Goal: Register for event/course: Register for event/course

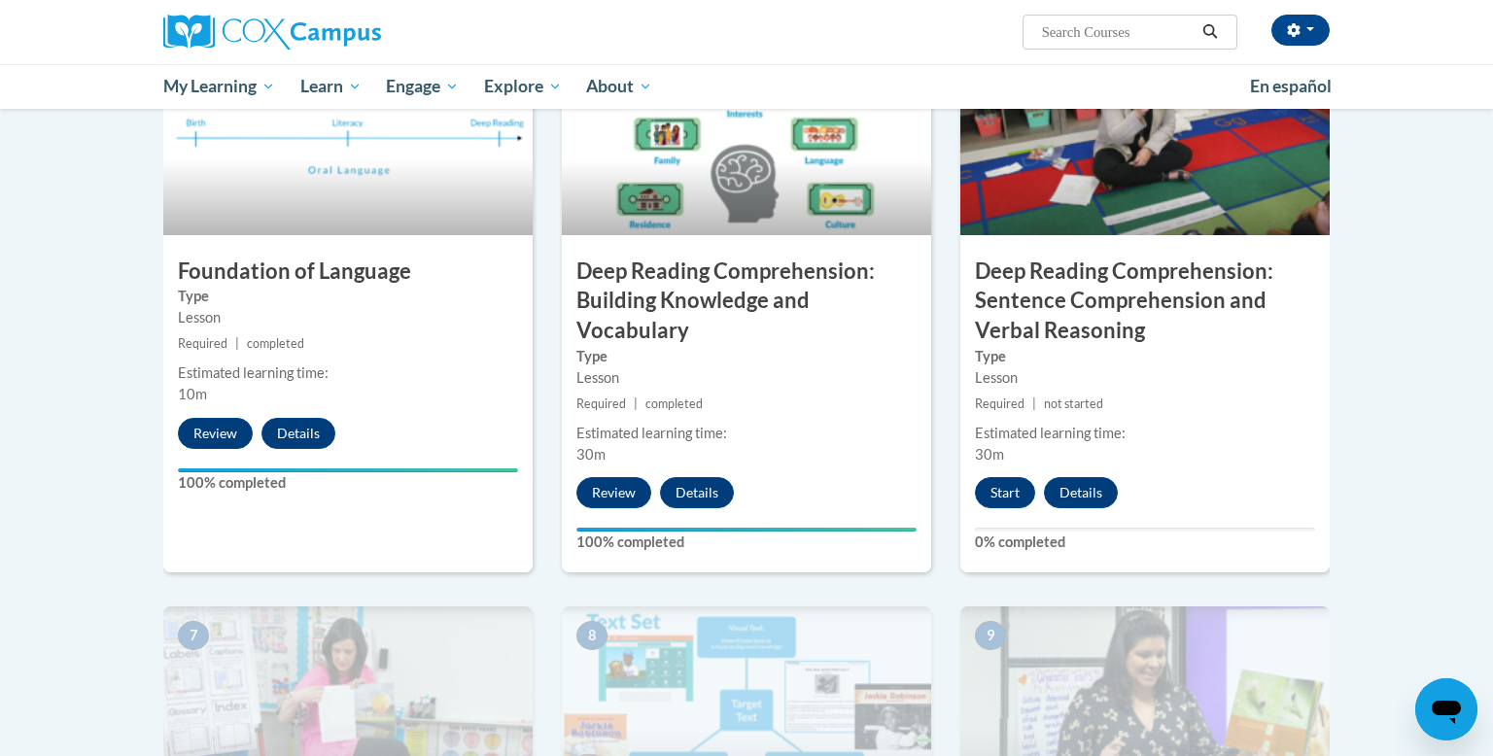
scroll to position [970, 0]
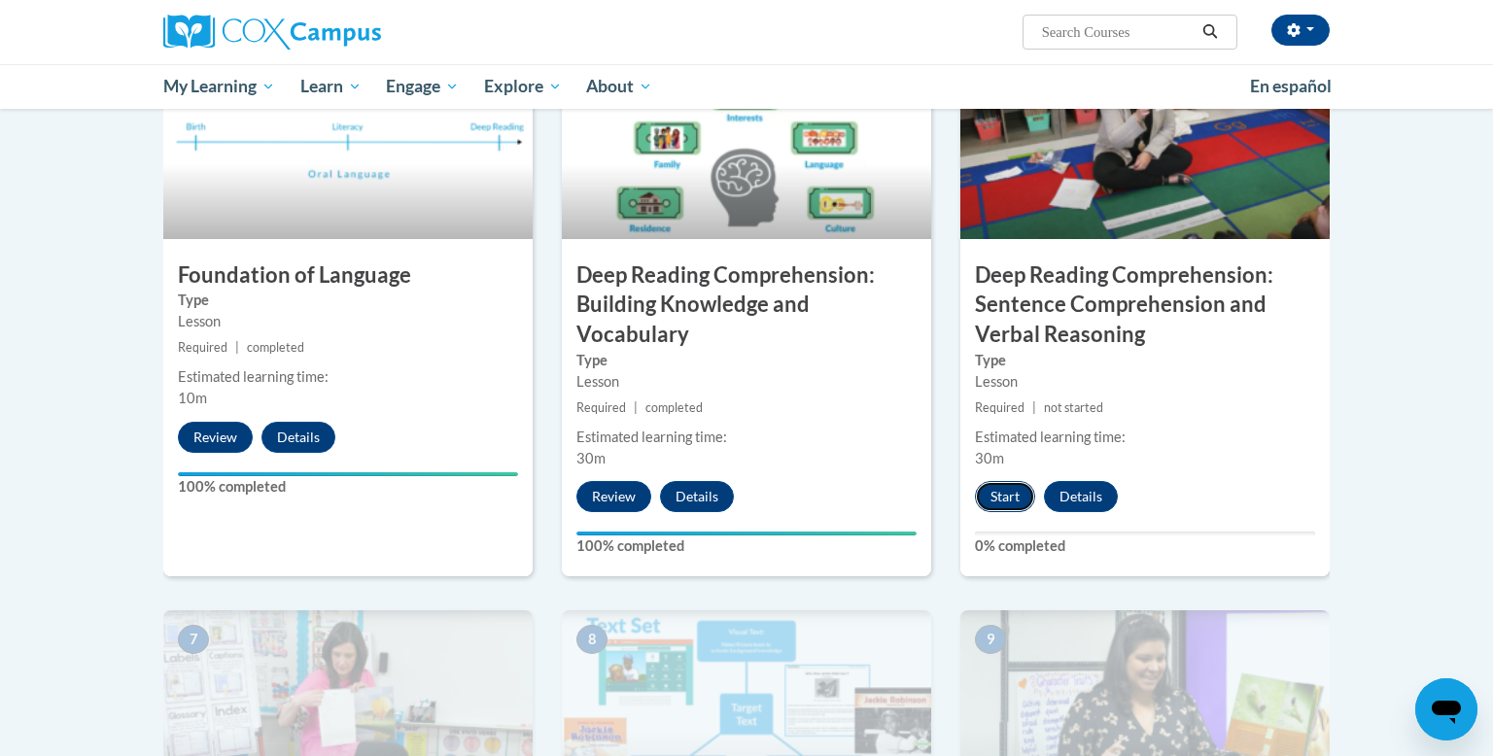
click at [999, 504] on button "Start" at bounding box center [1005, 496] width 60 height 31
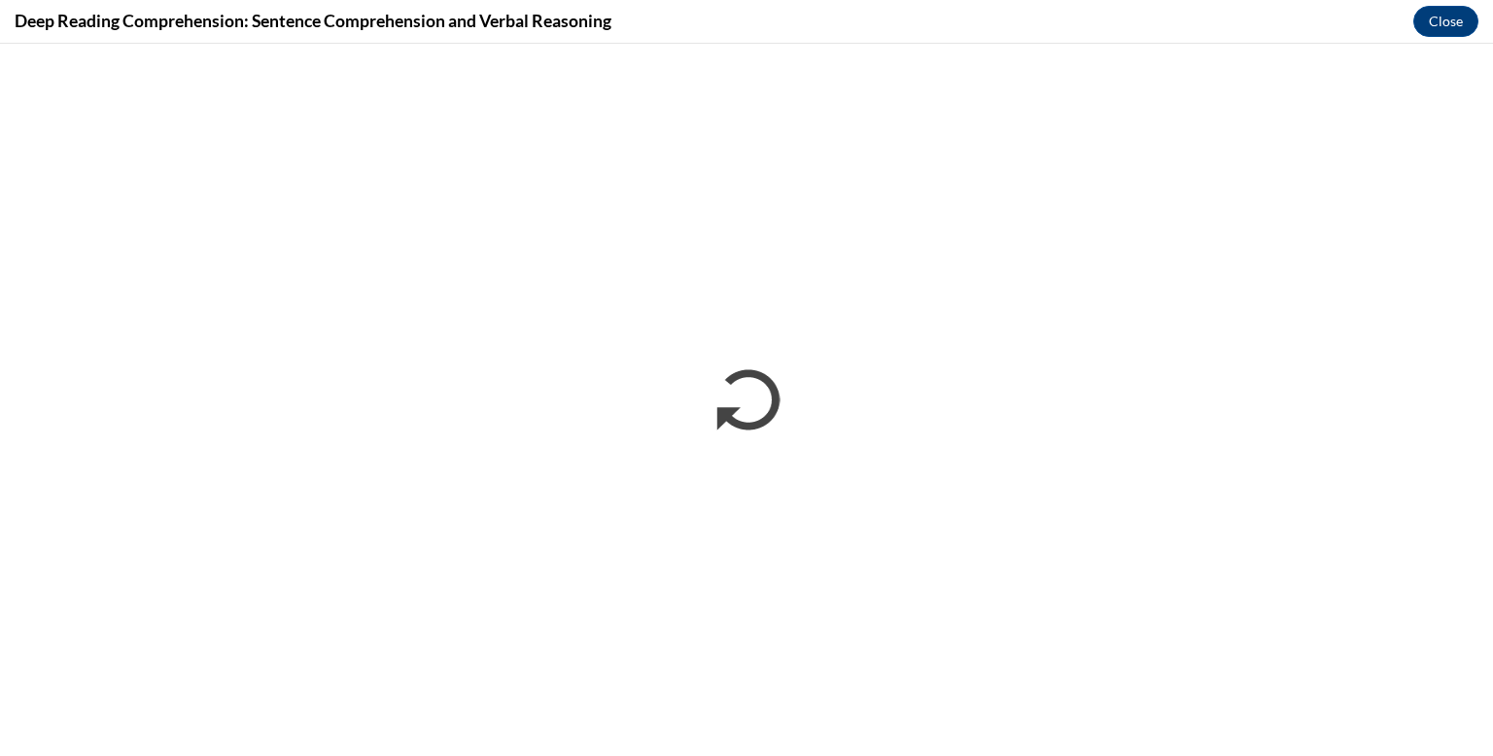
scroll to position [0, 0]
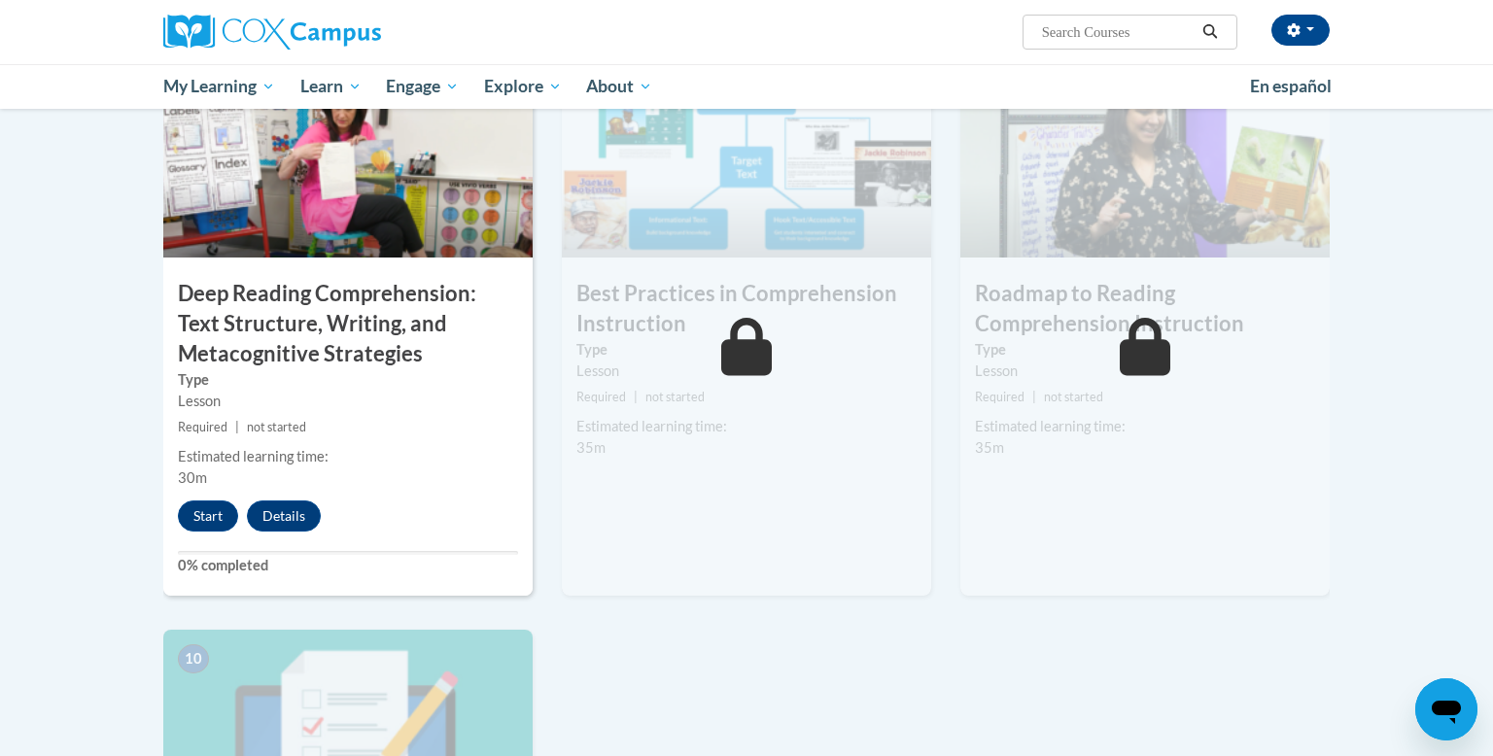
scroll to position [1516, 0]
click at [199, 521] on button "Start" at bounding box center [208, 517] width 60 height 31
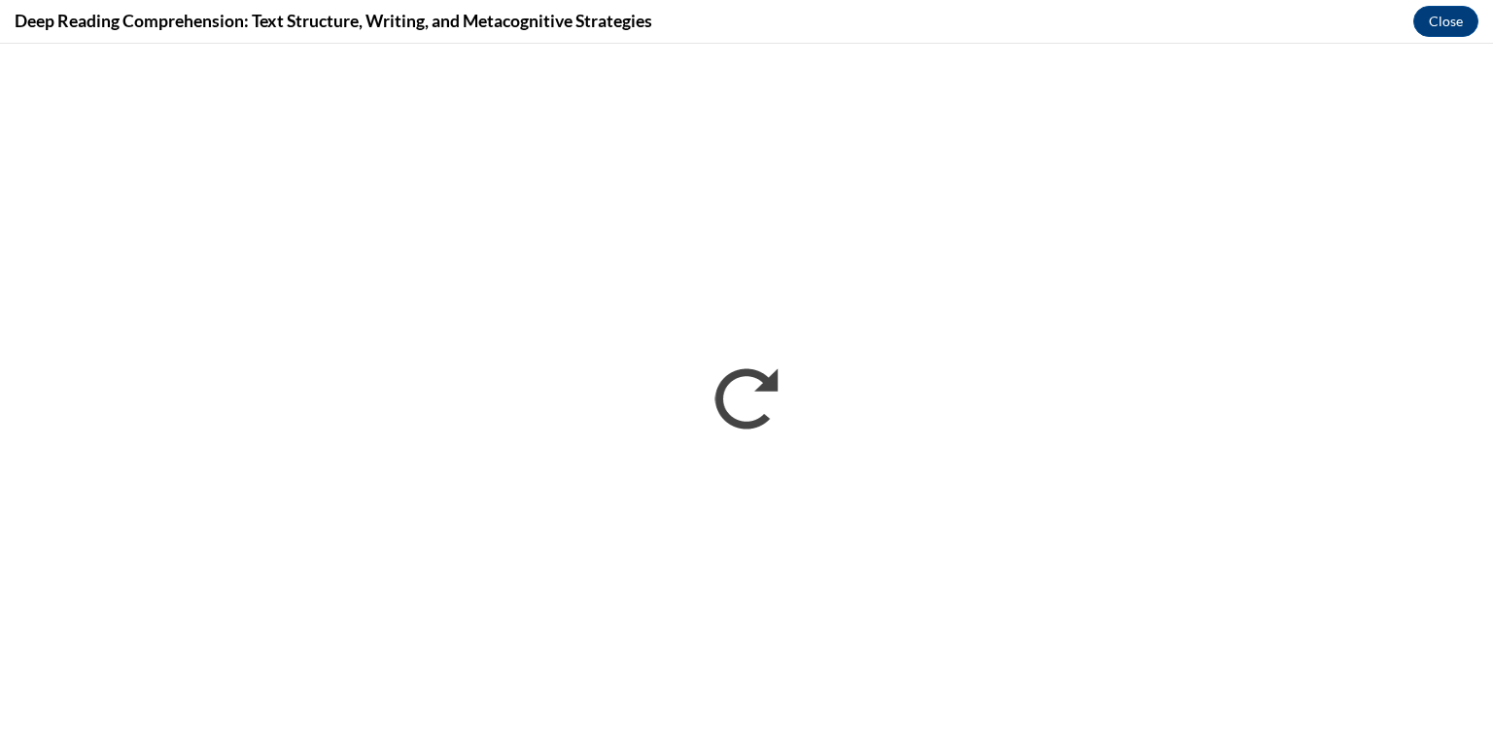
scroll to position [0, 0]
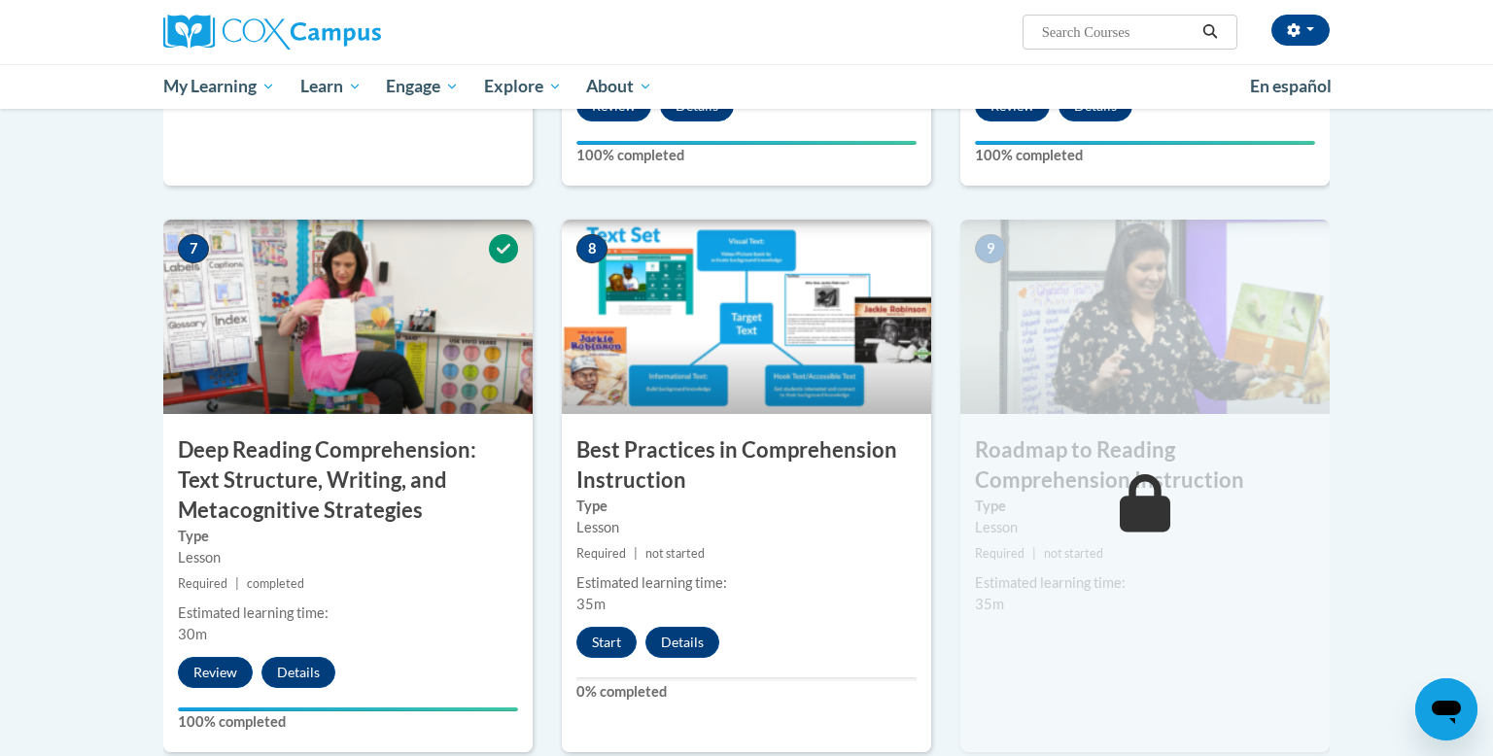
scroll to position [1361, 0]
click at [598, 639] on button "Start" at bounding box center [606, 642] width 60 height 31
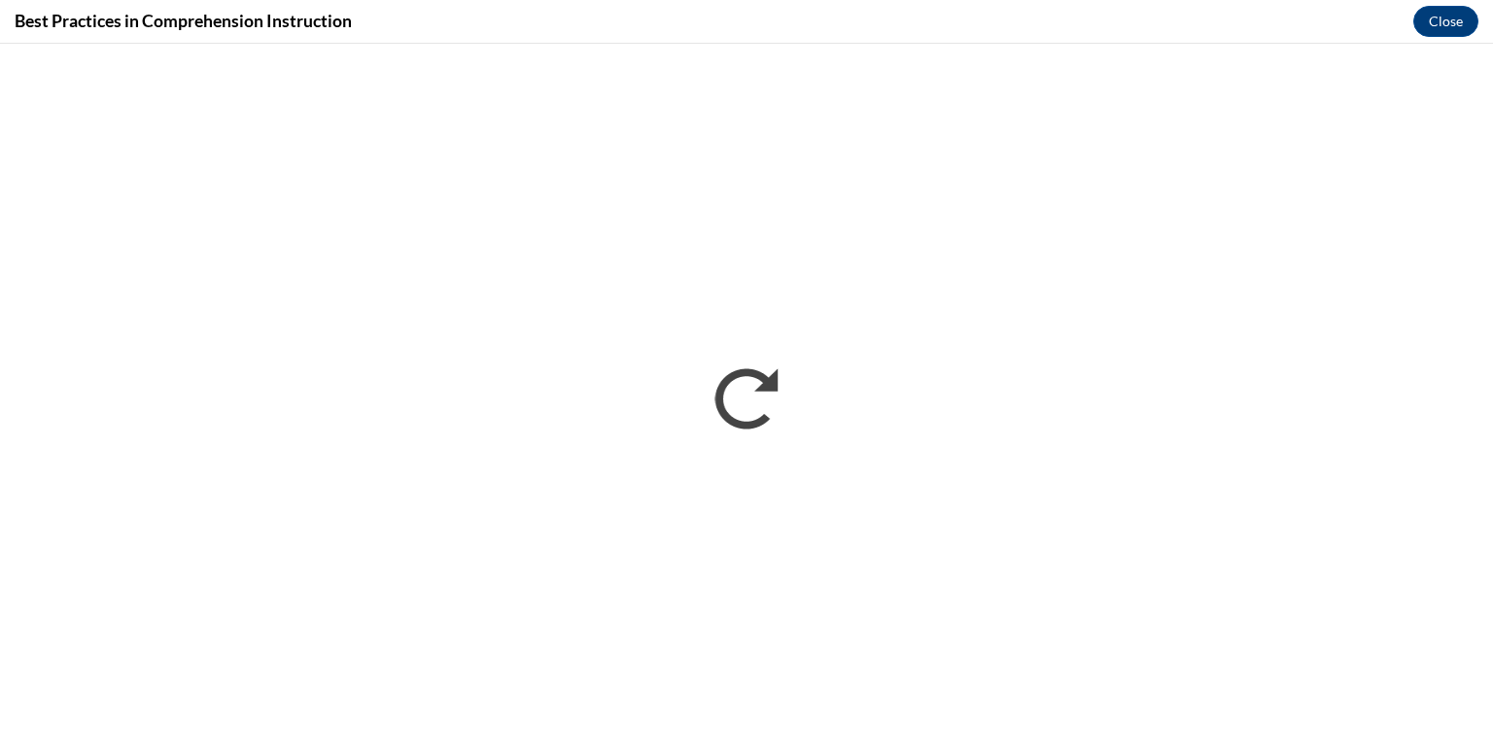
scroll to position [0, 0]
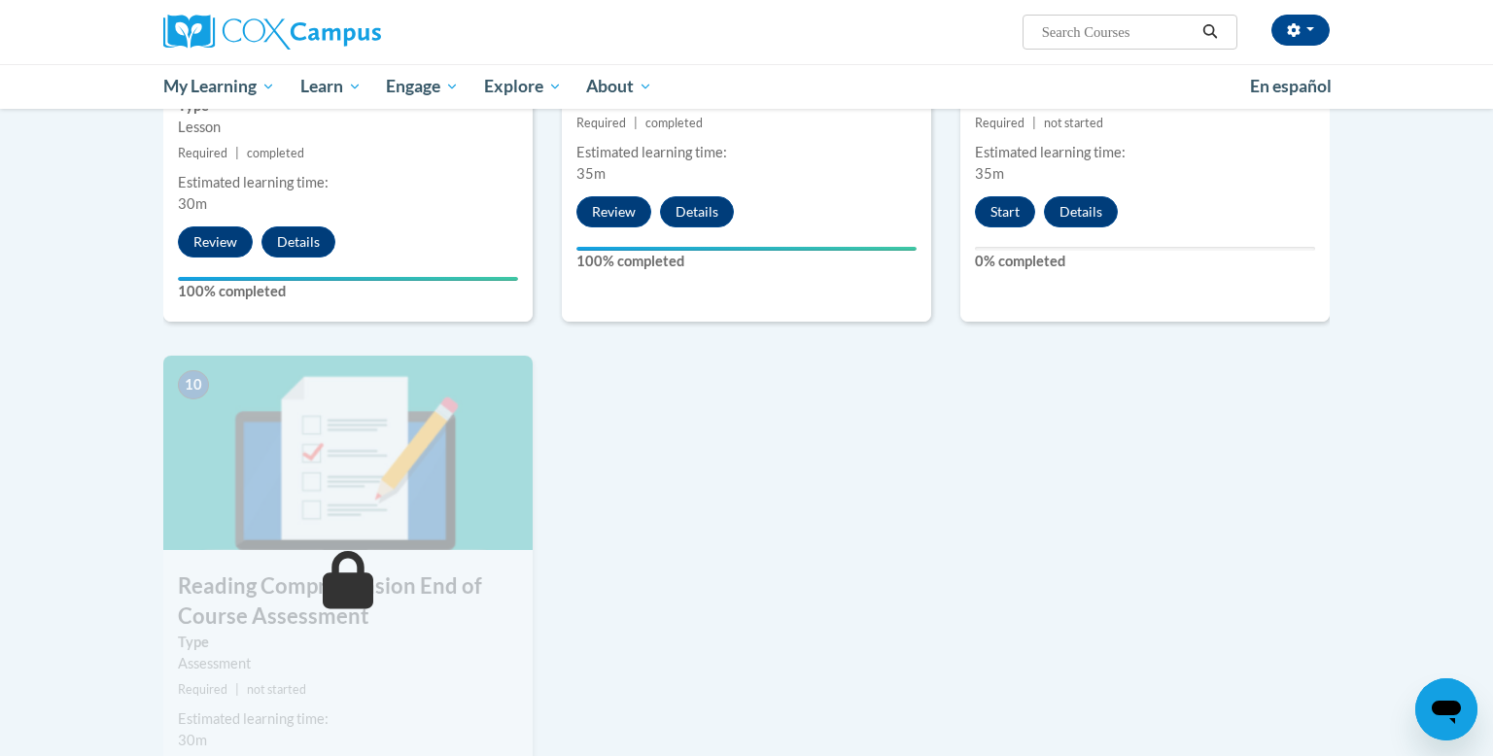
scroll to position [1793, 0]
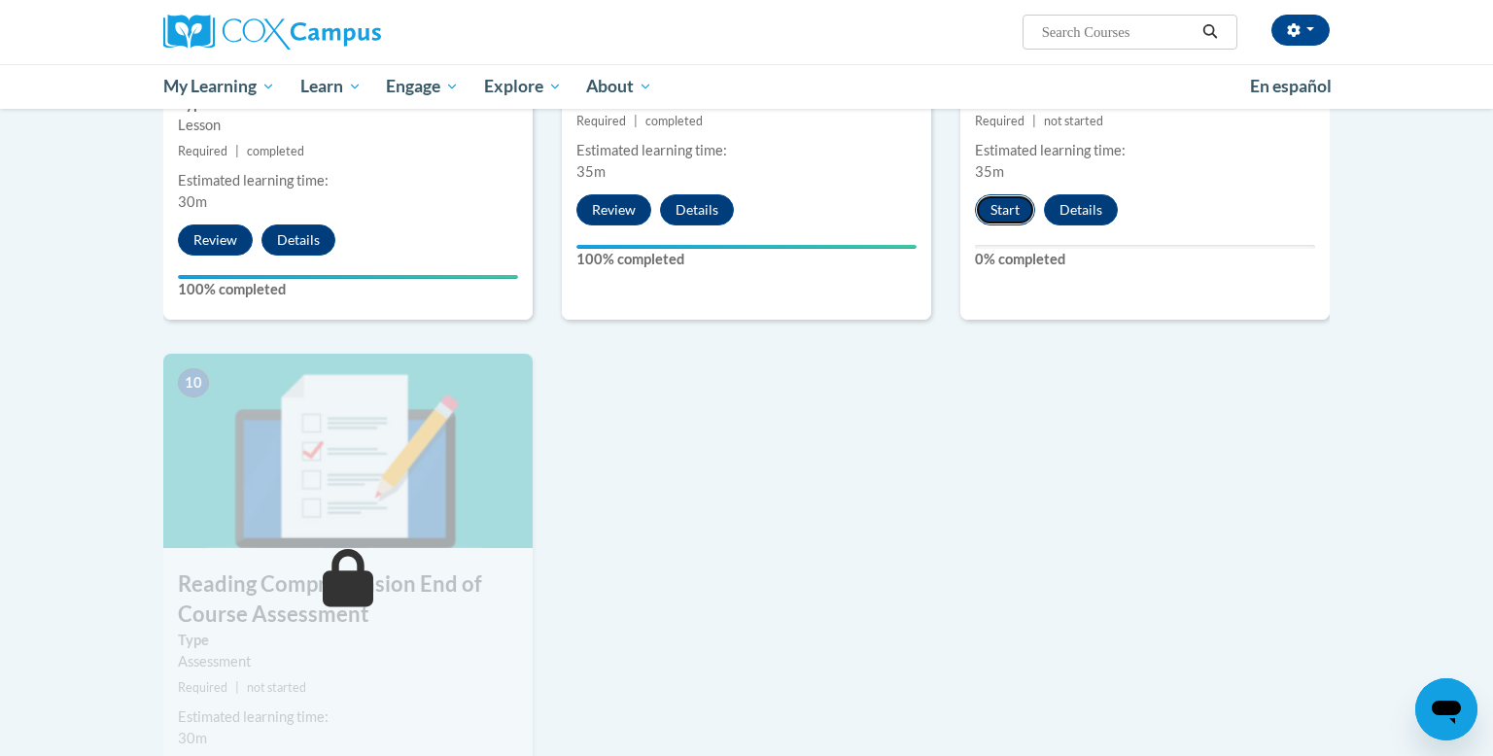
click at [1017, 218] on button "Start" at bounding box center [1005, 209] width 60 height 31
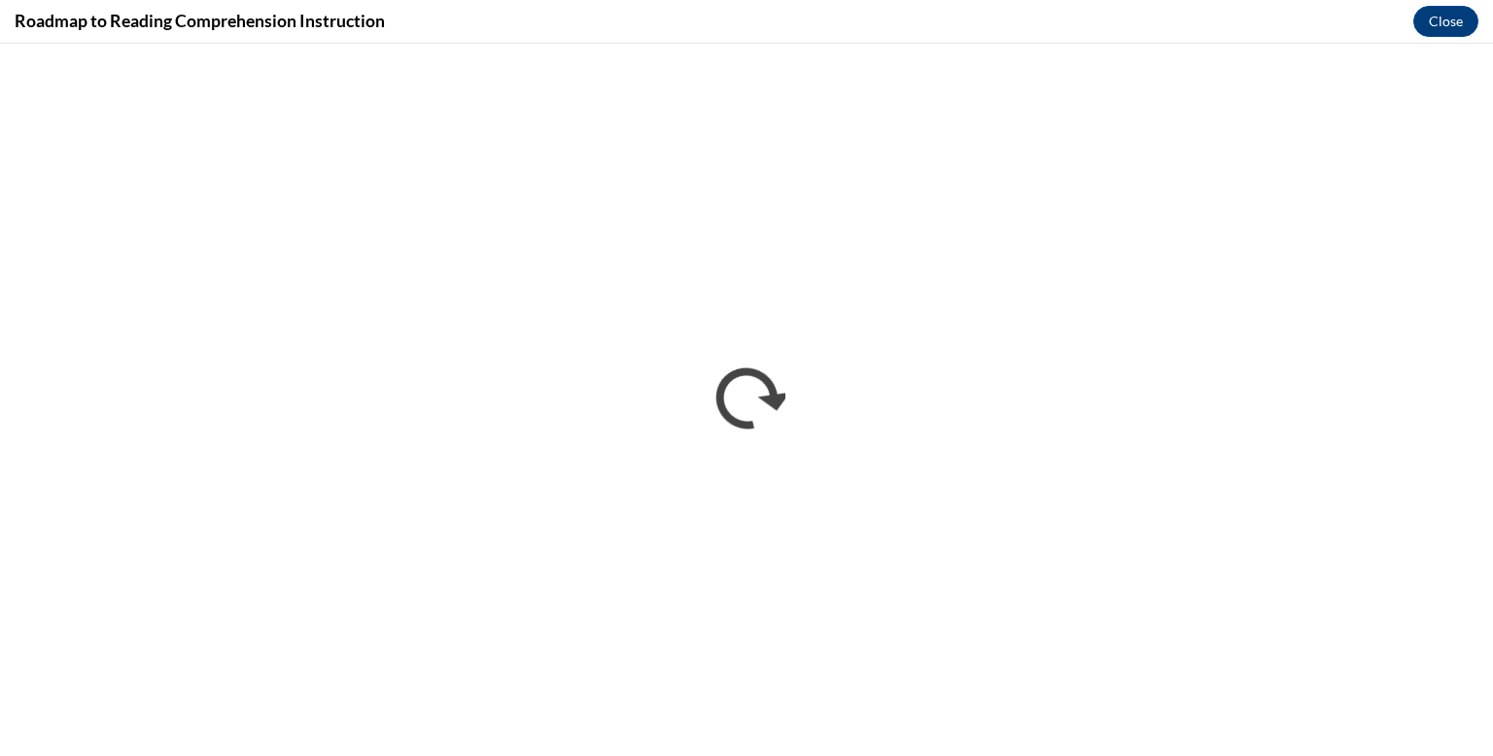
scroll to position [0, 0]
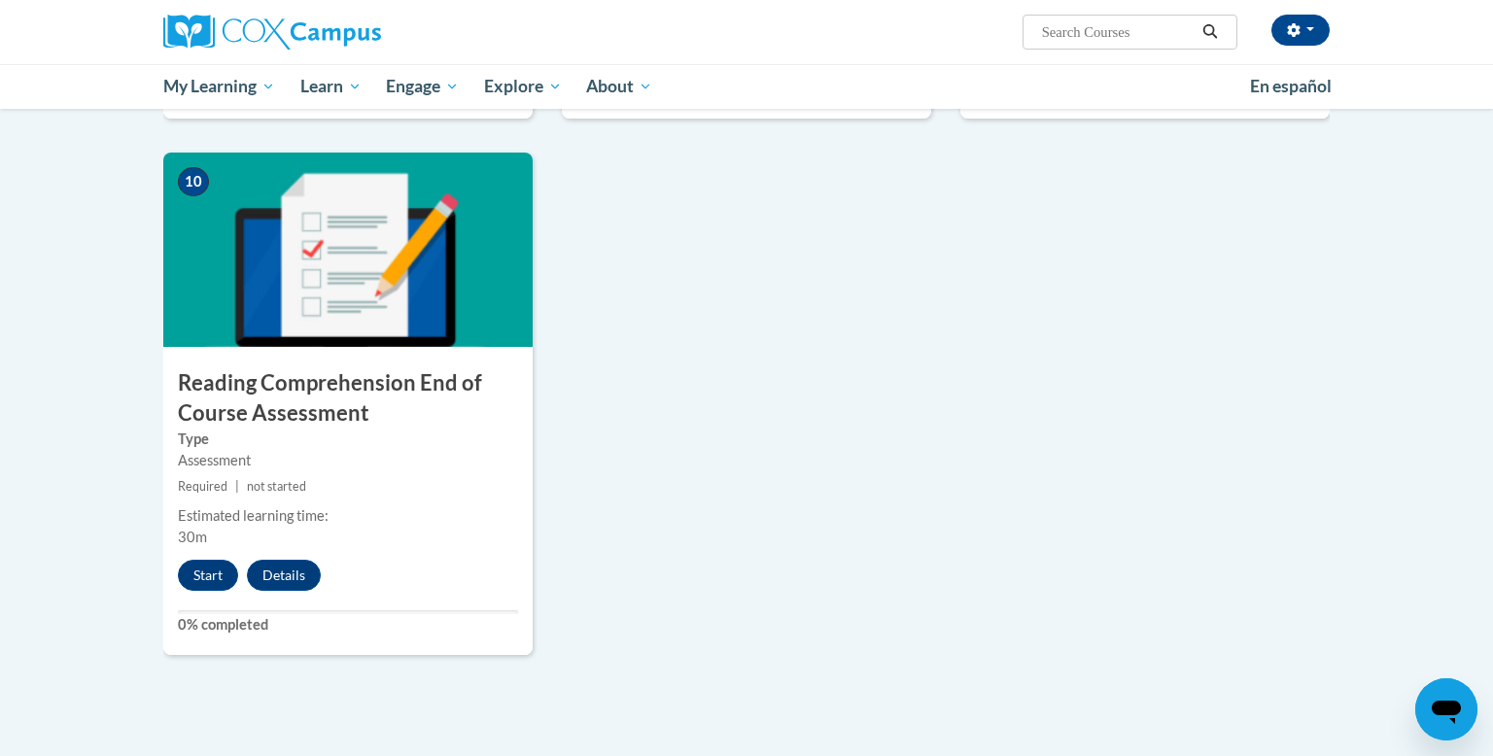
scroll to position [2004, 0]
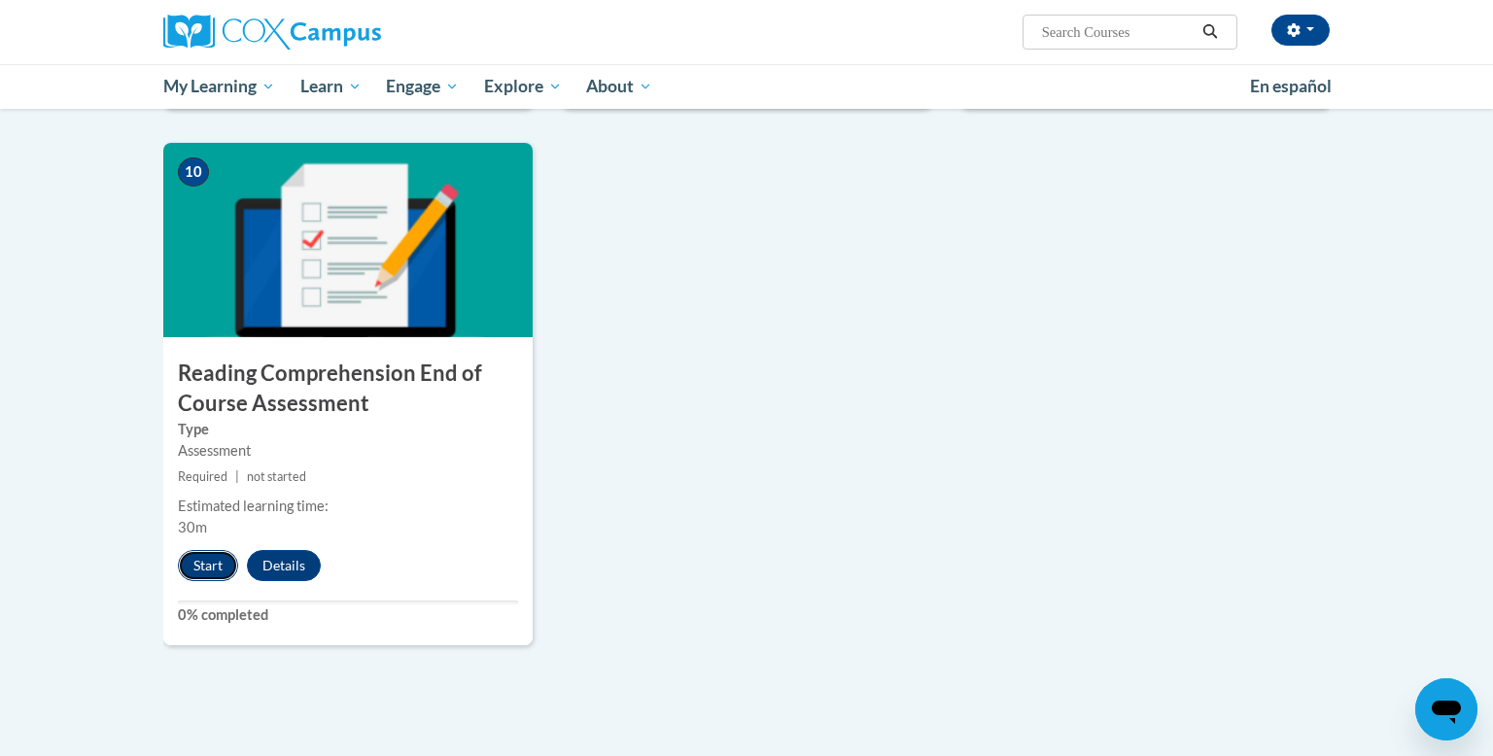
click at [222, 565] on button "Start" at bounding box center [208, 565] width 60 height 31
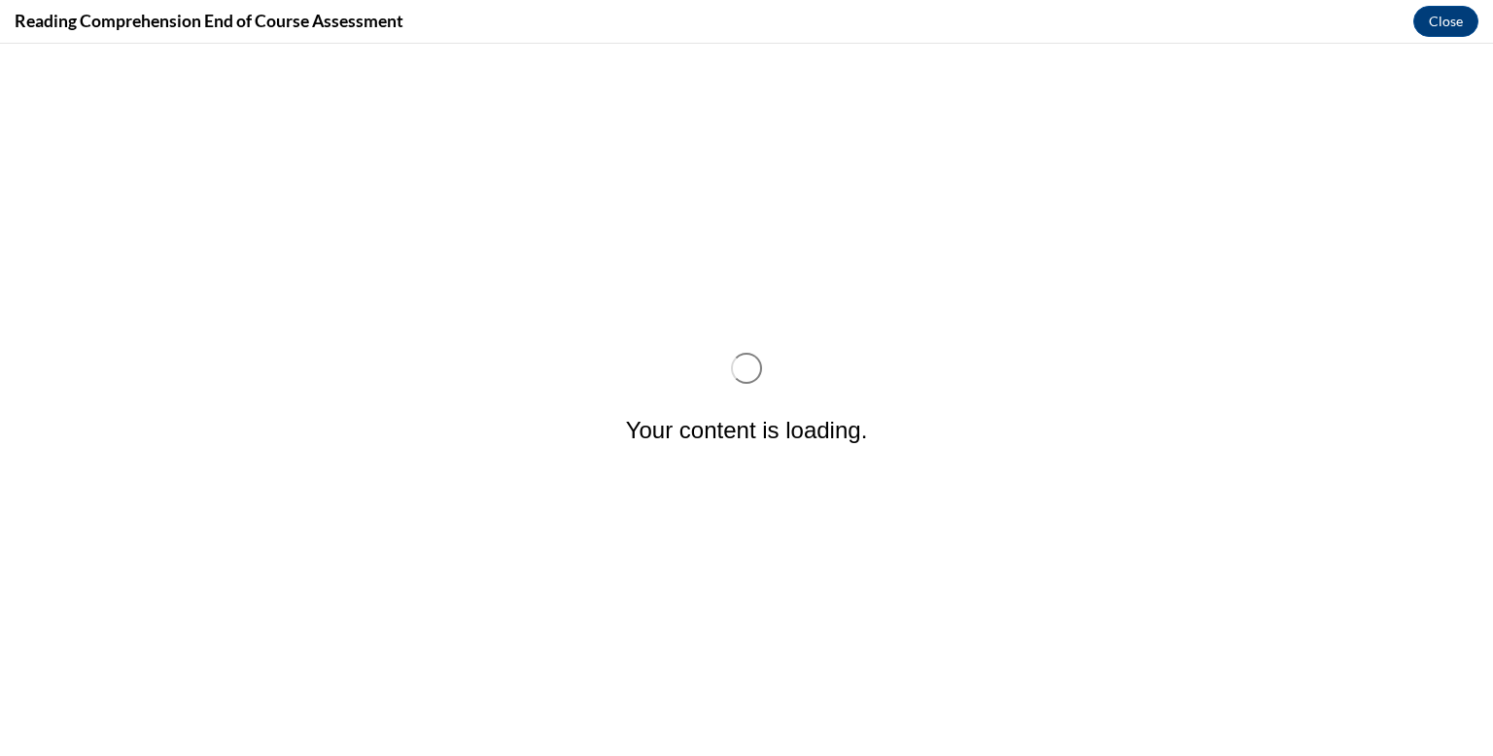
scroll to position [0, 0]
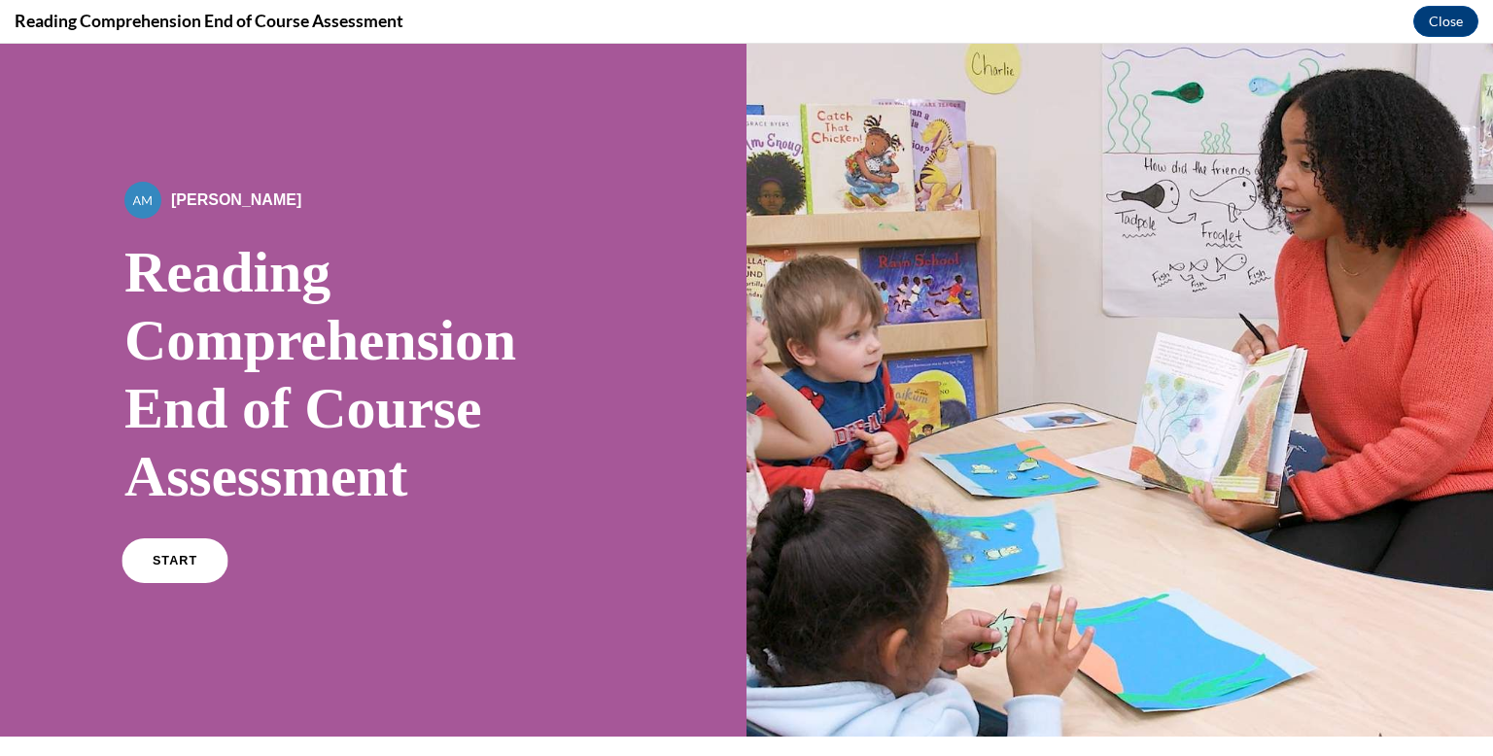
click at [166, 554] on span "START" at bounding box center [175, 561] width 45 height 15
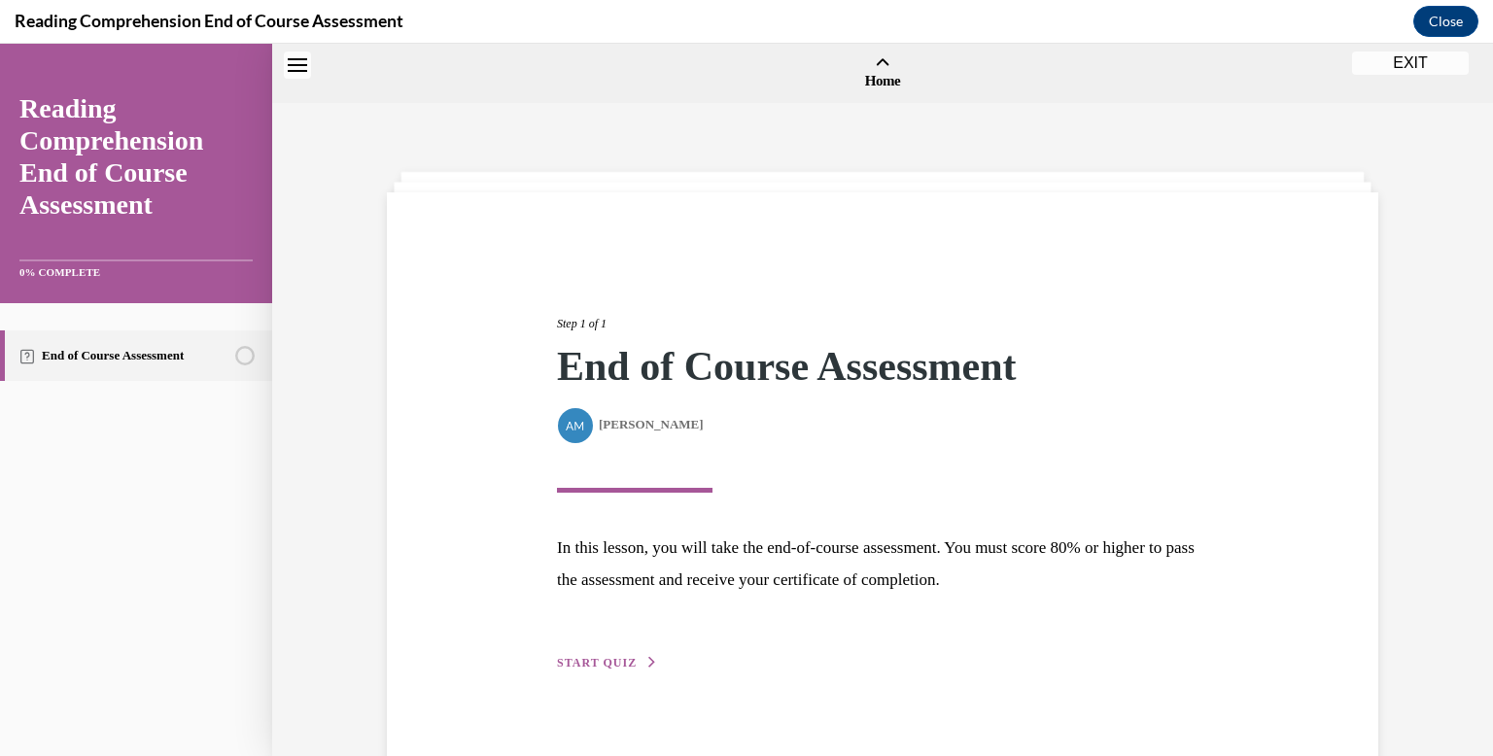
scroll to position [60, 0]
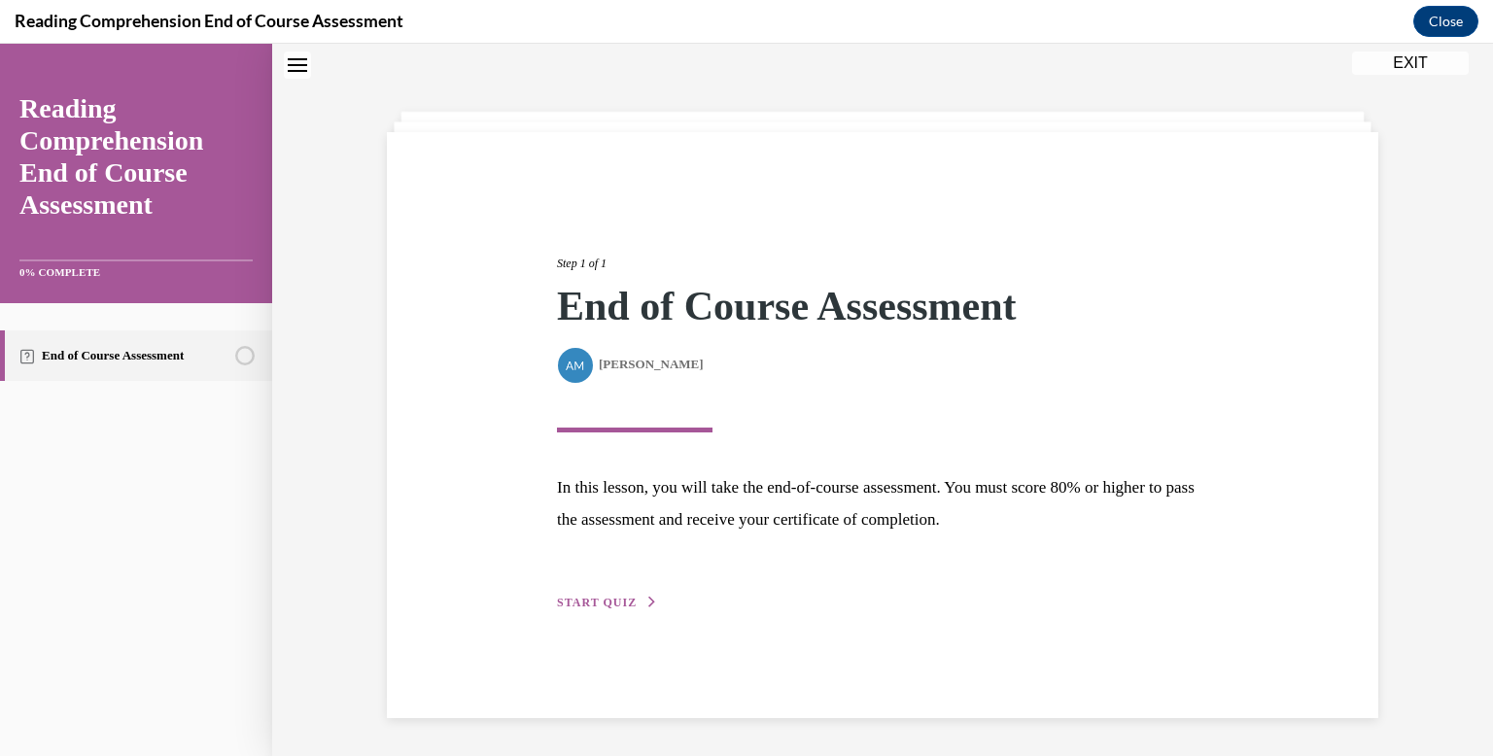
click at [596, 617] on div "Step 1 of 1 End of Course Assessment By Alexander Mackey Alexander Mackey In th…" at bounding box center [883, 425] width 992 height 586
click at [607, 594] on button "START QUIZ" at bounding box center [607, 602] width 101 height 17
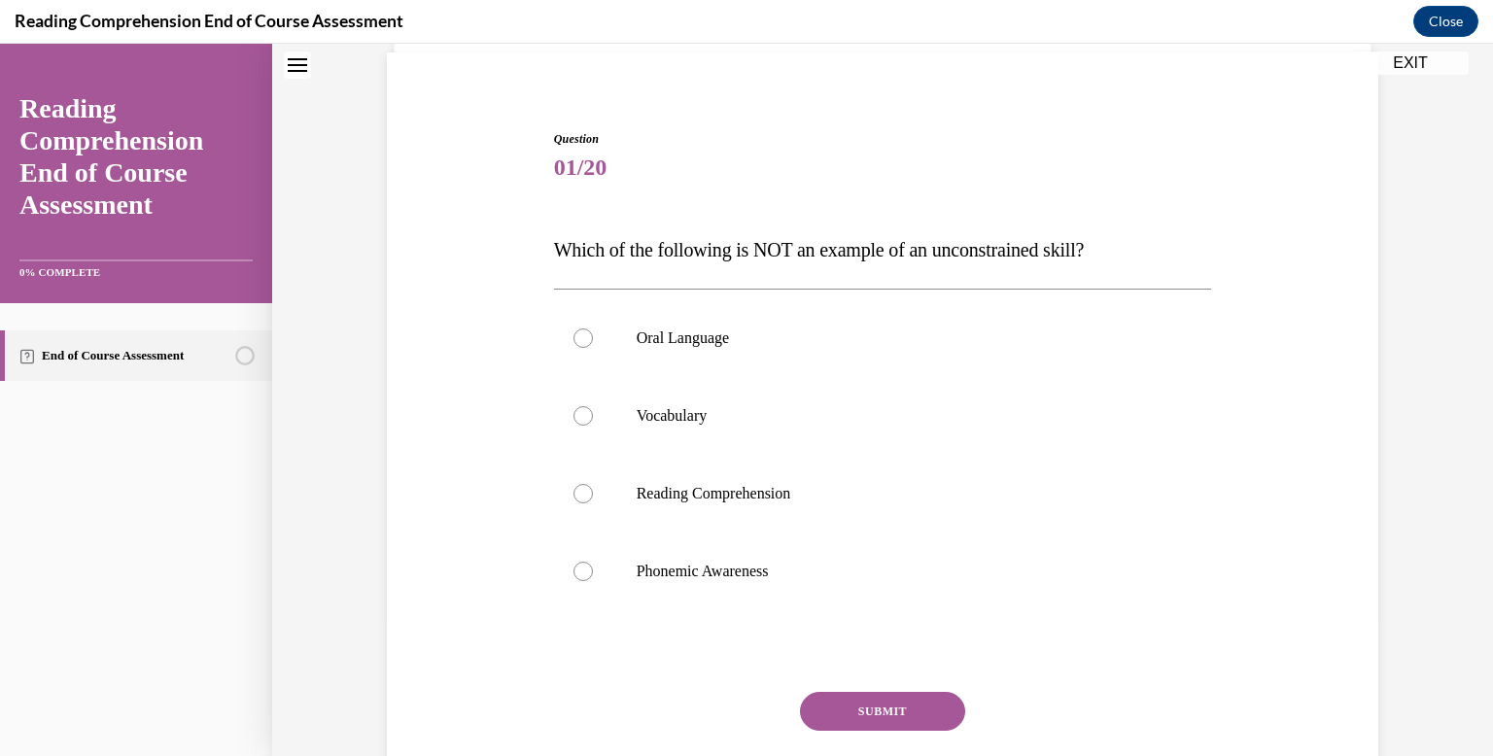
scroll to position [148, 0]
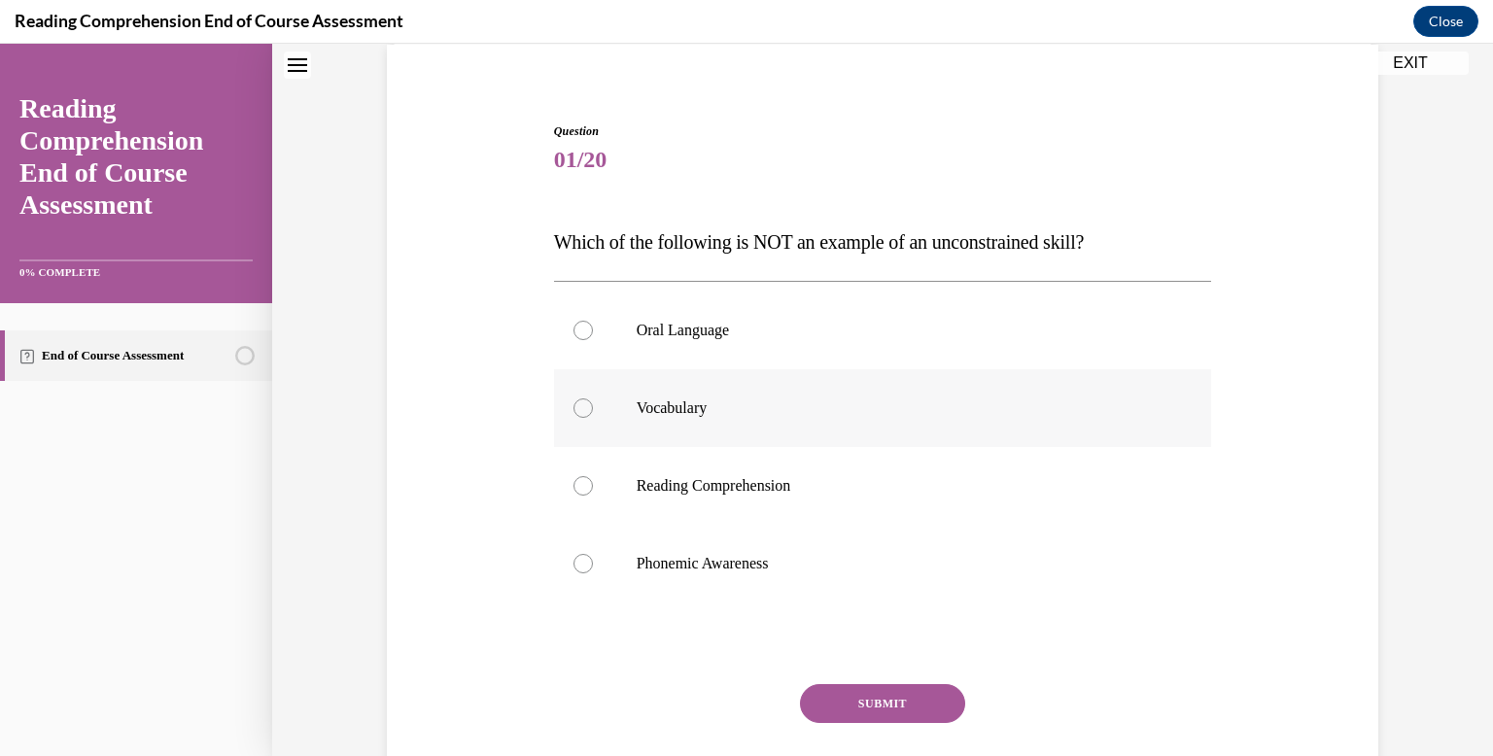
click at [763, 422] on label "Vocabulary" at bounding box center [883, 408] width 658 height 78
click at [593, 418] on input "Vocabulary" at bounding box center [583, 408] width 19 height 19
radio input "true"
click at [880, 691] on button "SUBMIT" at bounding box center [882, 703] width 165 height 39
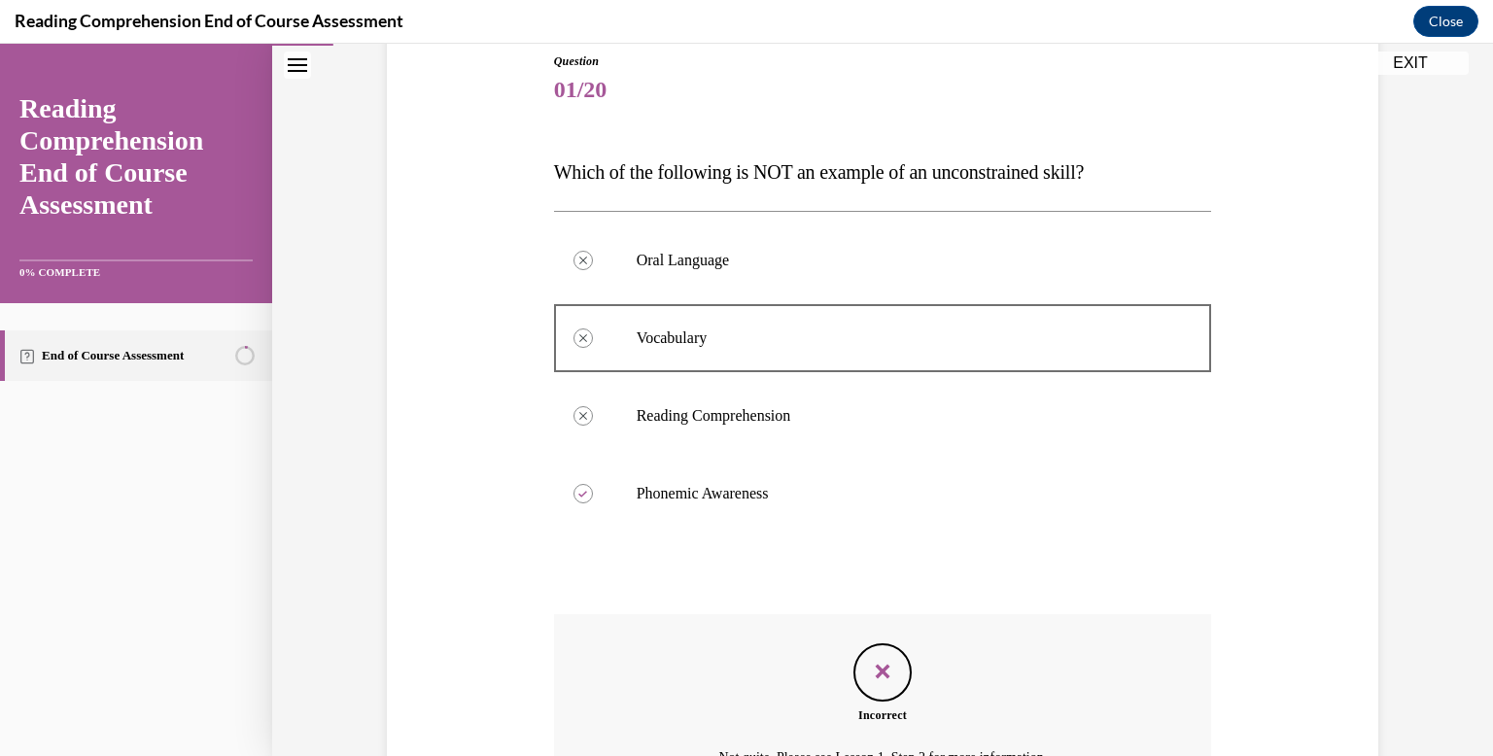
scroll to position [432, 0]
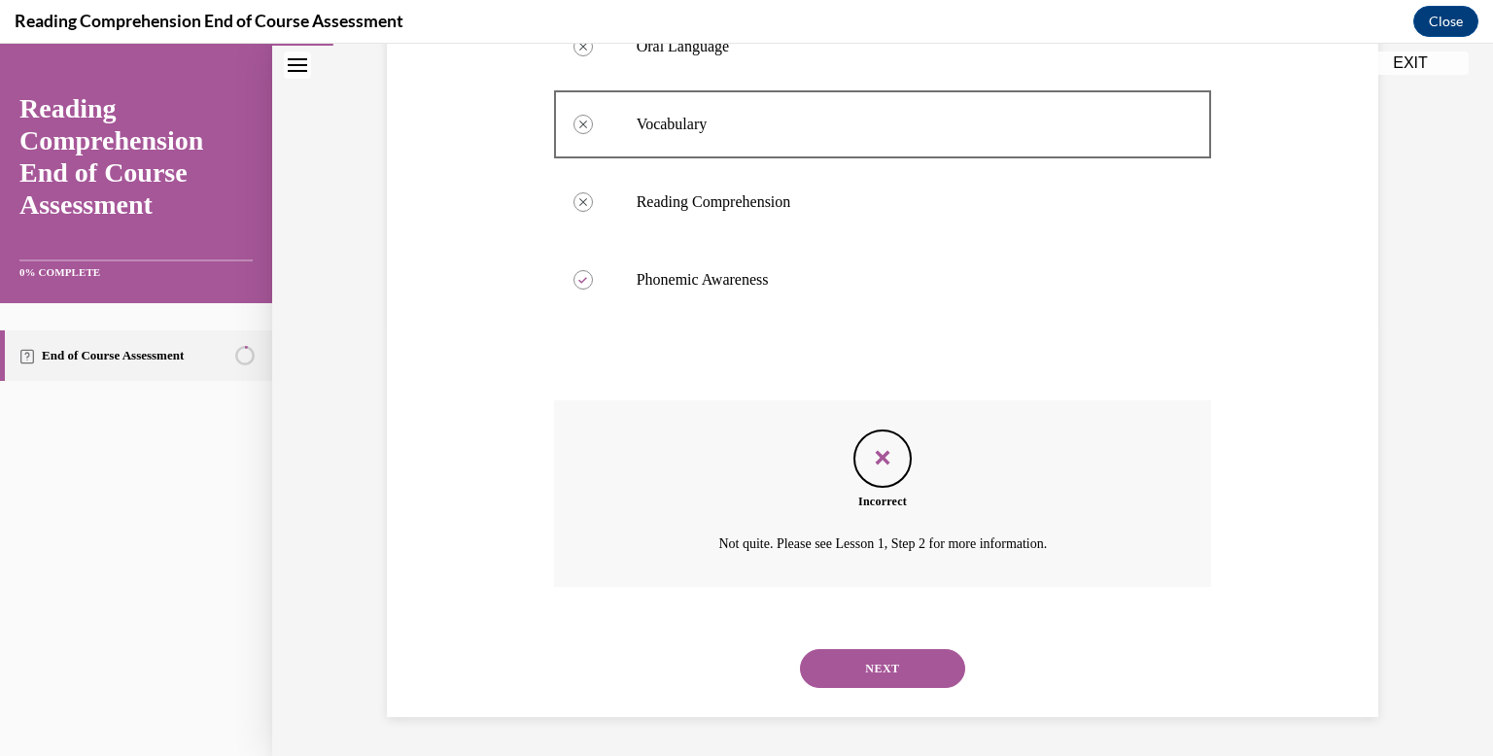
click at [897, 673] on button "NEXT" at bounding box center [882, 668] width 165 height 39
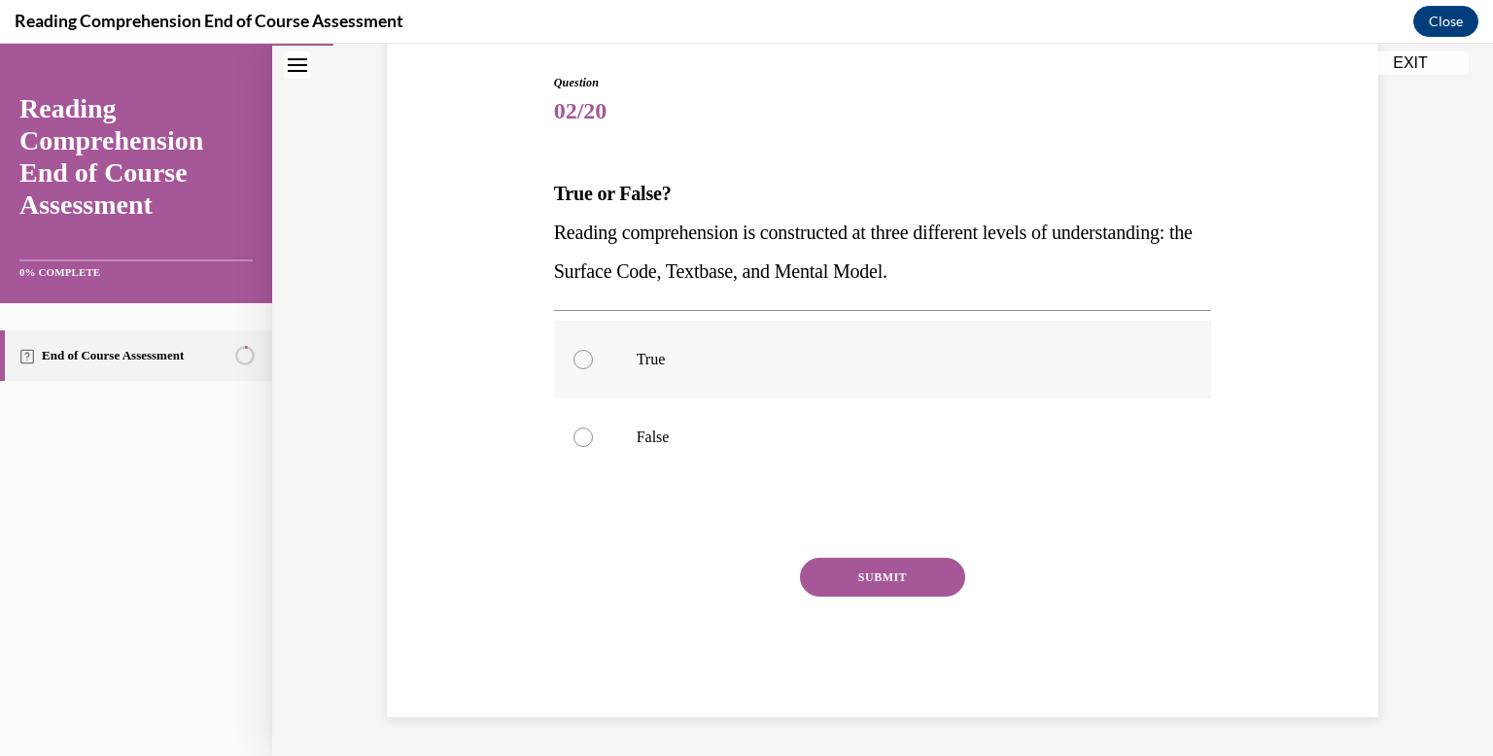
click at [654, 358] on p "True" at bounding box center [900, 359] width 527 height 19
click at [593, 358] on input "True" at bounding box center [583, 359] width 19 height 19
radio input "true"
click at [852, 581] on button "SUBMIT" at bounding box center [882, 577] width 165 height 39
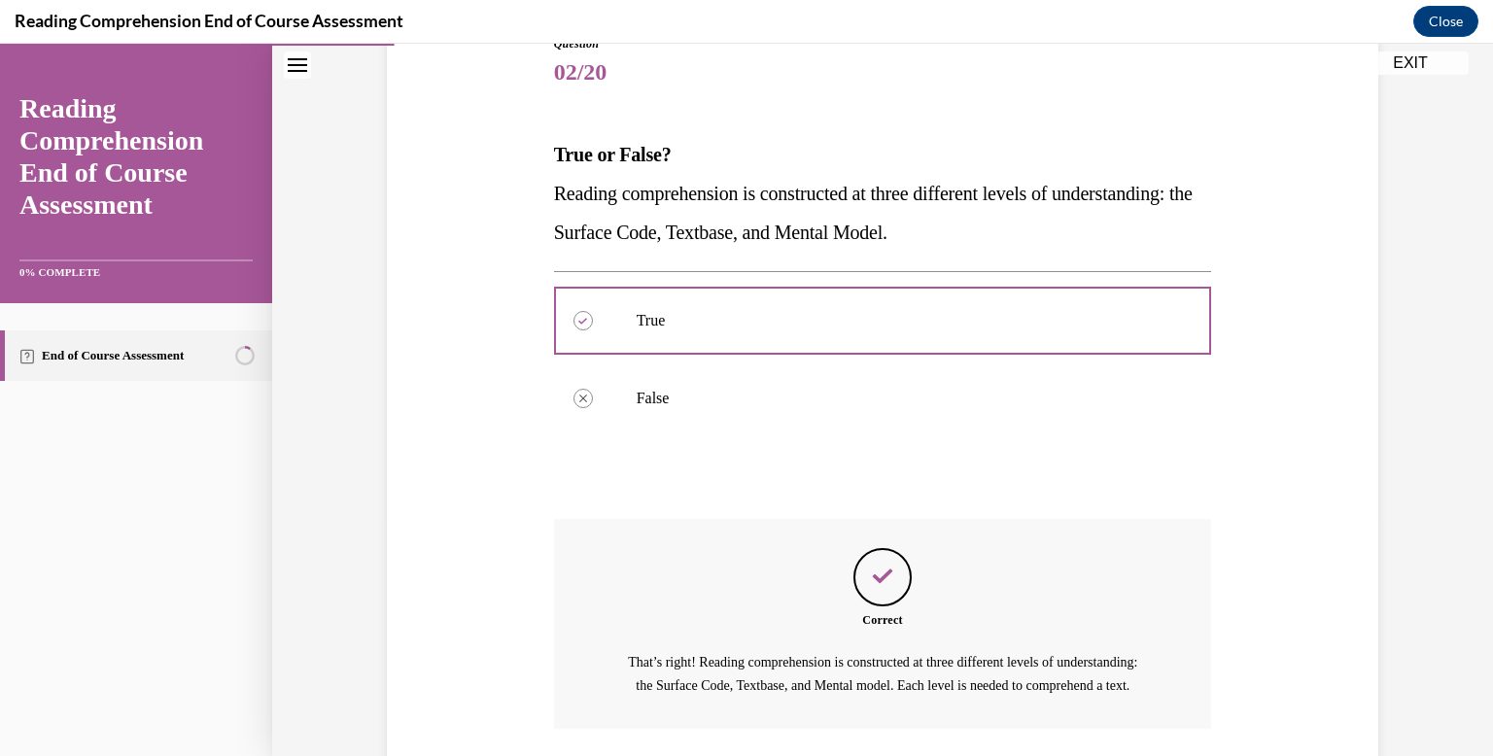
scroll to position [400, 0]
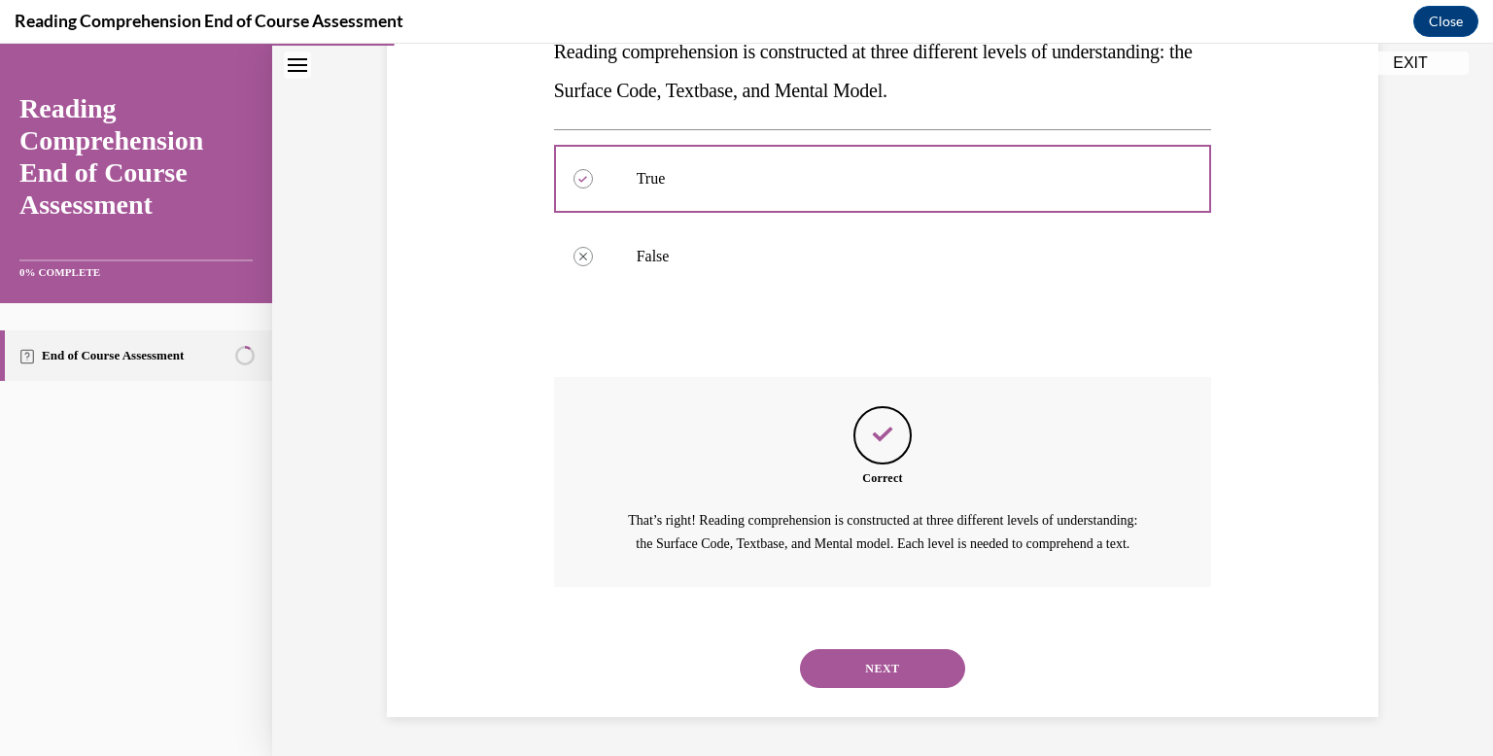
click at [855, 655] on button "NEXT" at bounding box center [882, 668] width 165 height 39
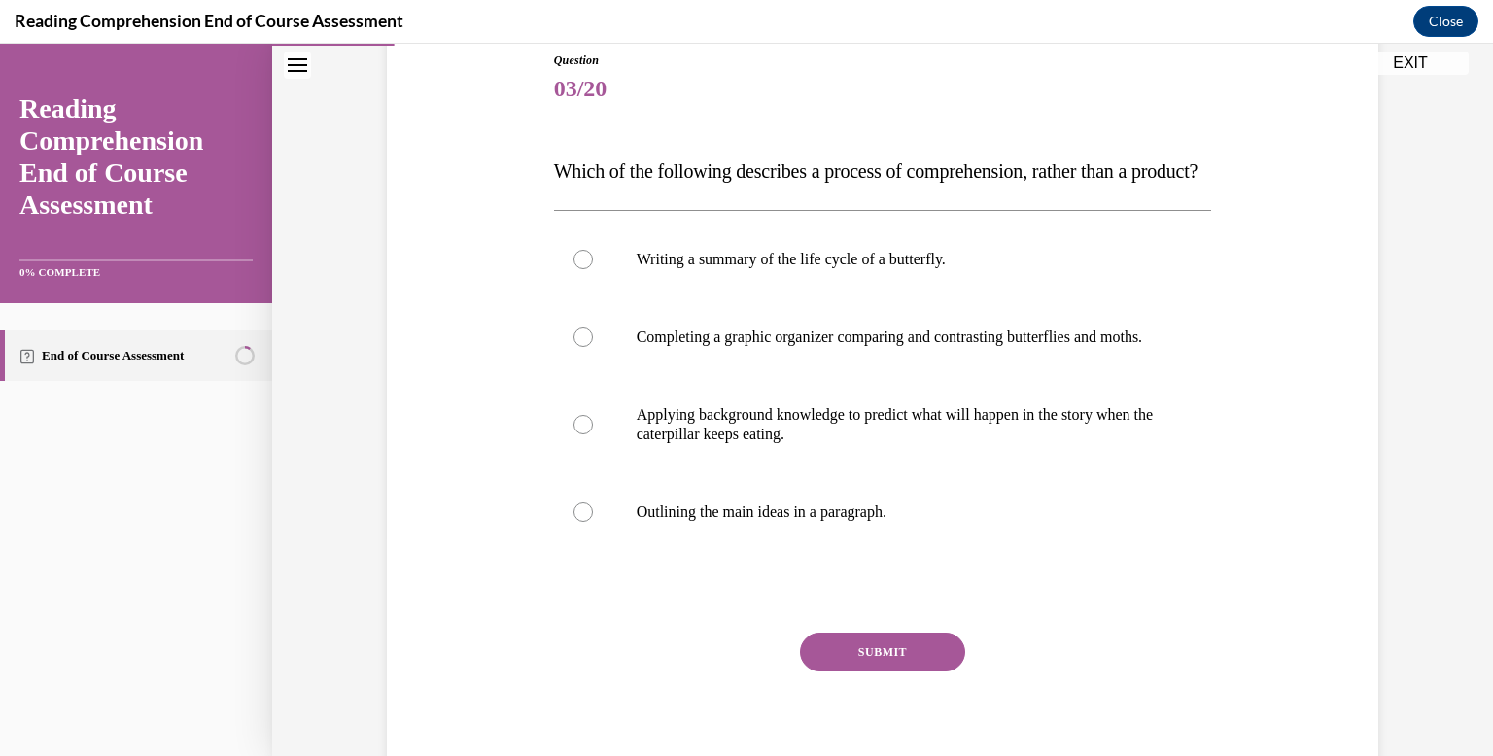
scroll to position [220, 0]
click at [887, 443] on p "Applying background knowledge to predict what will happen in the story when the…" at bounding box center [900, 423] width 527 height 39
click at [593, 434] on input "Applying background knowledge to predict what will happen in the story when the…" at bounding box center [583, 423] width 19 height 19
radio input "true"
click at [890, 729] on div "SUBMIT" at bounding box center [883, 680] width 658 height 97
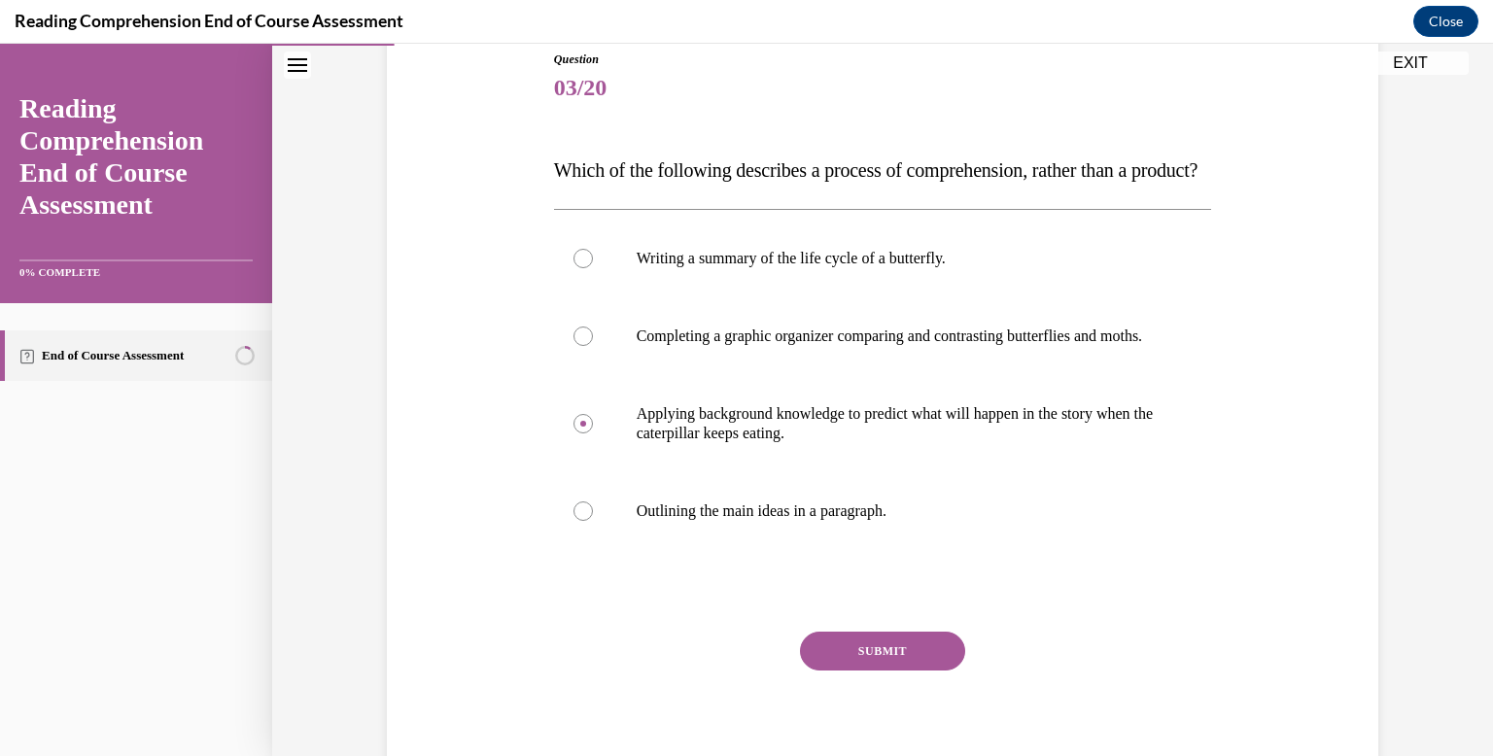
click at [890, 729] on div "SUBMIT" at bounding box center [883, 680] width 658 height 97
click at [891, 671] on button "SUBMIT" at bounding box center [882, 651] width 165 height 39
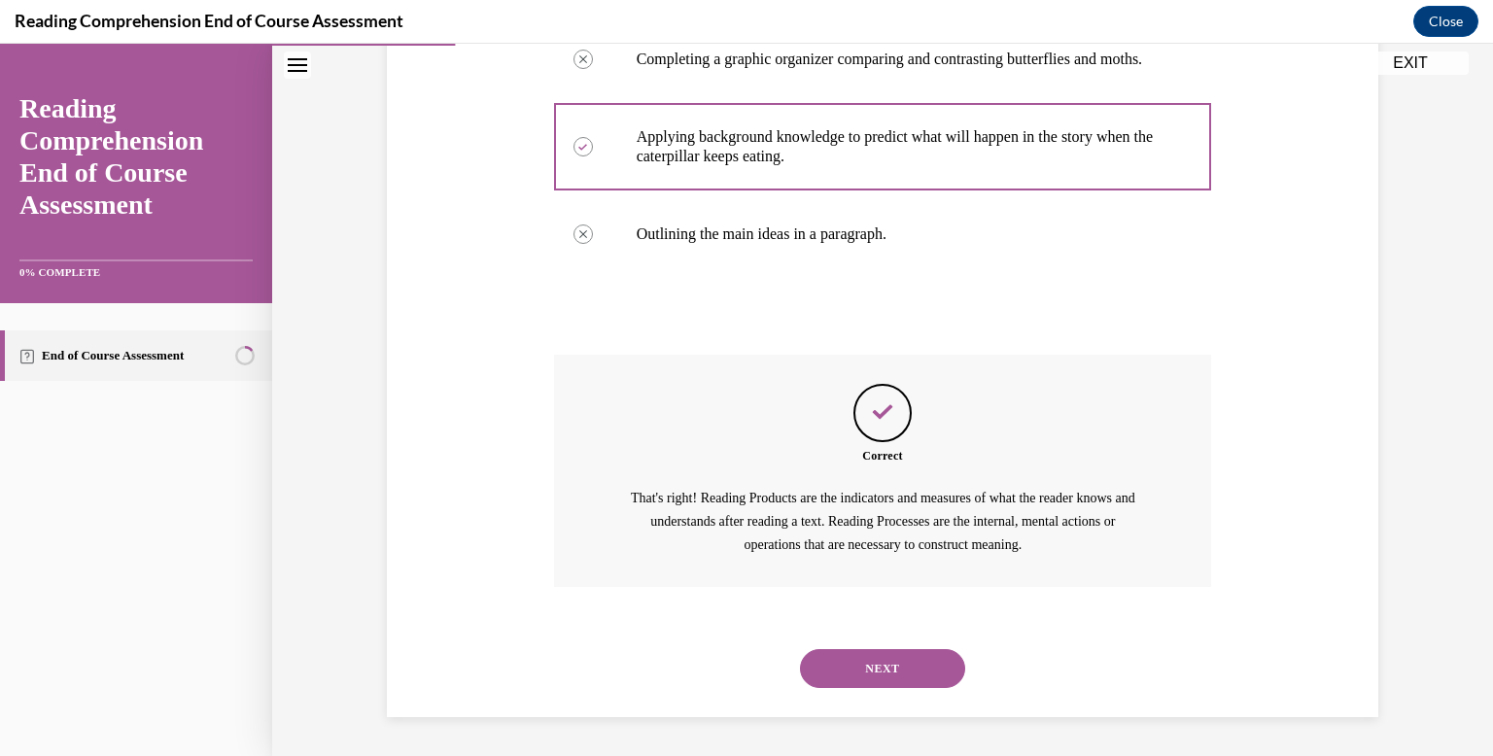
scroll to position [555, 0]
click at [921, 668] on button "NEXT" at bounding box center [882, 668] width 165 height 39
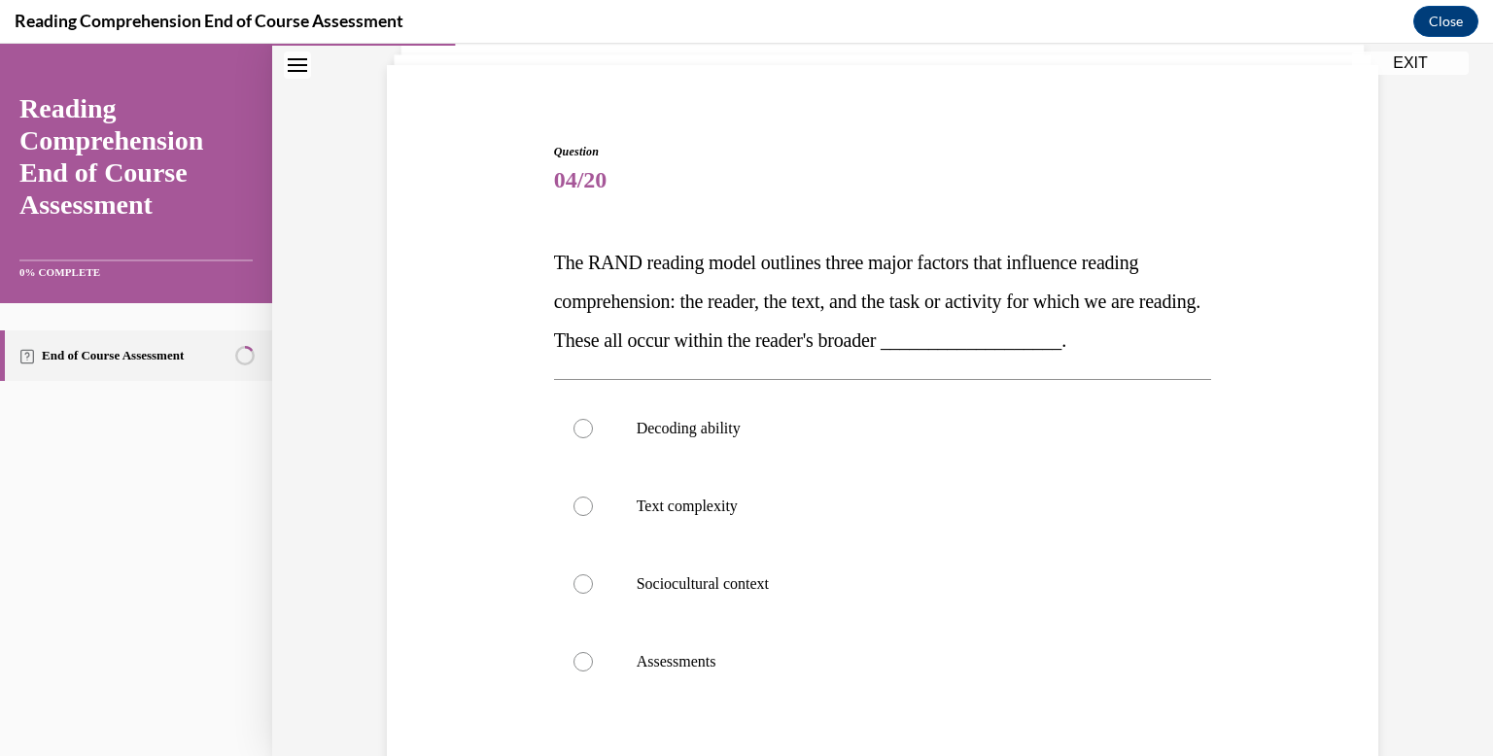
scroll to position [129, 0]
click at [921, 668] on p "Assessments" at bounding box center [900, 659] width 527 height 19
click at [593, 668] on input "Assessments" at bounding box center [583, 659] width 19 height 19
radio input "true"
click at [661, 532] on label "Text complexity" at bounding box center [883, 505] width 658 height 78
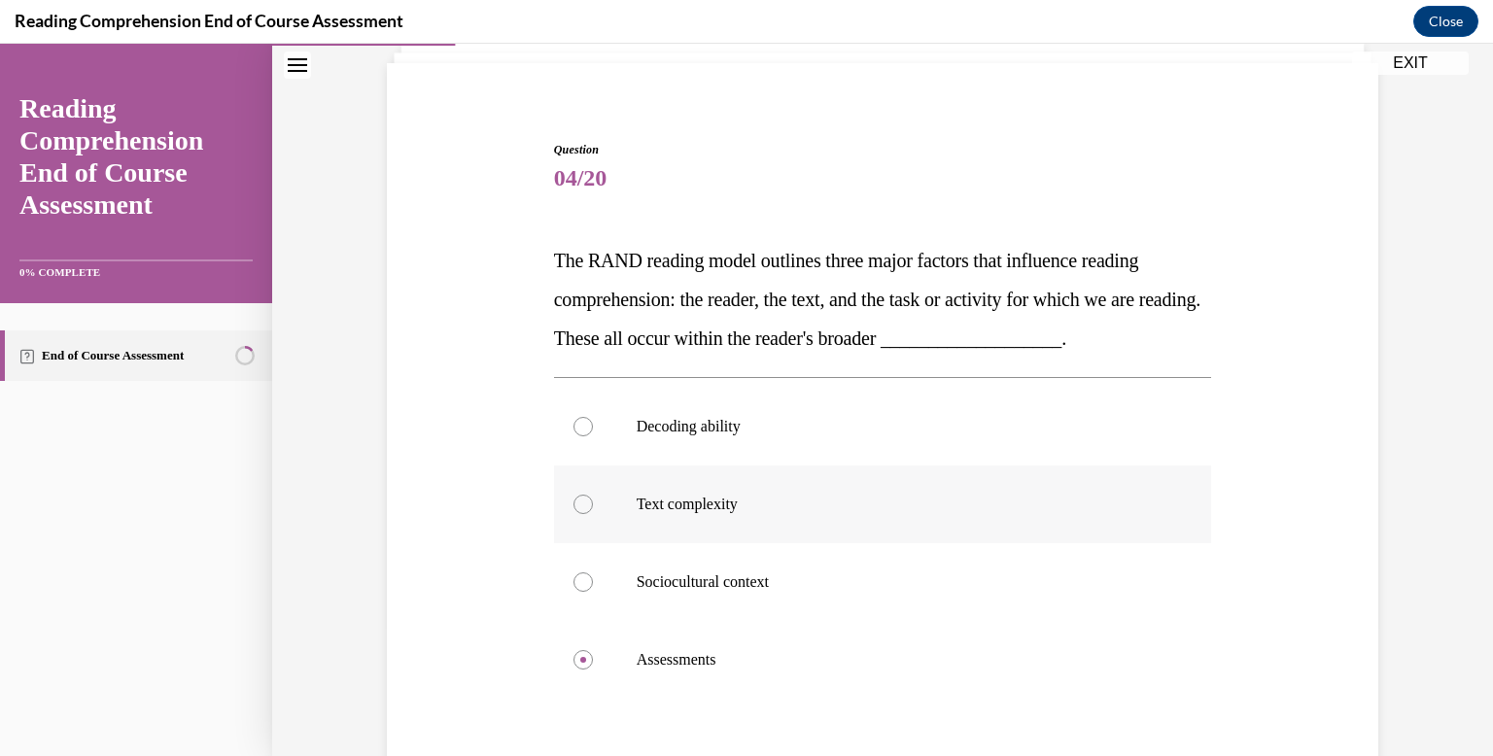
click at [593, 514] on input "Text complexity" at bounding box center [583, 504] width 19 height 19
radio input "true"
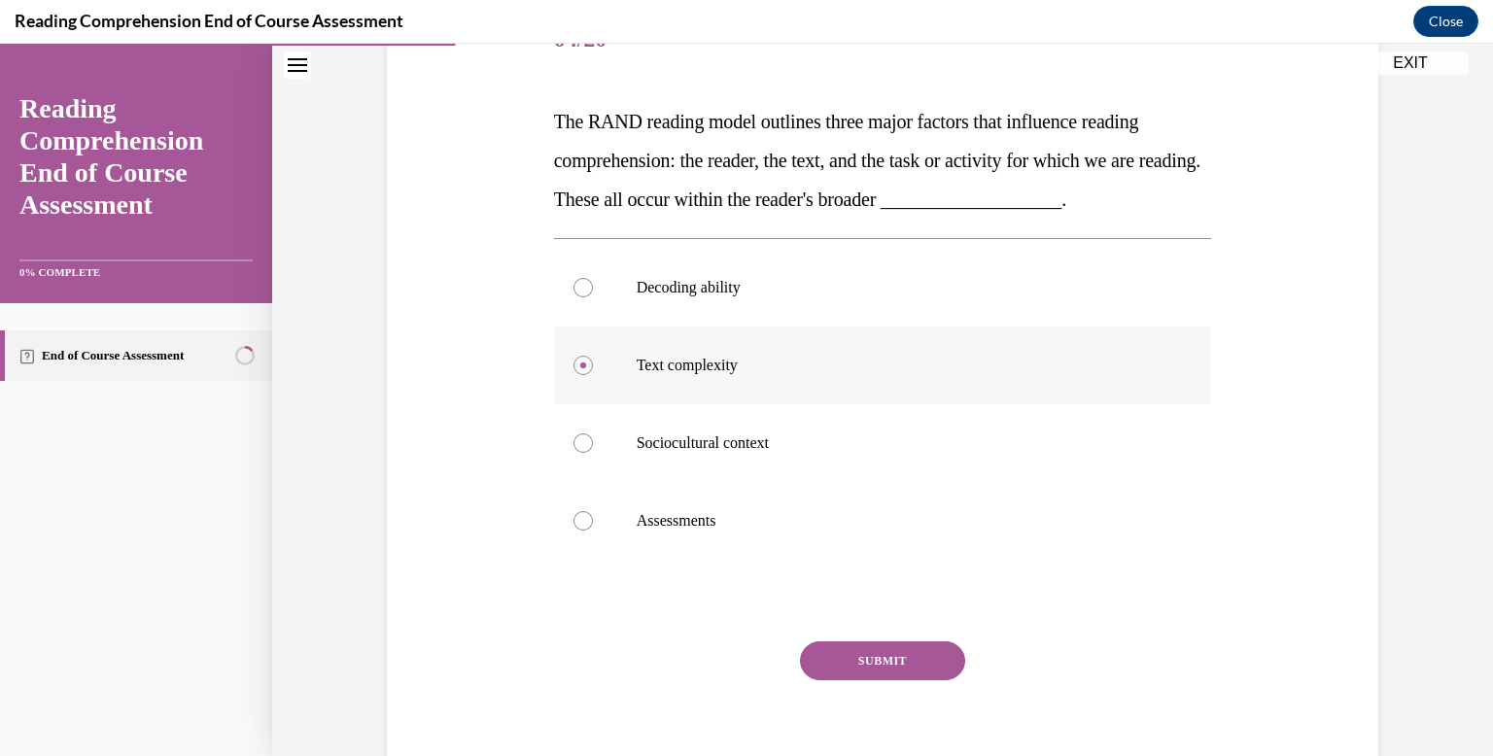
scroll to position [269, 0]
click at [879, 655] on button "SUBMIT" at bounding box center [882, 660] width 165 height 39
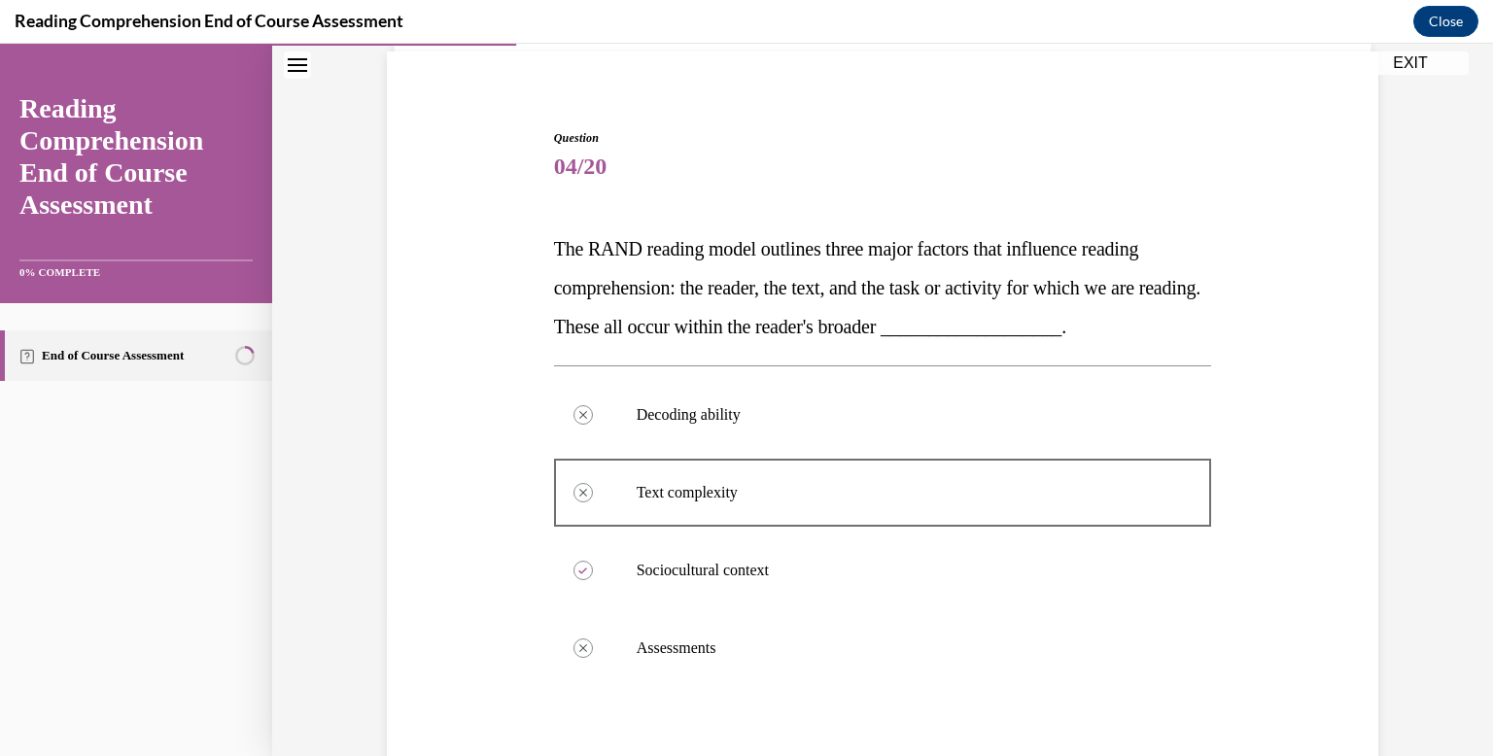
scroll to position [143, 0]
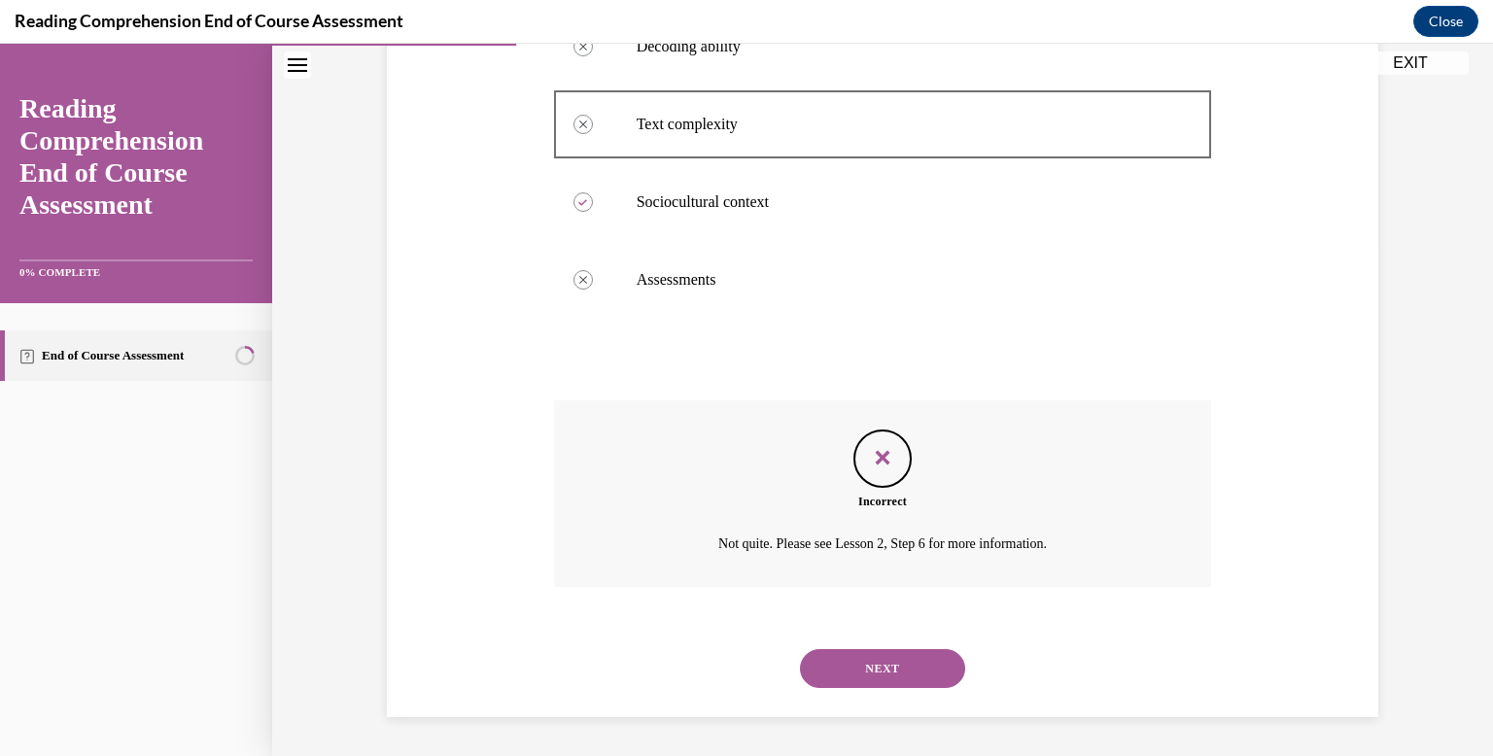
click at [879, 656] on button "NEXT" at bounding box center [882, 668] width 165 height 39
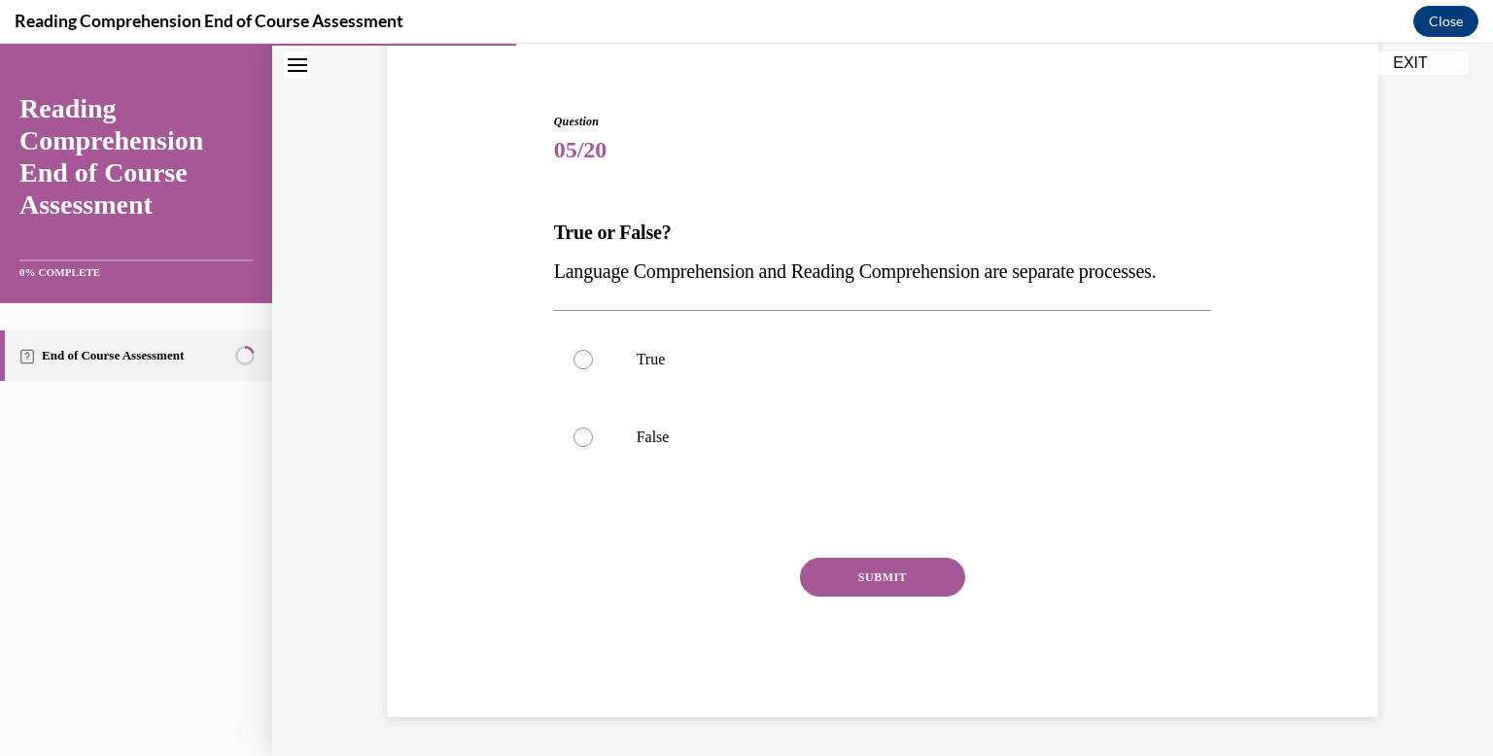
scroll to position [196, 0]
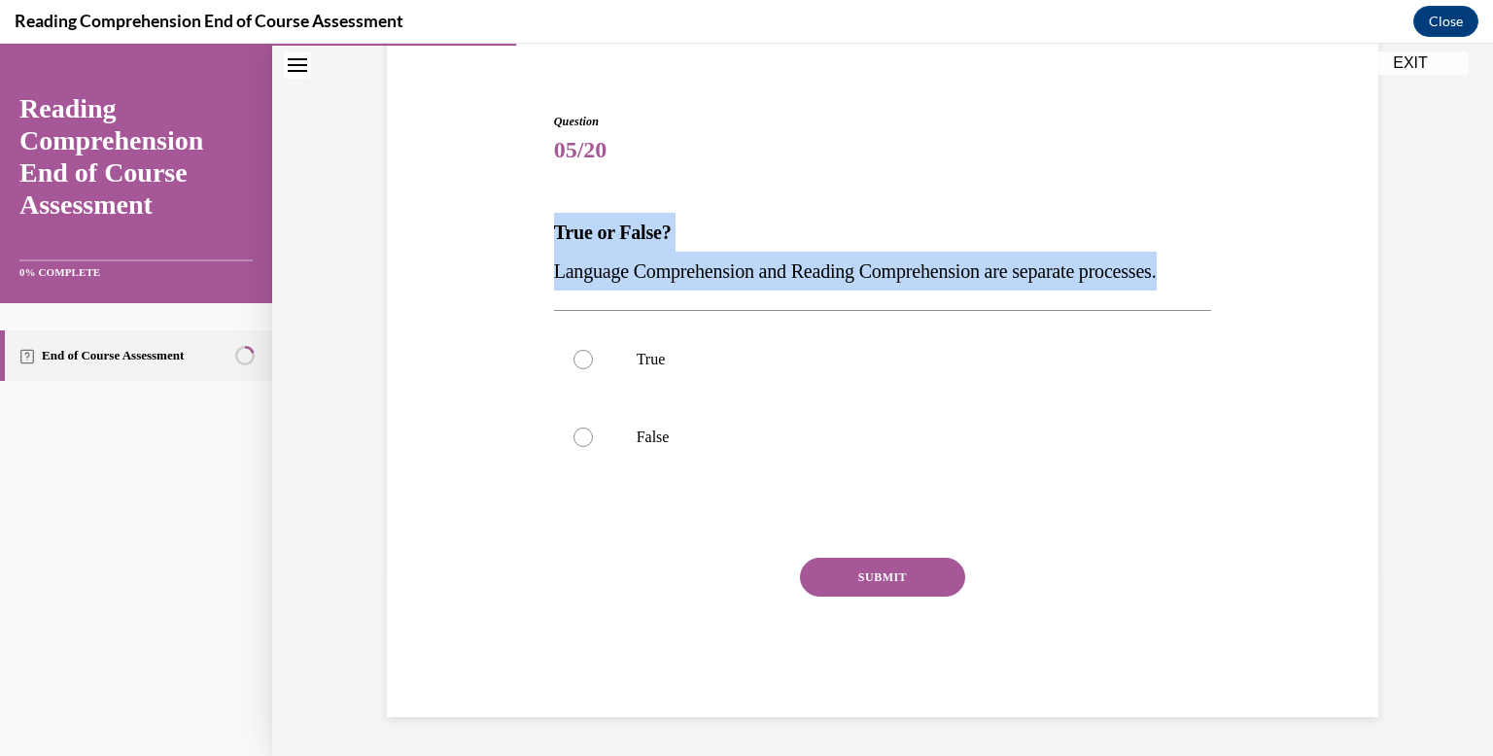
drag, startPoint x: 654, startPoint y: 262, endPoint x: 508, endPoint y: 212, distance: 154.3
click at [508, 212] on div "Question 05/20 True or False? Language Comprehension and Reading Comprehension …" at bounding box center [882, 385] width 1001 height 663
copy div "True or False? Language Comprehension and Reading Comprehension are separate pr…"
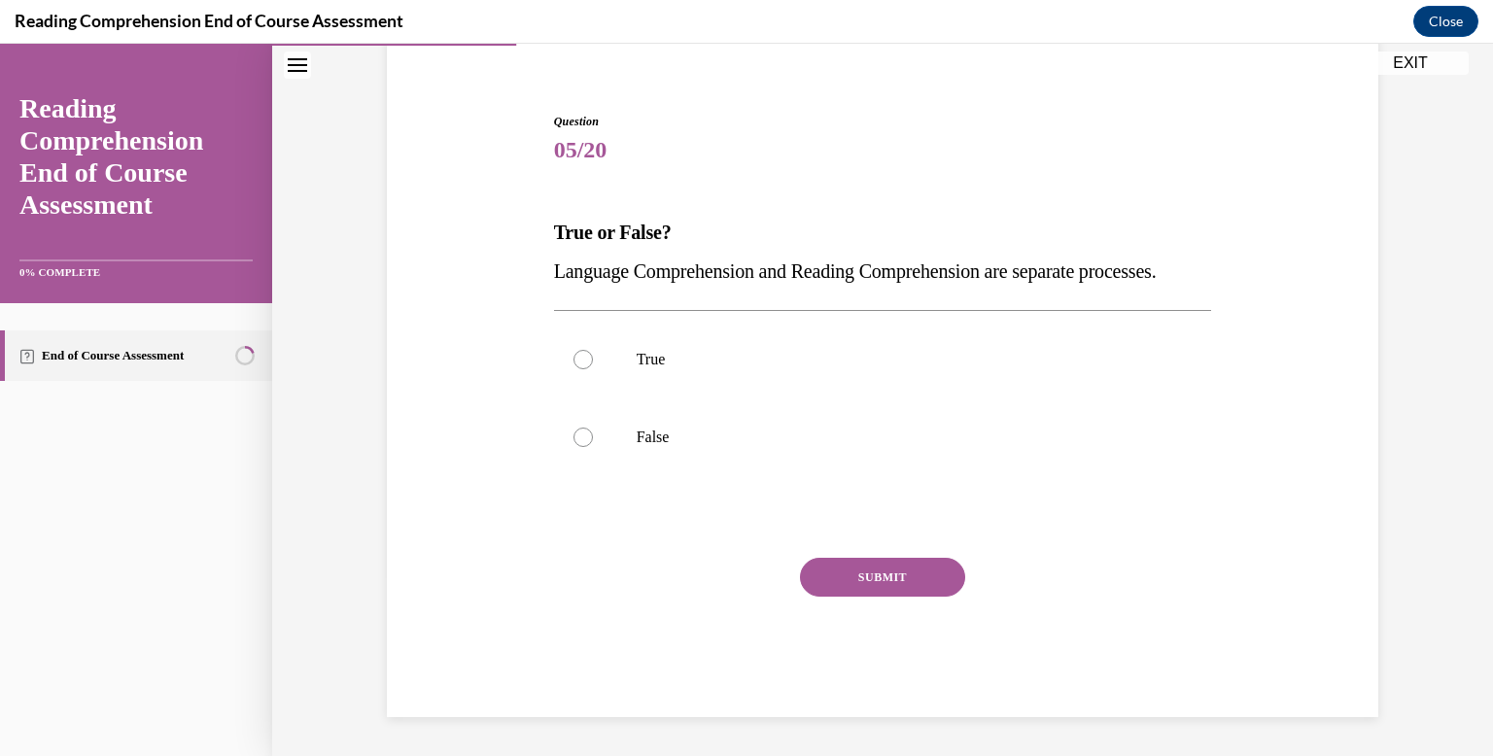
click at [650, 476] on div "True False" at bounding box center [883, 398] width 658 height 176
click at [664, 428] on p "False" at bounding box center [900, 437] width 527 height 19
click at [593, 428] on input "False" at bounding box center [583, 437] width 19 height 19
radio input "true"
click at [868, 573] on button "SUBMIT" at bounding box center [882, 577] width 165 height 39
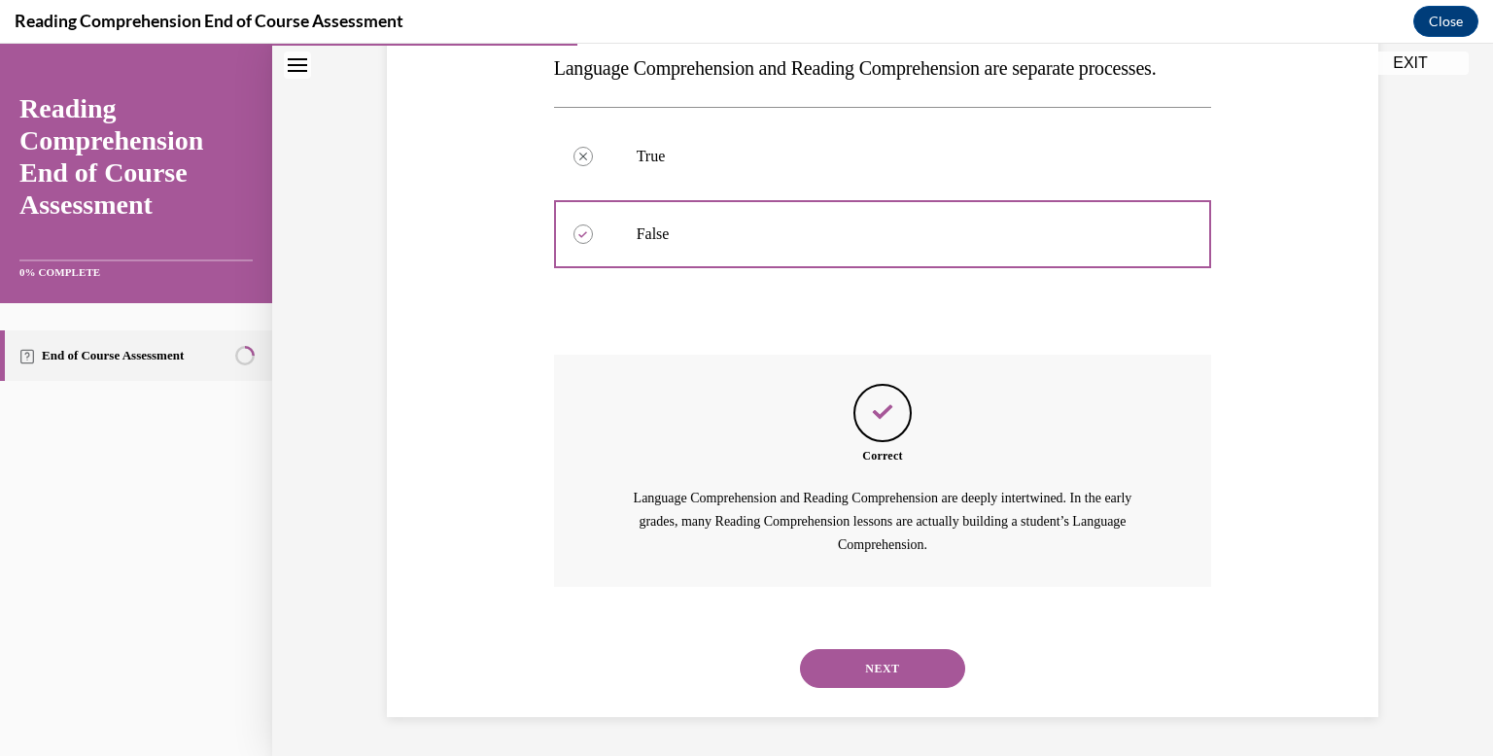
scroll to position [400, 0]
click at [868, 655] on button "NEXT" at bounding box center [882, 668] width 165 height 39
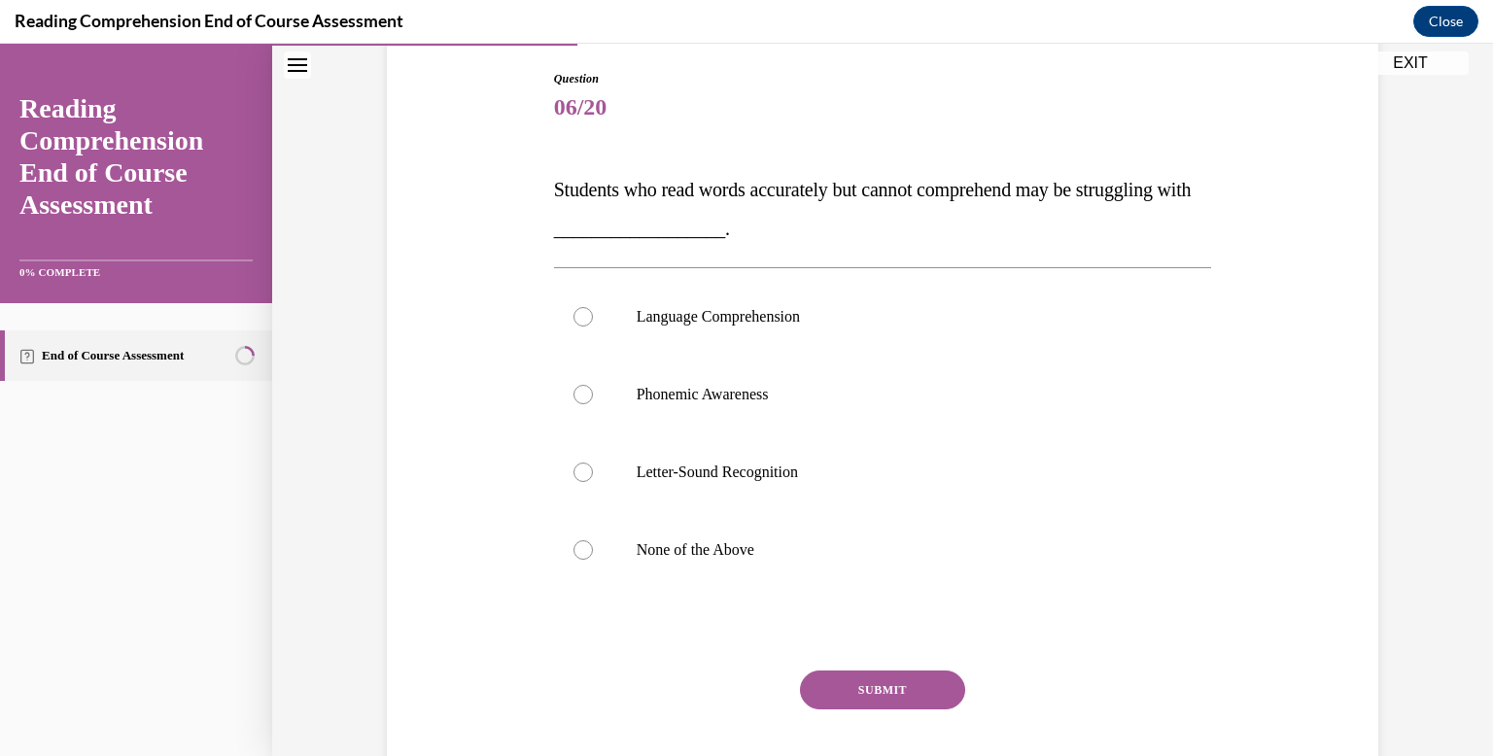
scroll to position [203, 0]
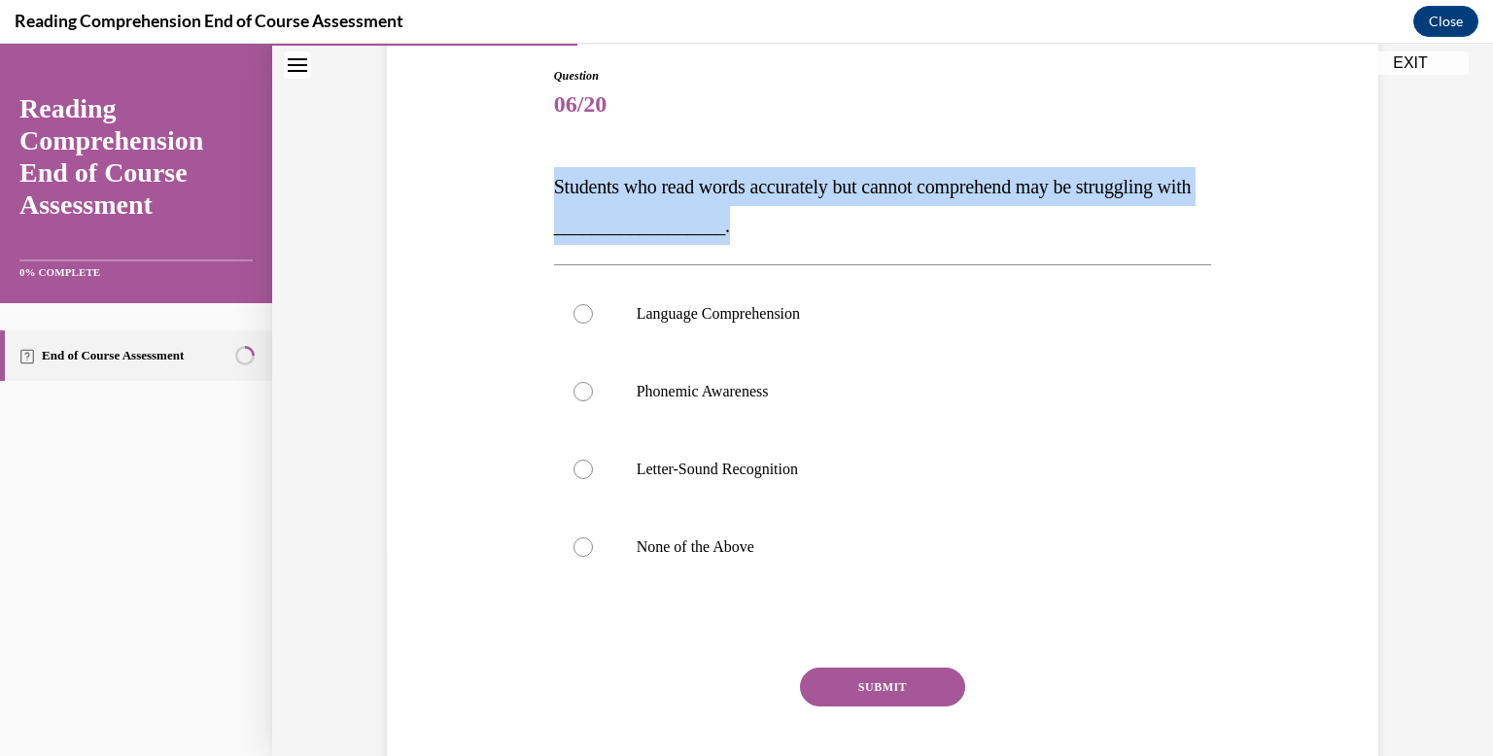
drag, startPoint x: 798, startPoint y: 243, endPoint x: 541, endPoint y: 174, distance: 265.7
click at [541, 174] on div "Question 06/20 Students who read words accurately but cannot comprehend may be …" at bounding box center [882, 418] width 1001 height 818
copy span "Students who read words accurately but cannot comprehend may be struggling with…"
click at [771, 294] on label "Language Comprehension" at bounding box center [883, 314] width 658 height 78
click at [593, 304] on input "Language Comprehension" at bounding box center [583, 313] width 19 height 19
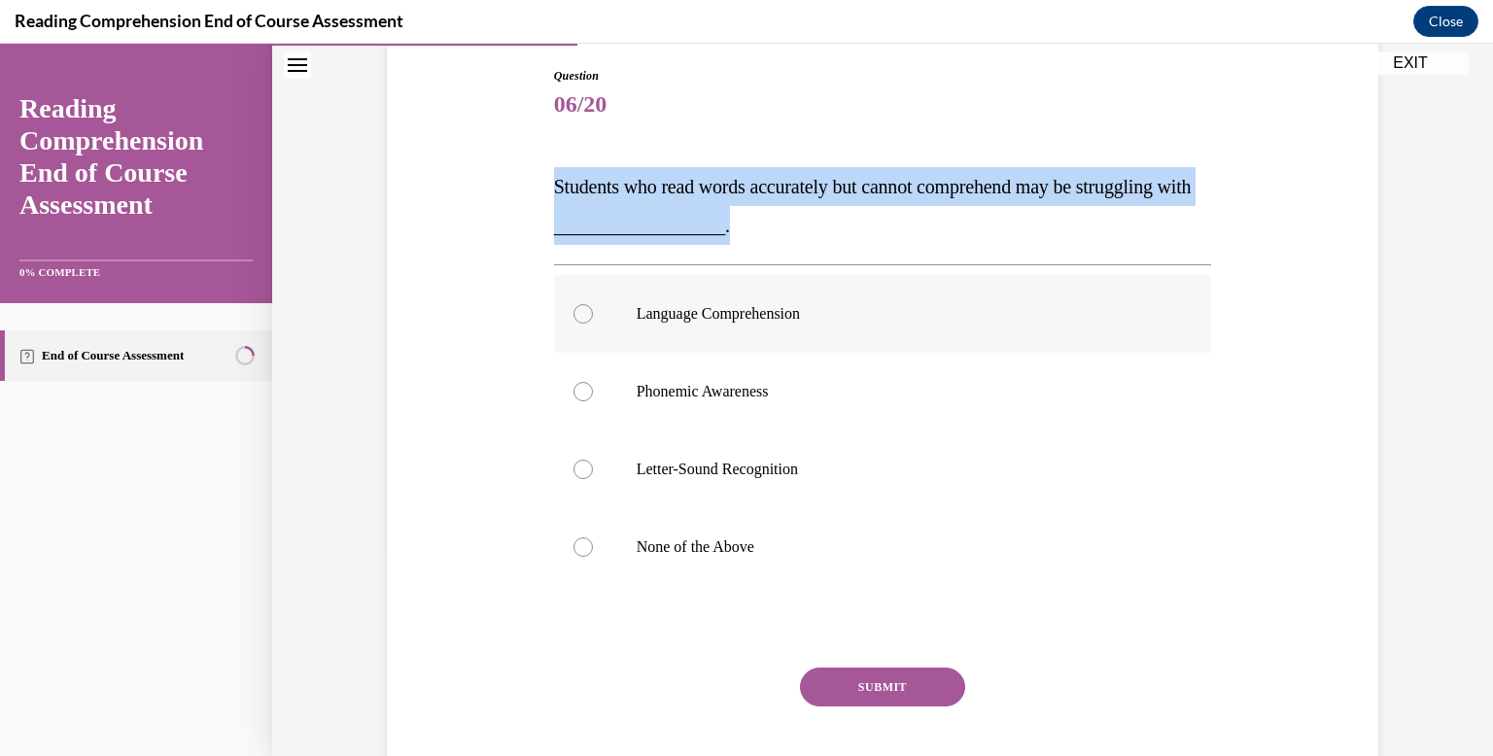
radio input "true"
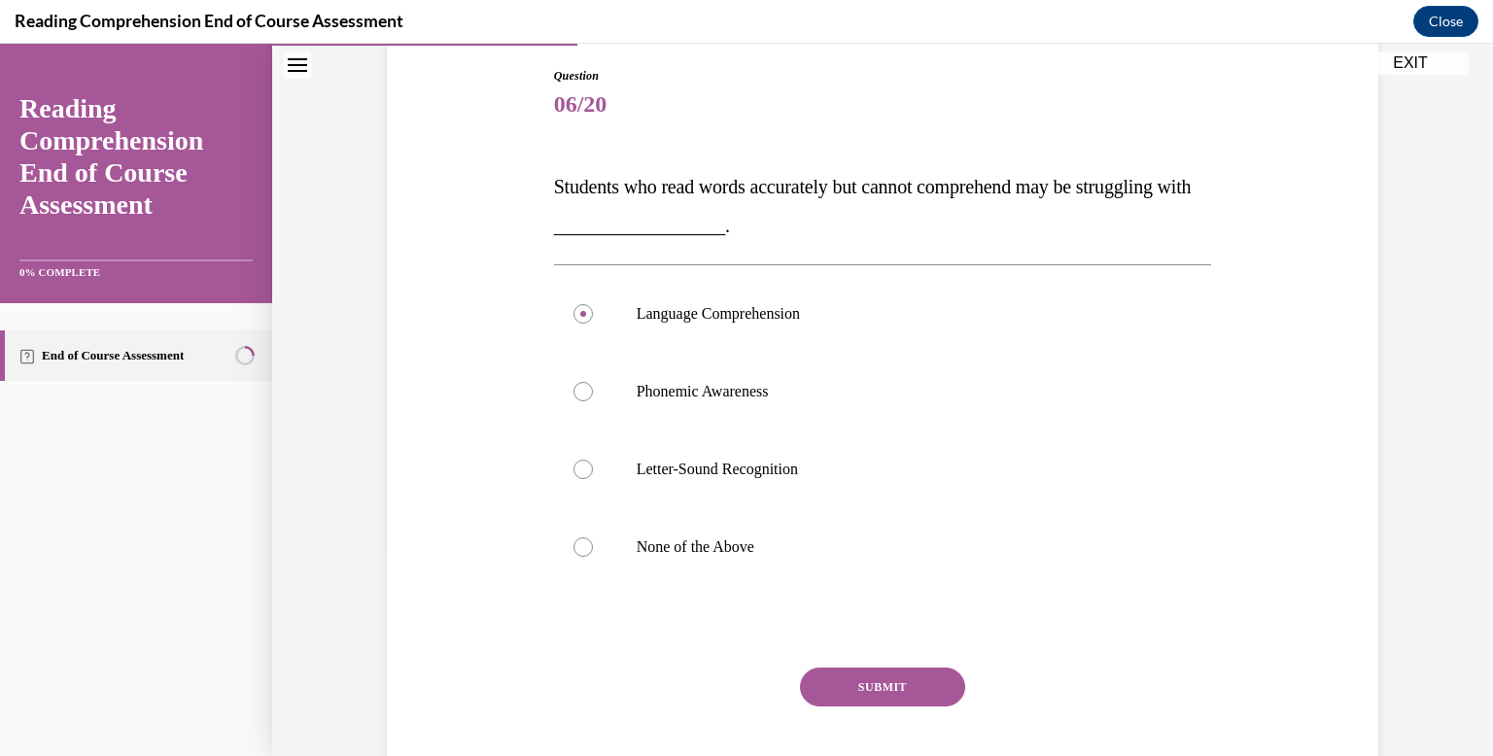
click at [846, 674] on button "SUBMIT" at bounding box center [882, 687] width 165 height 39
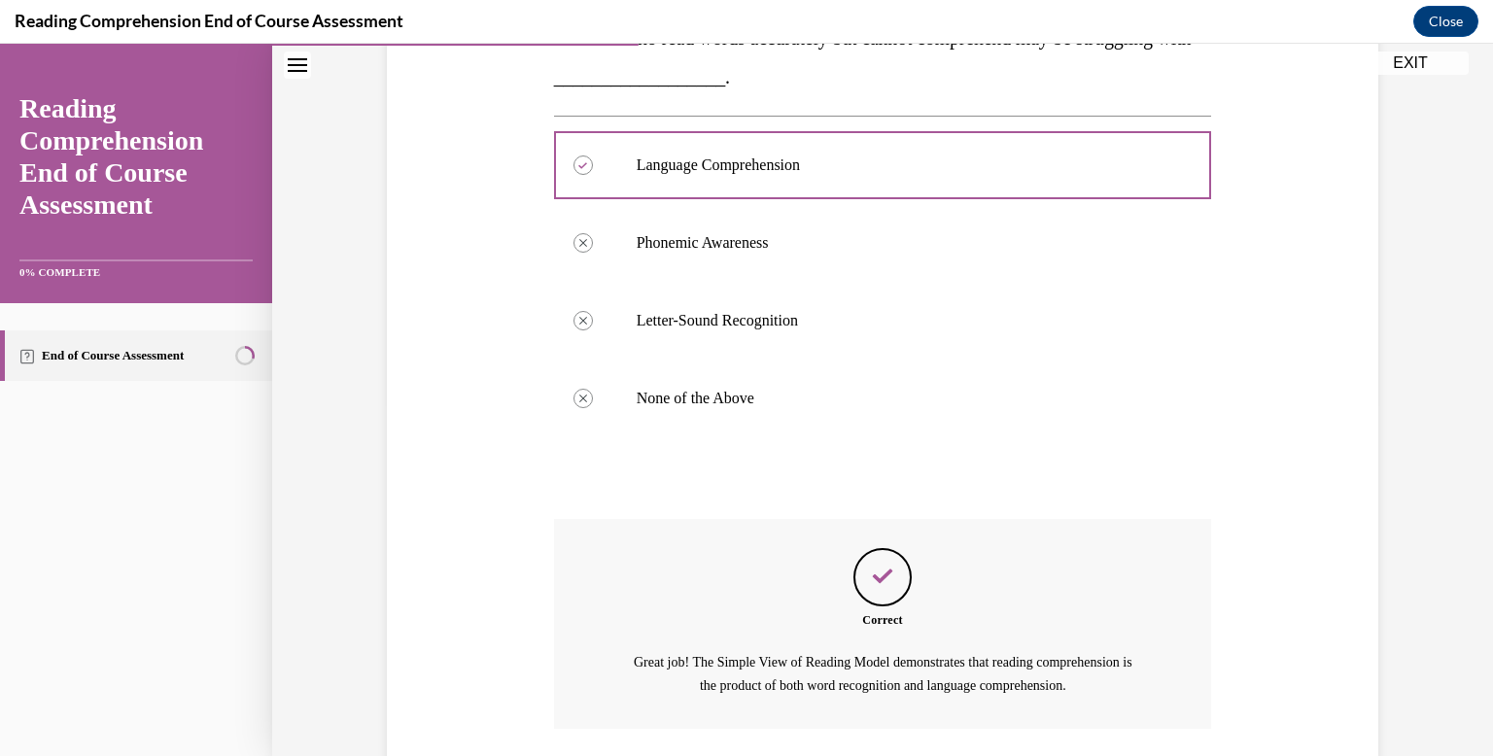
scroll to position [494, 0]
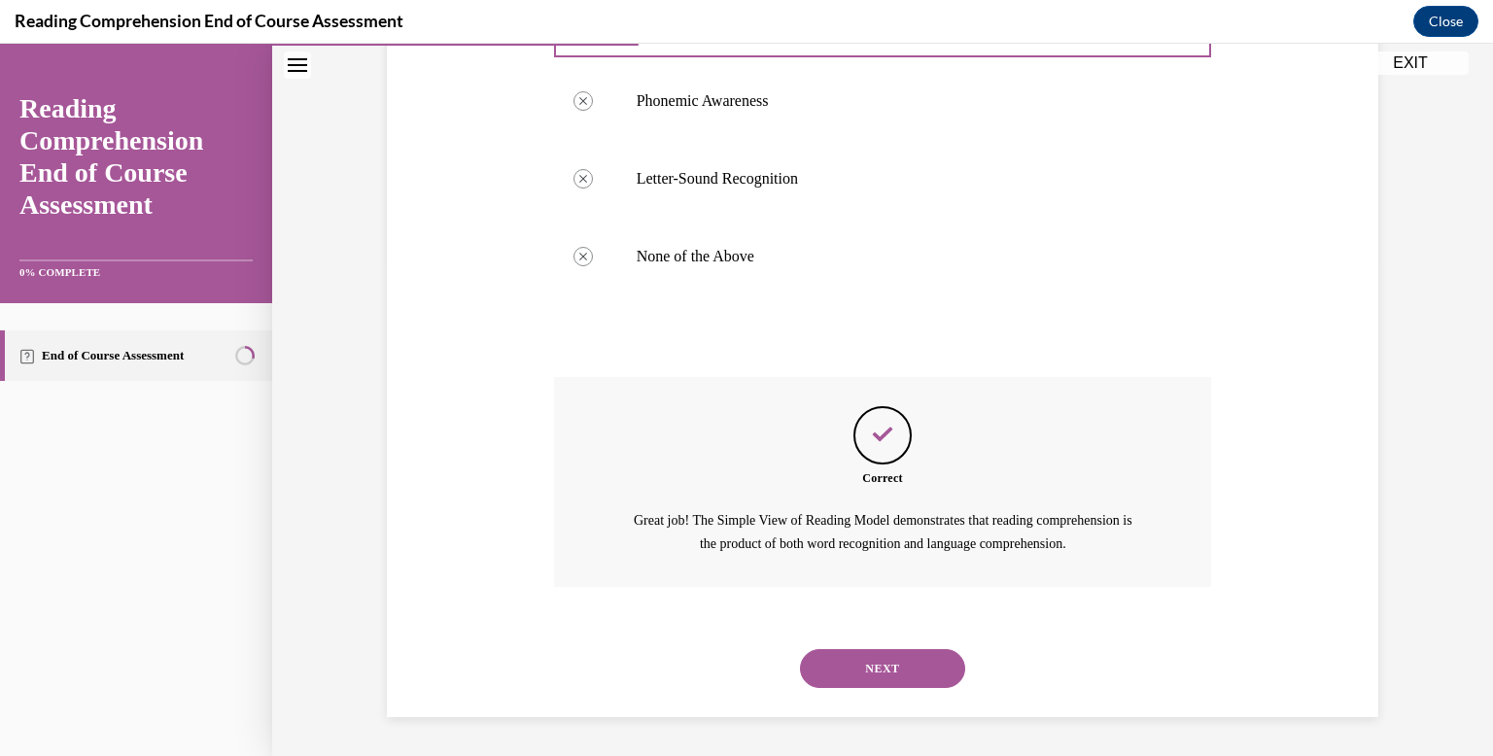
click at [846, 674] on button "NEXT" at bounding box center [882, 668] width 165 height 39
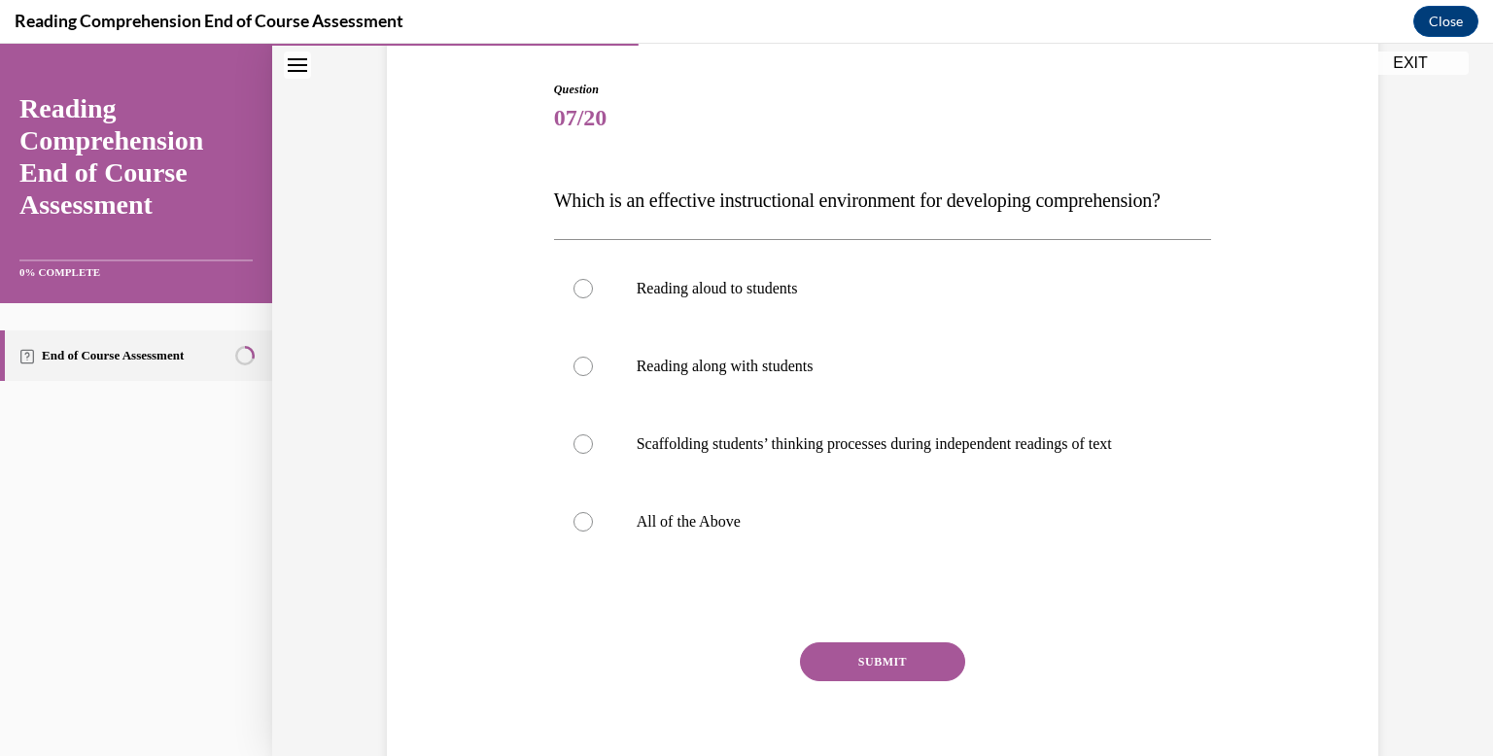
scroll to position [192, 0]
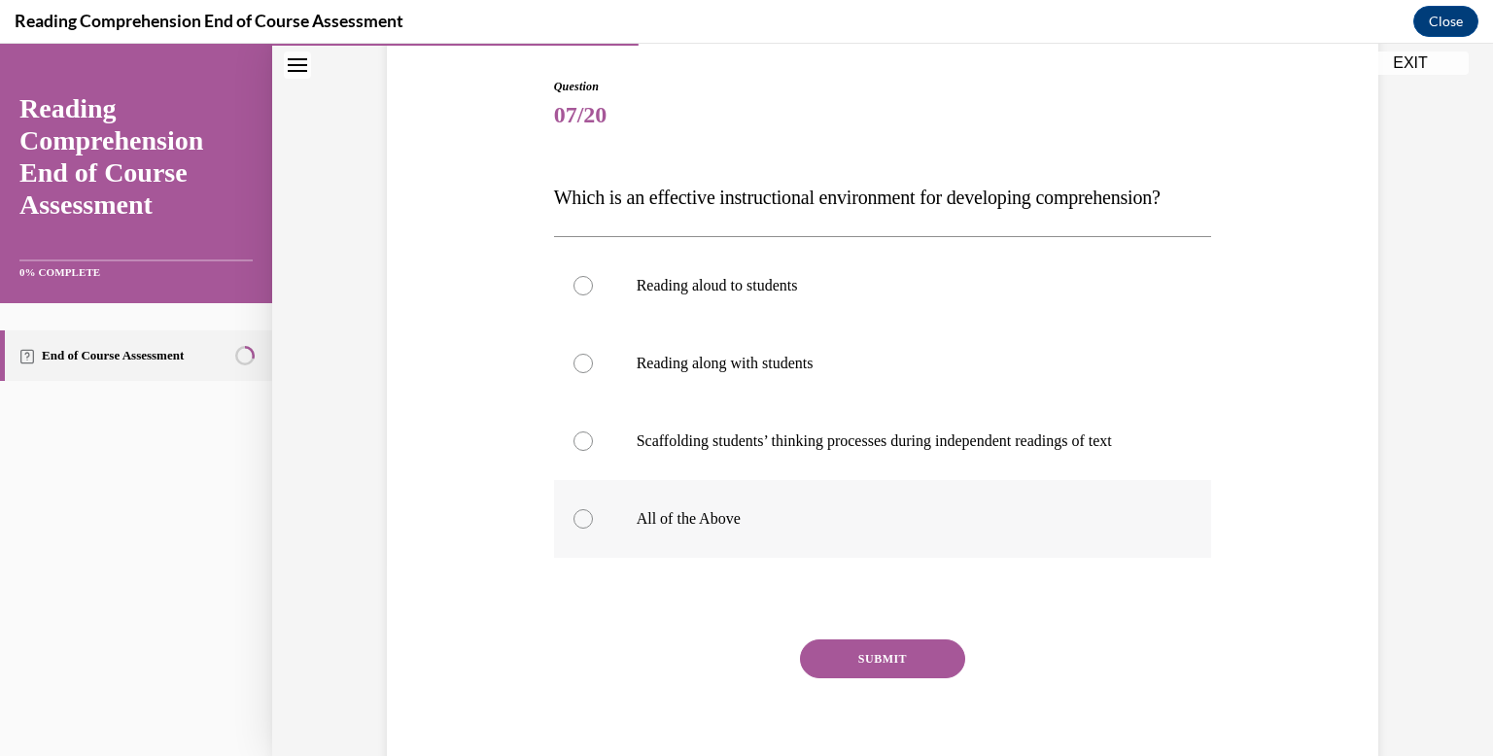
click at [687, 529] on p "All of the Above" at bounding box center [900, 518] width 527 height 19
click at [593, 529] on input "All of the Above" at bounding box center [583, 518] width 19 height 19
radio input "true"
click at [852, 679] on button "SUBMIT" at bounding box center [882, 659] width 165 height 39
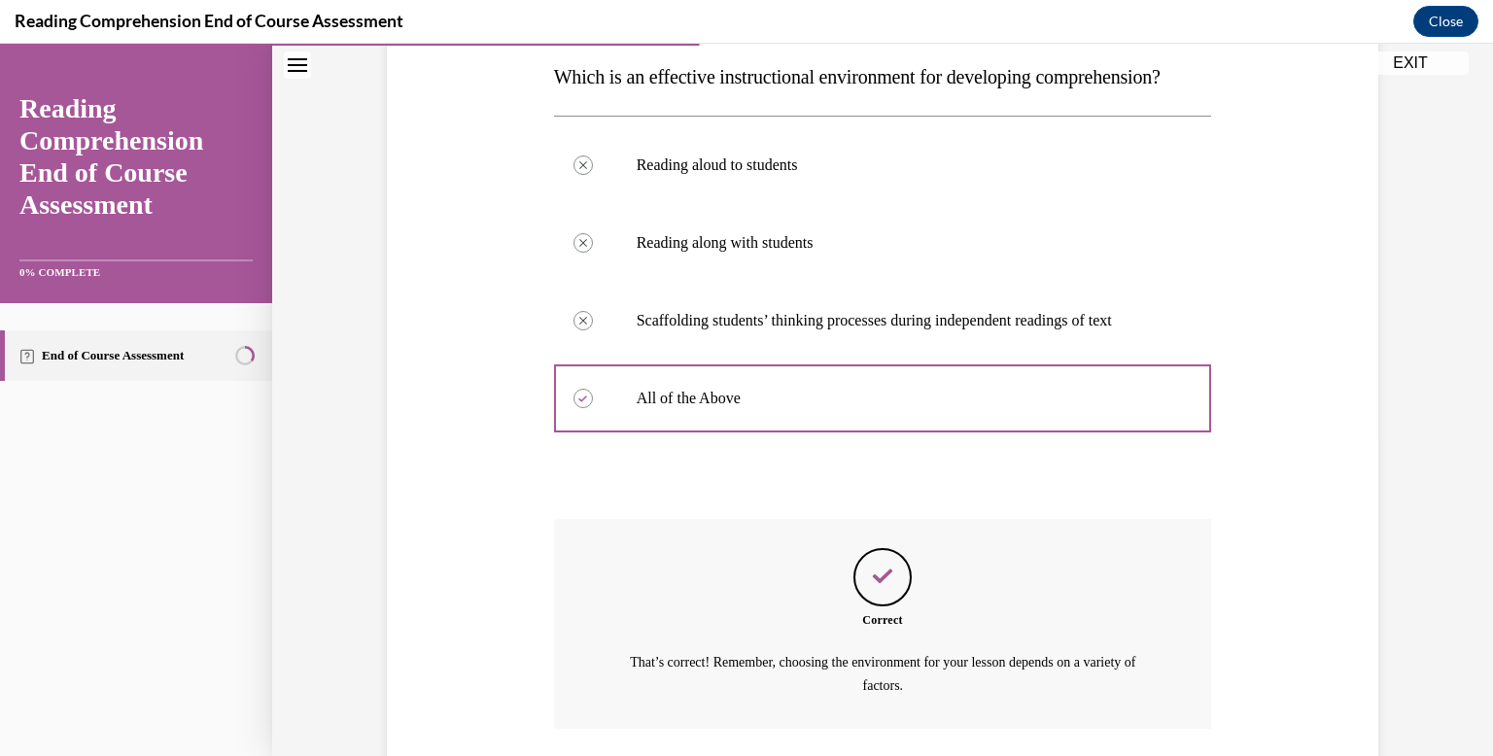
scroll to position [494, 0]
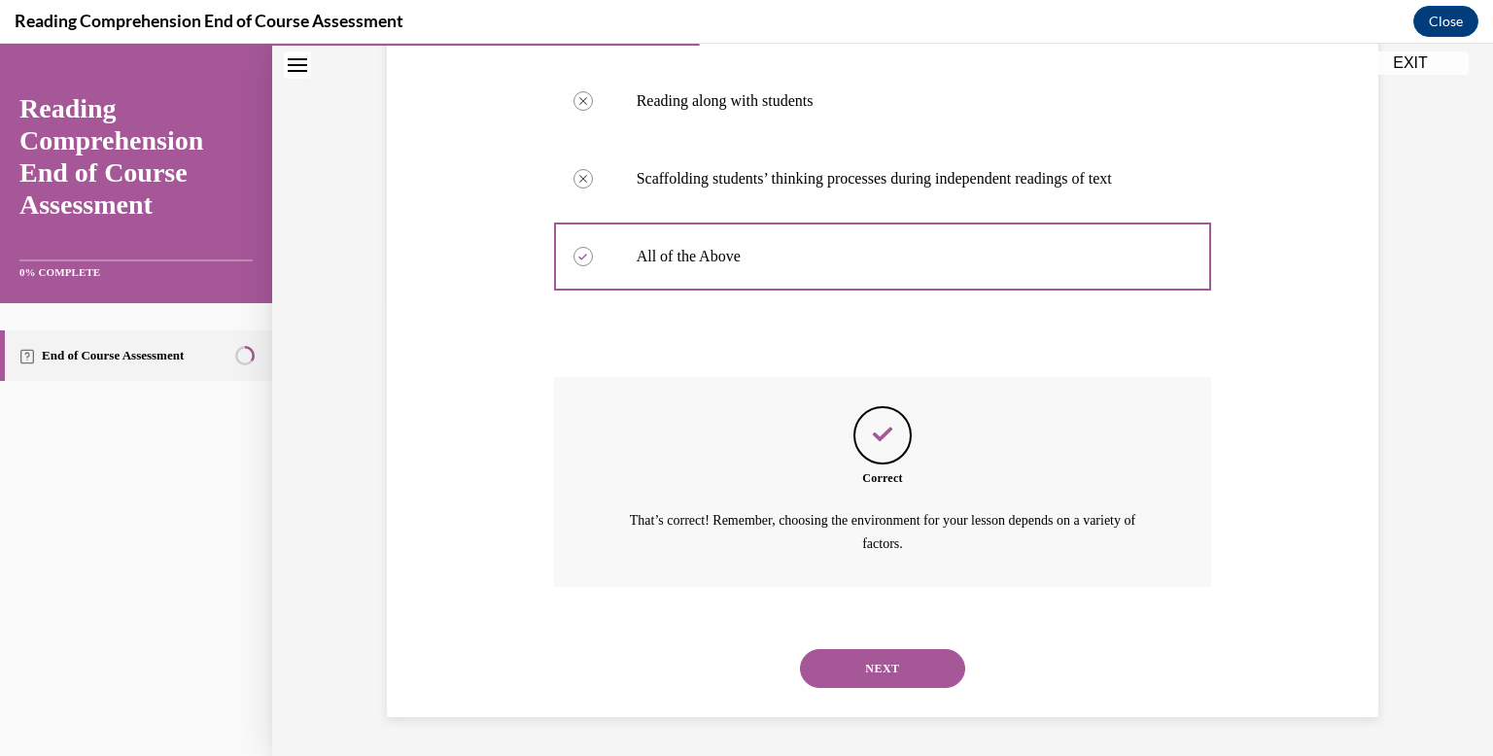
click at [899, 668] on button "NEXT" at bounding box center [882, 668] width 165 height 39
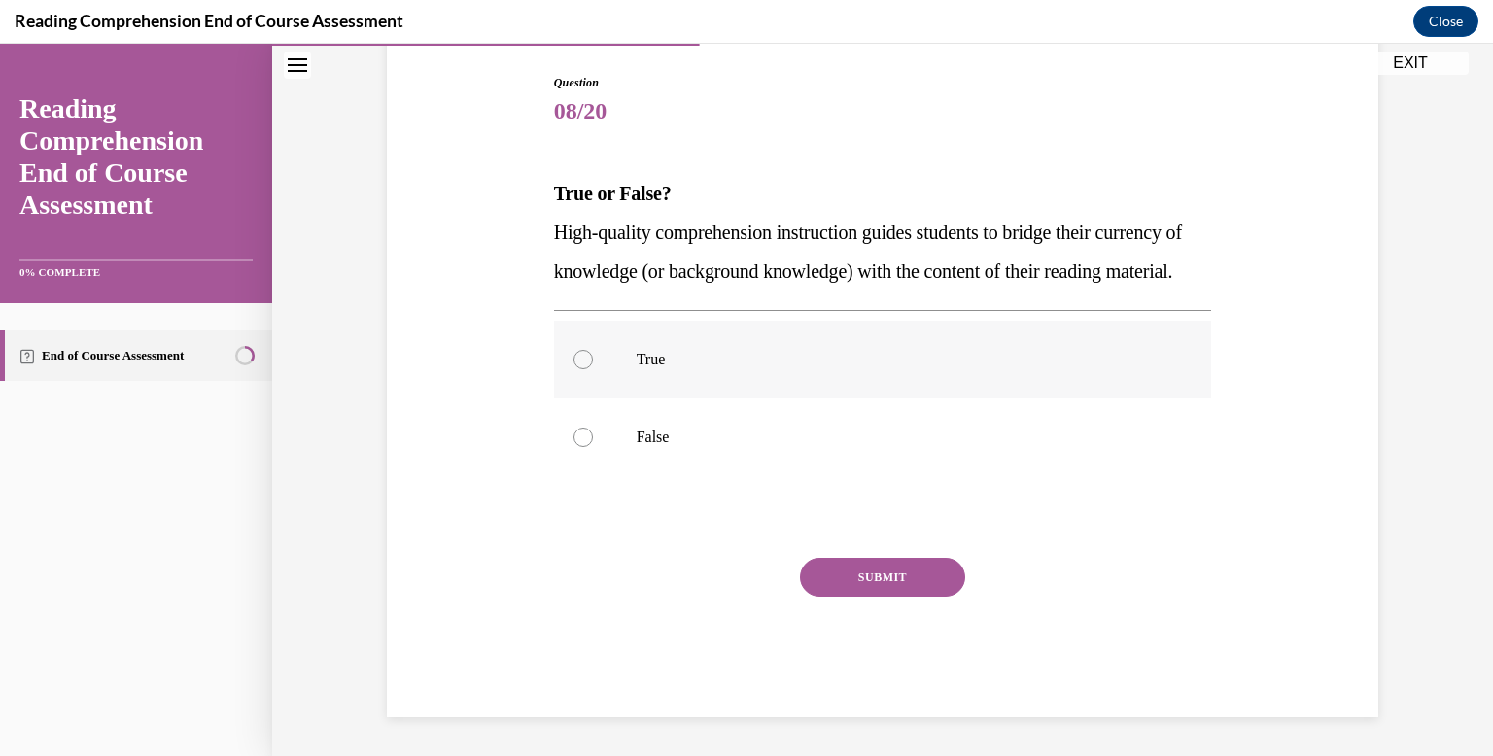
click at [766, 399] on label "True" at bounding box center [883, 360] width 658 height 78
click at [593, 369] on input "True" at bounding box center [583, 359] width 19 height 19
radio input "true"
click at [887, 571] on div "Question 08/20 True or False? High-quality comprehension instruction guides stu…" at bounding box center [883, 396] width 658 height 644
click at [887, 580] on button "SUBMIT" at bounding box center [882, 577] width 165 height 39
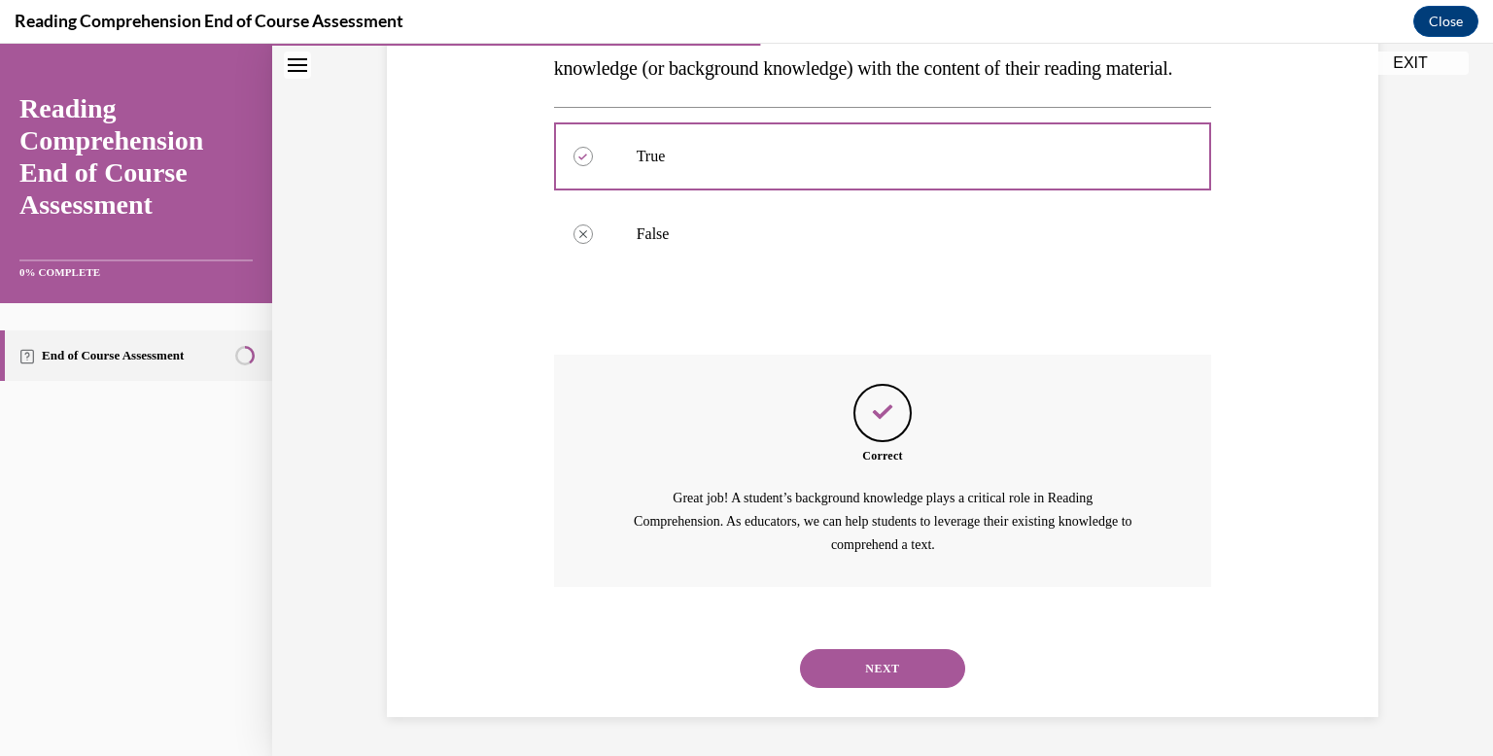
scroll to position [438, 0]
click at [888, 653] on button "NEXT" at bounding box center [882, 668] width 165 height 39
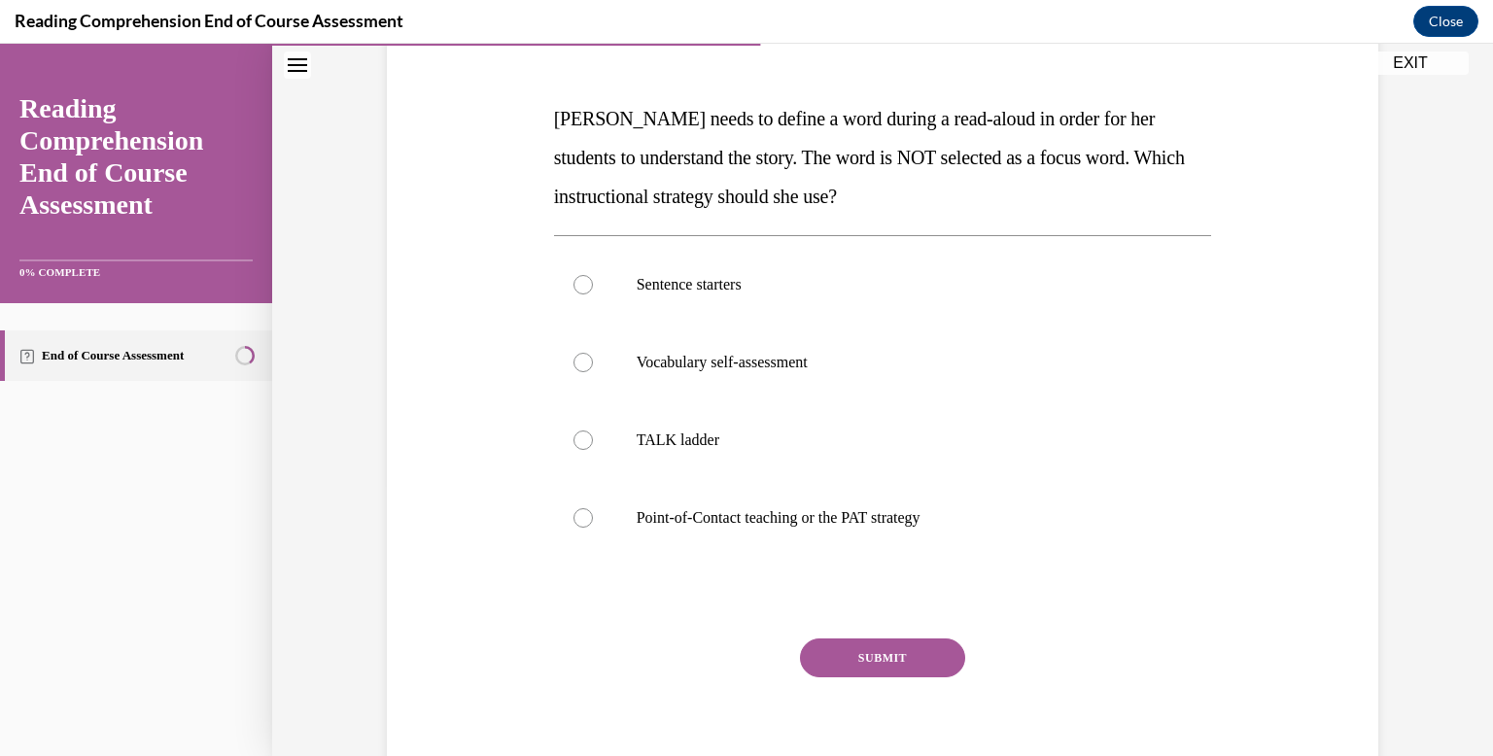
scroll to position [269, 0]
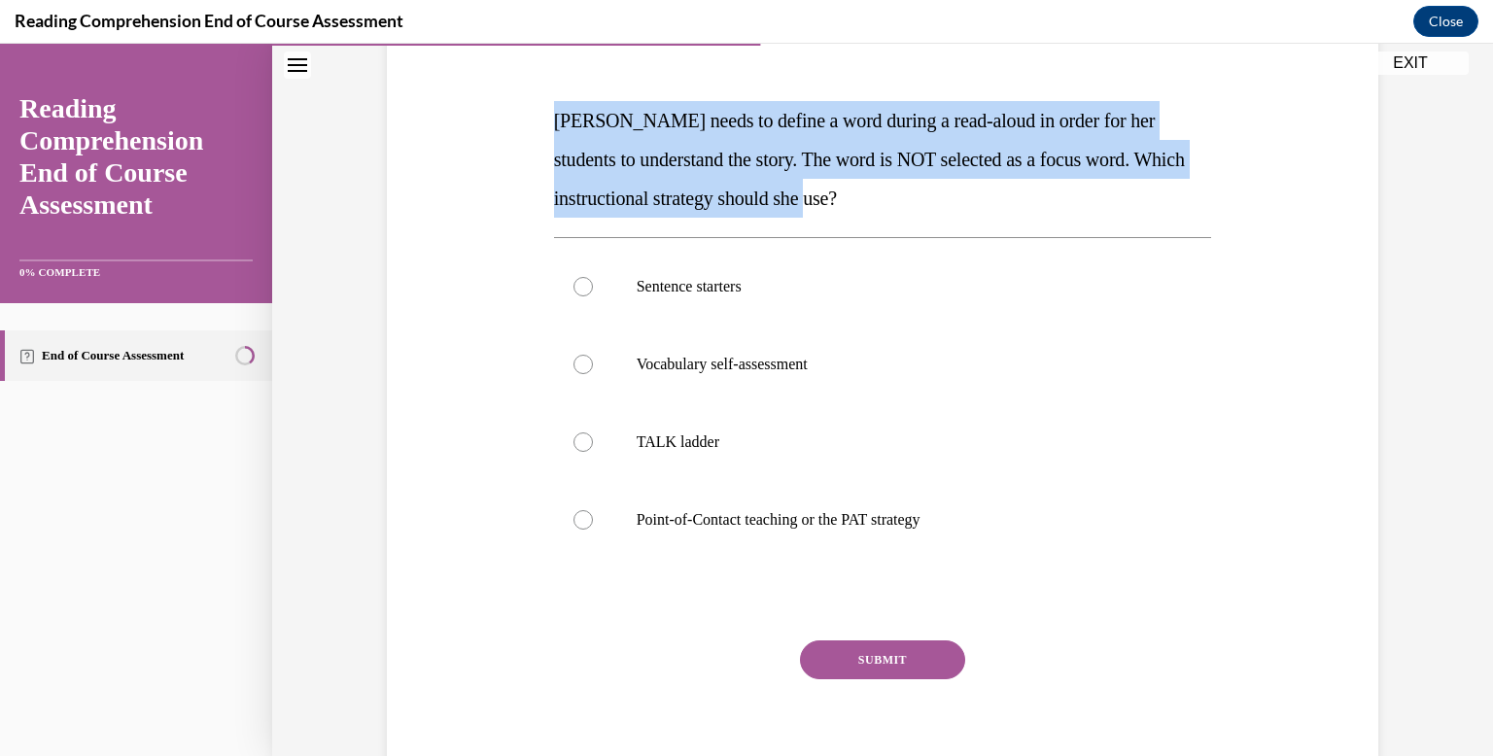
drag, startPoint x: 904, startPoint y: 211, endPoint x: 547, endPoint y: 135, distance: 364.7
click at [547, 135] on div "Question 09/20 Mrs. Ivie needs to define a word during a read-aloud in order fo…" at bounding box center [882, 371] width 1001 height 857
copy span "Mrs. Ivie needs to define a word during a read-aloud in order for her students …"
click at [804, 518] on p "Point-of-Contact teaching or the PAT strategy" at bounding box center [900, 519] width 527 height 19
click at [593, 518] on input "Point-of-Contact teaching or the PAT strategy" at bounding box center [583, 519] width 19 height 19
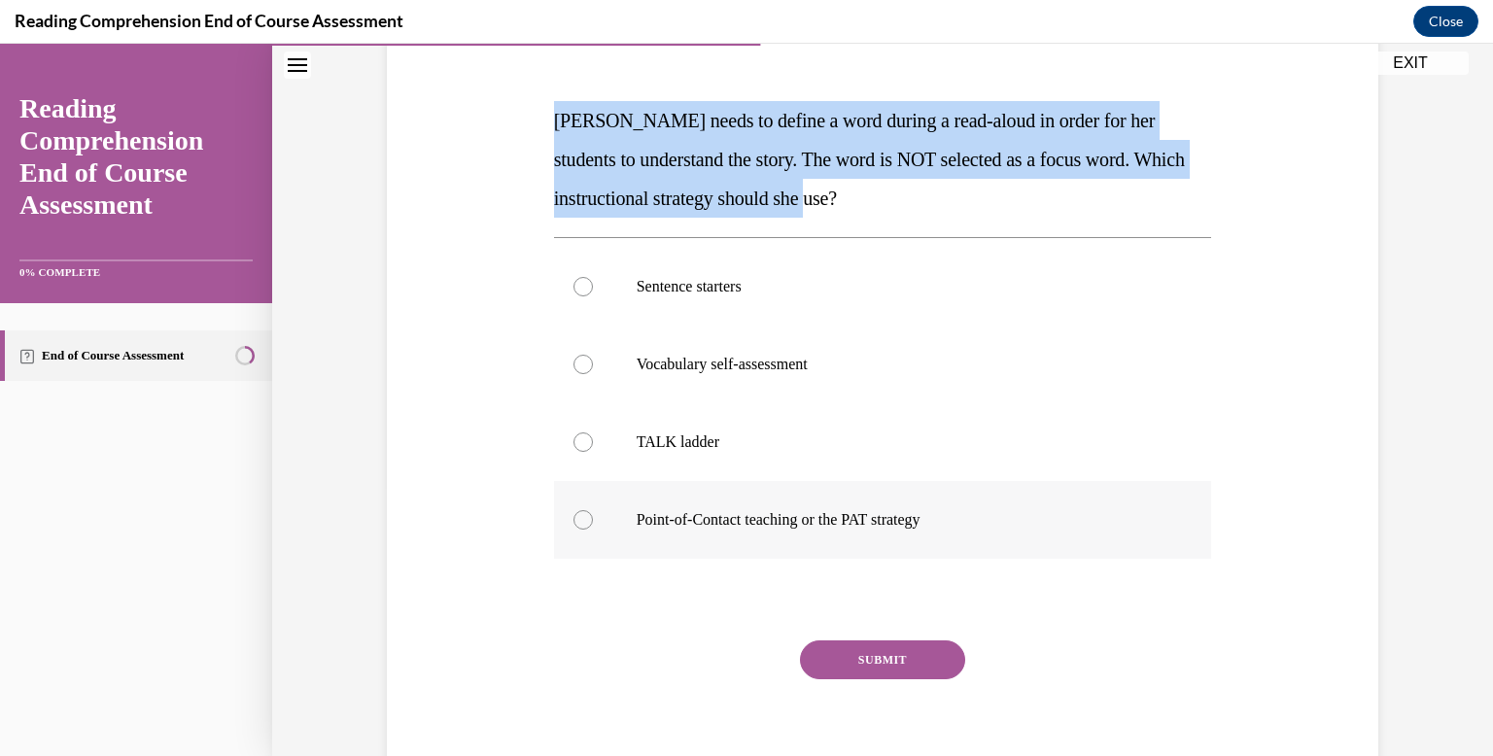
radio input "true"
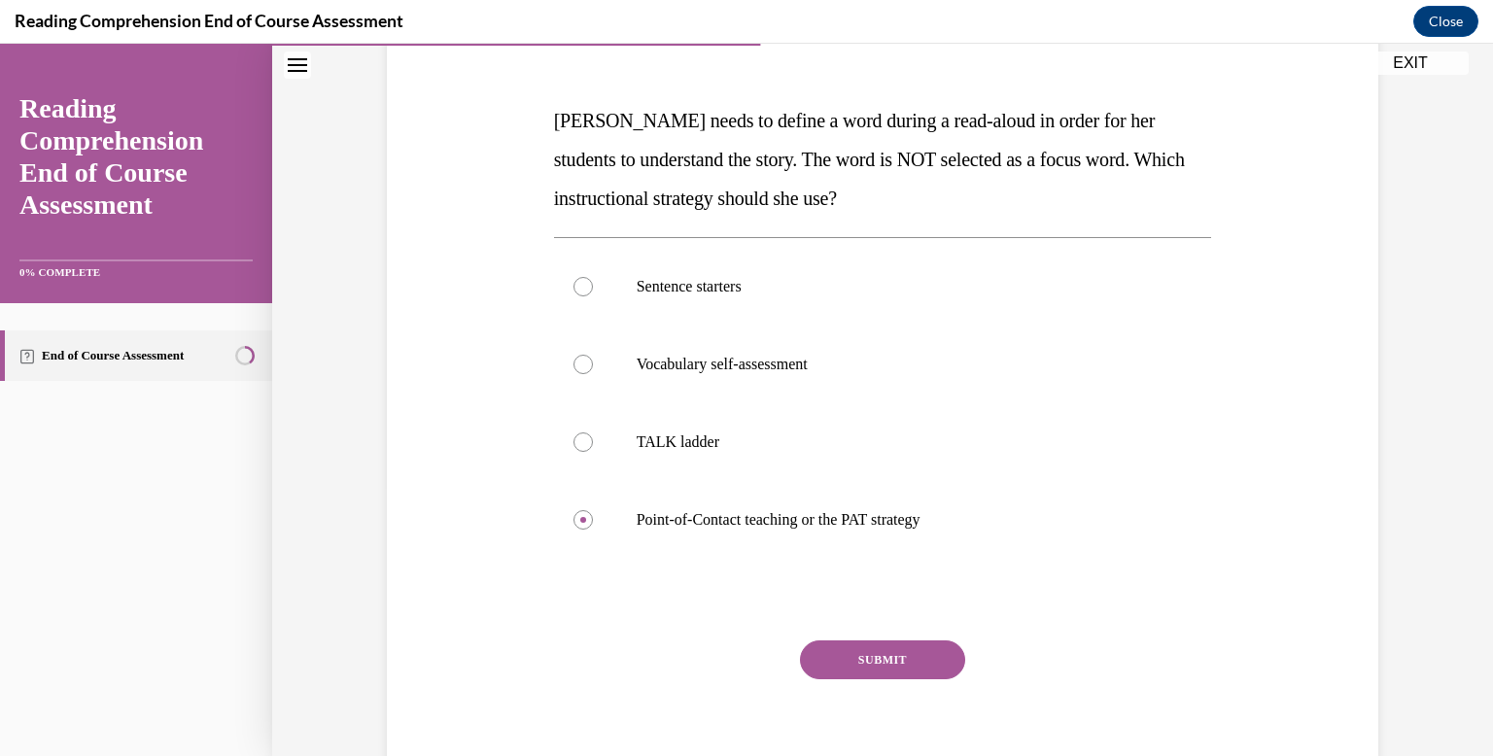
click at [870, 659] on button "SUBMIT" at bounding box center [882, 660] width 165 height 39
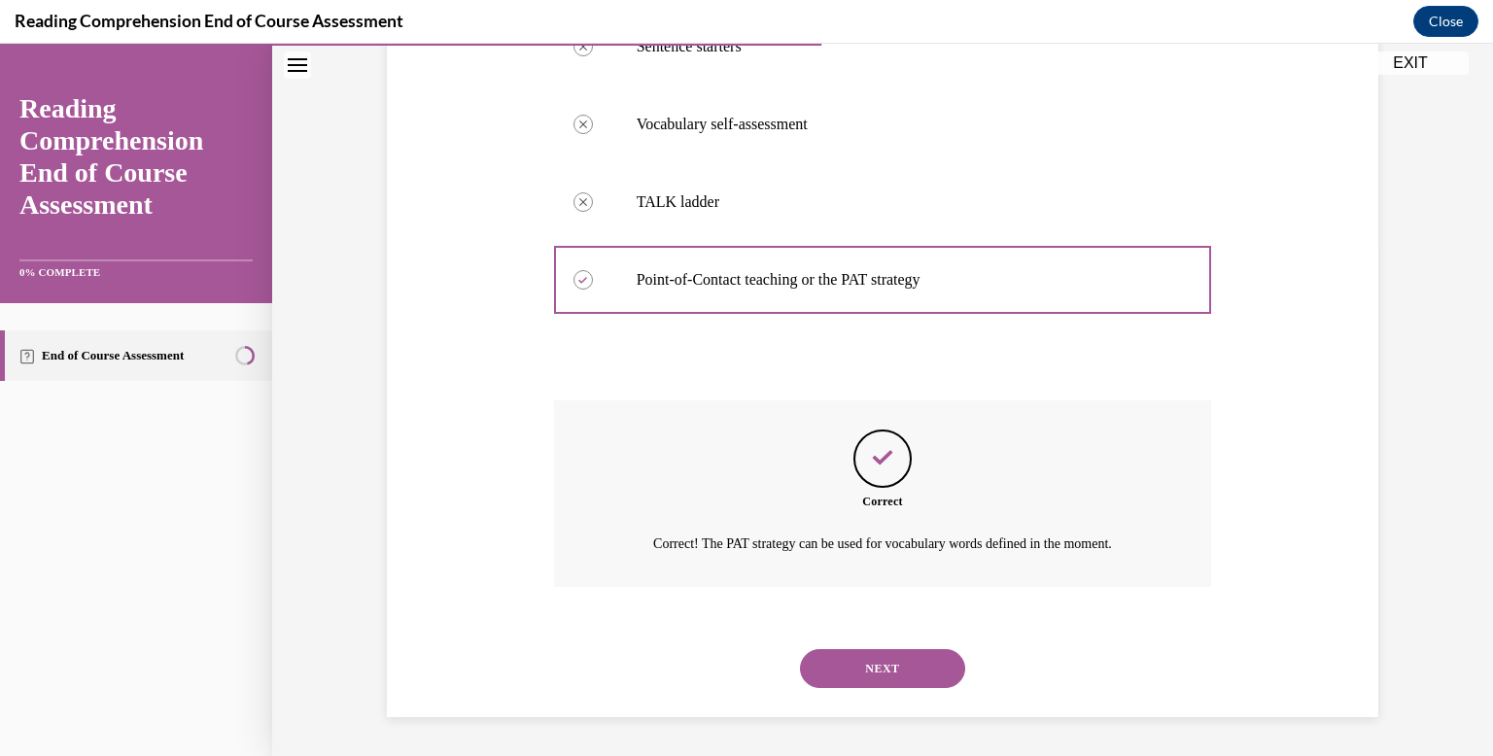
click at [870, 659] on button "NEXT" at bounding box center [882, 668] width 165 height 39
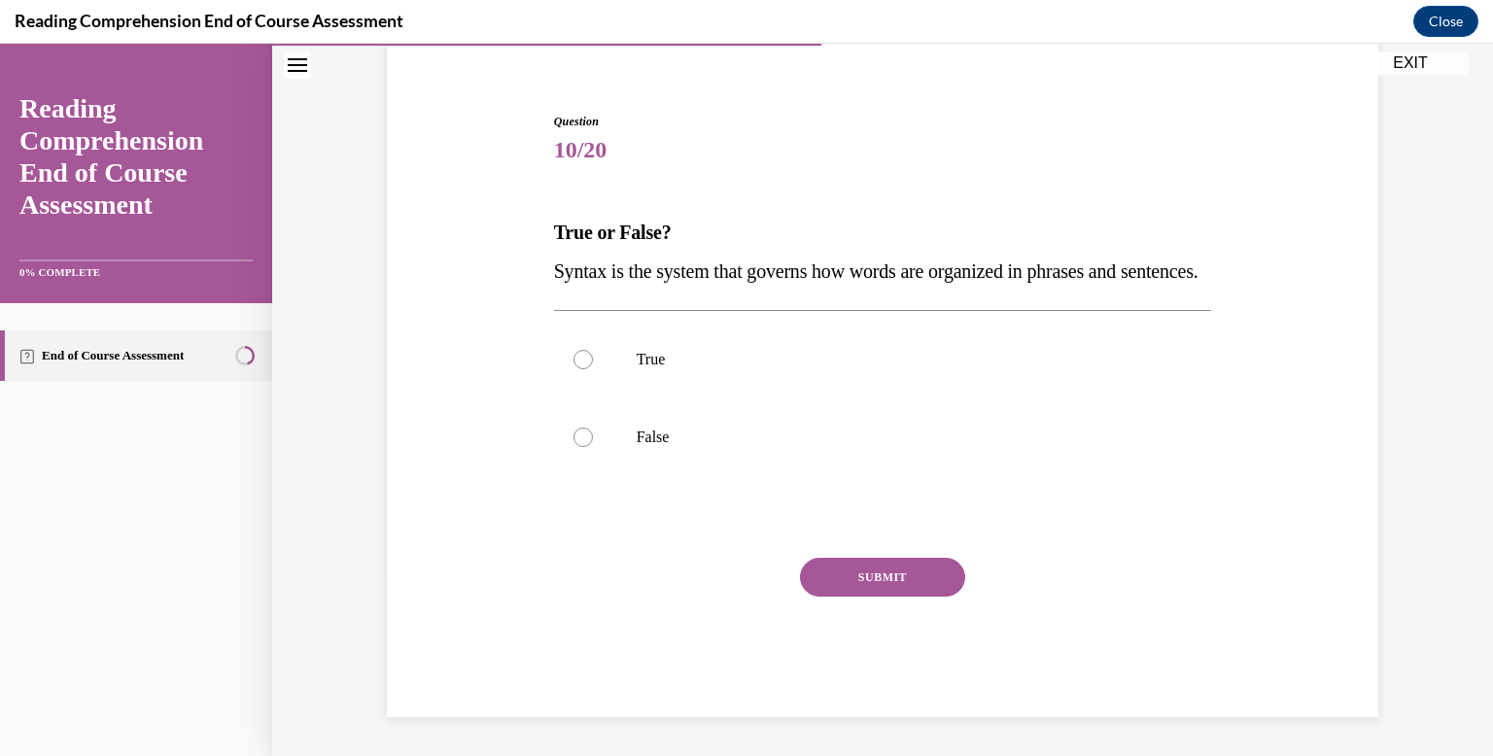
drag, startPoint x: 656, startPoint y: 277, endPoint x: 539, endPoint y: 246, distance: 121.7
click at [539, 246] on div "Question 10/20 True or False? Syntax is the system that governs how words are o…" at bounding box center [882, 385] width 1001 height 663
copy span "Syntax is the system that governs how words are organized in phrases and senten…"
click at [724, 400] on label "False" at bounding box center [883, 438] width 658 height 78
click at [593, 428] on input "False" at bounding box center [583, 437] width 19 height 19
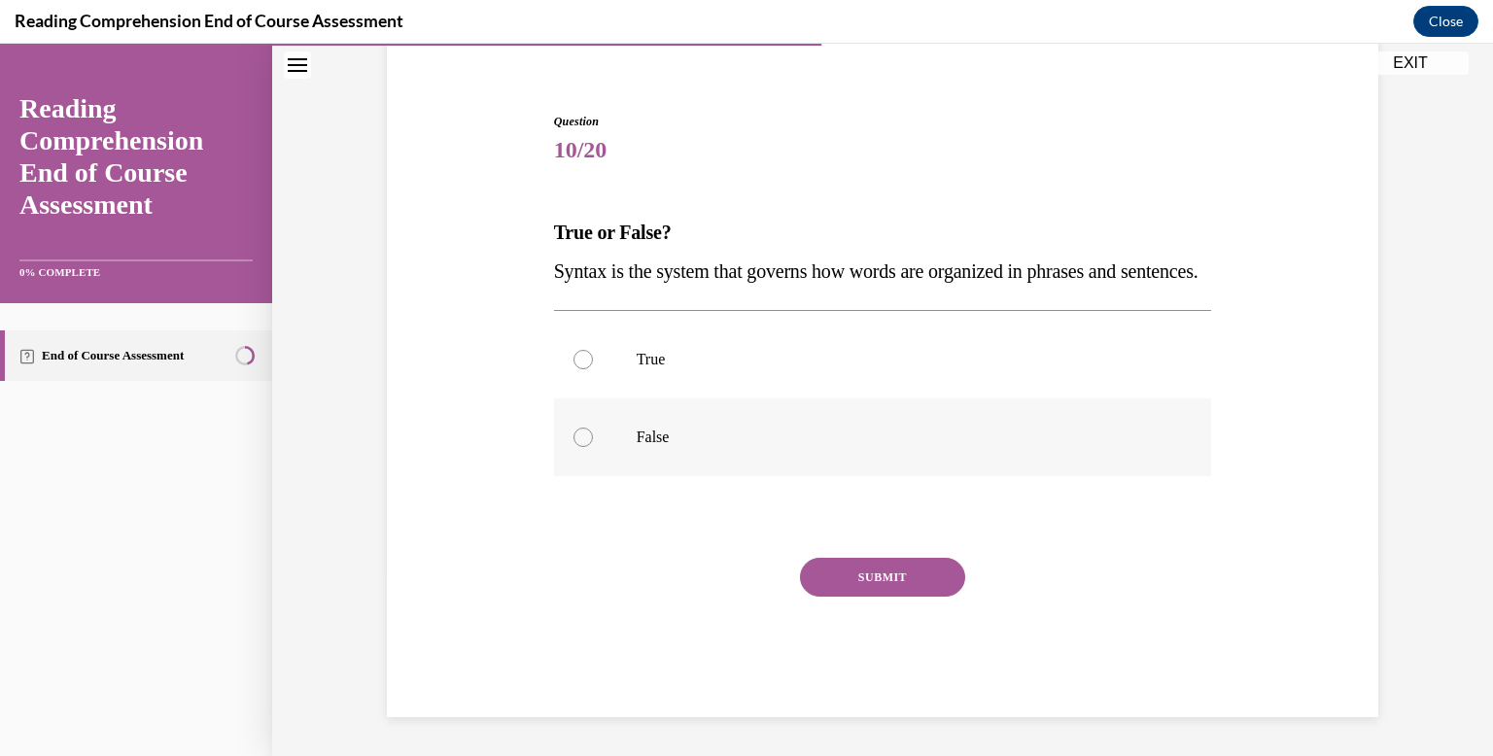
radio input "true"
click at [729, 338] on label "True" at bounding box center [883, 360] width 658 height 78
click at [593, 350] on input "True" at bounding box center [583, 359] width 19 height 19
radio input "true"
click at [896, 589] on button "SUBMIT" at bounding box center [882, 577] width 165 height 39
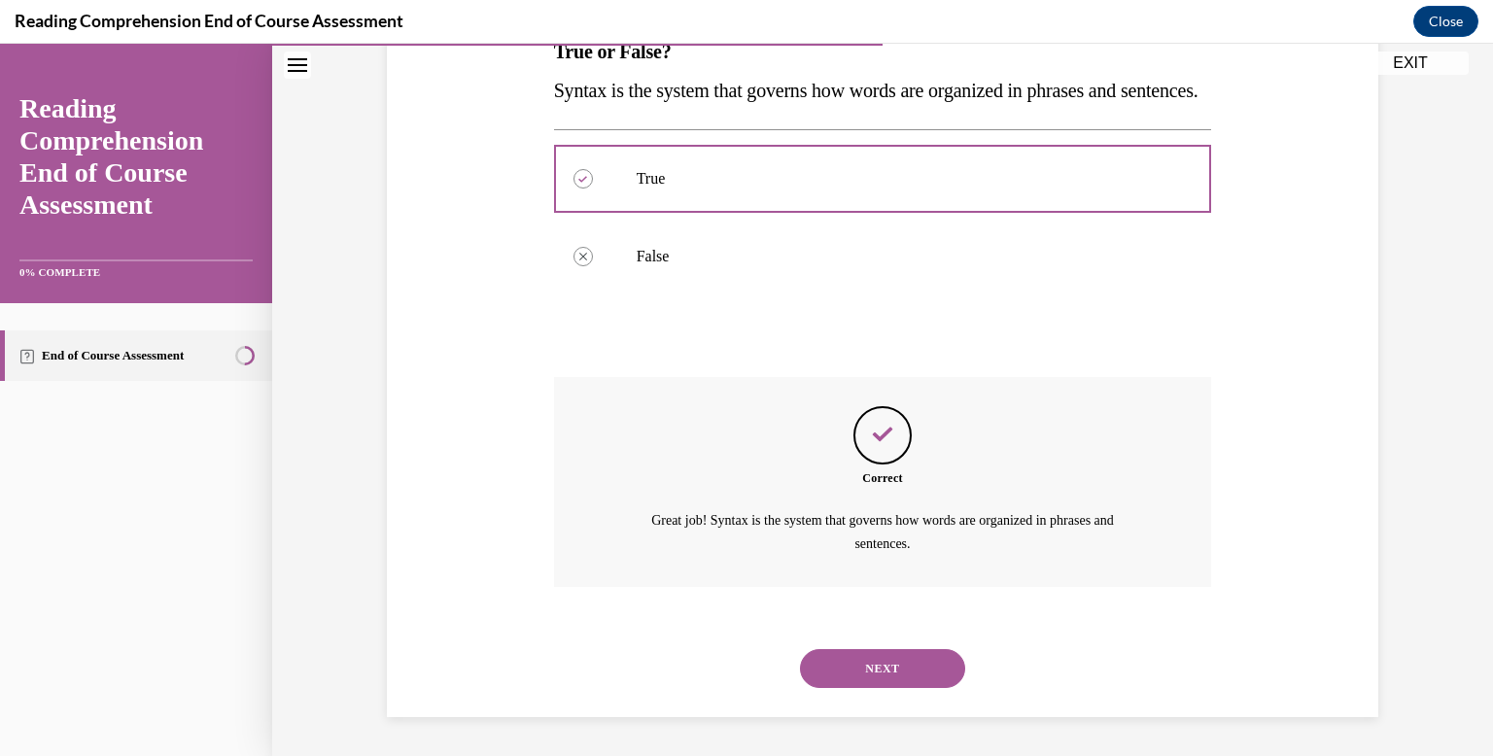
scroll to position [377, 0]
click at [886, 649] on button "NEXT" at bounding box center [882, 668] width 165 height 39
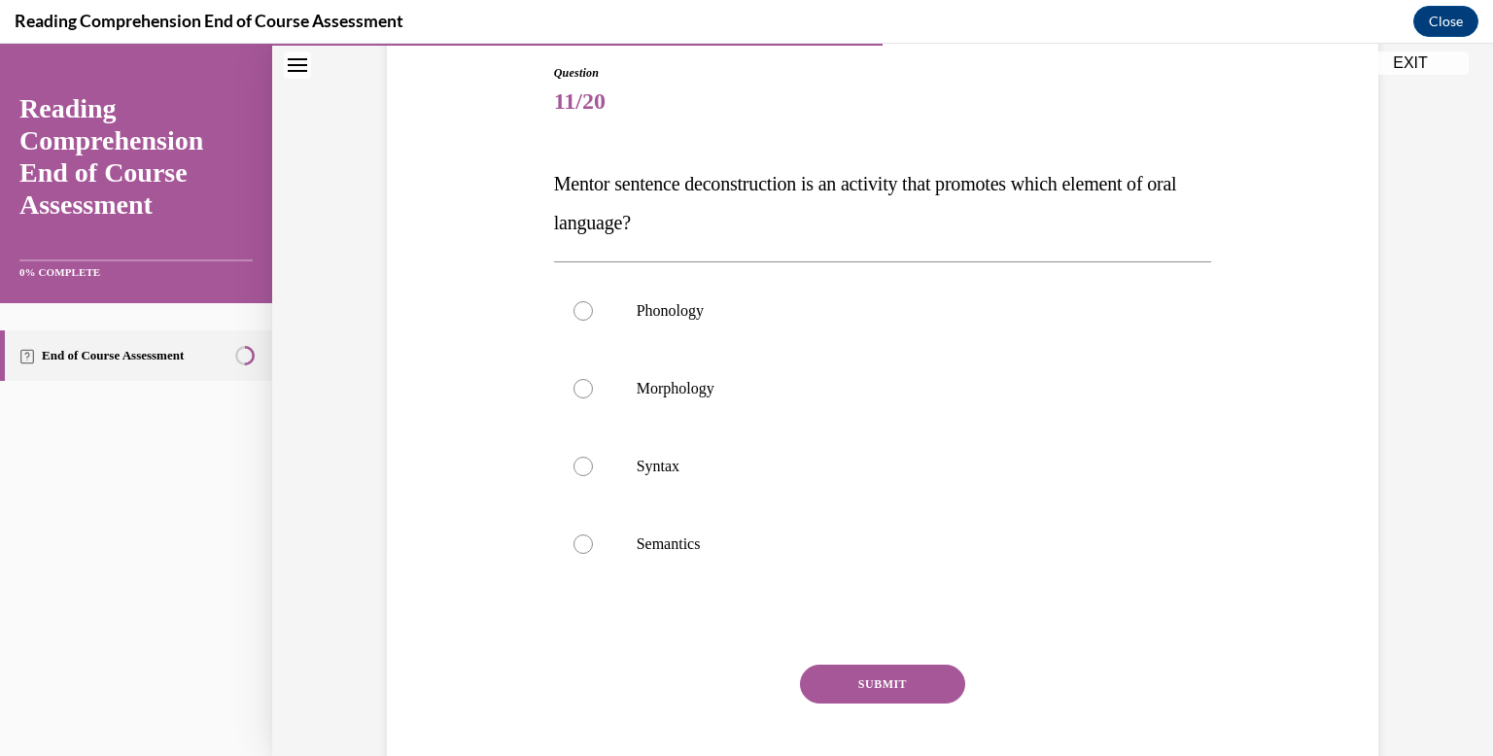
scroll to position [208, 0]
click at [735, 202] on p "Mentor sentence deconstruction is an activity that promotes which element of or…" at bounding box center [883, 201] width 658 height 78
drag, startPoint x: 735, startPoint y: 202, endPoint x: 547, endPoint y: 180, distance: 188.9
click at [547, 180] on div "Question 11/20 Mentor sentence deconstruction is an activity that promotes whic…" at bounding box center [882, 413] width 1001 height 818
copy span "Mentor sentence deconstruction is an activity that promotes which element of or…"
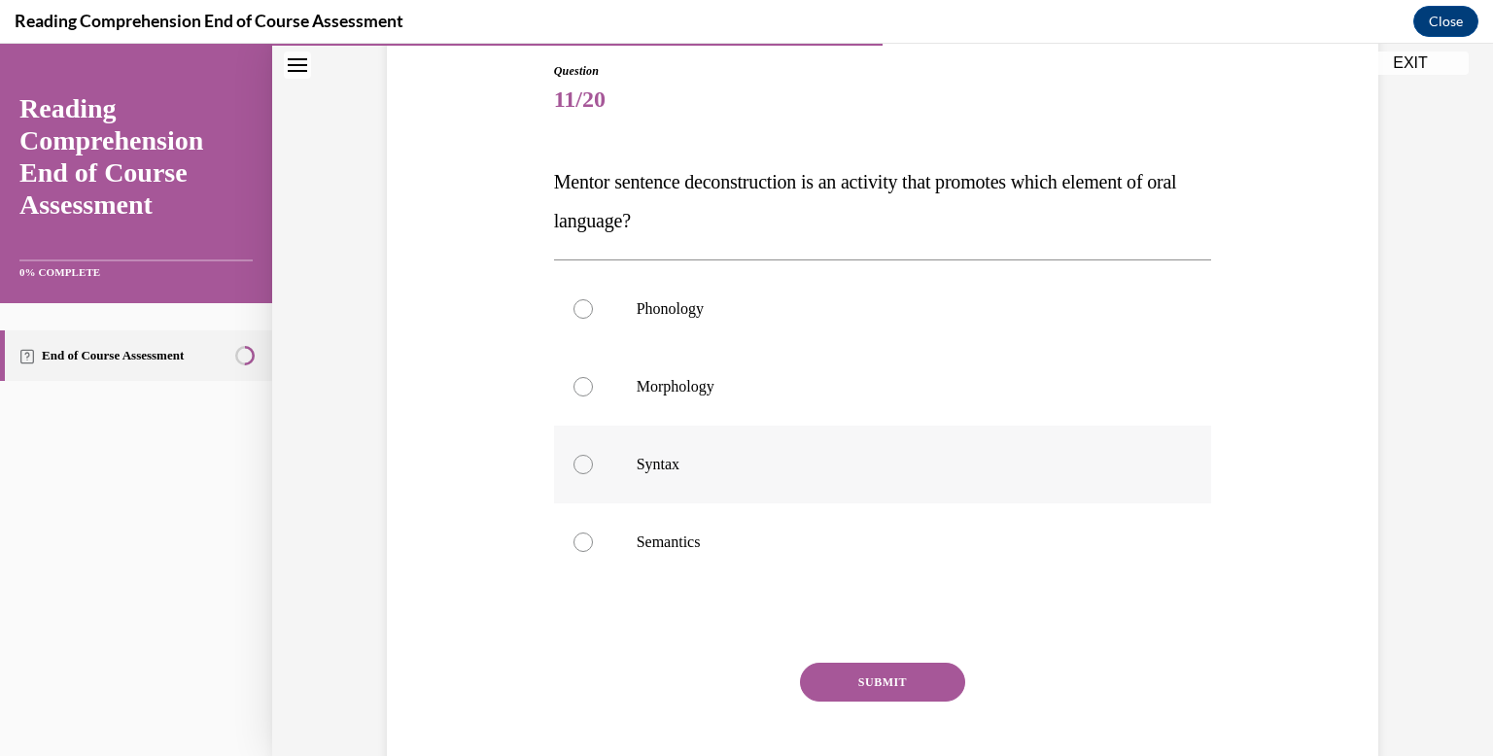
click at [692, 437] on label "Syntax" at bounding box center [883, 465] width 658 height 78
click at [593, 455] on input "Syntax" at bounding box center [583, 464] width 19 height 19
radio input "true"
click at [883, 682] on button "SUBMIT" at bounding box center [882, 682] width 165 height 39
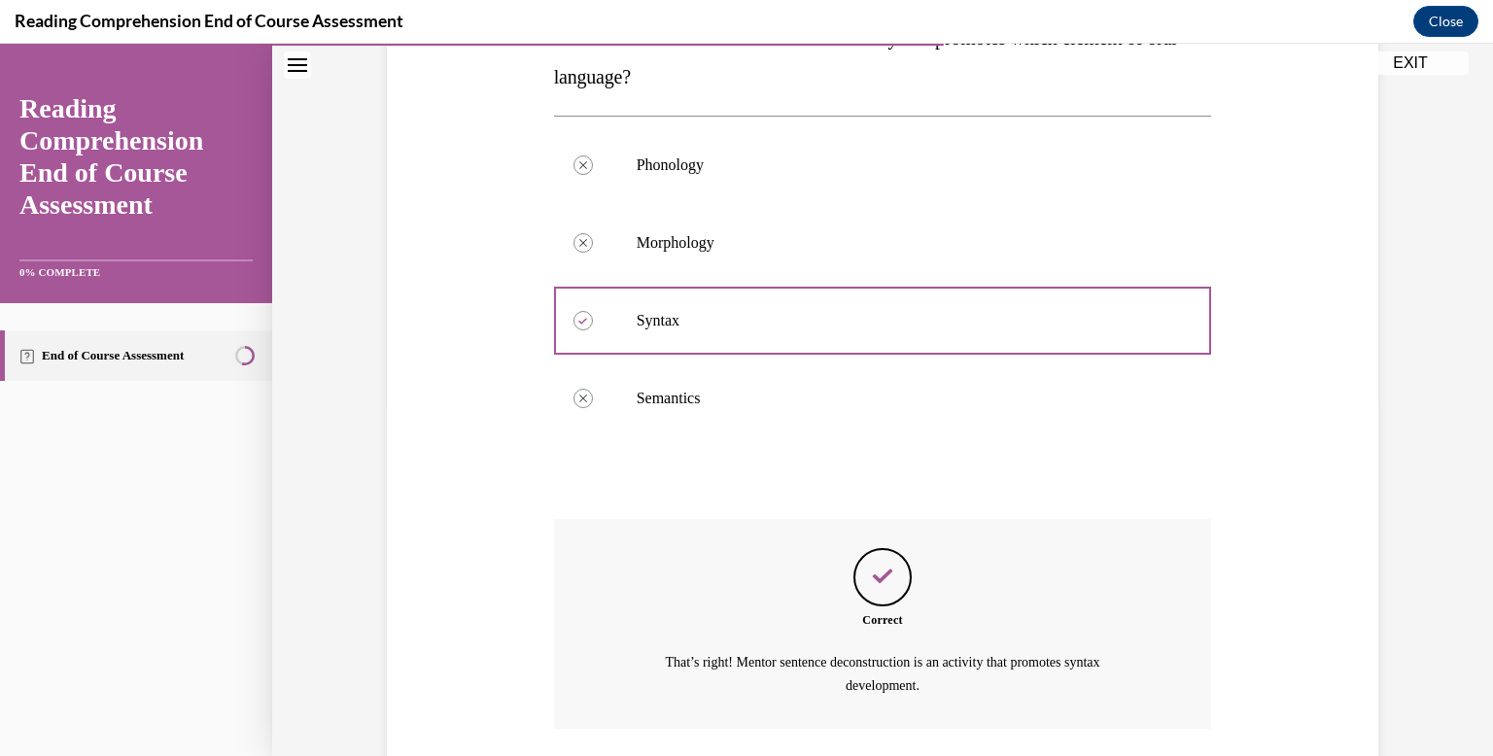
scroll to position [494, 0]
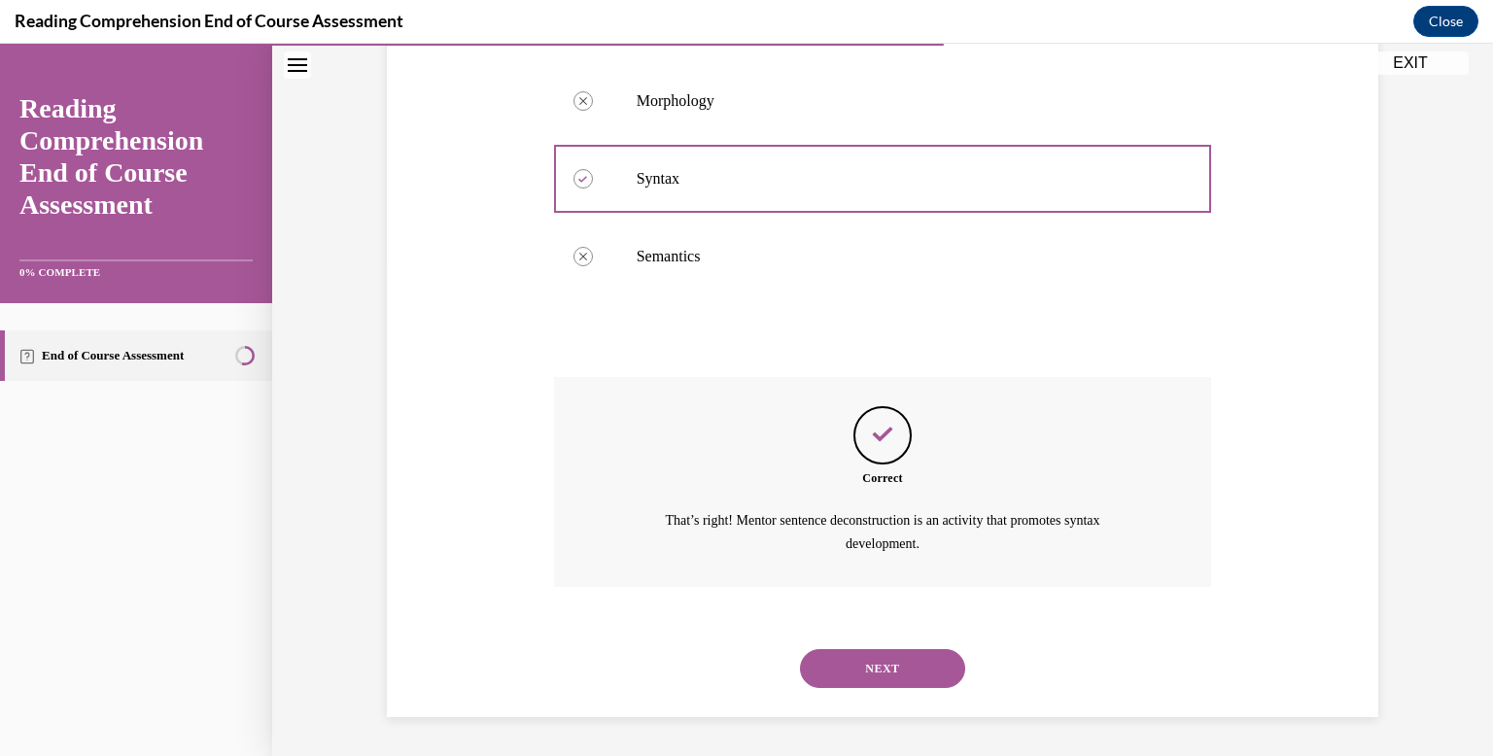
click at [883, 682] on button "NEXT" at bounding box center [882, 668] width 165 height 39
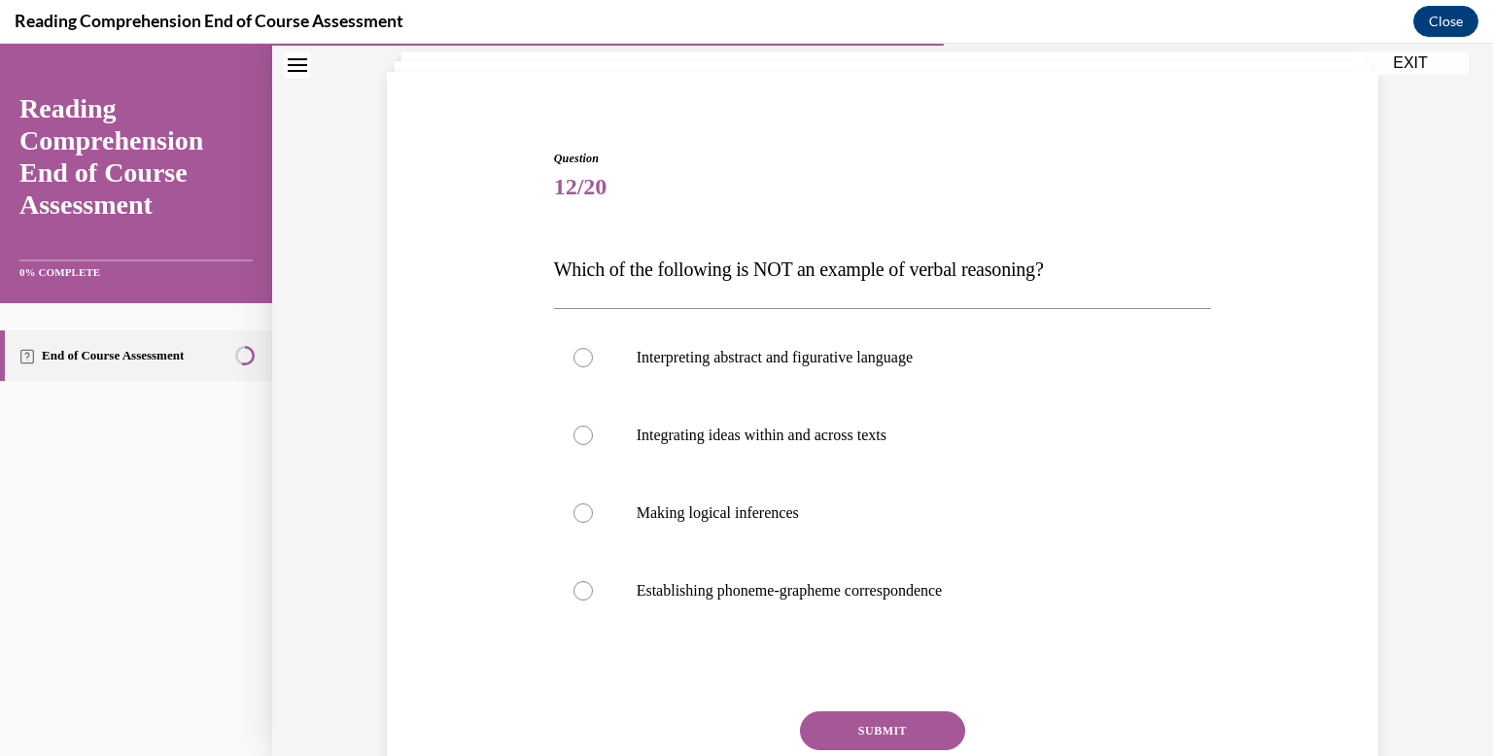
scroll to position [122, 0]
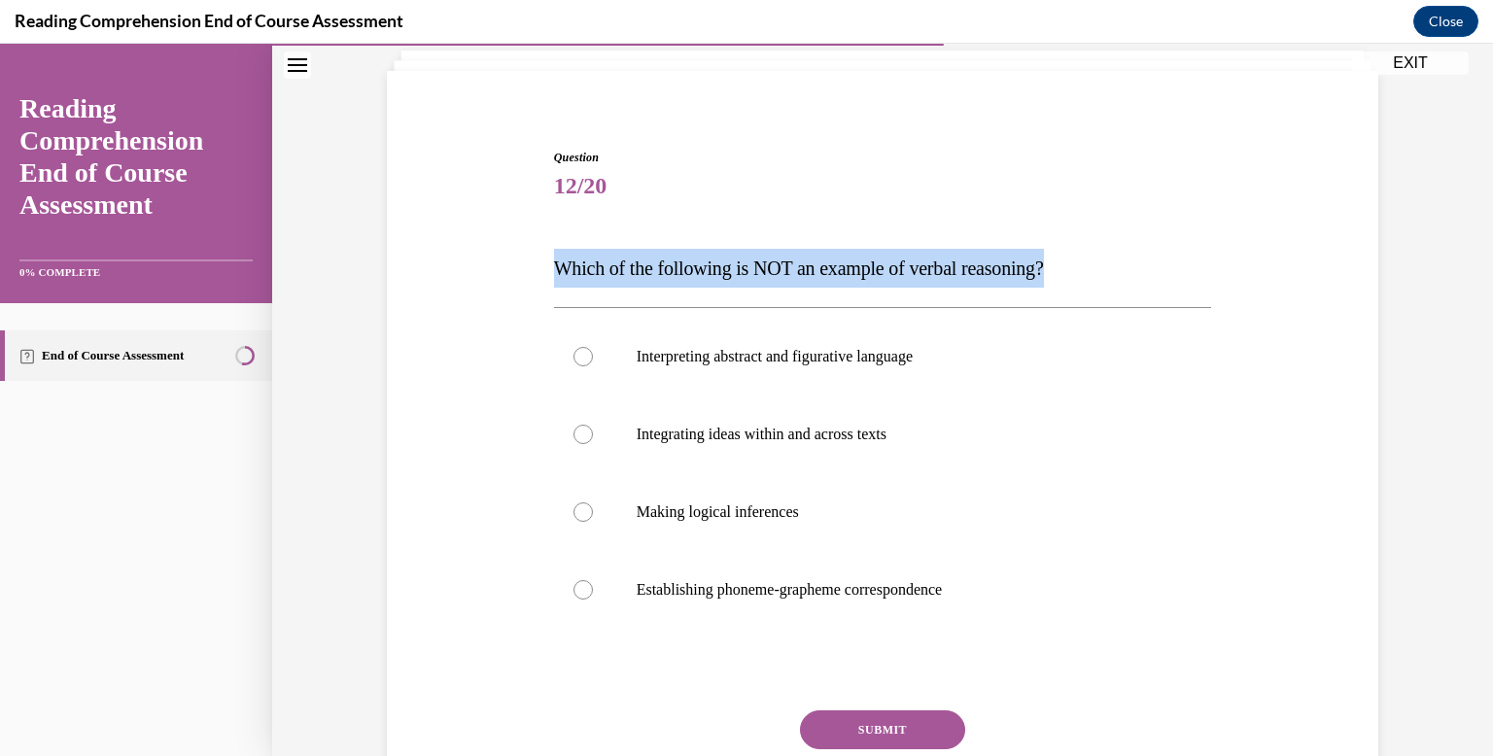
drag, startPoint x: 1119, startPoint y: 253, endPoint x: 509, endPoint y: 260, distance: 609.5
click at [509, 260] on div "Question 12/20 Which of the following is NOT an example of verbal reasoning? In…" at bounding box center [882, 480] width 1001 height 780
copy span "Which of the following is NOT an example of verbal reasoning?"
click at [739, 242] on div "Question 12/20 Which of the following is NOT an example of verbal reasoning? In…" at bounding box center [883, 509] width 658 height 721
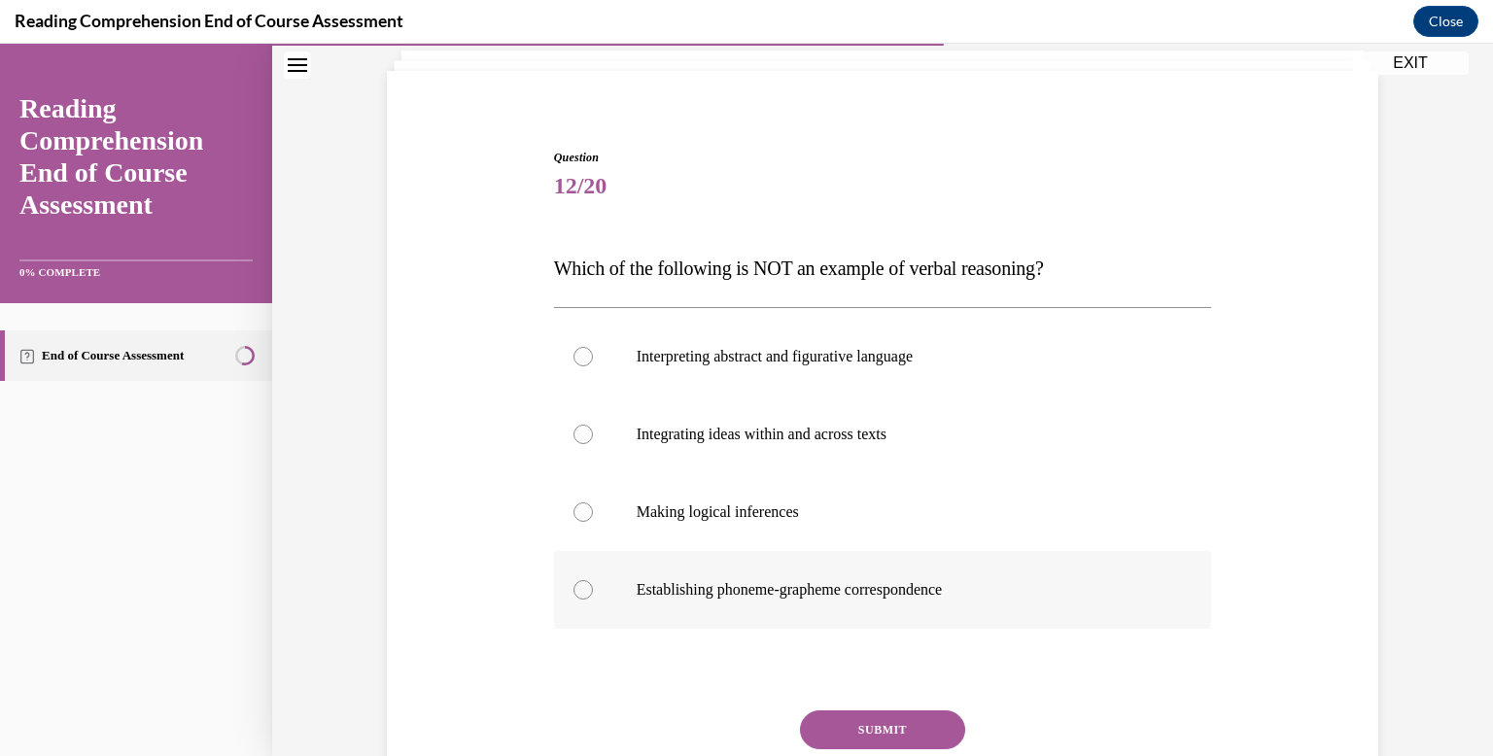
click at [801, 594] on p "Establishing phoneme-grapheme correspondence" at bounding box center [900, 589] width 527 height 19
click at [593, 594] on input "Establishing phoneme-grapheme correspondence" at bounding box center [583, 589] width 19 height 19
radio input "true"
click at [879, 728] on button "SUBMIT" at bounding box center [882, 730] width 165 height 39
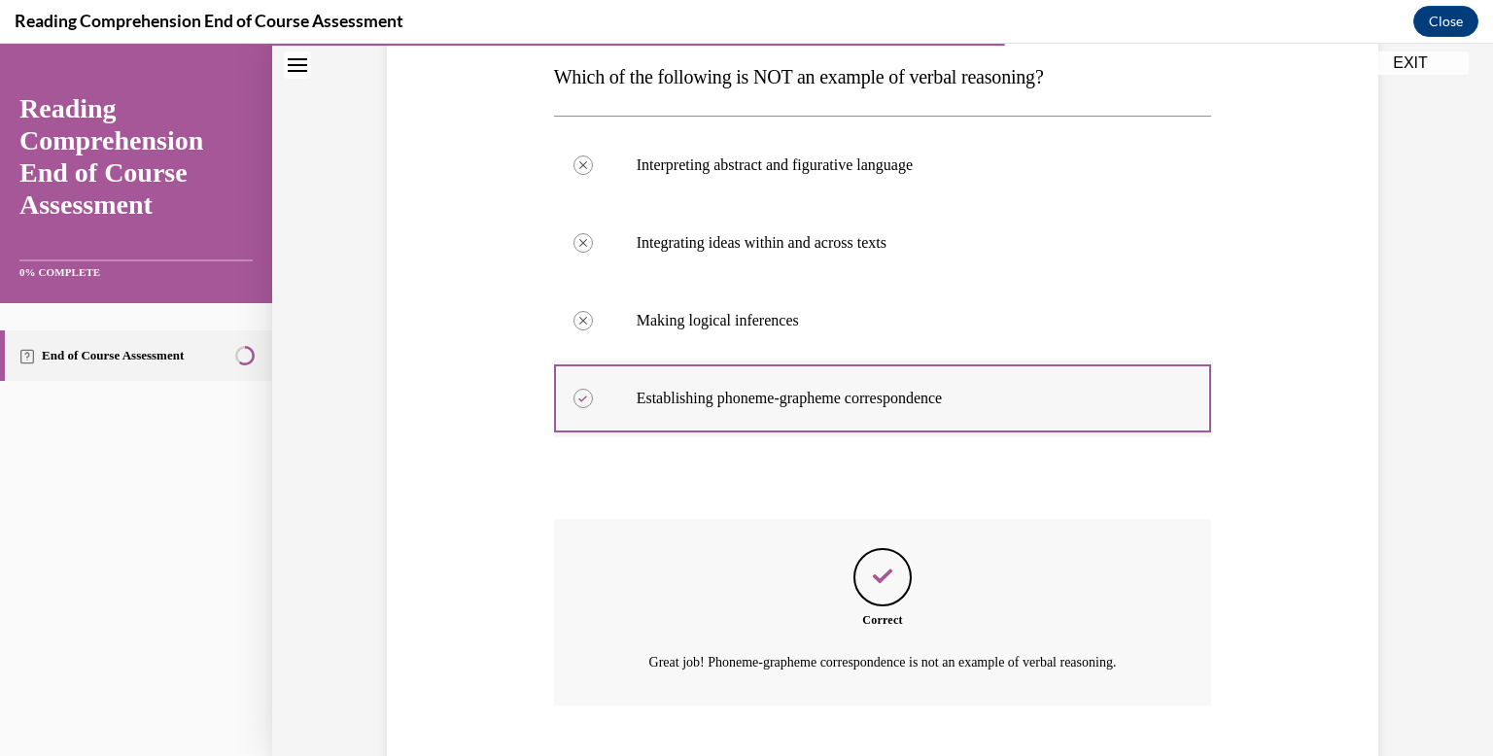
scroll to position [432, 0]
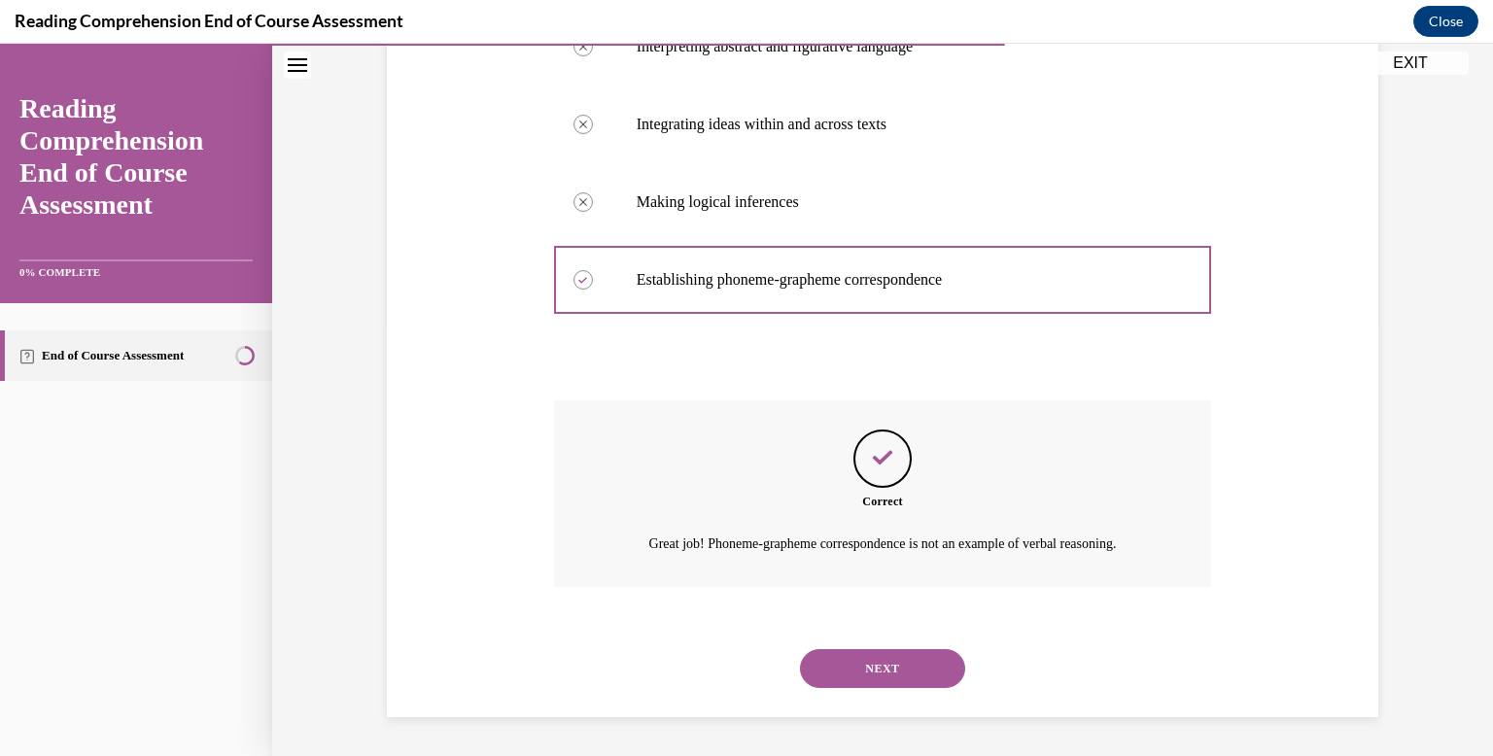
click at [911, 675] on button "NEXT" at bounding box center [882, 668] width 165 height 39
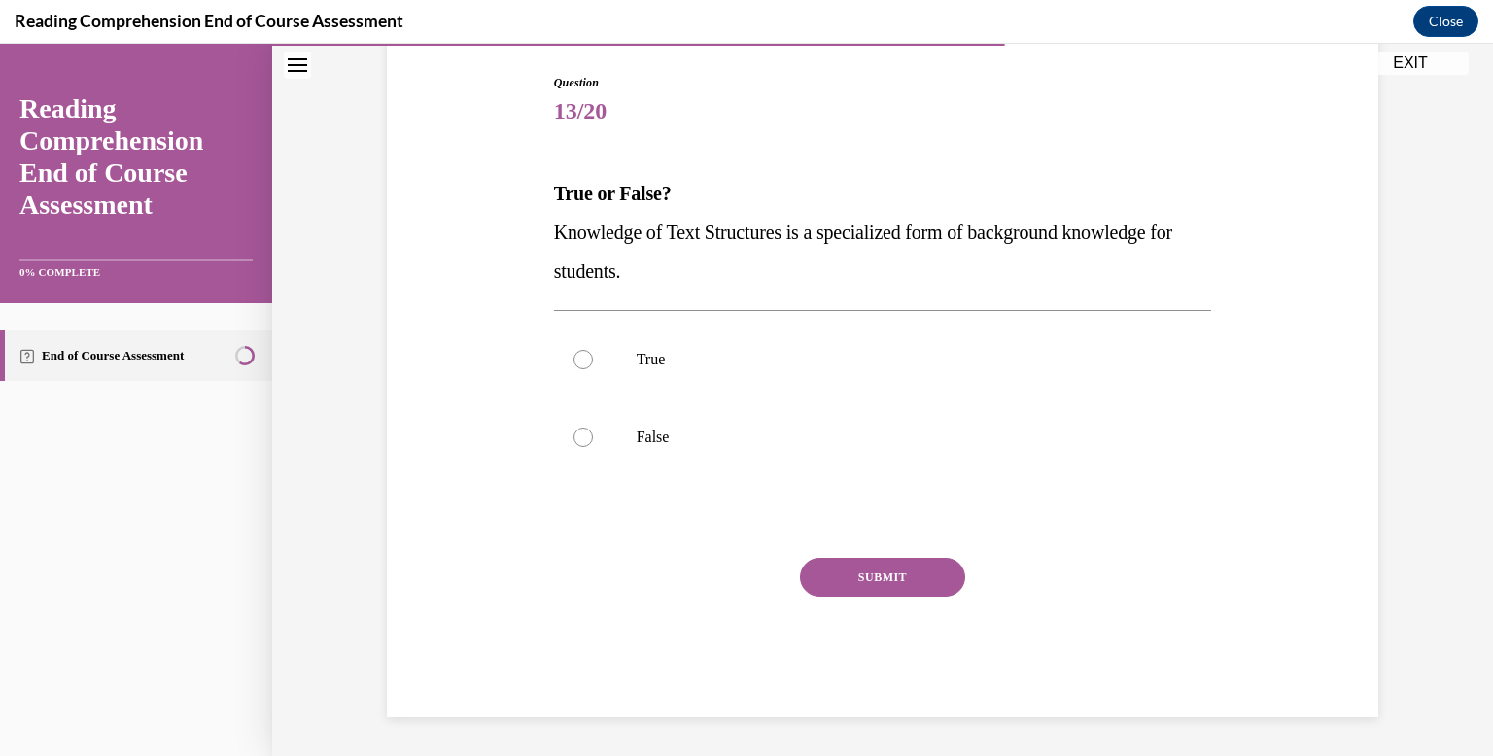
scroll to position [196, 0]
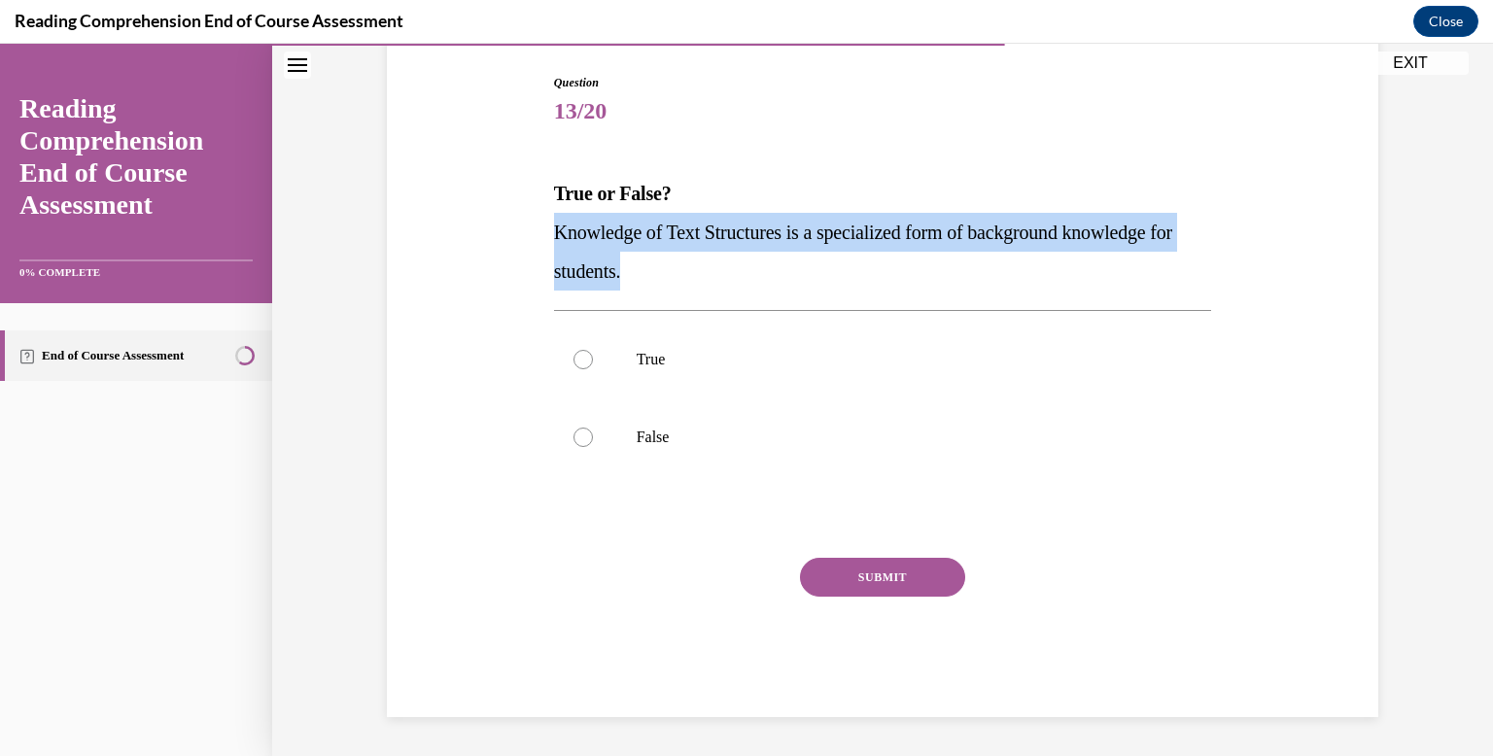
drag, startPoint x: 723, startPoint y: 273, endPoint x: 550, endPoint y: 233, distance: 177.6
click at [550, 233] on div "Question 13/20 True or False? Knowledge of Text Structures is a specialized for…" at bounding box center [883, 381] width 668 height 673
copy span "Knowledge of Text Structures is a specialized form of background knowledge for …"
click at [760, 365] on p "True" at bounding box center [900, 359] width 527 height 19
click at [593, 365] on input "True" at bounding box center [583, 359] width 19 height 19
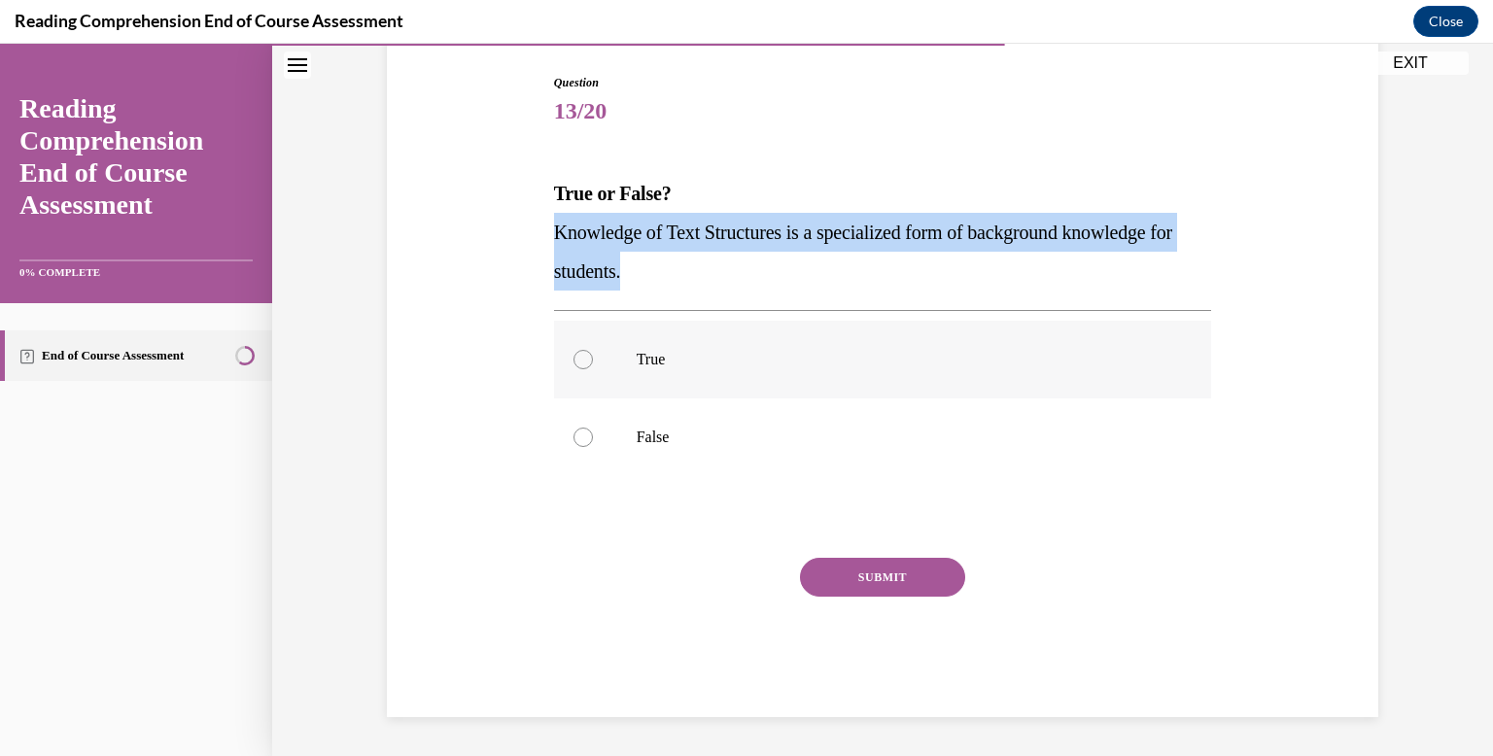
radio input "true"
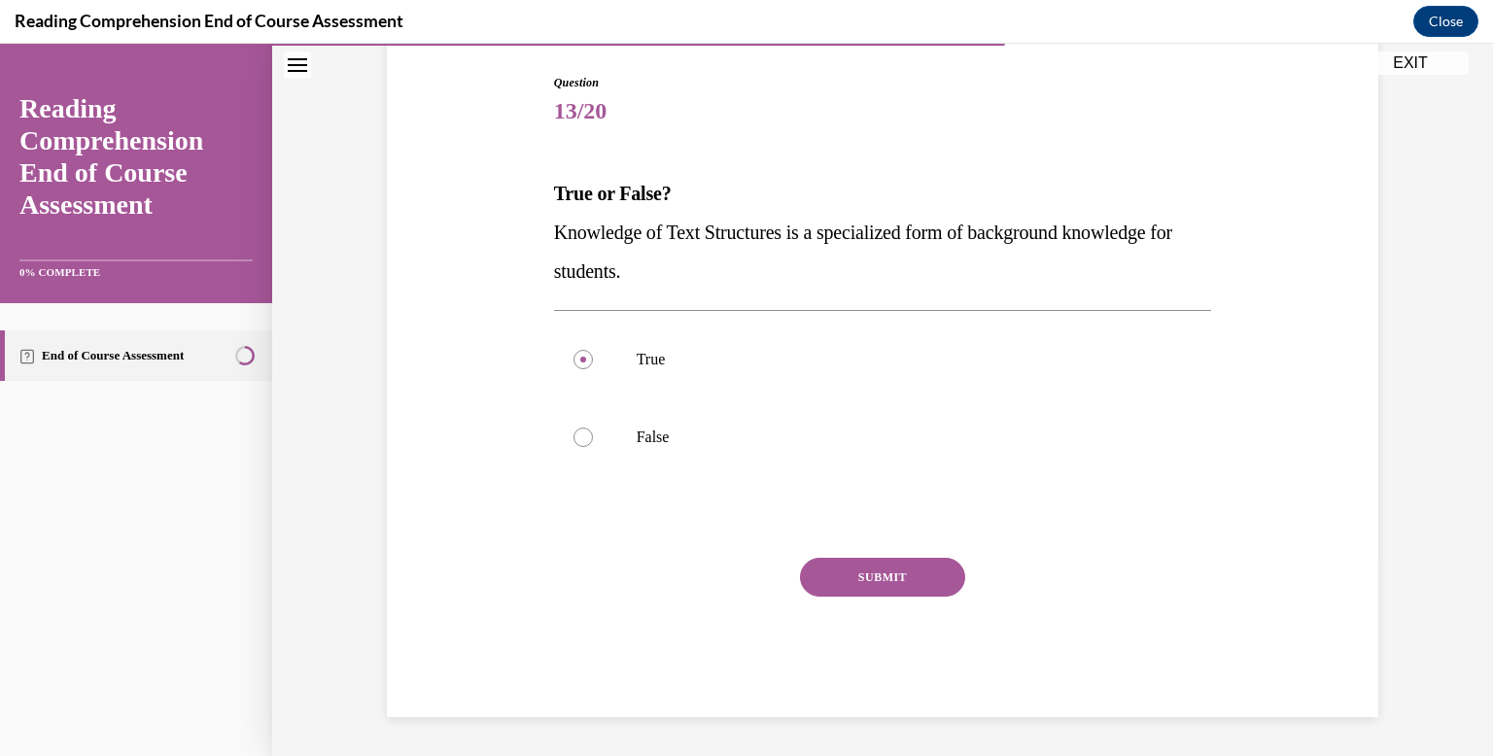
click at [874, 588] on button "SUBMIT" at bounding box center [882, 577] width 165 height 39
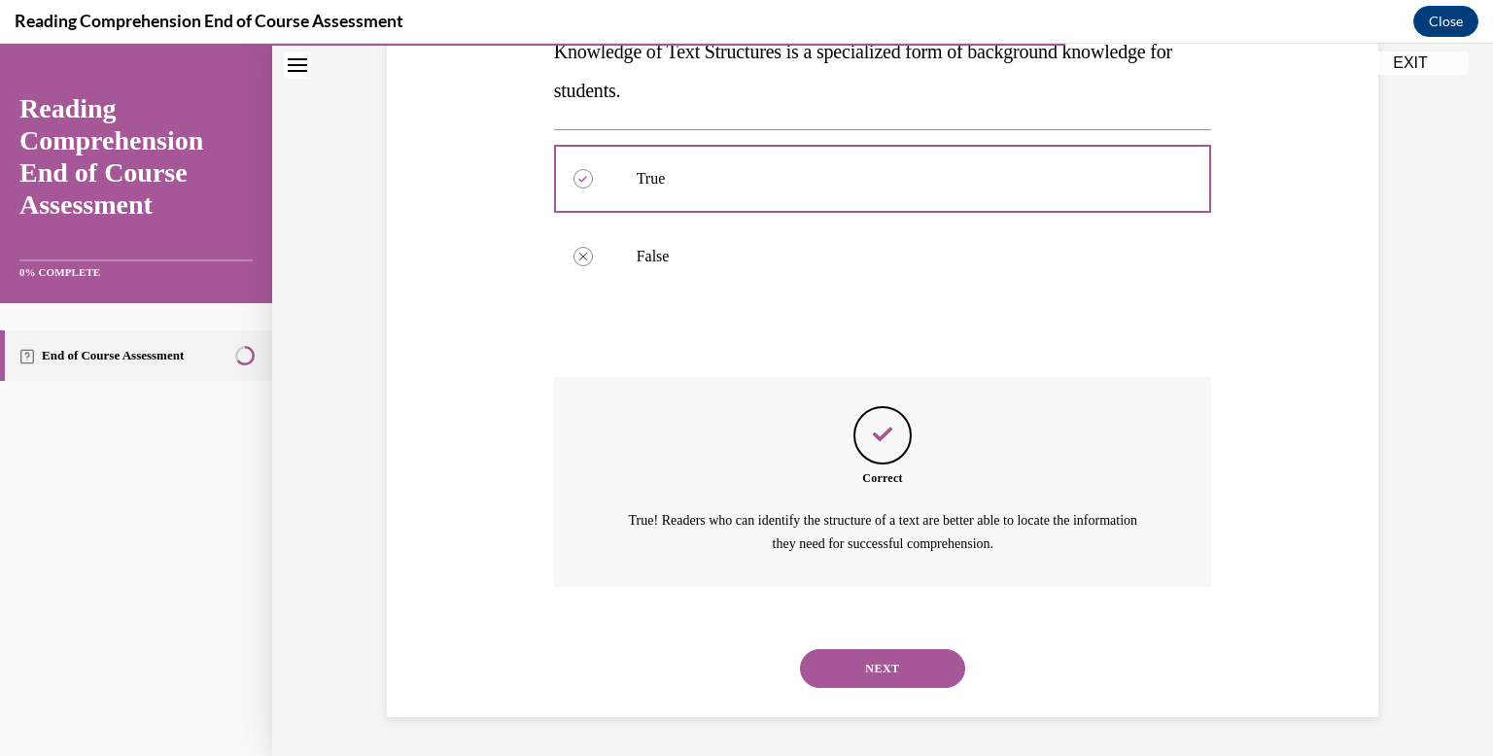
click at [871, 668] on button "NEXT" at bounding box center [882, 668] width 165 height 39
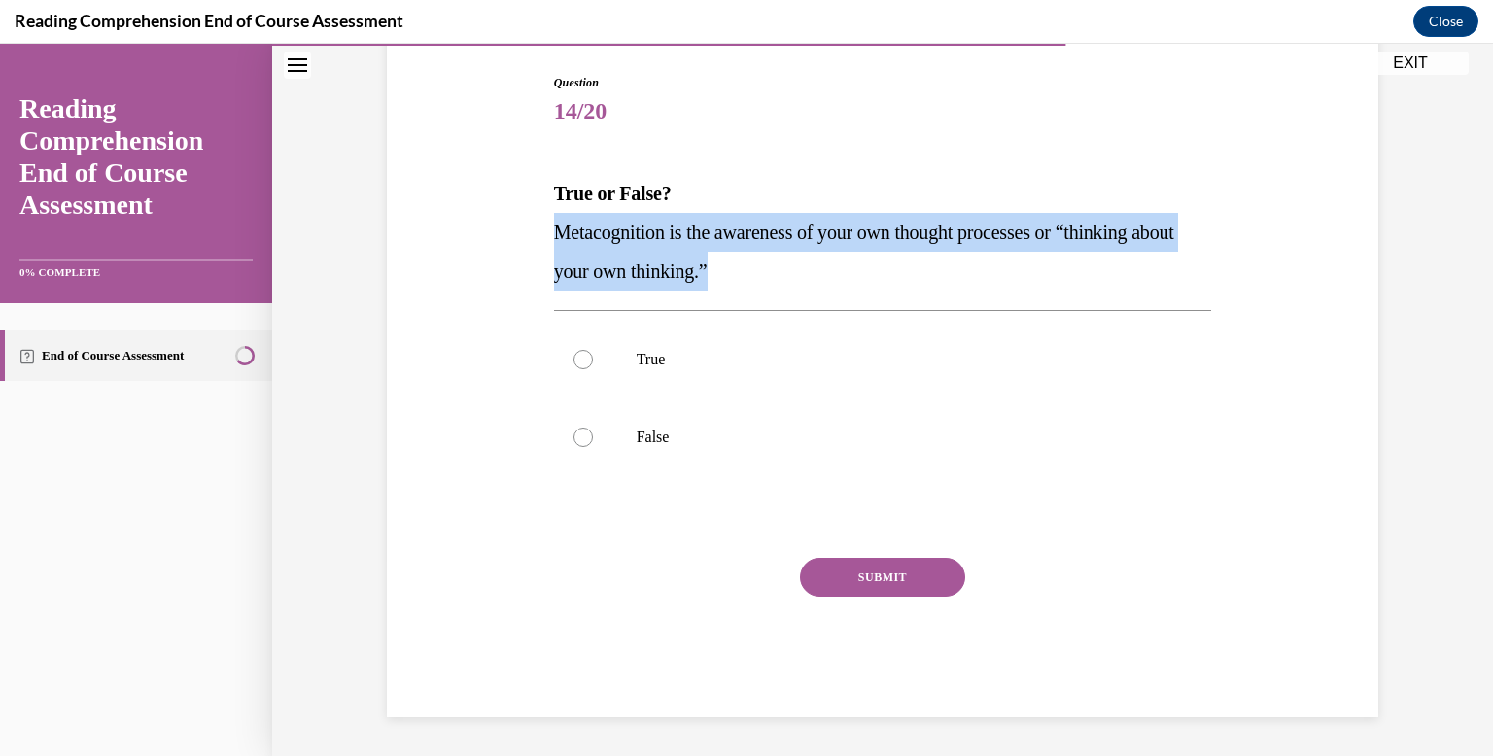
drag, startPoint x: 830, startPoint y: 278, endPoint x: 552, endPoint y: 219, distance: 284.3
click at [552, 219] on div "Question 14/20 True or False? Metacognition is the awareness of your own though…" at bounding box center [883, 381] width 668 height 673
copy span "Metacognition is the awareness of your own thought processes or “thinking about…"
click at [552, 219] on div "Question 14/20 True or False? Metacognition is the awareness of your own though…" at bounding box center [883, 381] width 668 height 673
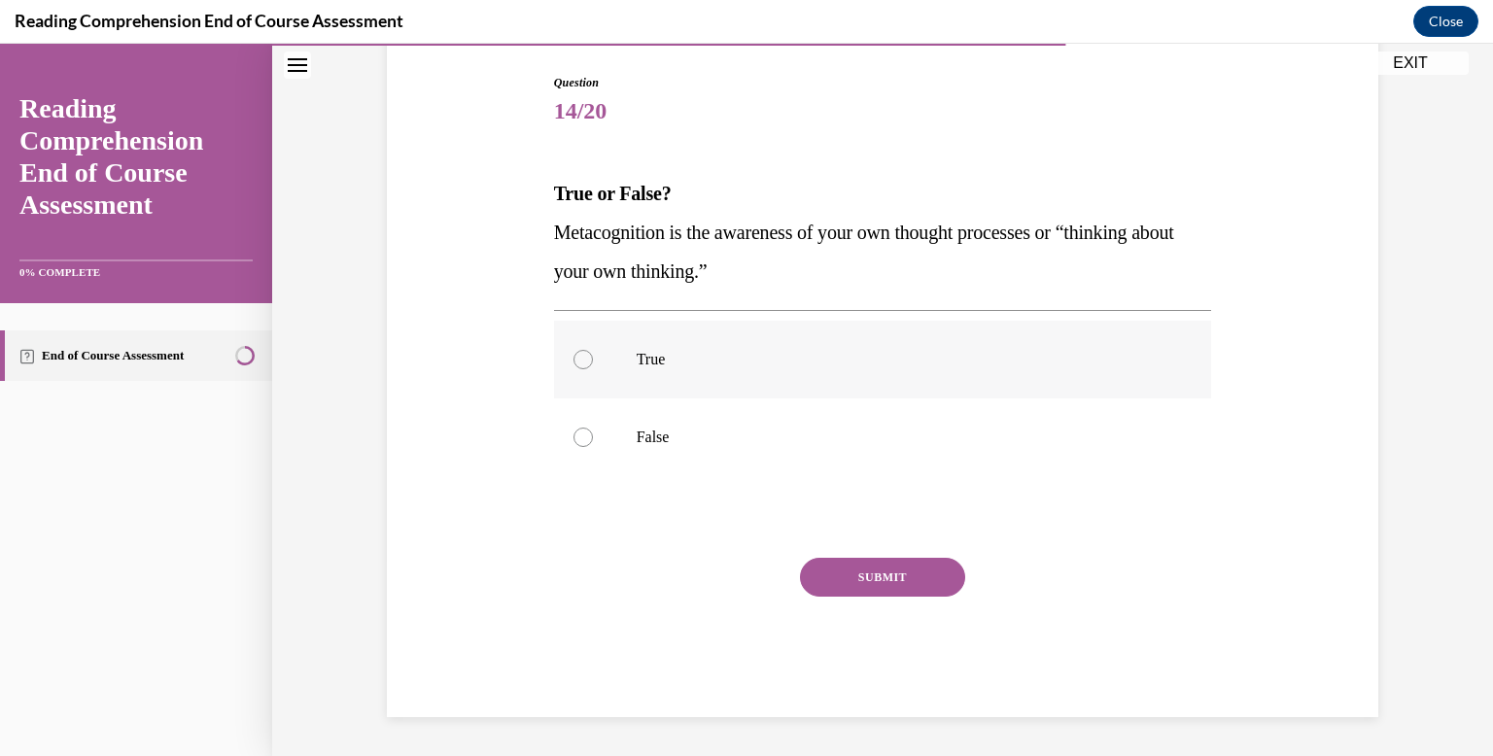
click at [629, 347] on label "True" at bounding box center [883, 360] width 658 height 78
click at [593, 350] on input "True" at bounding box center [583, 359] width 19 height 19
radio input "true"
click at [892, 586] on button "SUBMIT" at bounding box center [882, 577] width 165 height 39
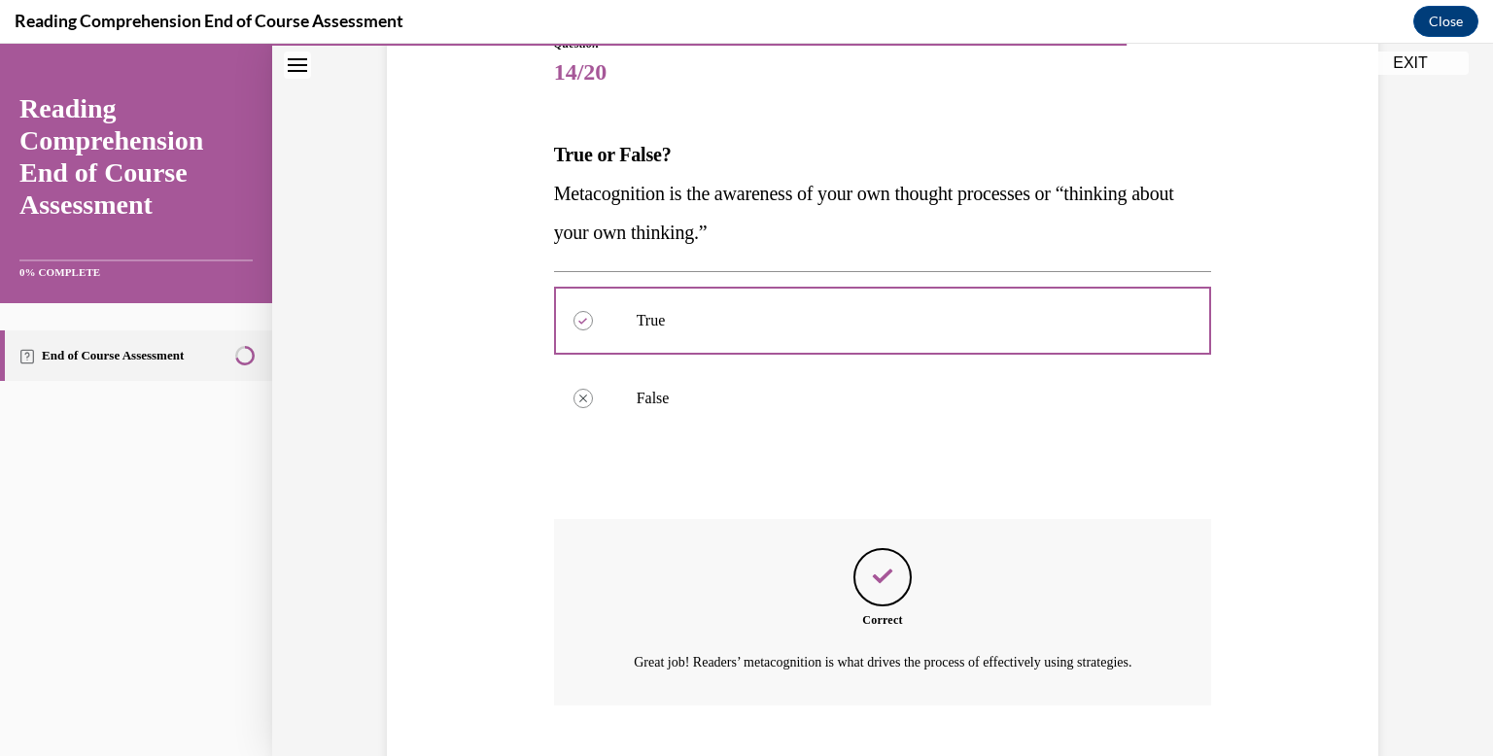
scroll to position [377, 0]
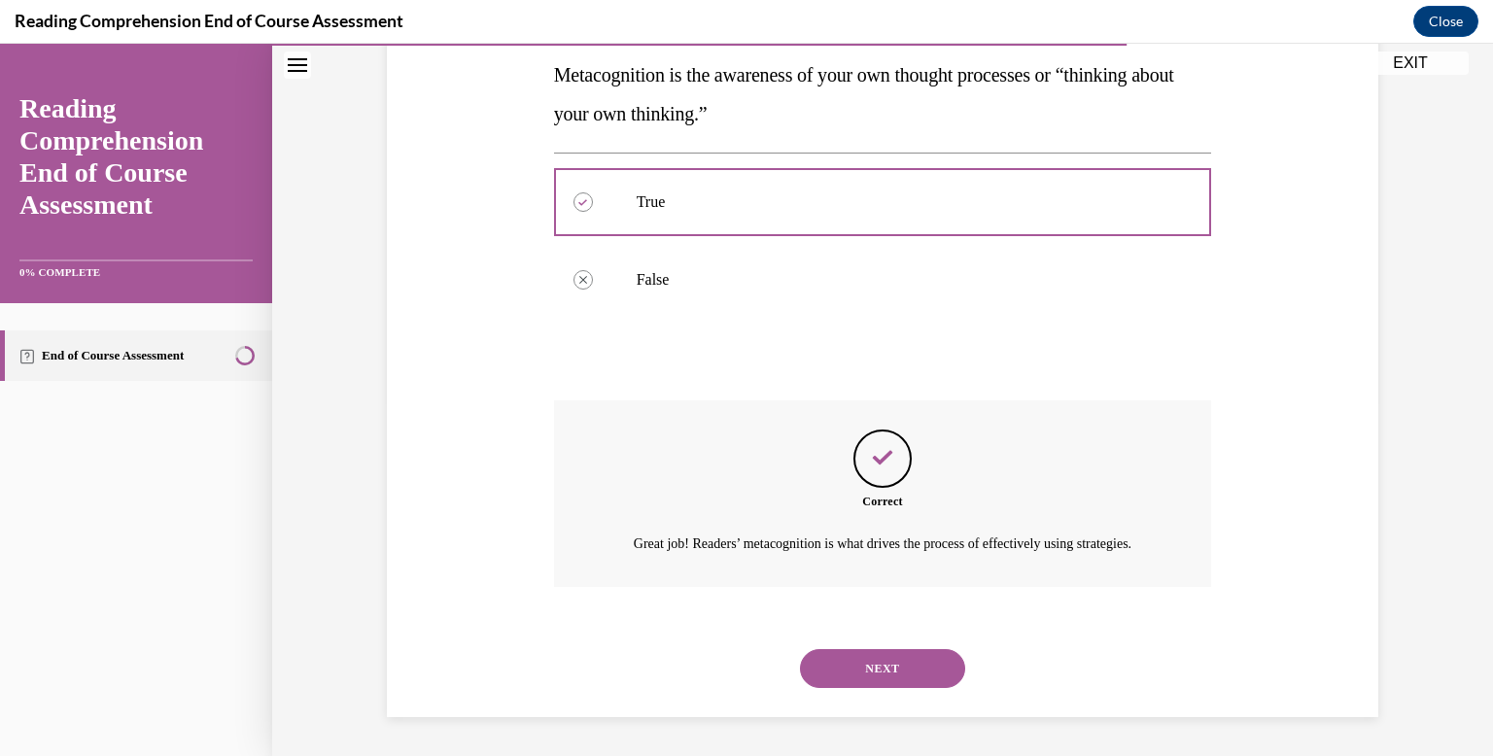
click at [883, 661] on button "NEXT" at bounding box center [882, 668] width 165 height 39
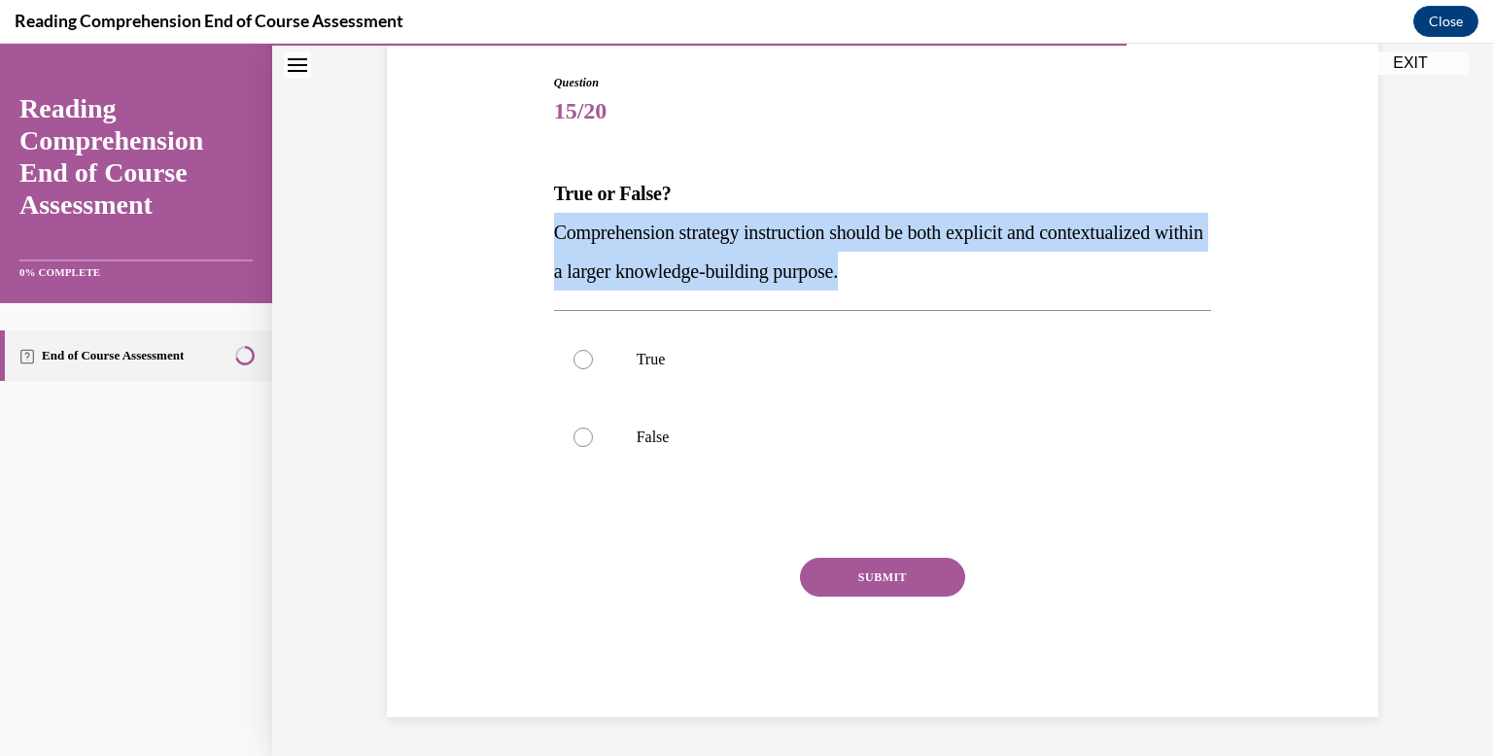
drag, startPoint x: 969, startPoint y: 282, endPoint x: 557, endPoint y: 232, distance: 415.1
click at [557, 232] on p "Comprehension strategy instruction should be both explicit and contextualized w…" at bounding box center [883, 252] width 658 height 78
copy span "Comprehension strategy instruction should be both explicit and contextualized w…"
click at [794, 177] on p "True or False?" at bounding box center [883, 193] width 658 height 39
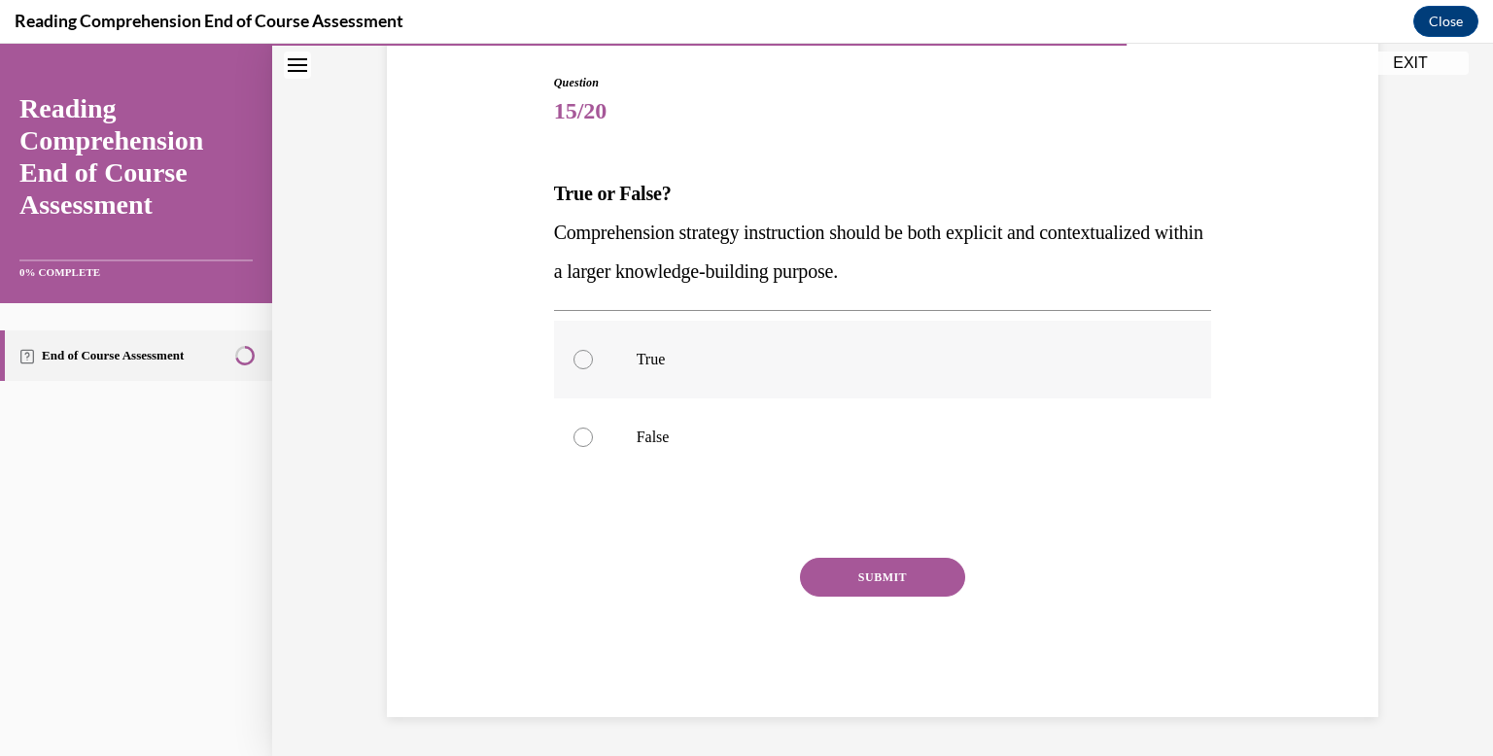
click at [694, 366] on p "True" at bounding box center [900, 359] width 527 height 19
click at [593, 366] on input "True" at bounding box center [583, 359] width 19 height 19
radio input "true"
click at [835, 578] on button "SUBMIT" at bounding box center [882, 577] width 165 height 39
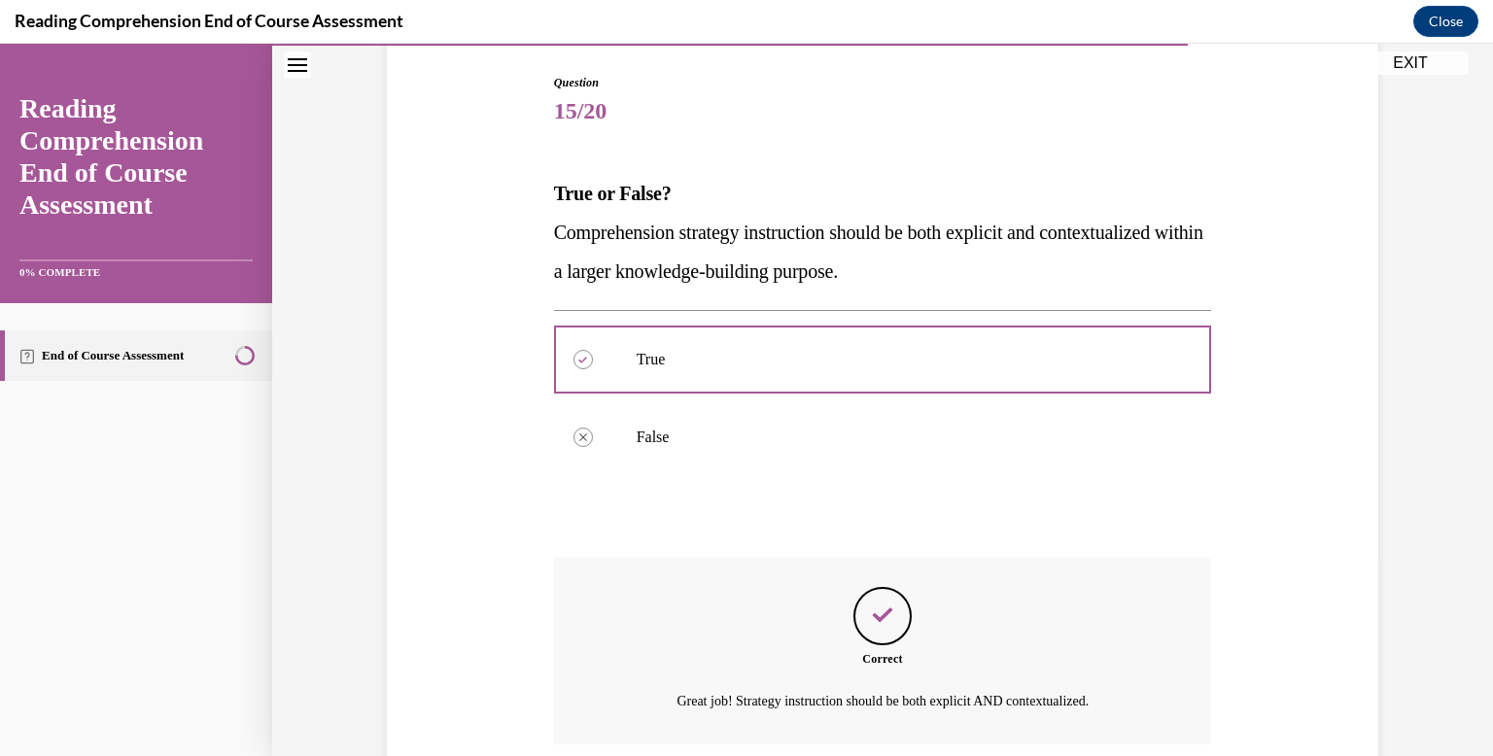
scroll to position [354, 0]
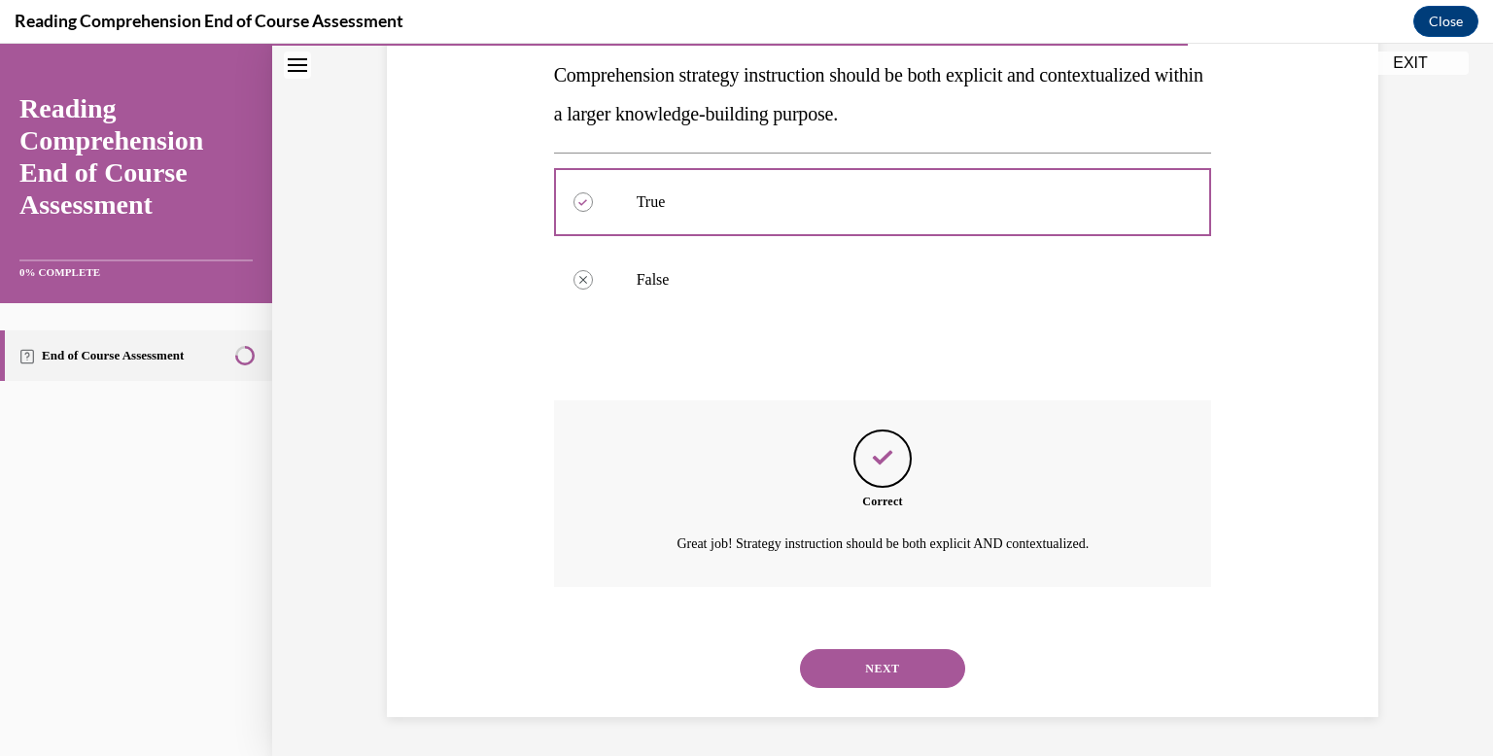
click at [849, 679] on button "NEXT" at bounding box center [882, 668] width 165 height 39
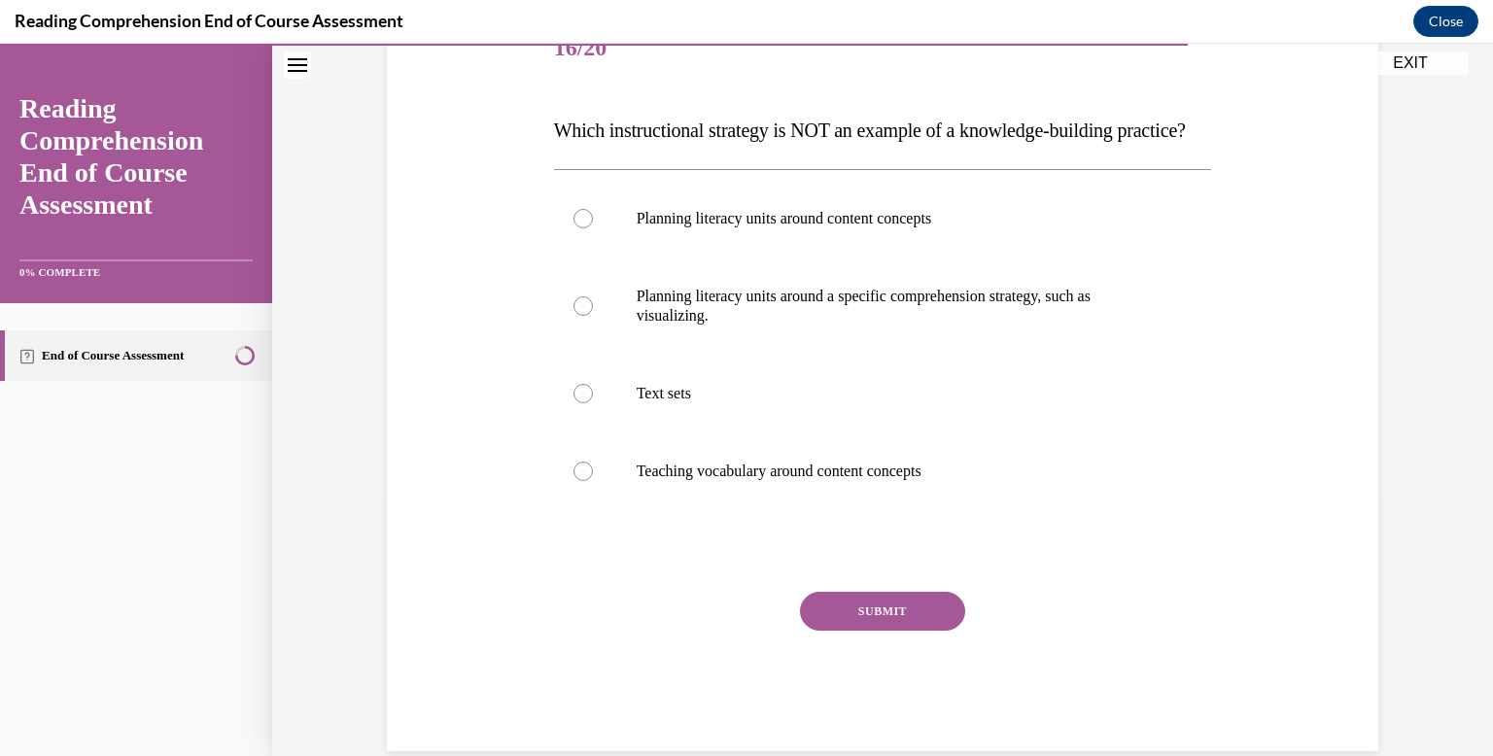
scroll to position [259, 0]
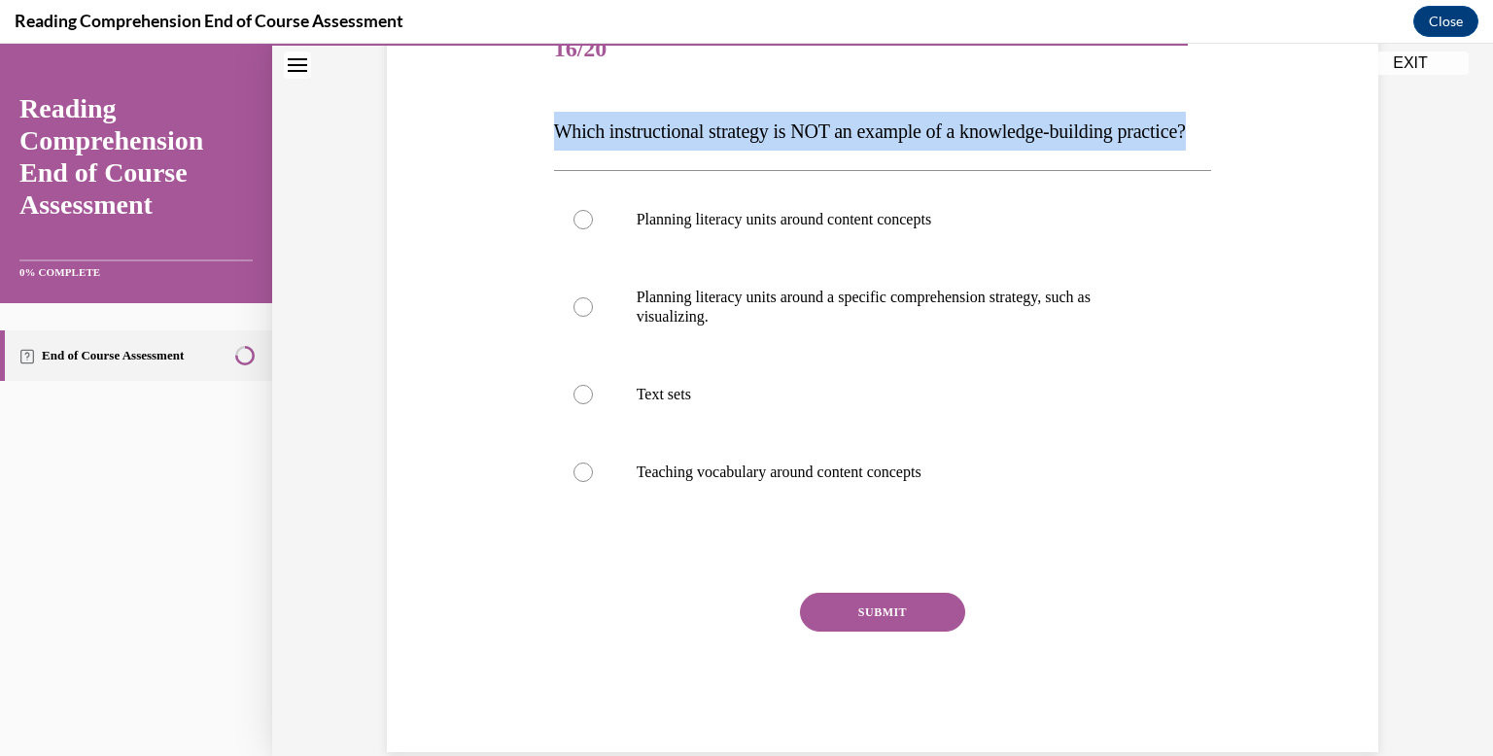
drag, startPoint x: 750, startPoint y: 168, endPoint x: 511, endPoint y: 142, distance: 240.6
click at [511, 142] on div "Question 16/20 Which instructional strategy is NOT an example of a knowledge-bu…" at bounding box center [882, 352] width 1001 height 799
copy span "Which instructional strategy is NOT an example of a knowledge-building practice?"
click at [648, 194] on div "Question 16/20 Which instructional strategy is NOT an example of a knowledge-bu…" at bounding box center [883, 382] width 658 height 741
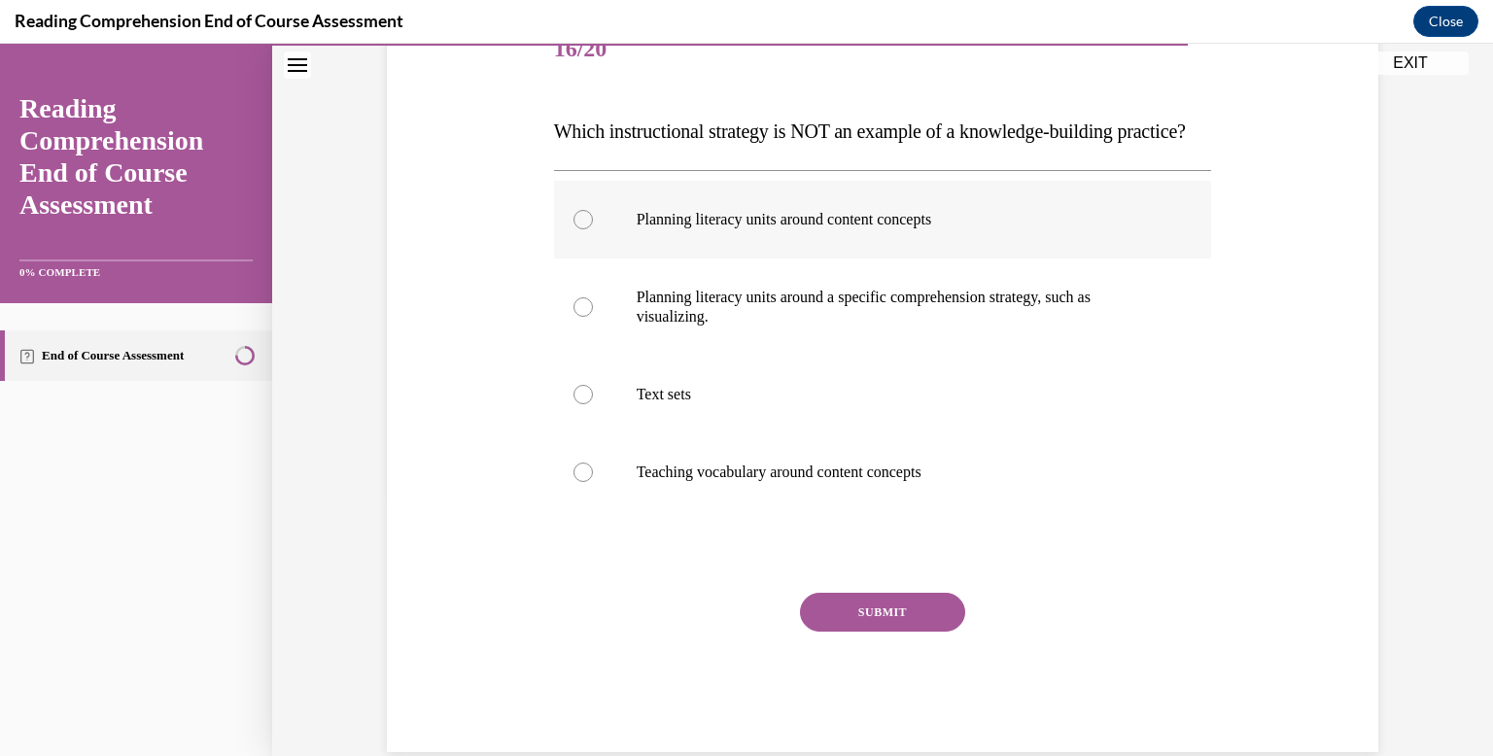
click at [700, 245] on label "Planning literacy units around content concepts" at bounding box center [883, 220] width 658 height 78
click at [593, 229] on input "Planning literacy units around content concepts" at bounding box center [583, 219] width 19 height 19
radio input "true"
click at [860, 621] on div "Question 16/20 Which instructional strategy is NOT an example of a knowledge-bu…" at bounding box center [883, 382] width 658 height 741
click at [859, 632] on button "SUBMIT" at bounding box center [882, 612] width 165 height 39
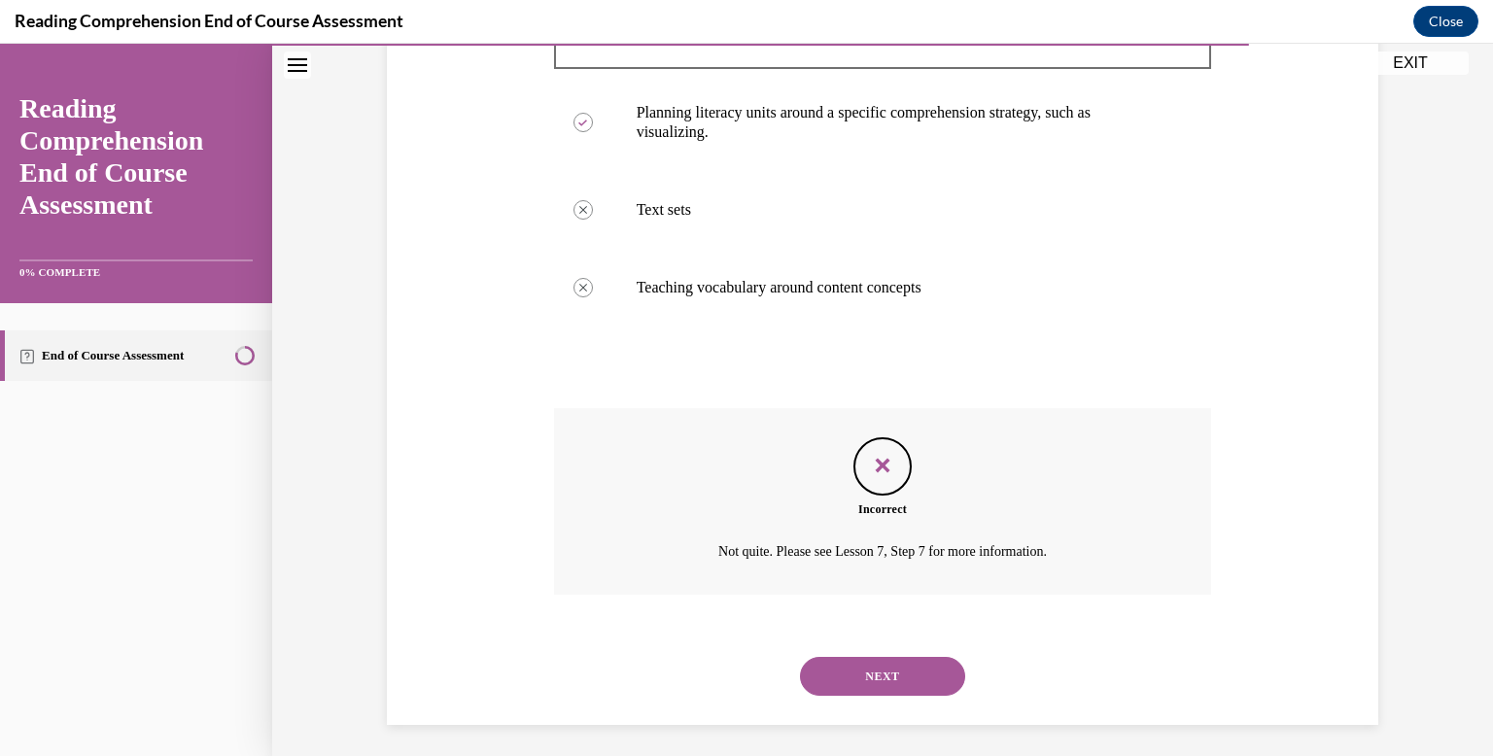
scroll to position [490, 0]
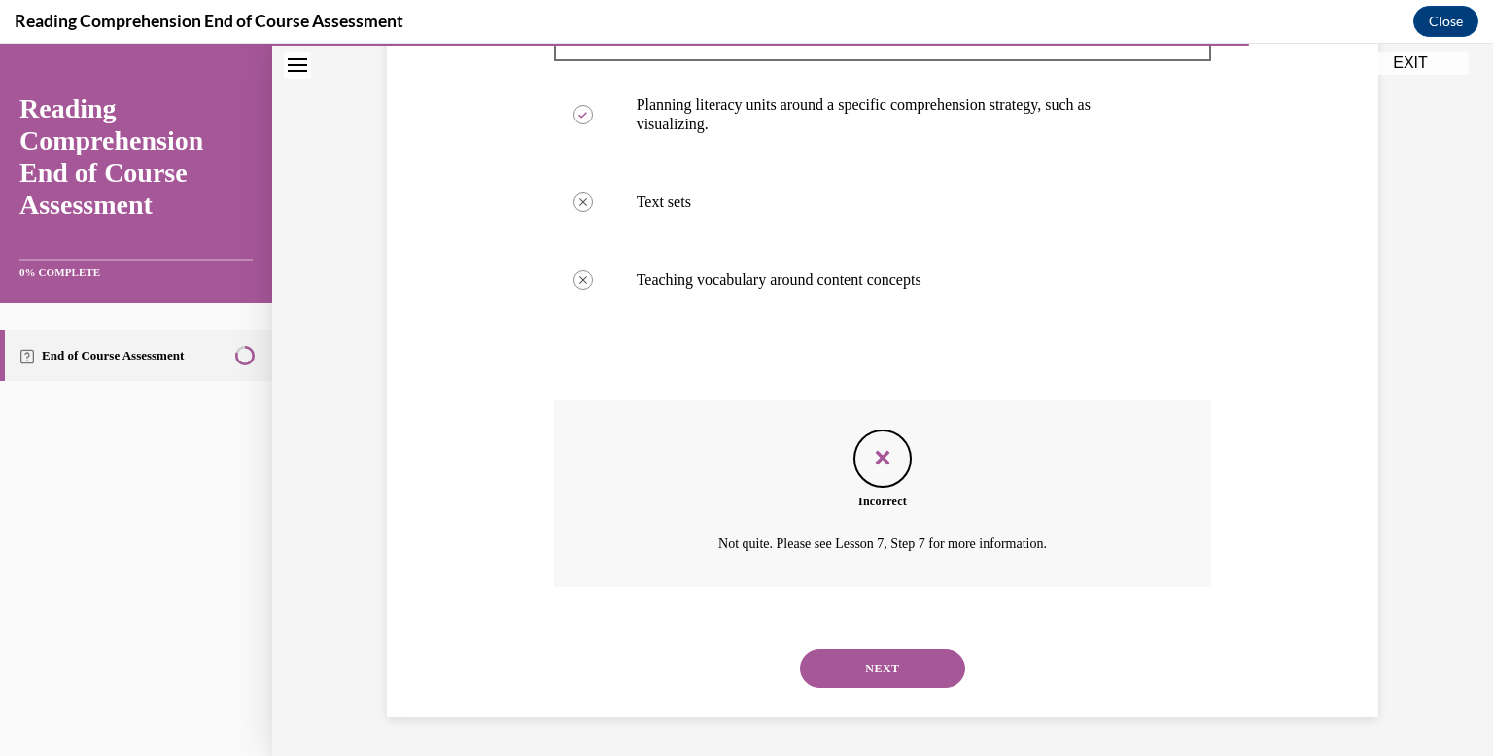
click at [857, 670] on button "NEXT" at bounding box center [882, 668] width 165 height 39
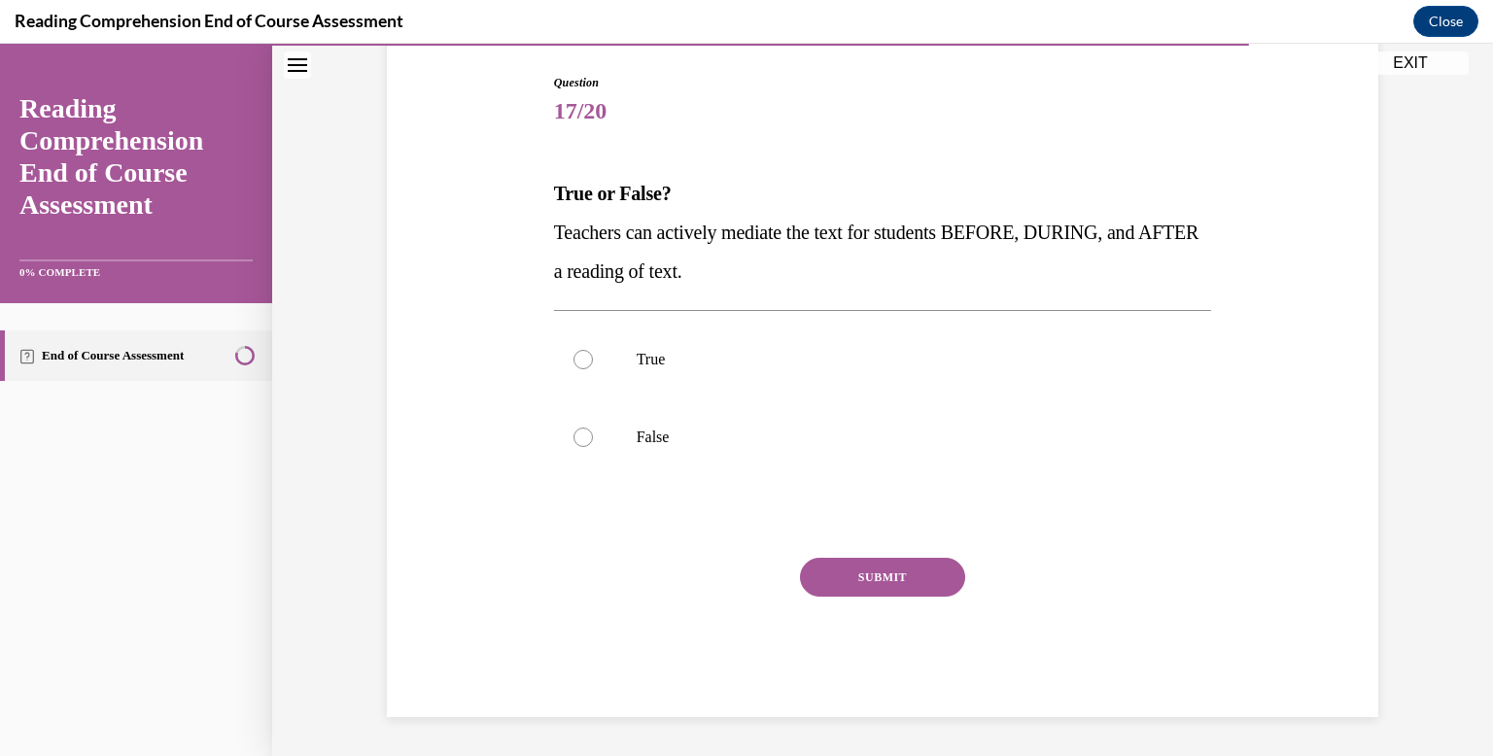
scroll to position [196, 0]
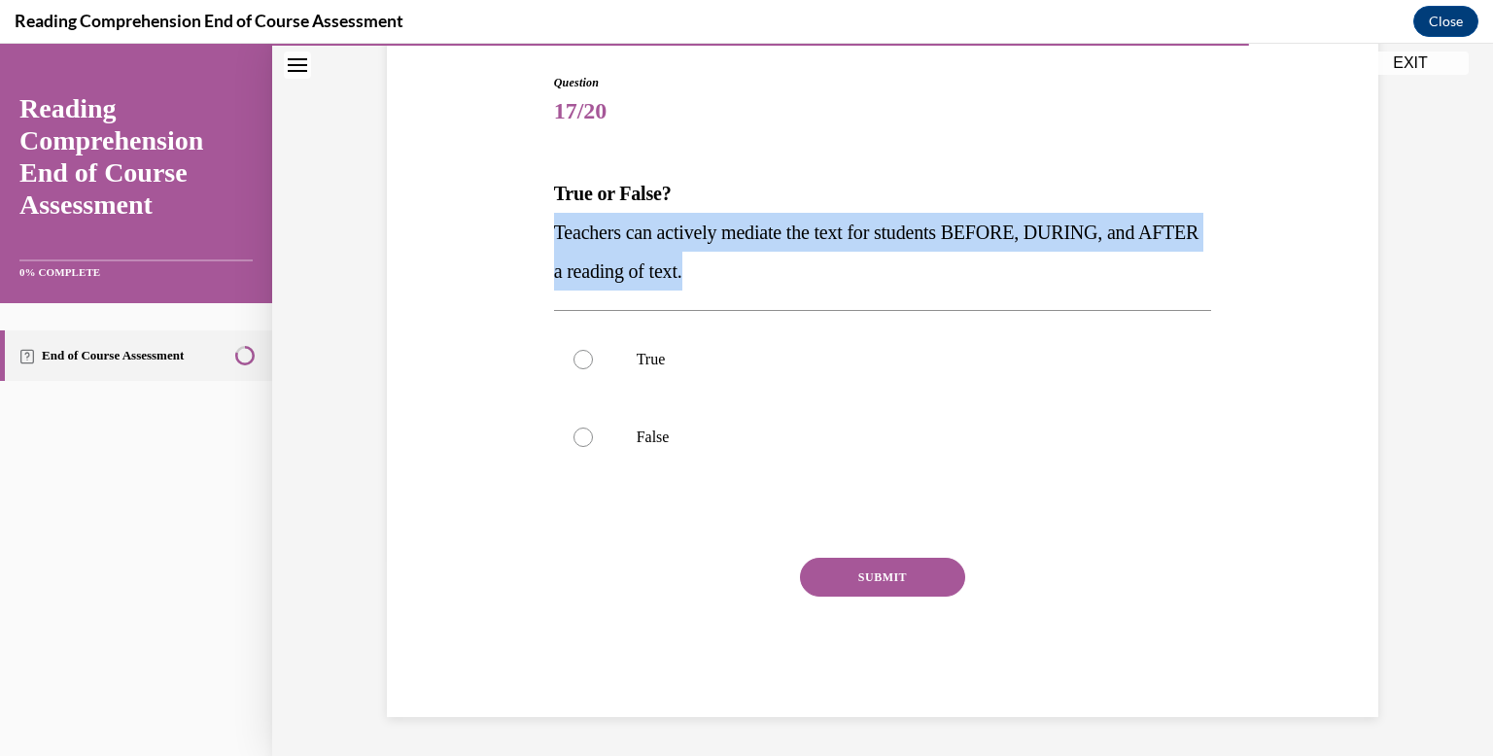
drag, startPoint x: 771, startPoint y: 274, endPoint x: 512, endPoint y: 232, distance: 261.9
click at [512, 232] on div "Question 17/20 True or False? Teachers can actively mediate the text for studen…" at bounding box center [882, 367] width 1001 height 702
click at [815, 389] on label "True" at bounding box center [883, 360] width 658 height 78
click at [593, 369] on input "True" at bounding box center [583, 359] width 19 height 19
radio input "true"
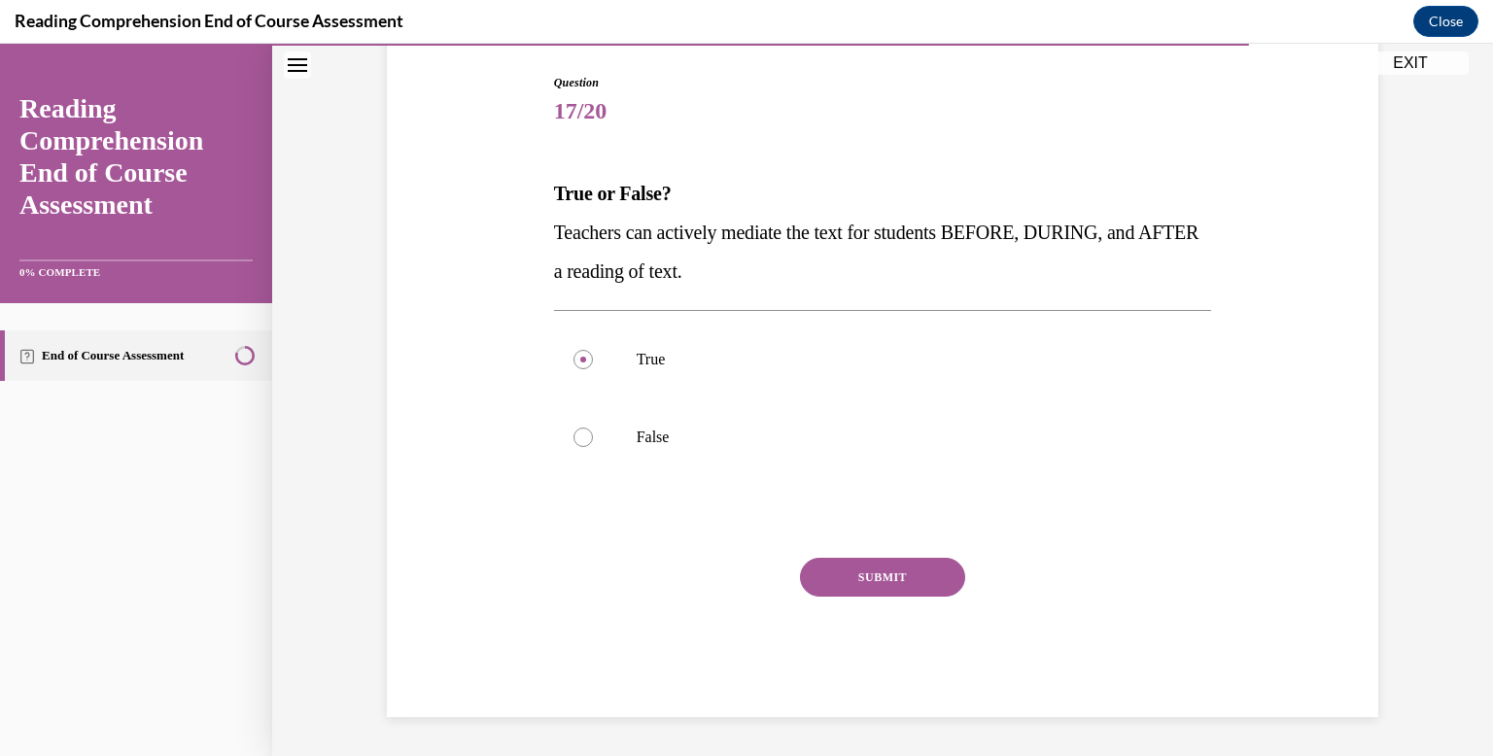
click at [867, 563] on button "SUBMIT" at bounding box center [882, 577] width 165 height 39
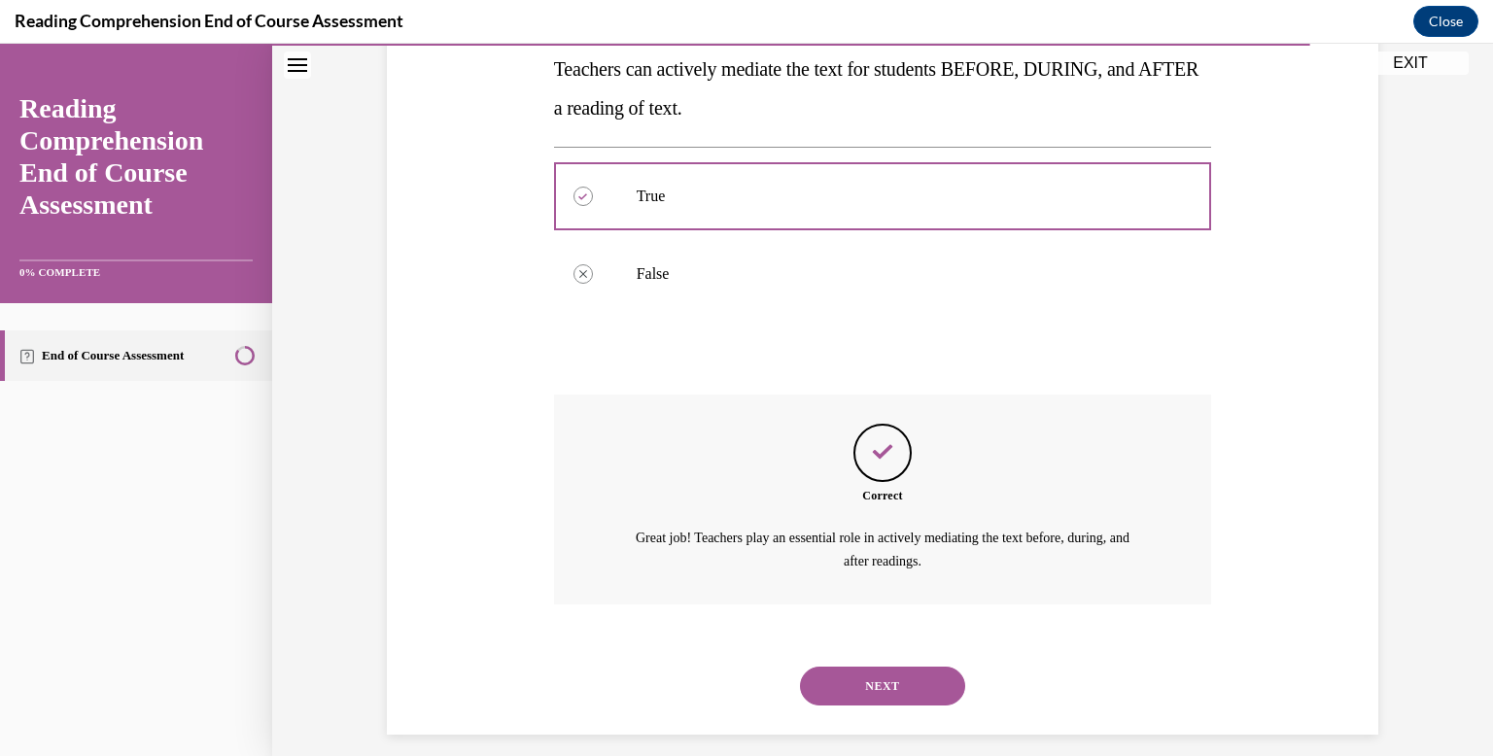
scroll to position [377, 0]
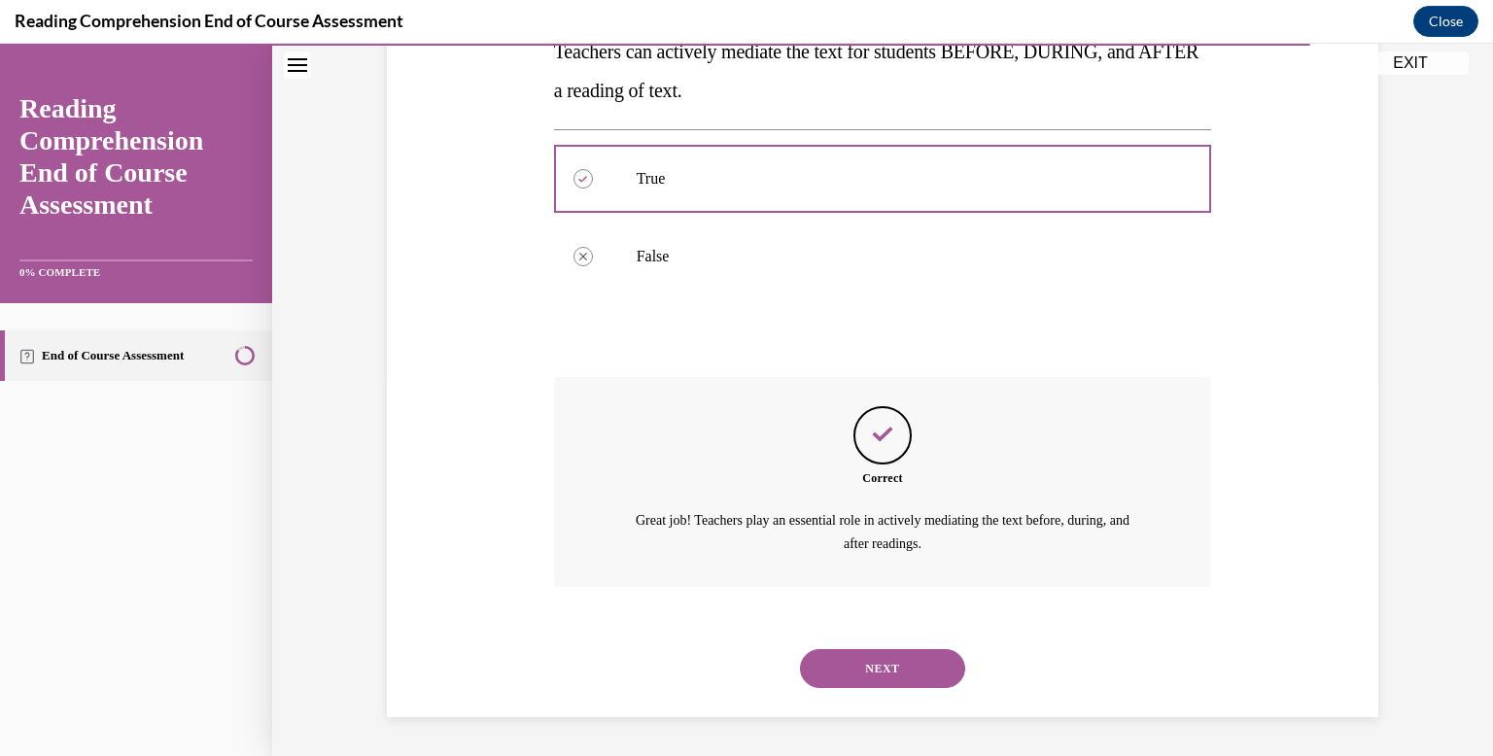
click at [837, 669] on button "NEXT" at bounding box center [882, 668] width 165 height 39
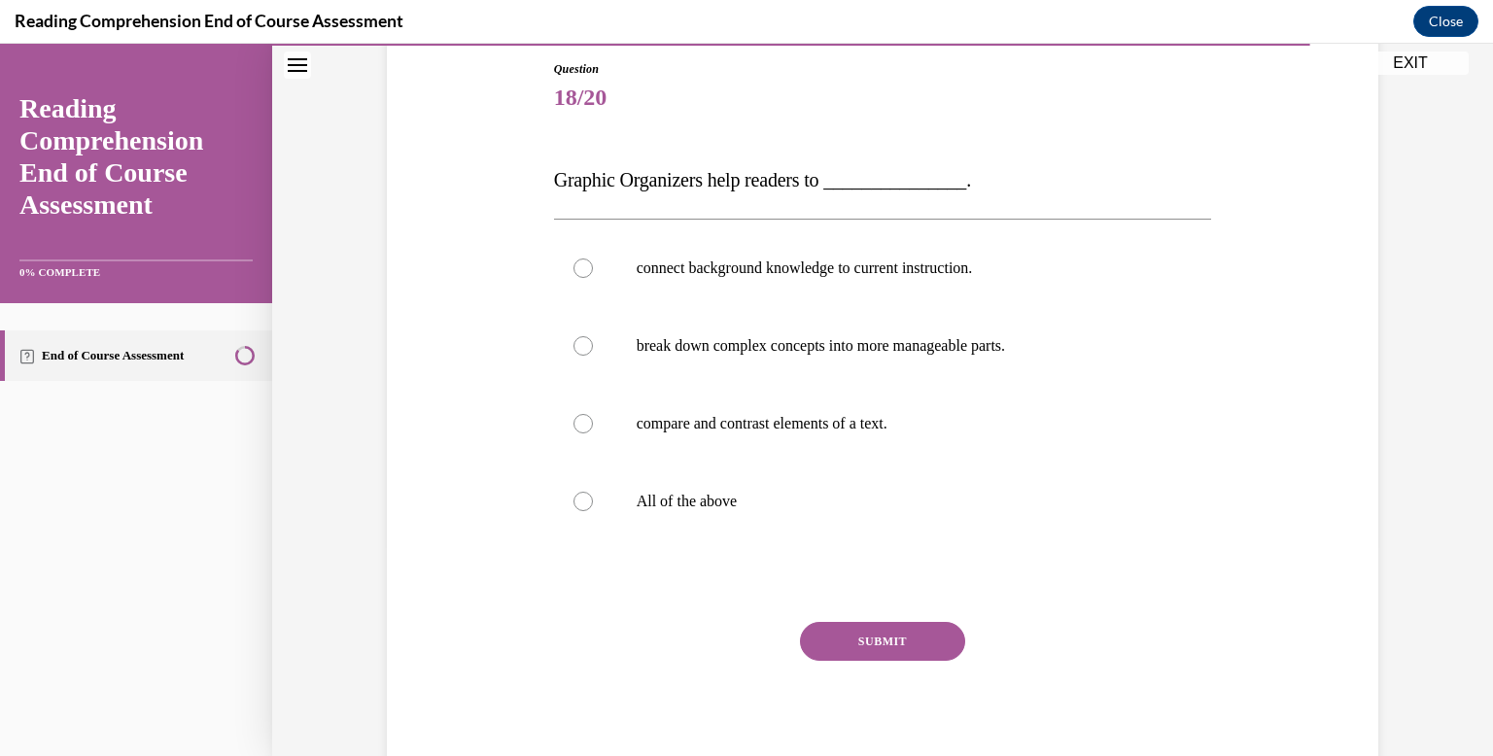
scroll to position [211, 0]
click at [806, 480] on label "All of the above" at bounding box center [883, 501] width 658 height 78
click at [593, 491] on input "All of the above" at bounding box center [583, 500] width 19 height 19
radio input "true"
click at [838, 636] on button "SUBMIT" at bounding box center [882, 640] width 165 height 39
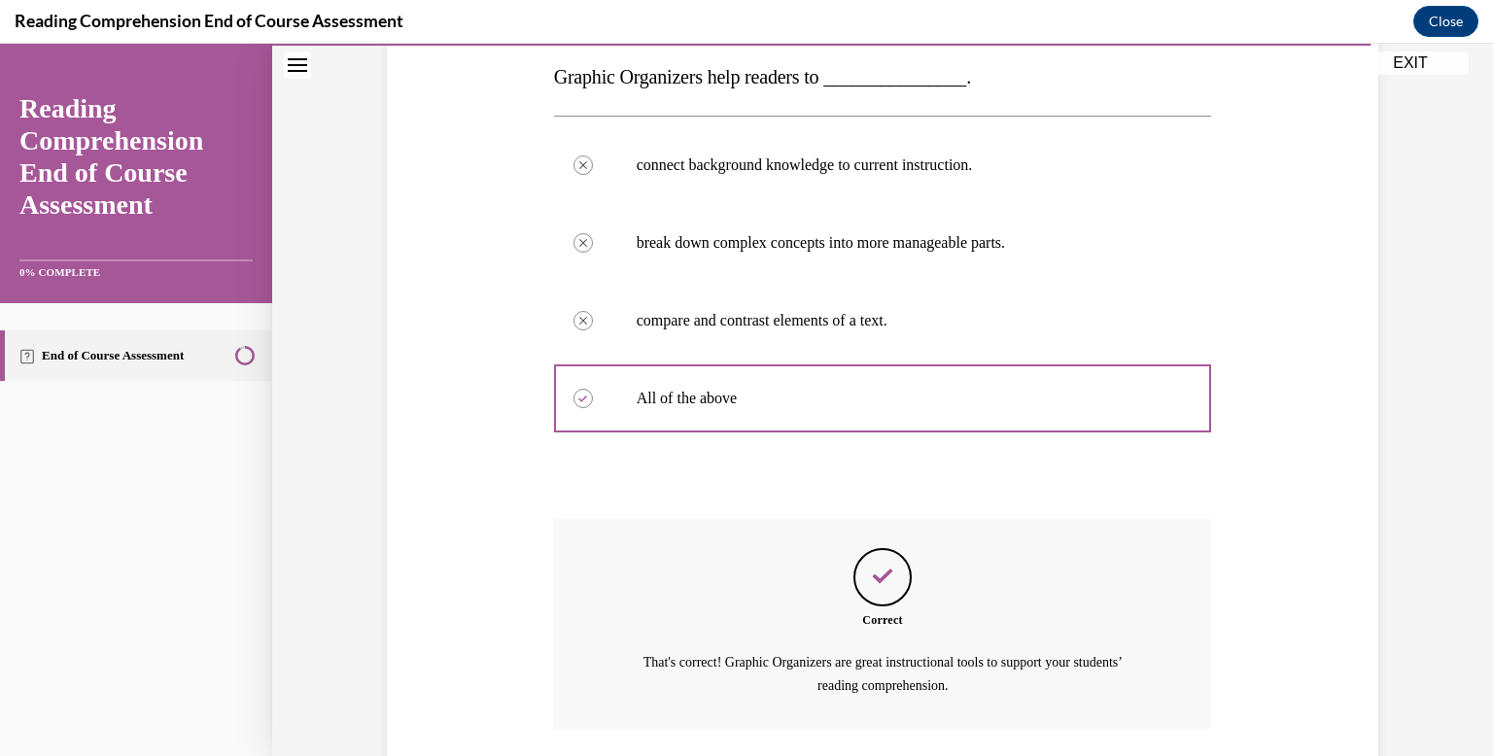
scroll to position [455, 0]
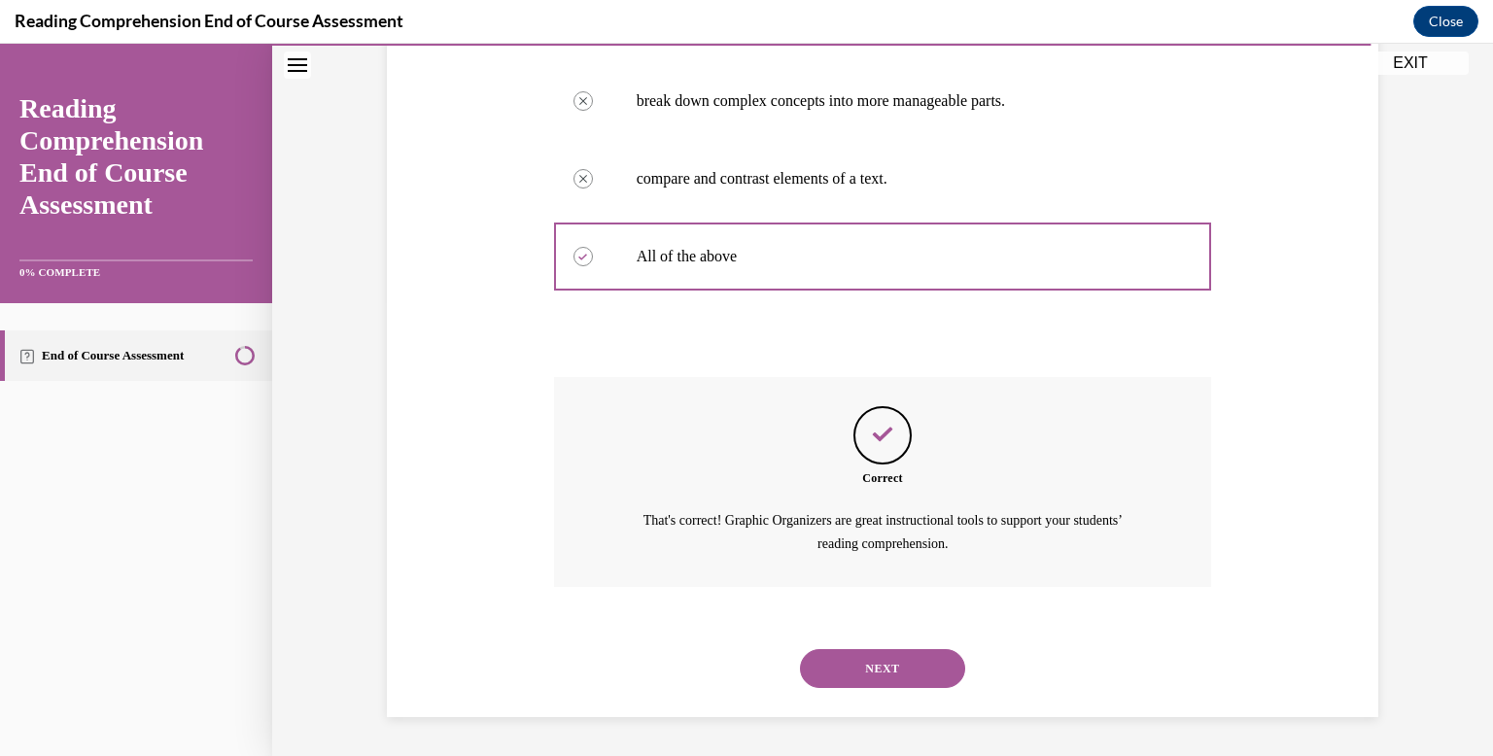
click at [842, 661] on button "NEXT" at bounding box center [882, 668] width 165 height 39
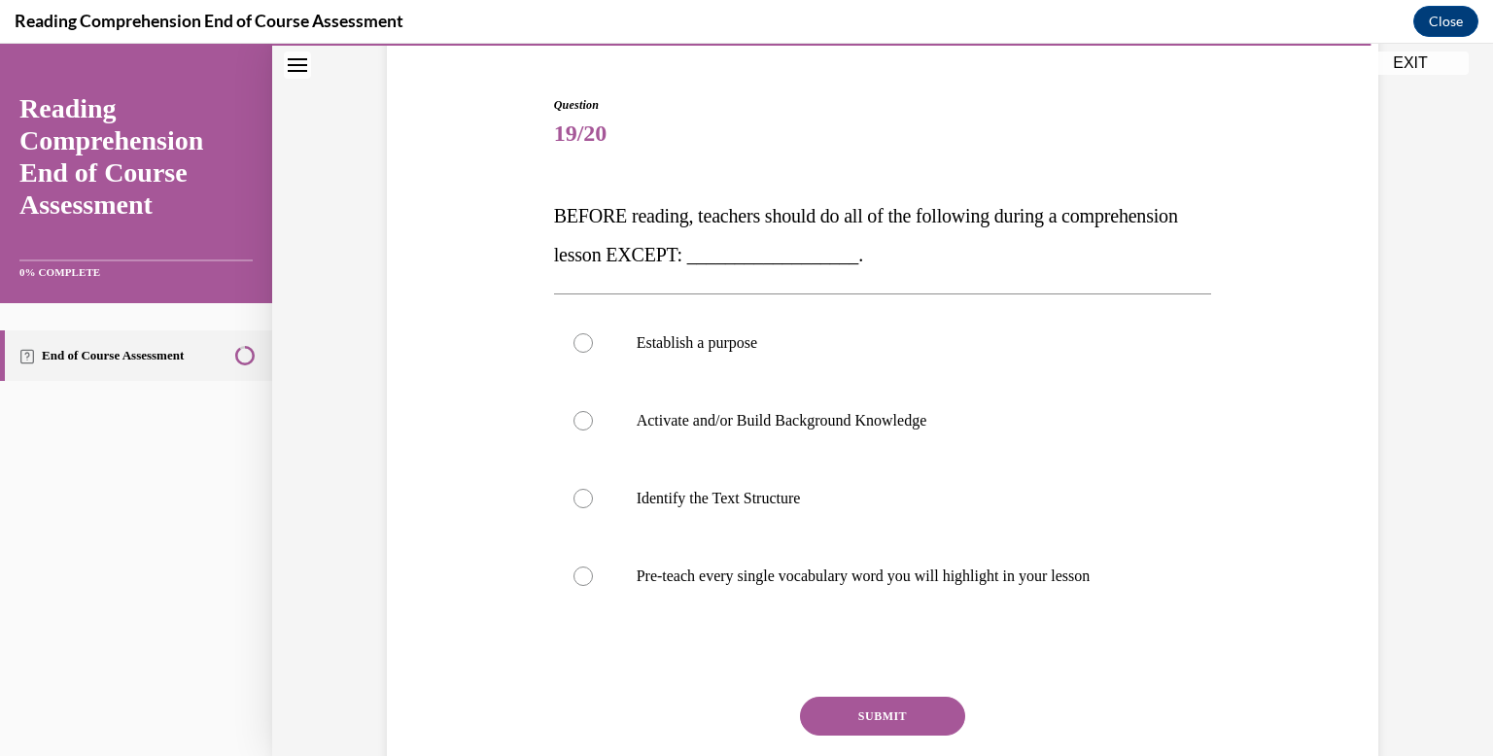
scroll to position [175, 0]
drag, startPoint x: 1018, startPoint y: 257, endPoint x: 506, endPoint y: 189, distance: 515.8
click at [506, 189] on div "Question 19/20 BEFORE reading, teachers should do all of the following during a…" at bounding box center [882, 446] width 1001 height 818
click at [671, 581] on p "Pre-teach every single vocabulary word you will highlight in your lesson" at bounding box center [900, 575] width 527 height 19
click at [593, 581] on input "Pre-teach every single vocabulary word you will highlight in your lesson" at bounding box center [583, 575] width 19 height 19
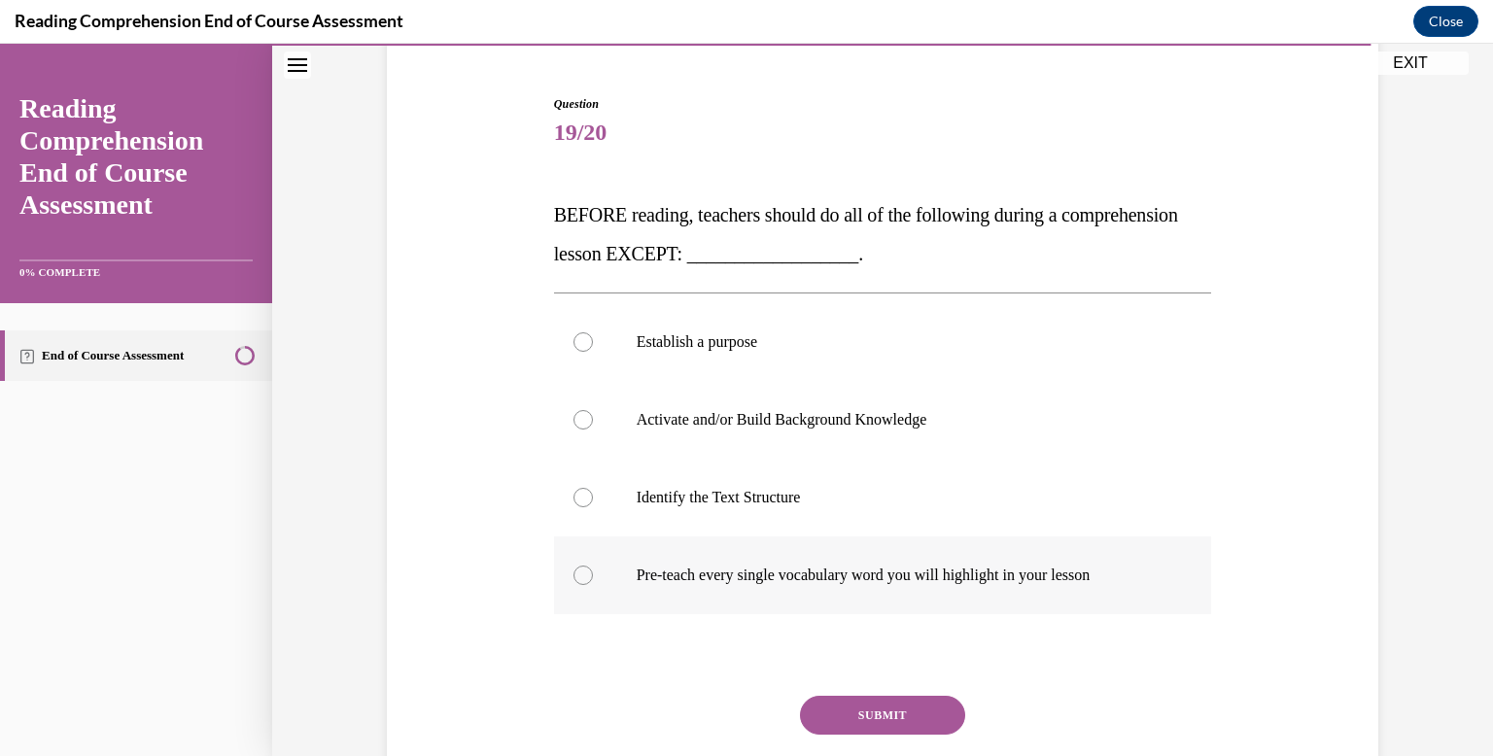
radio input "true"
click at [948, 729] on button "SUBMIT" at bounding box center [882, 715] width 165 height 39
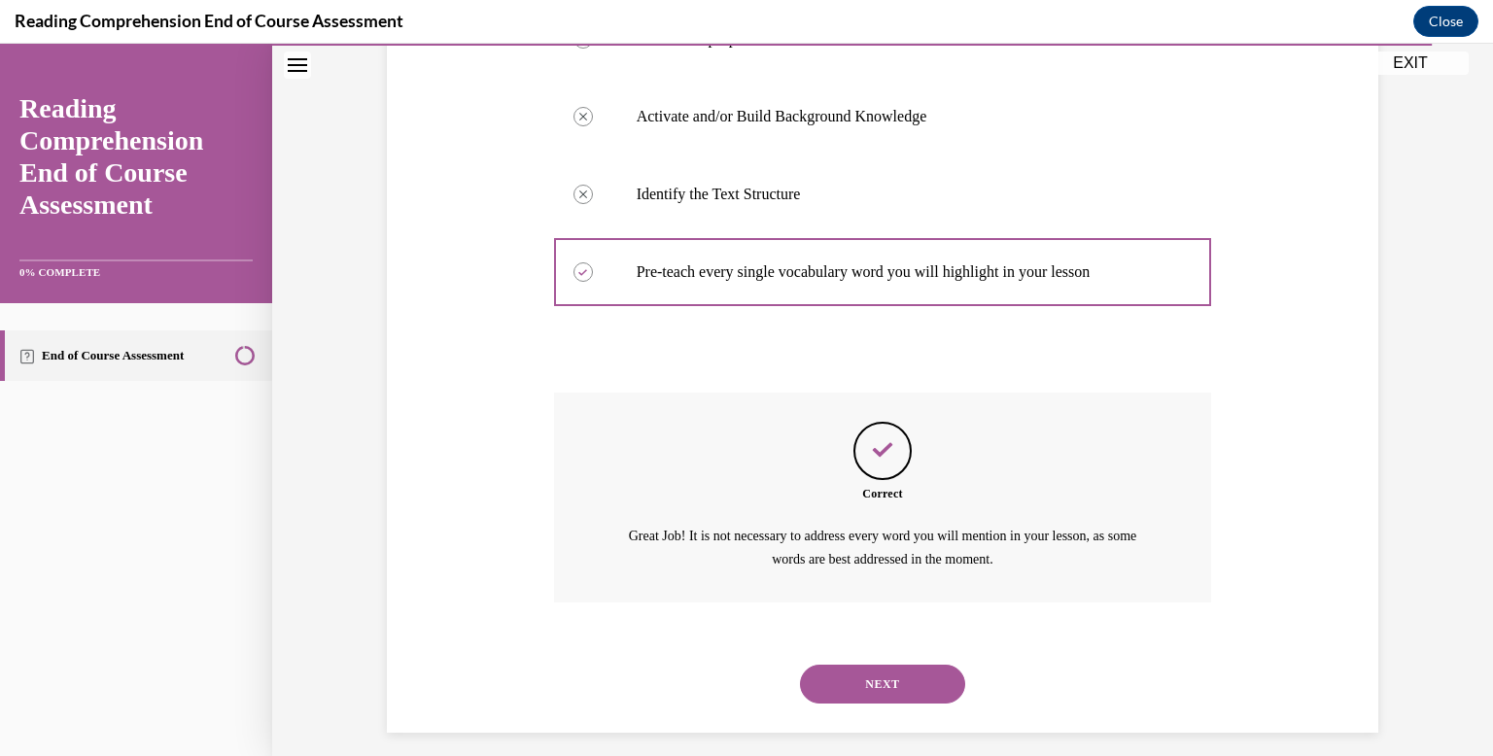
scroll to position [494, 0]
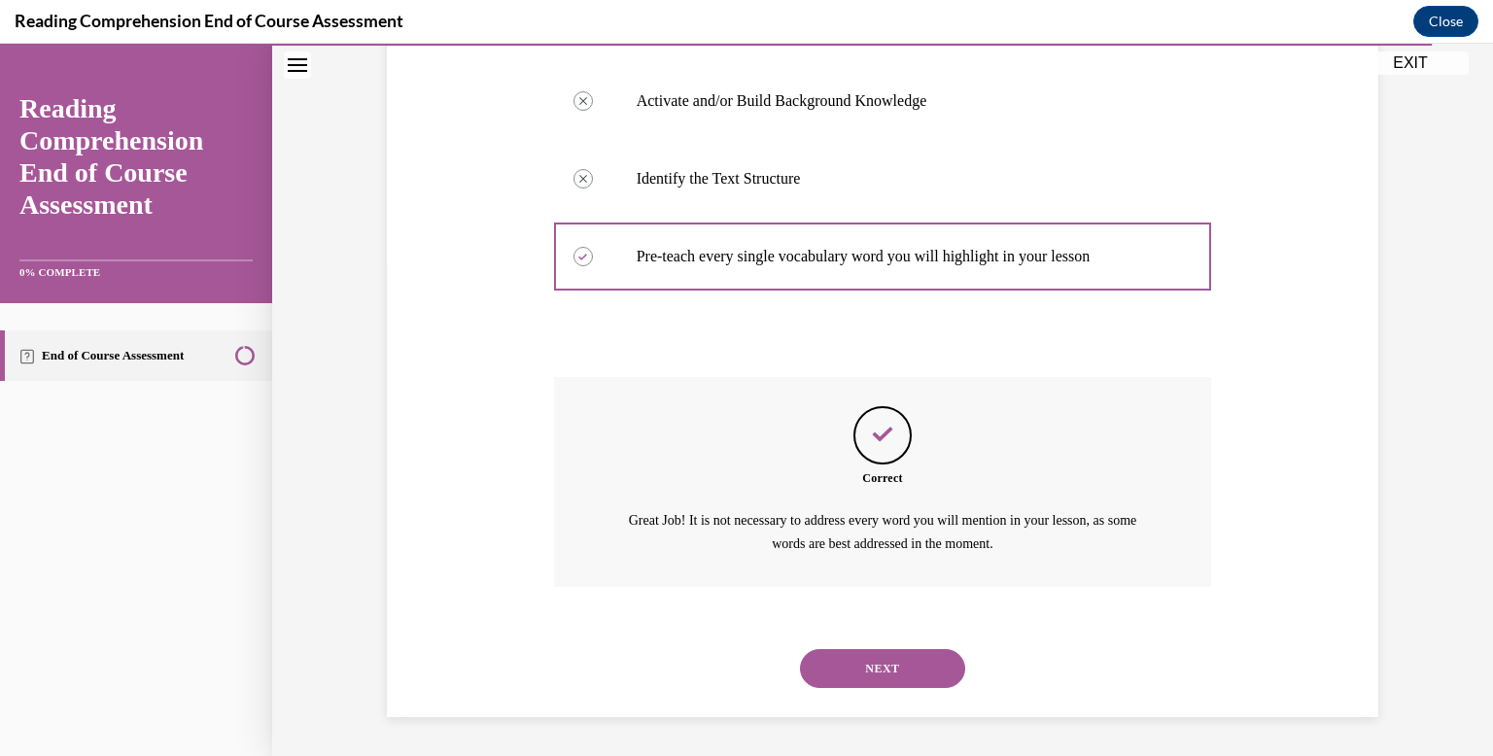
click at [888, 681] on button "NEXT" at bounding box center [882, 668] width 165 height 39
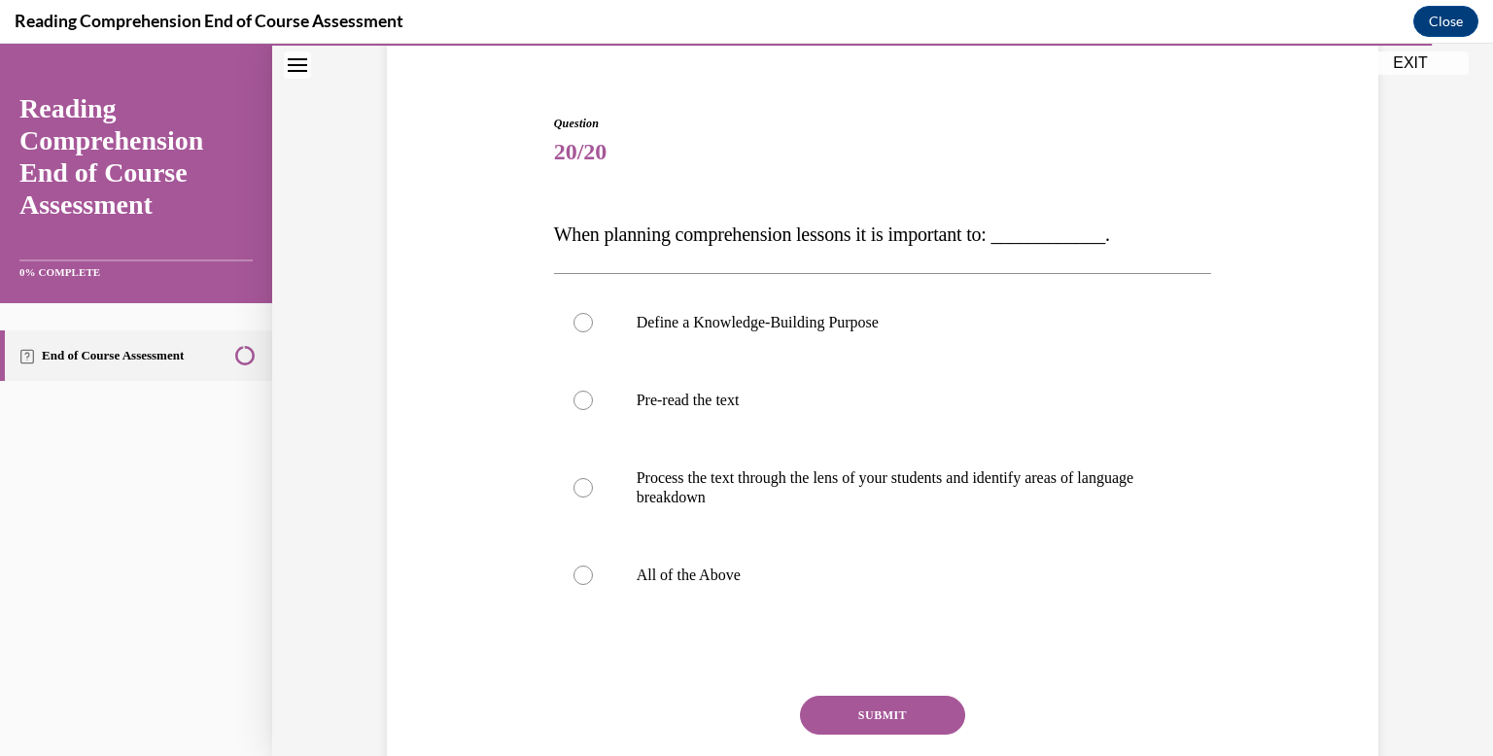
scroll to position [157, 0]
click at [842, 540] on label "All of the Above" at bounding box center [883, 574] width 658 height 78
click at [593, 564] on input "All of the Above" at bounding box center [583, 573] width 19 height 19
radio input "true"
click at [865, 708] on button "SUBMIT" at bounding box center [882, 713] width 165 height 39
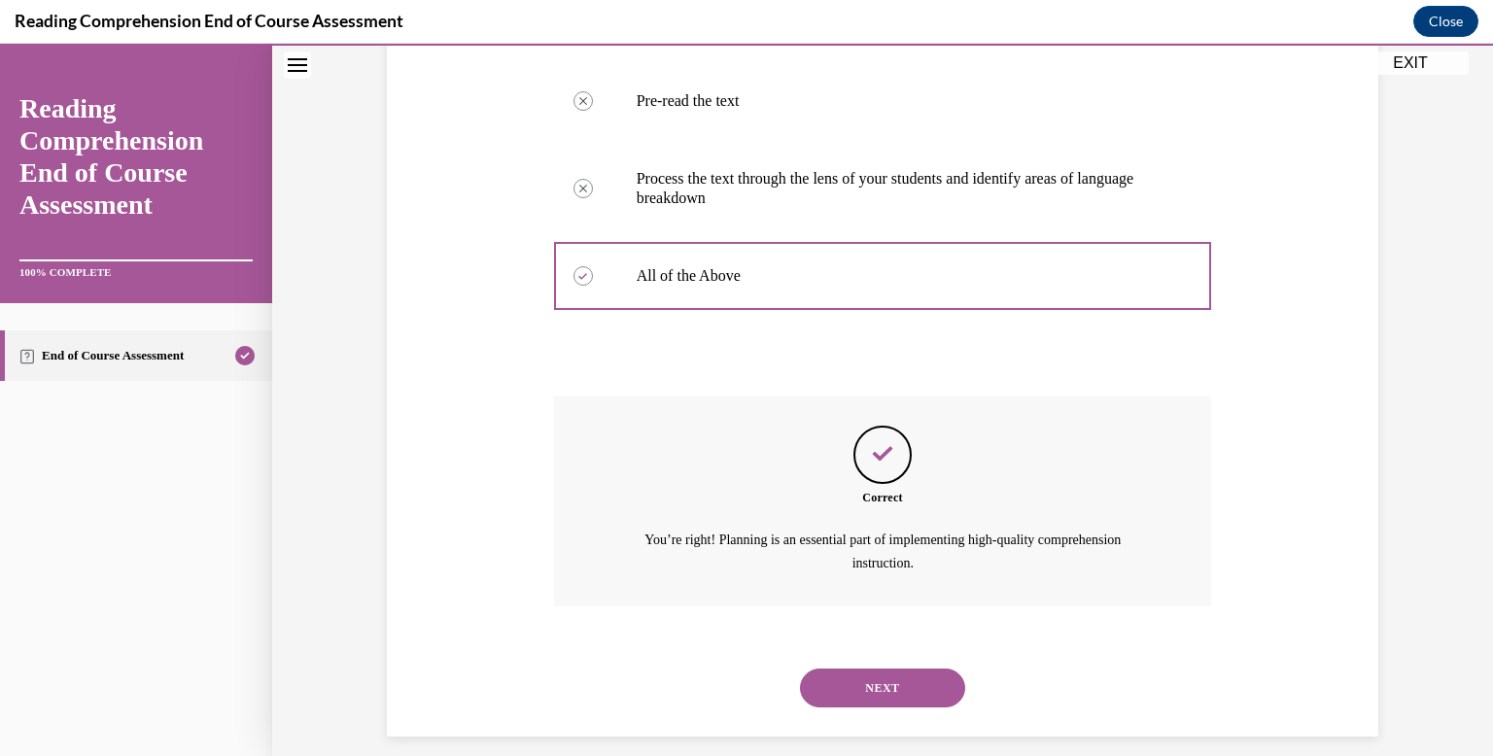
scroll to position [474, 0]
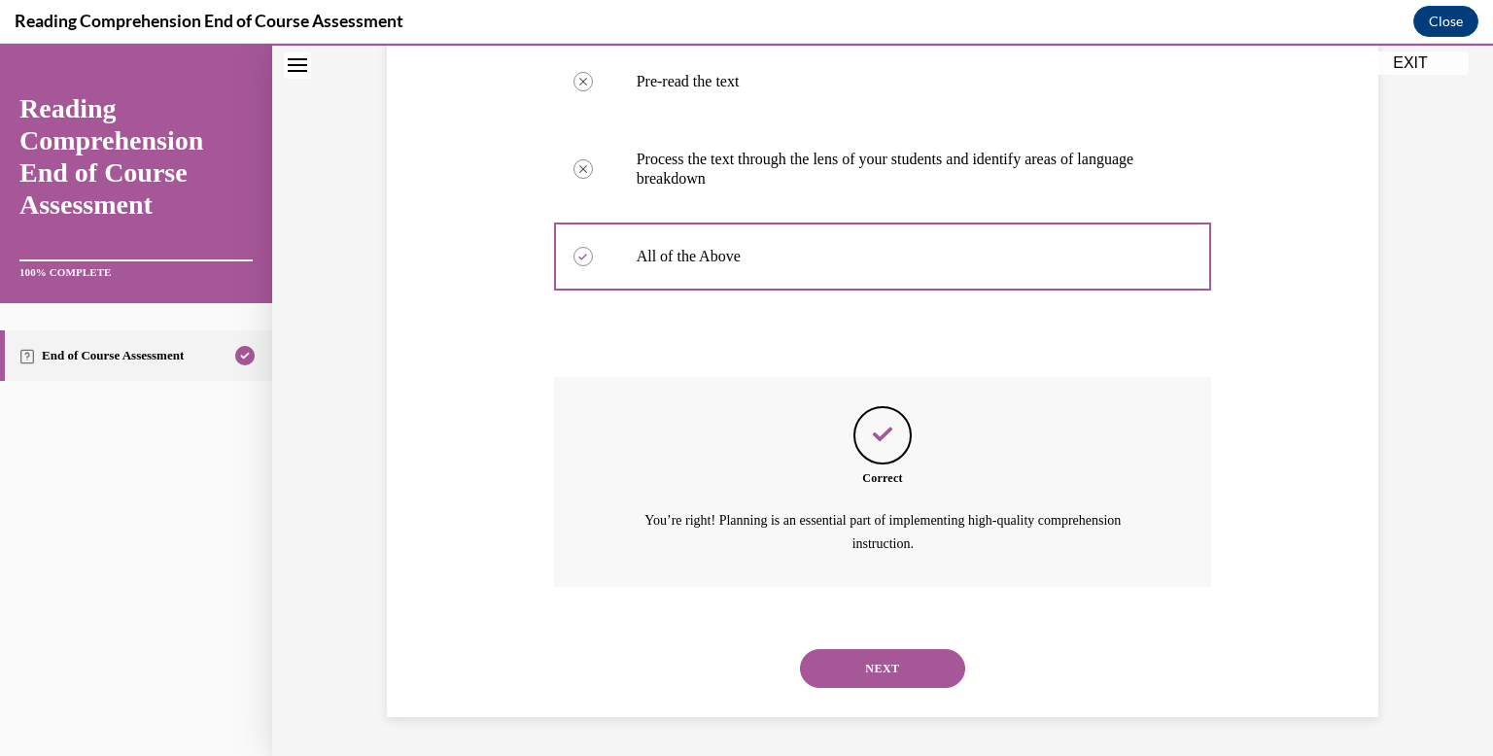
click at [873, 660] on button "NEXT" at bounding box center [882, 668] width 165 height 39
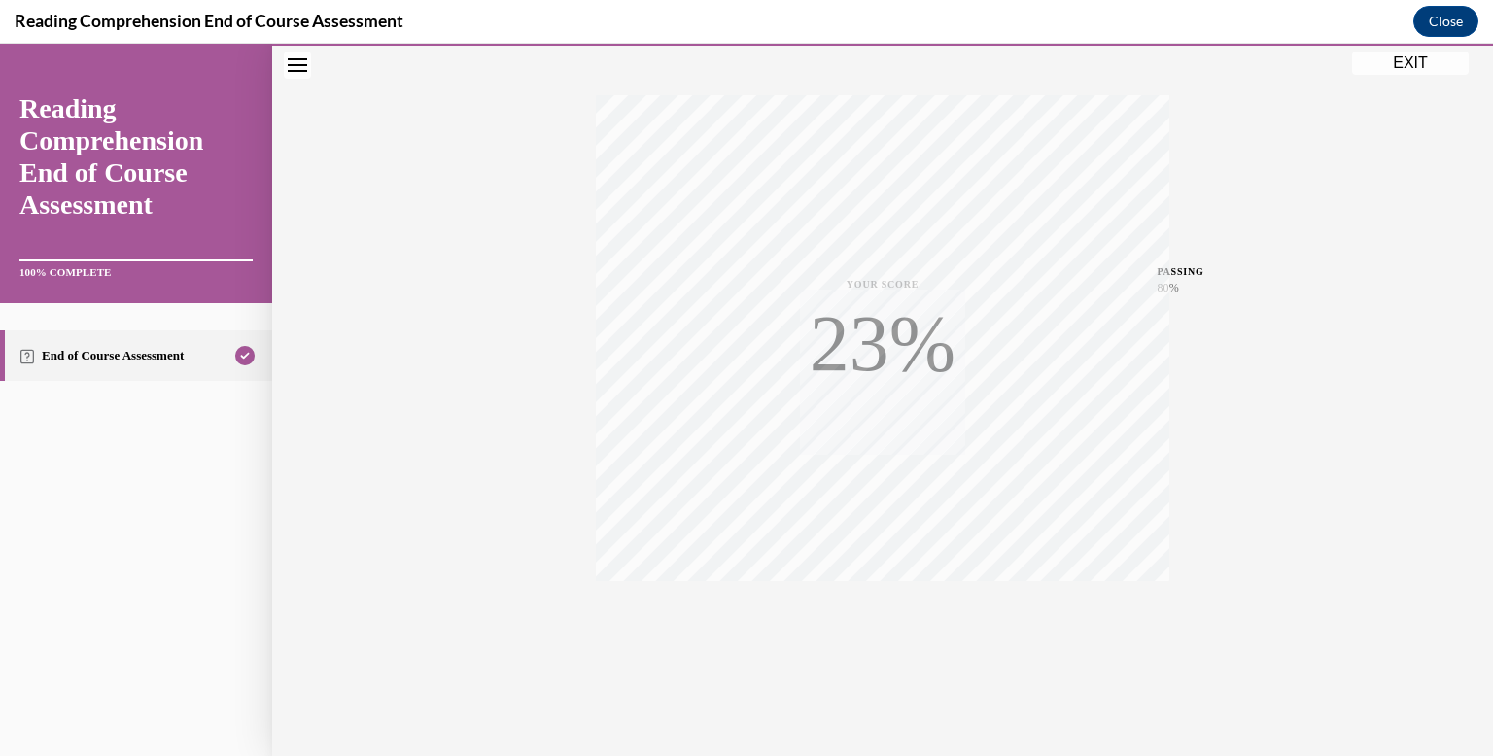
scroll to position [284, 0]
click at [1417, 60] on button "EXIT" at bounding box center [1410, 63] width 117 height 23
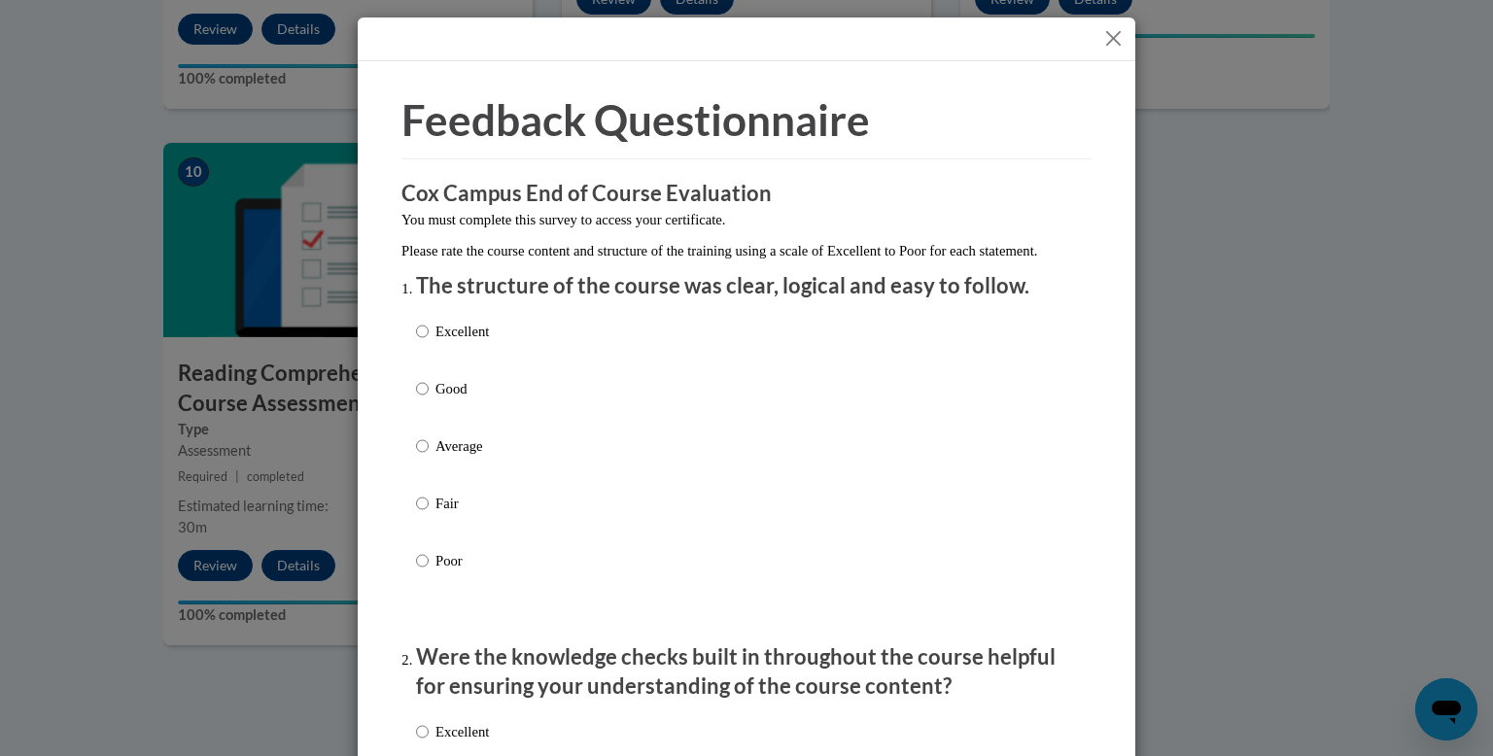
click at [509, 366] on div "Excellent Good Average Fair Poor" at bounding box center [746, 469] width 661 height 317
click at [456, 342] on p "Excellent" at bounding box center [461, 331] width 53 height 21
click at [429, 342] on input "Excellent" at bounding box center [422, 331] width 13 height 21
radio input "true"
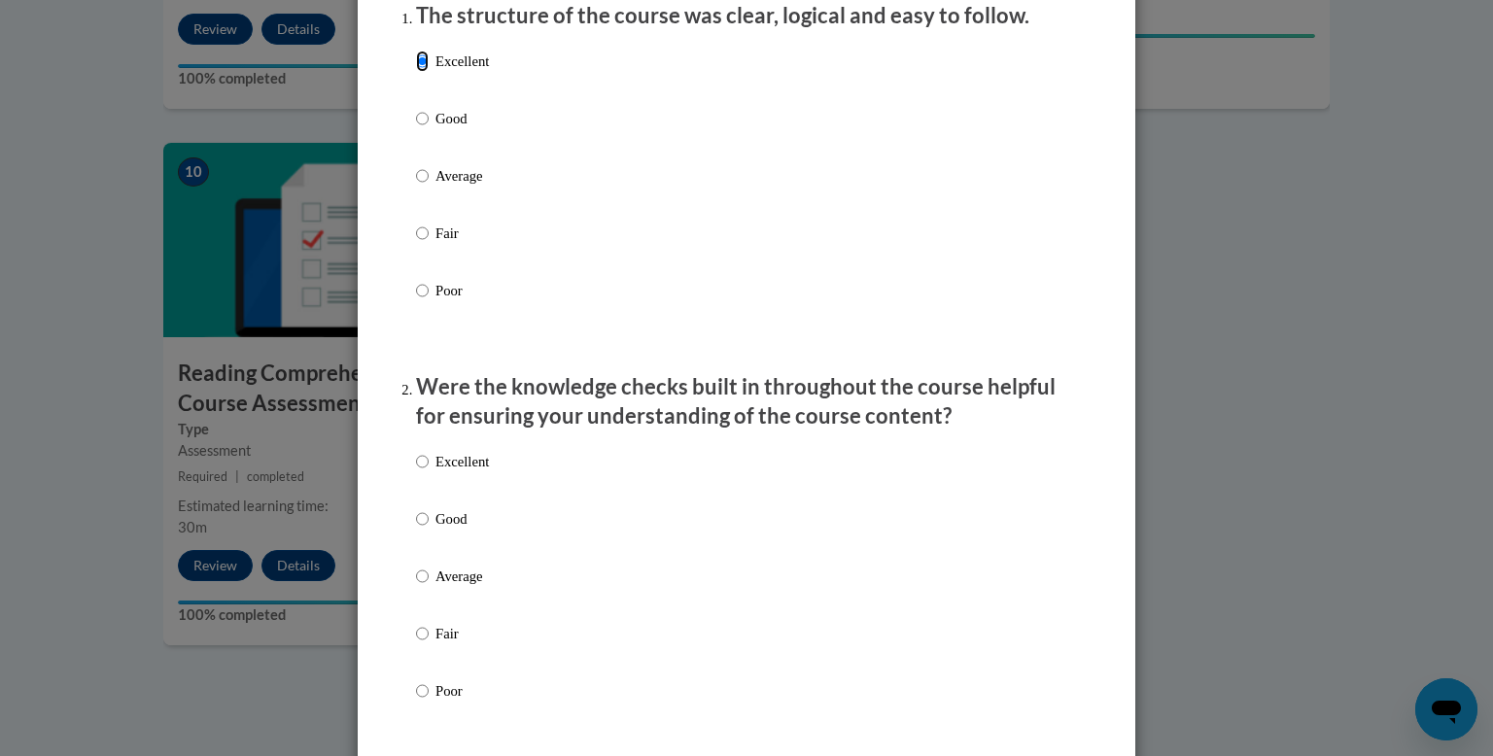
scroll to position [276, 0]
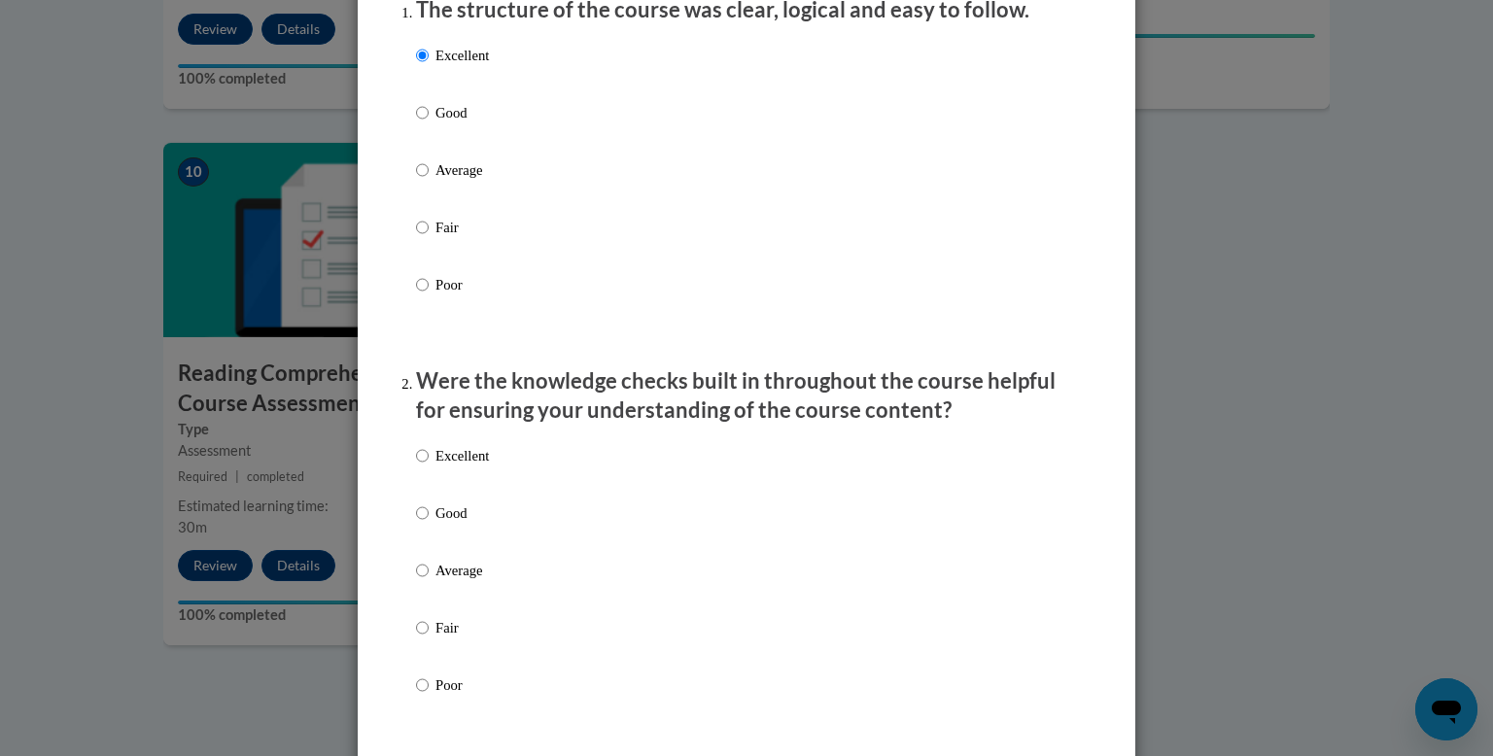
click at [460, 464] on div "Excellent Good Average Fair Poor" at bounding box center [452, 585] width 73 height 301
click at [461, 467] on p "Excellent" at bounding box center [461, 455] width 53 height 21
click at [429, 467] on input "Excellent" at bounding box center [422, 455] width 13 height 21
radio input "true"
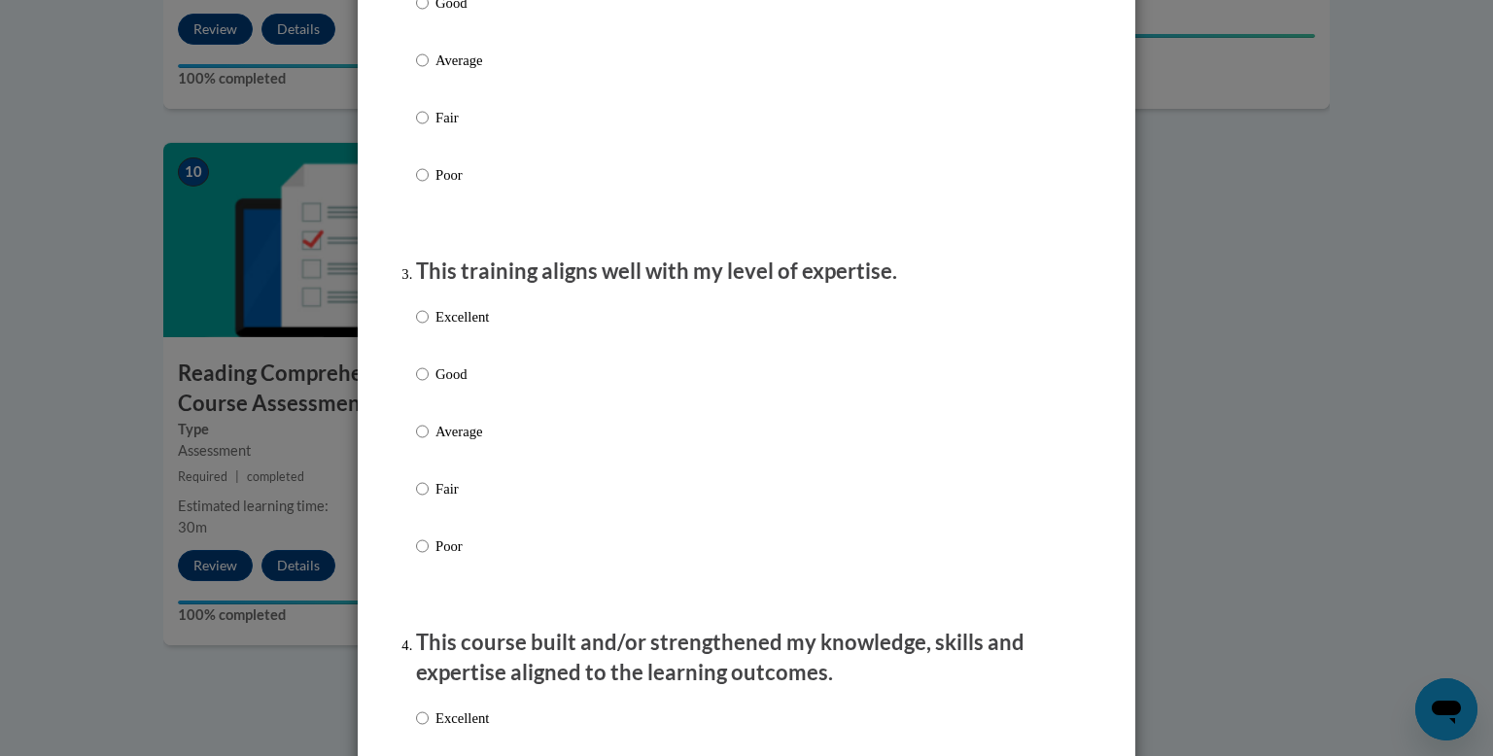
scroll to position [789, 0]
click at [456, 377] on div "Excellent Good Average Fair Poor" at bounding box center [452, 444] width 73 height 301
click at [456, 382] on p "Good" at bounding box center [461, 371] width 53 height 21
click at [429, 382] on input "Good" at bounding box center [422, 371] width 13 height 21
radio input "true"
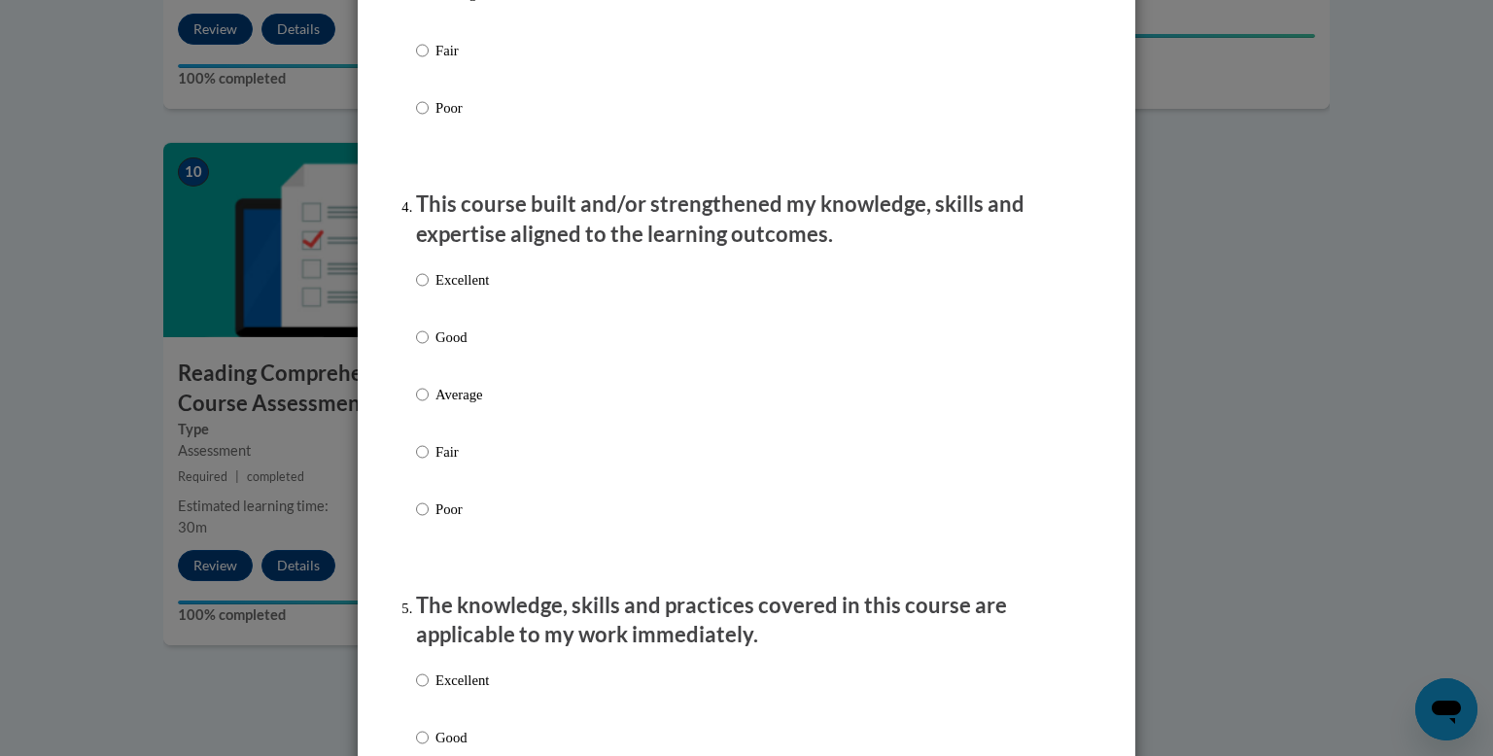
scroll to position [1226, 0]
click at [460, 290] on p "Excellent" at bounding box center [461, 278] width 53 height 21
click at [429, 290] on input "Excellent" at bounding box center [422, 278] width 13 height 21
radio input "true"
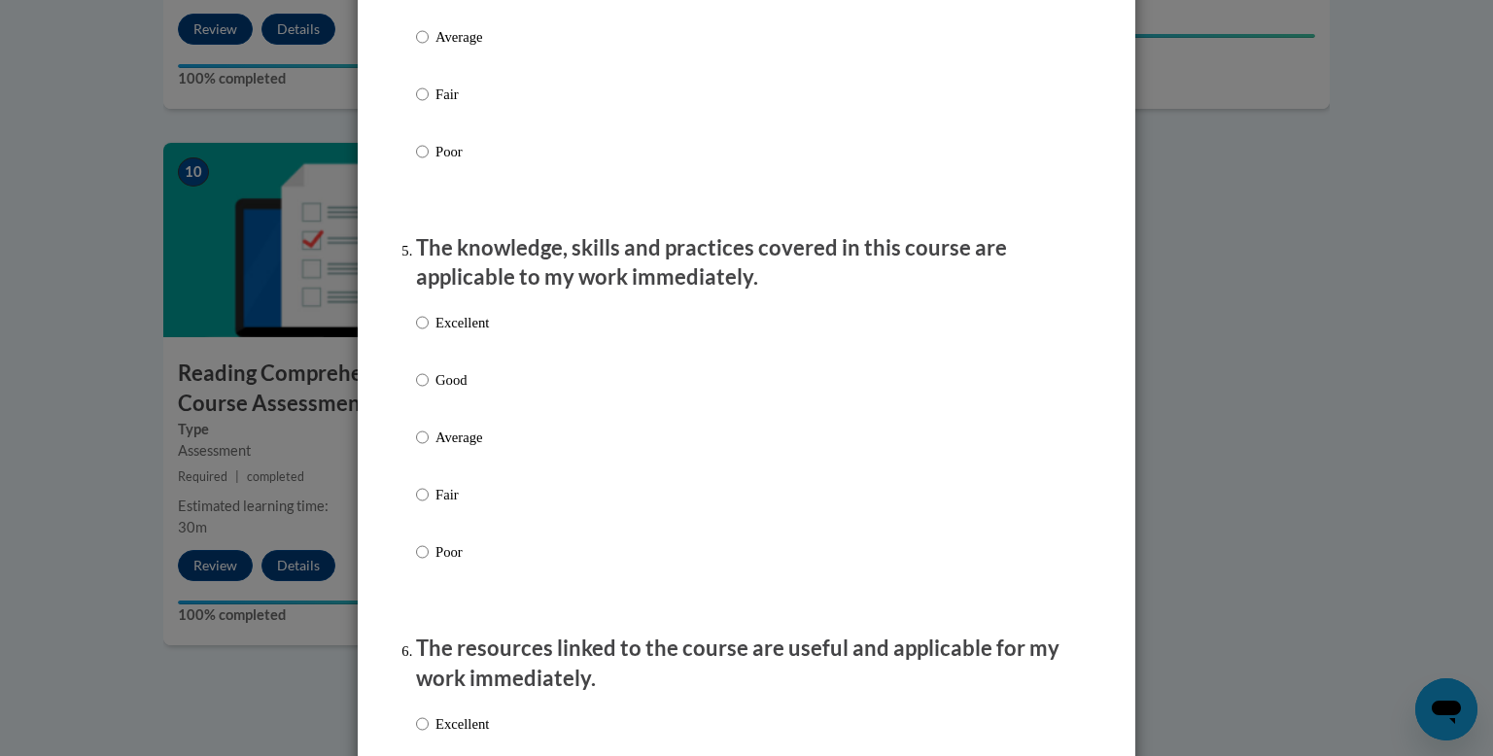
click at [458, 333] on p "Excellent" at bounding box center [461, 322] width 53 height 21
click at [429, 333] on input "Excellent" at bounding box center [422, 322] width 13 height 21
radio input "true"
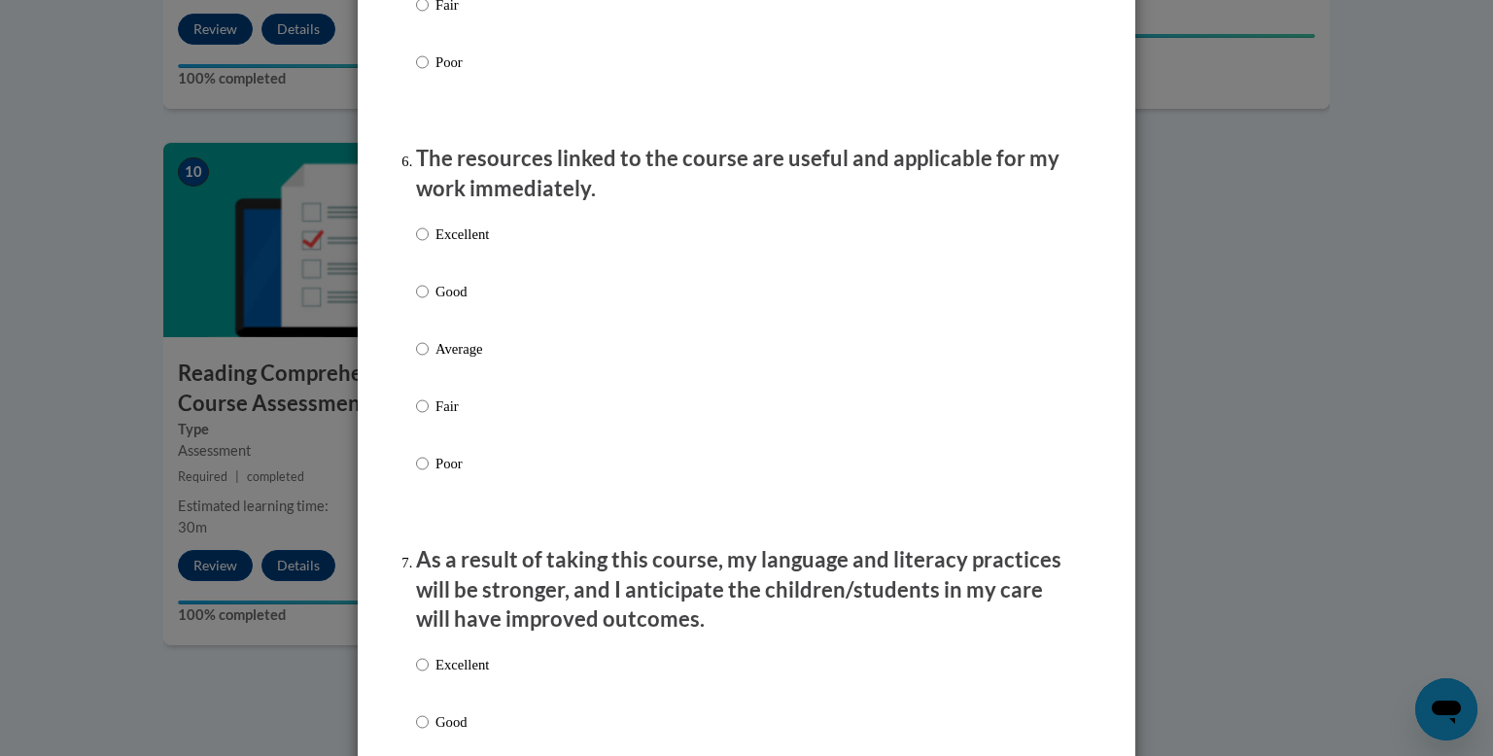
scroll to position [2077, 0]
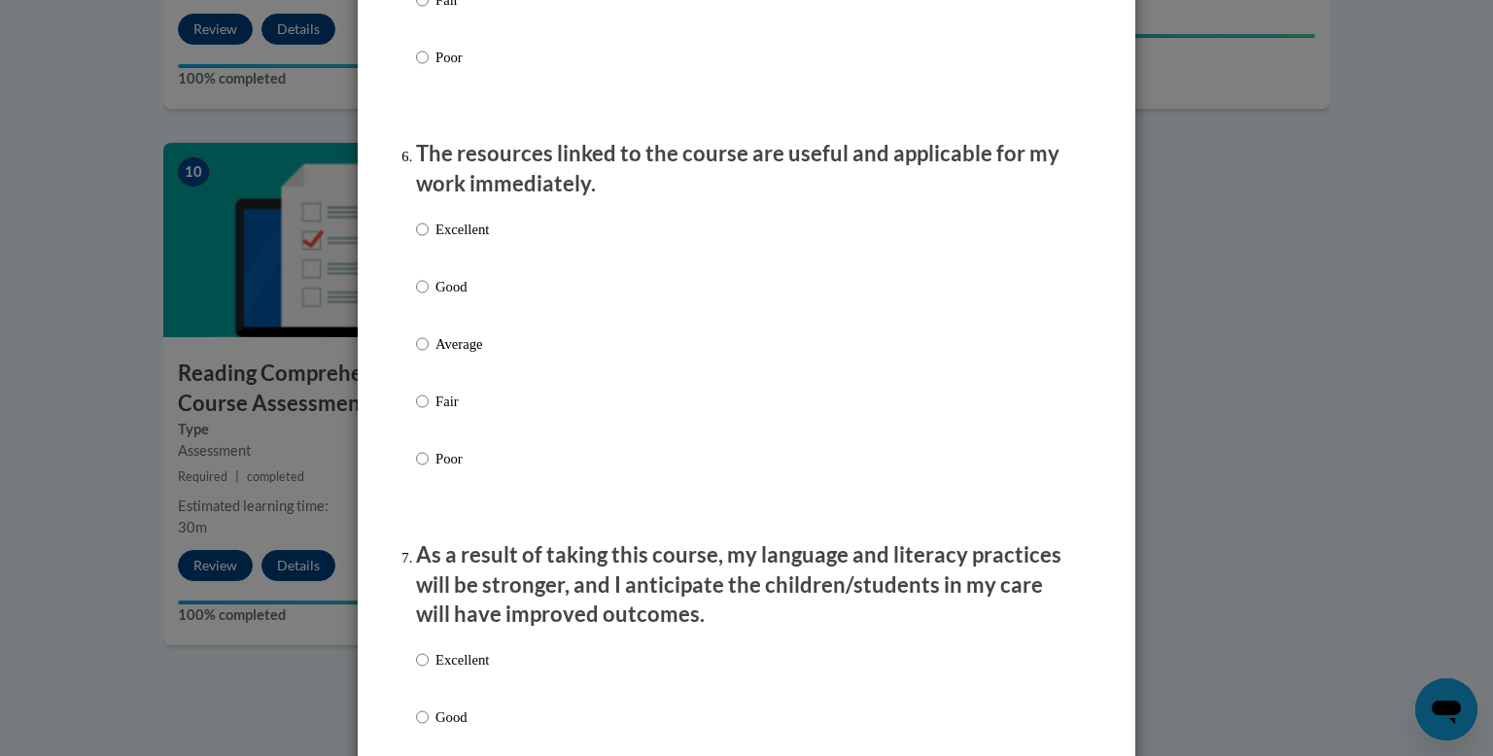
click at [453, 297] on p "Good" at bounding box center [461, 286] width 53 height 21
click at [429, 297] on input "Good" at bounding box center [422, 286] width 13 height 21
radio input "true"
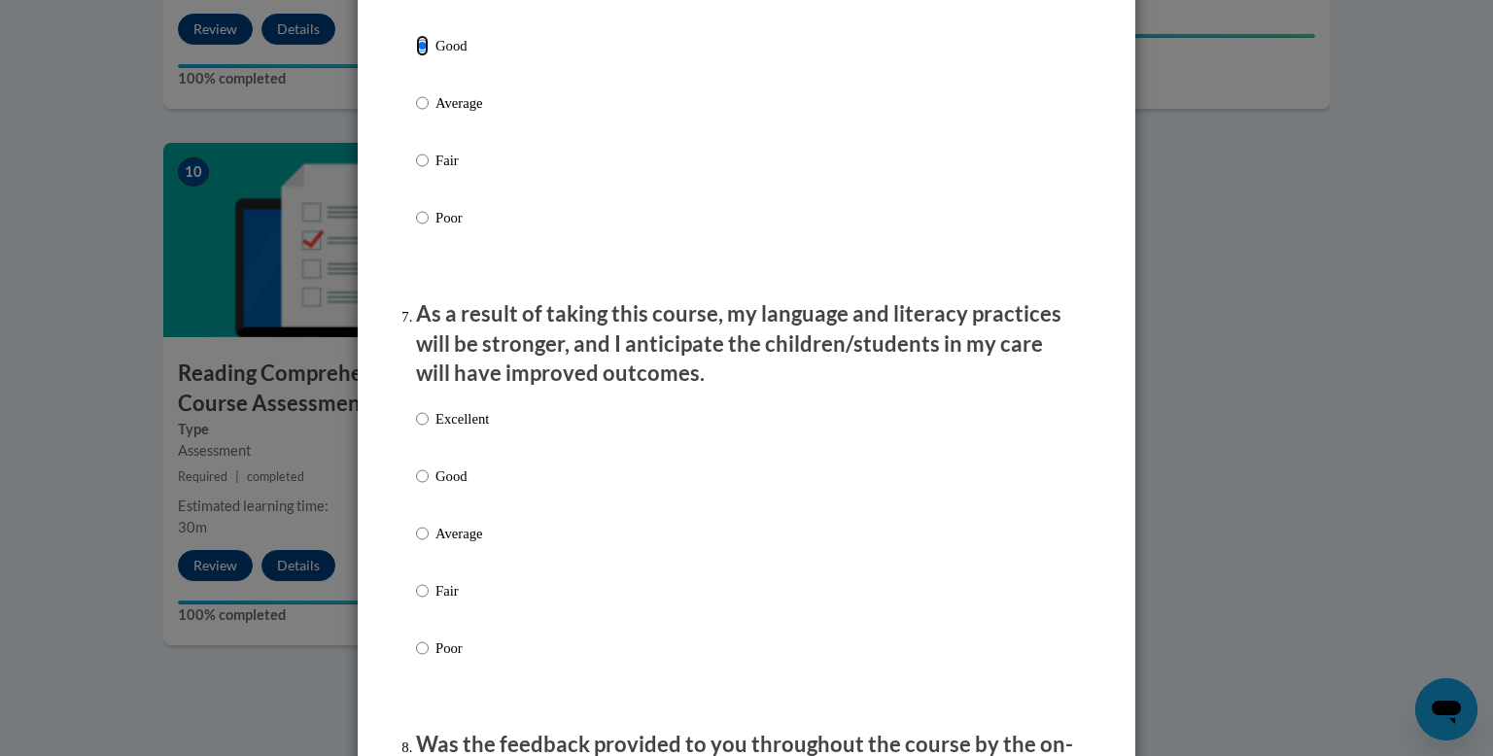
scroll to position [2321, 0]
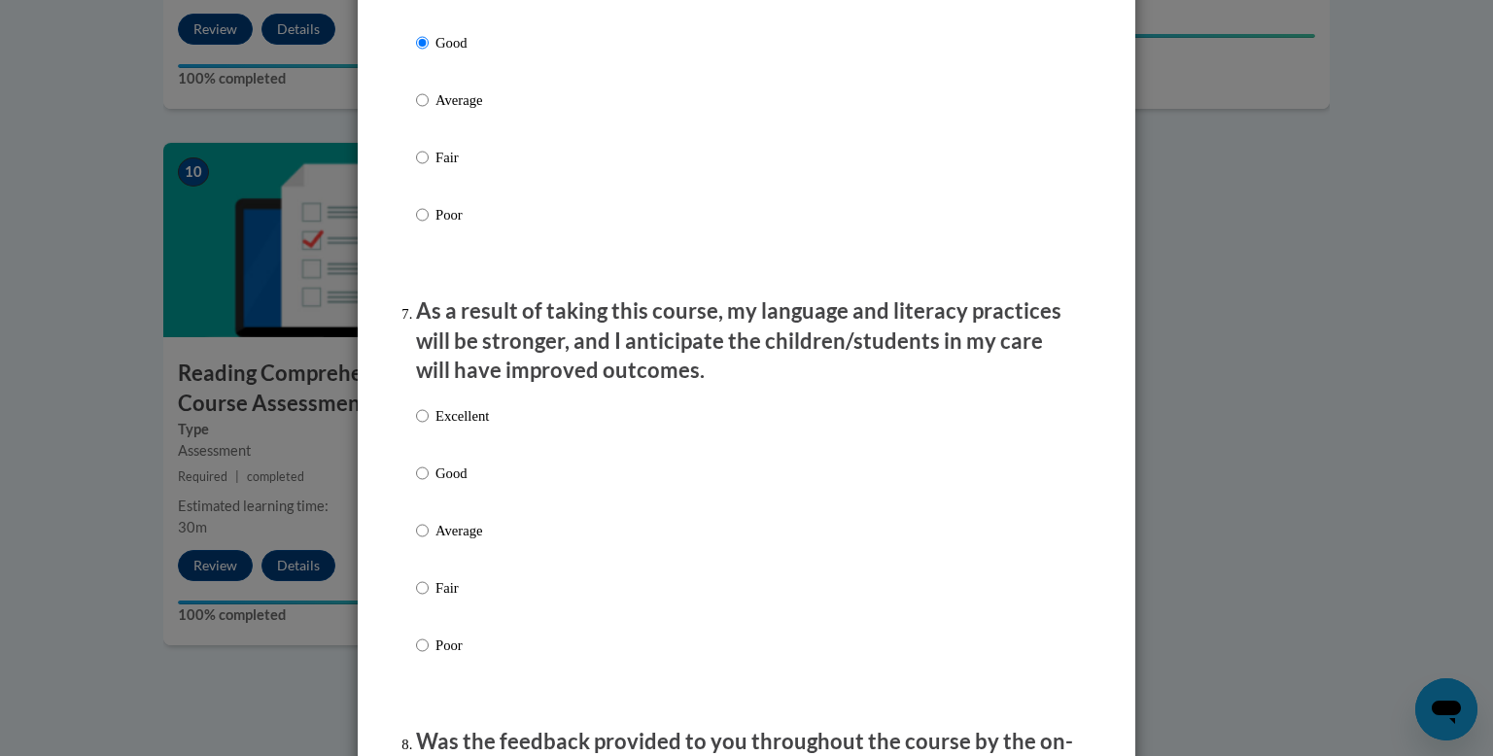
click at [456, 427] on p "Excellent" at bounding box center [461, 415] width 53 height 21
click at [429, 427] on input "Excellent" at bounding box center [422, 415] width 13 height 21
radio input "true"
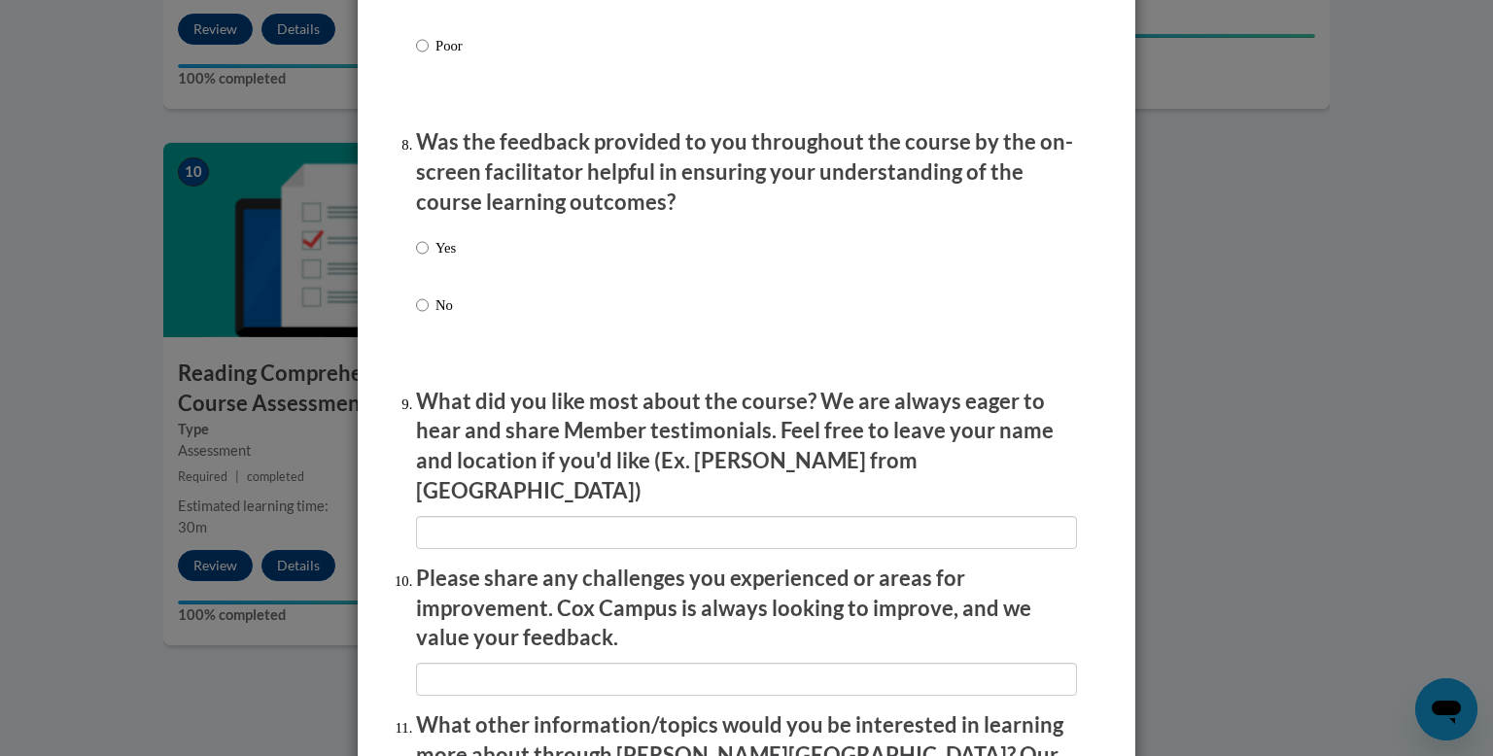
scroll to position [2924, 0]
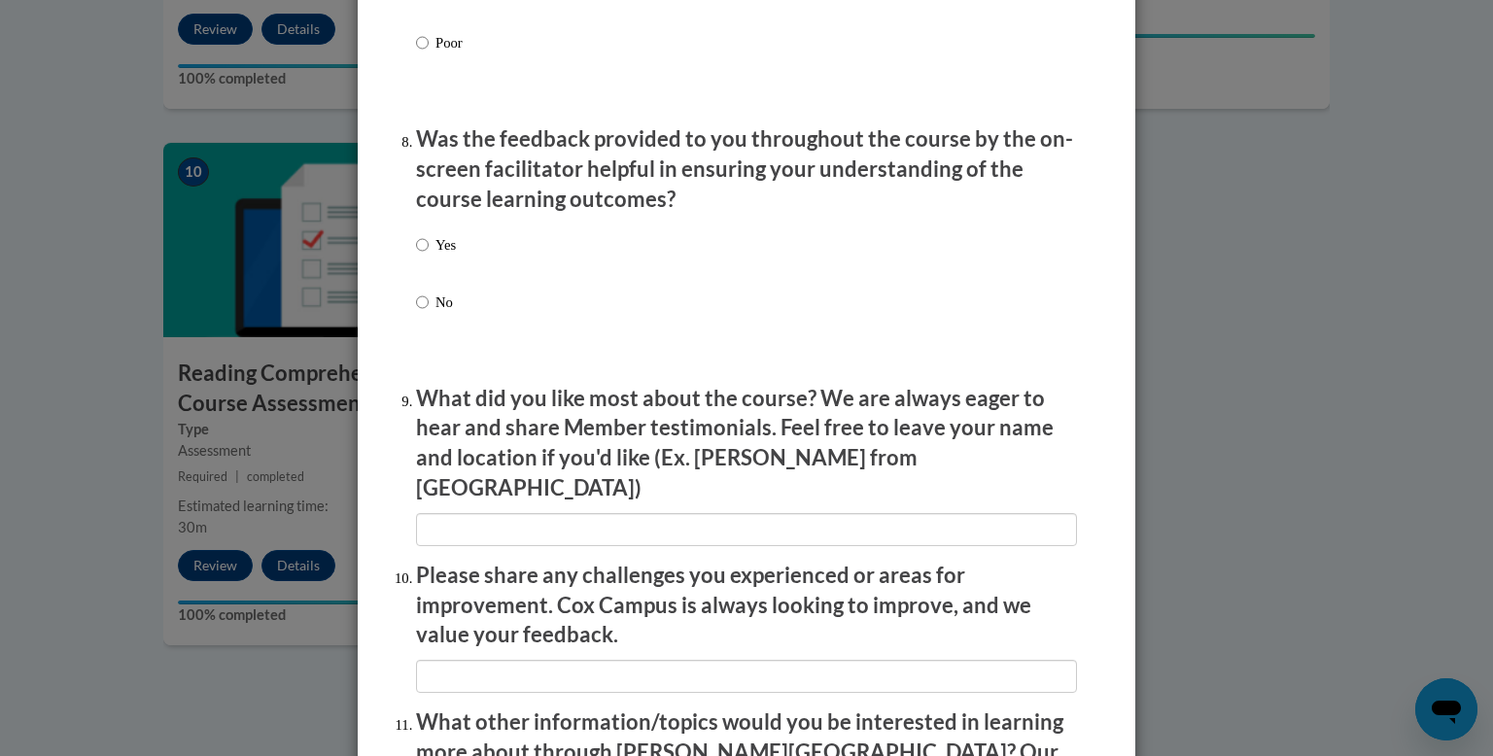
click at [442, 277] on label "Yes" at bounding box center [436, 260] width 40 height 52
click at [429, 256] on input "Yes" at bounding box center [422, 244] width 13 height 21
radio input "true"
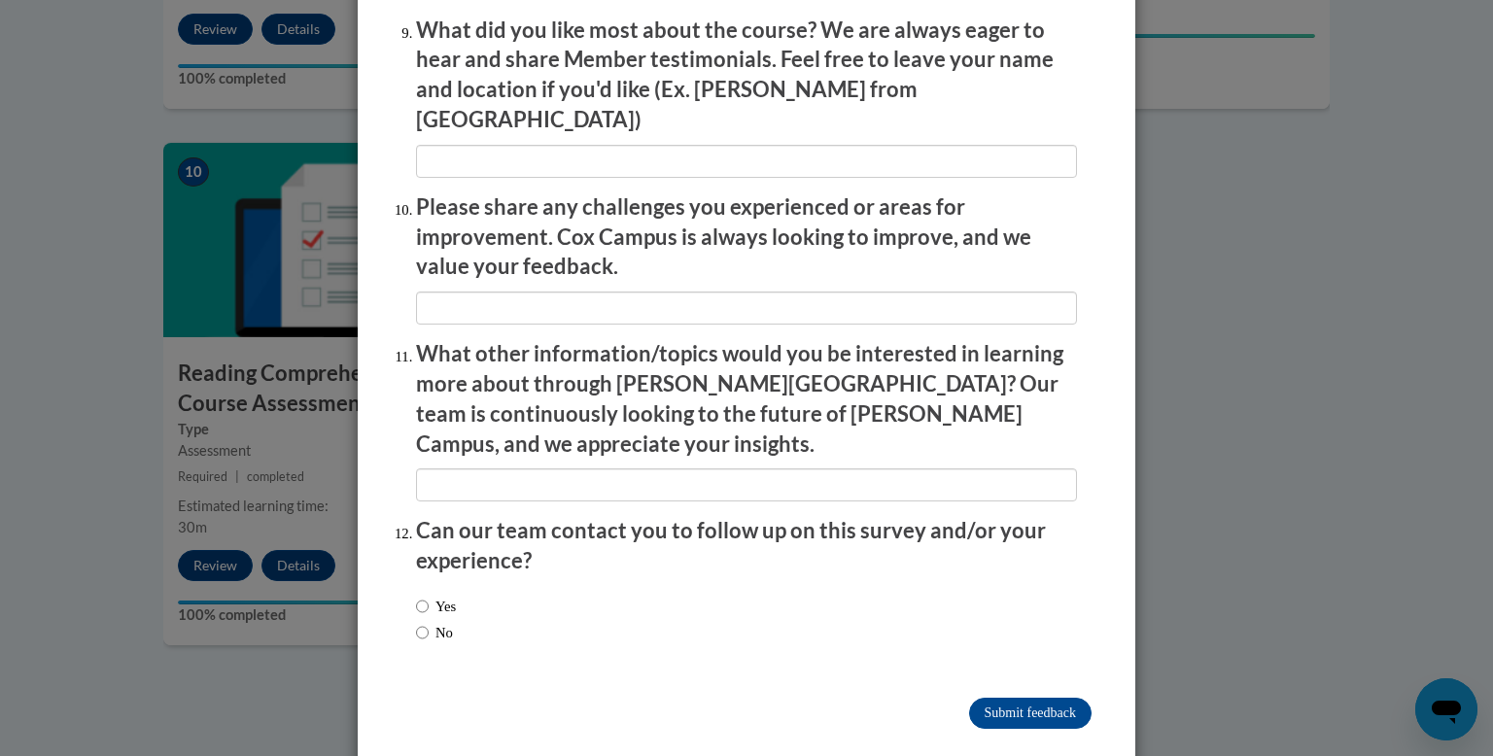
click at [445, 622] on label "No" at bounding box center [434, 632] width 37 height 21
click at [429, 622] on input "No" at bounding box center [422, 632] width 13 height 21
radio input "true"
click at [1055, 698] on input "Submit feedback" at bounding box center [1030, 713] width 122 height 31
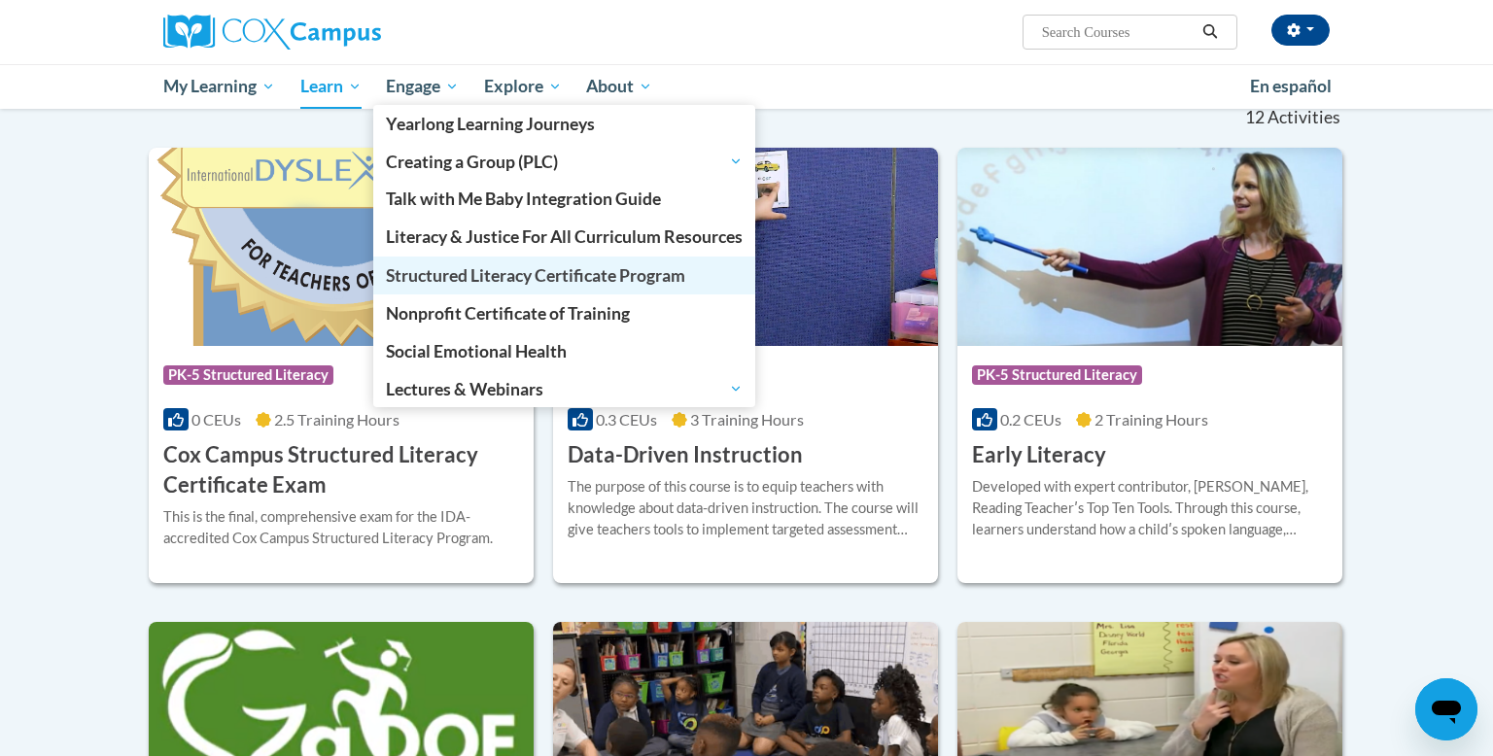
scroll to position [599, 0]
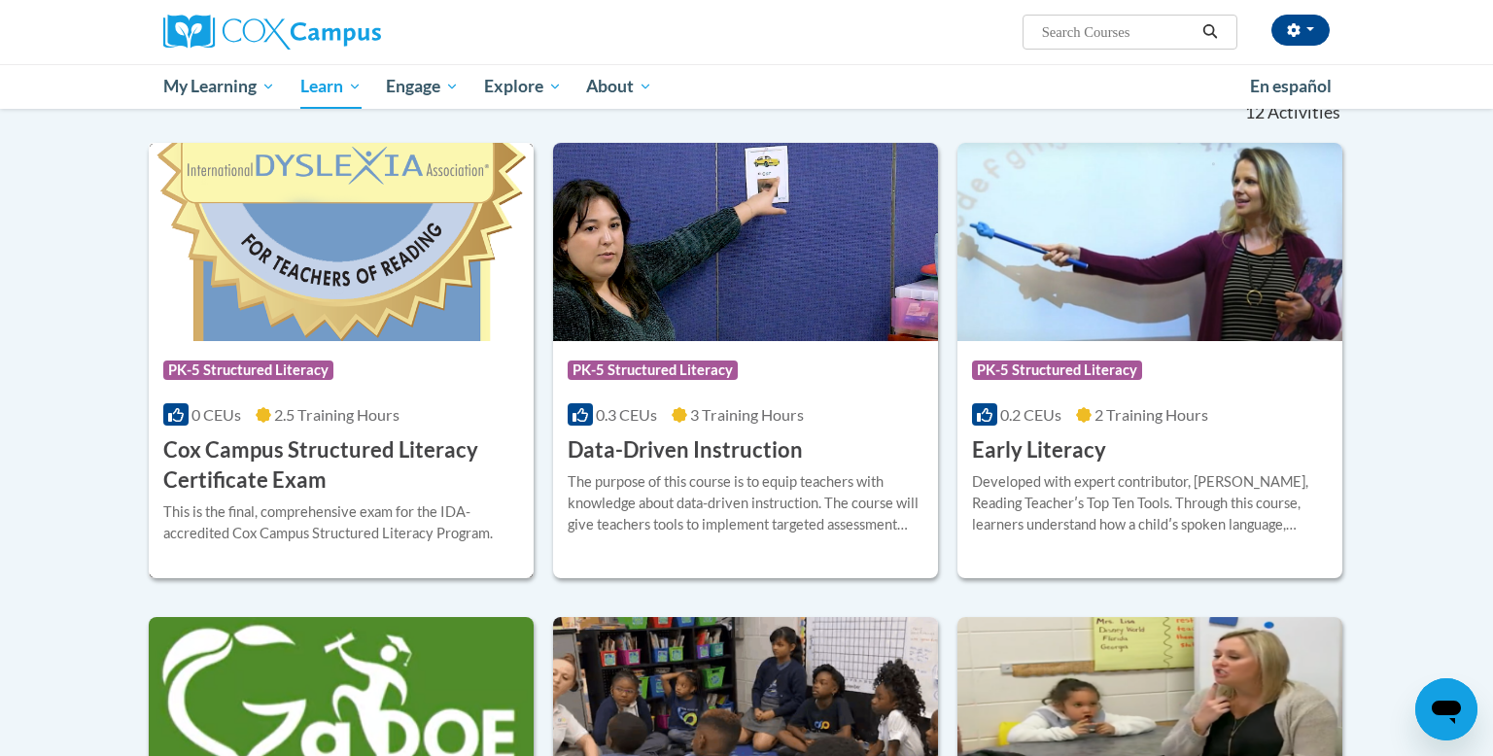
click at [331, 435] on h3 "Cox Campus Structured Literacy Certificate Exam" at bounding box center [341, 465] width 356 height 60
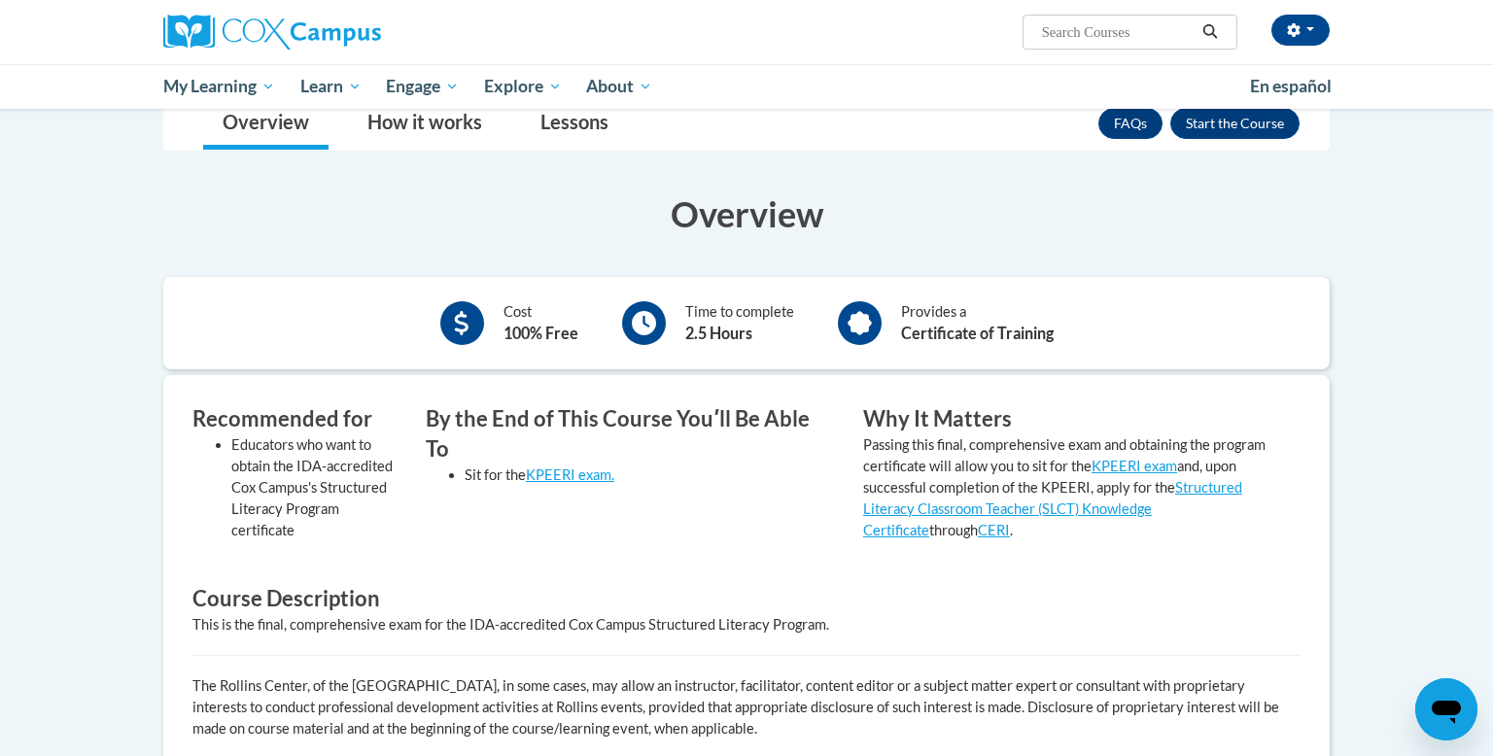
scroll to position [317, 0]
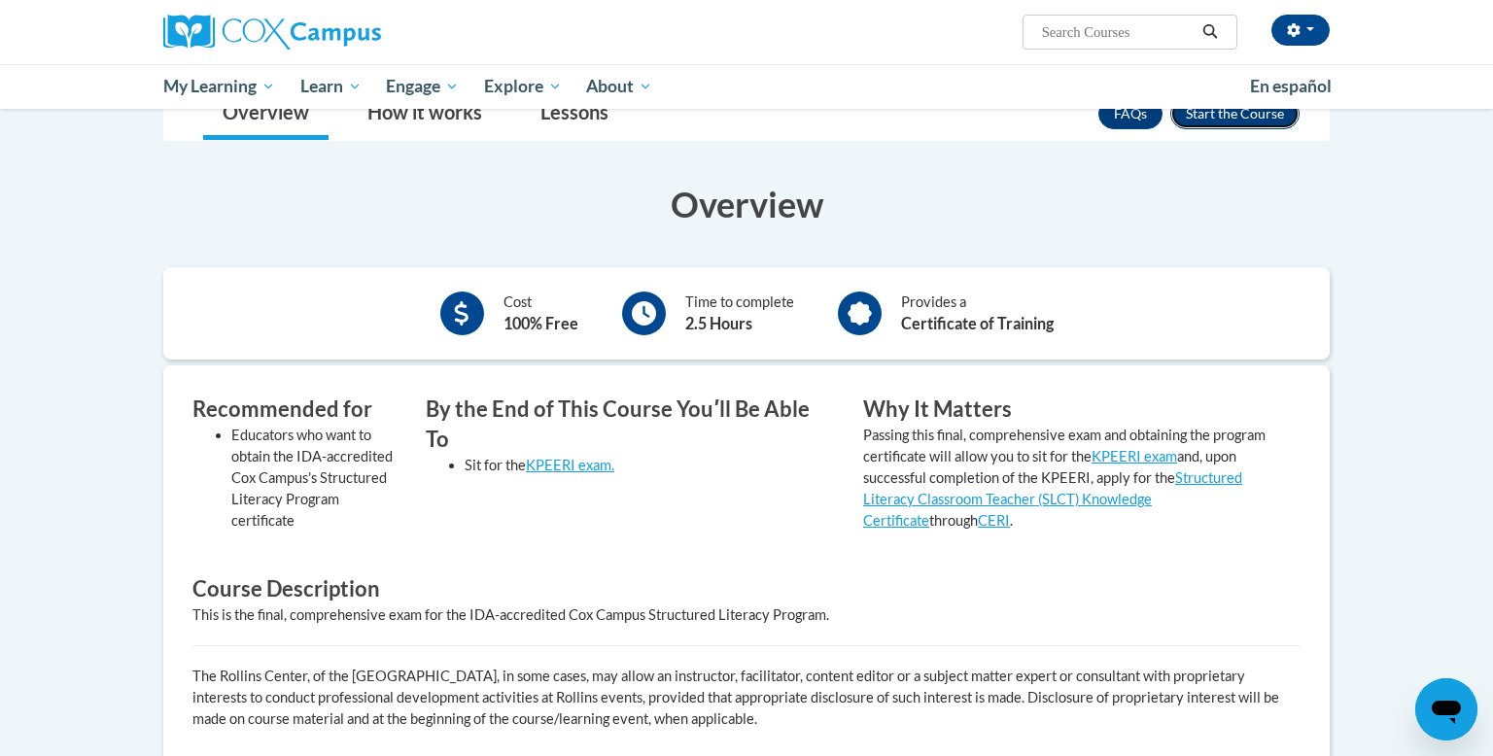
click at [1222, 118] on button "Enroll" at bounding box center [1234, 113] width 129 height 31
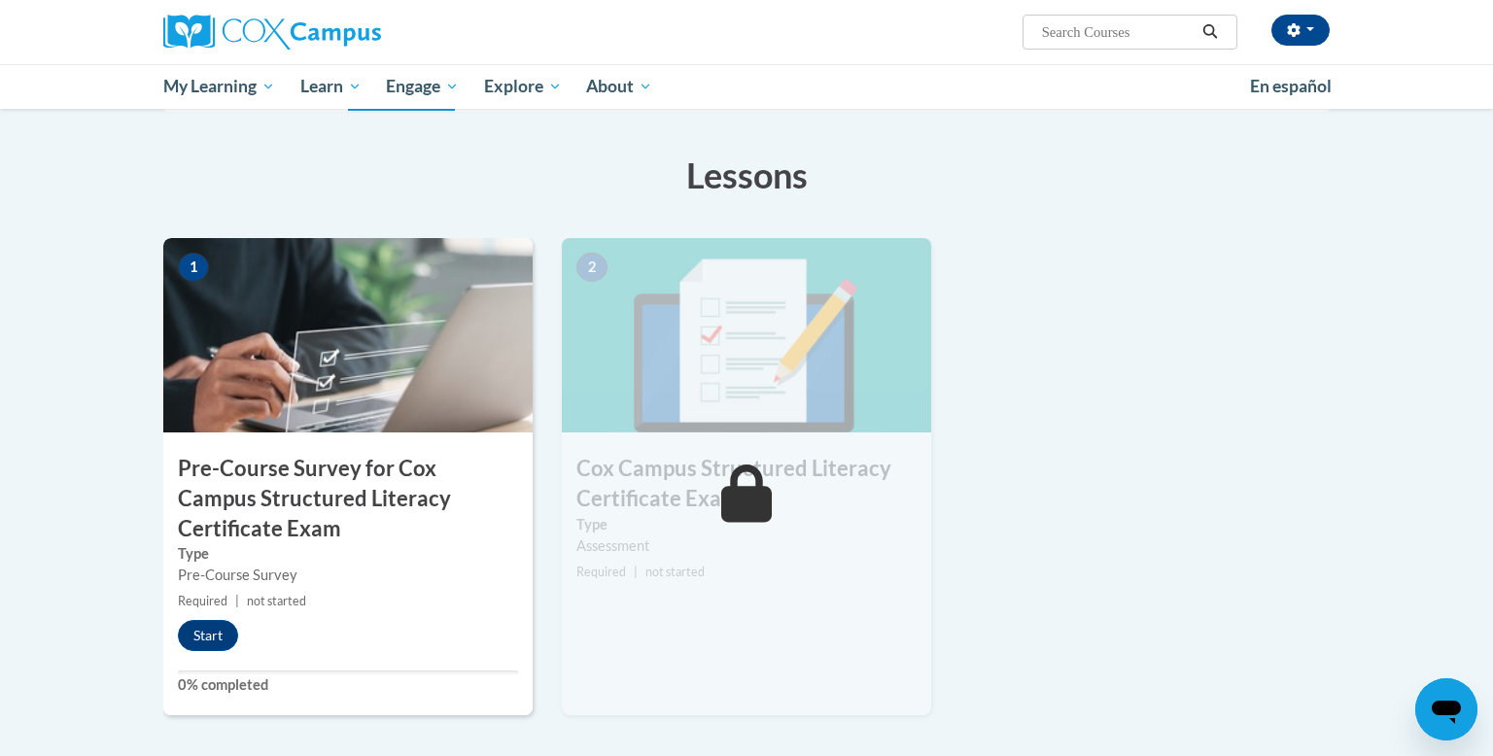
scroll to position [358, 0]
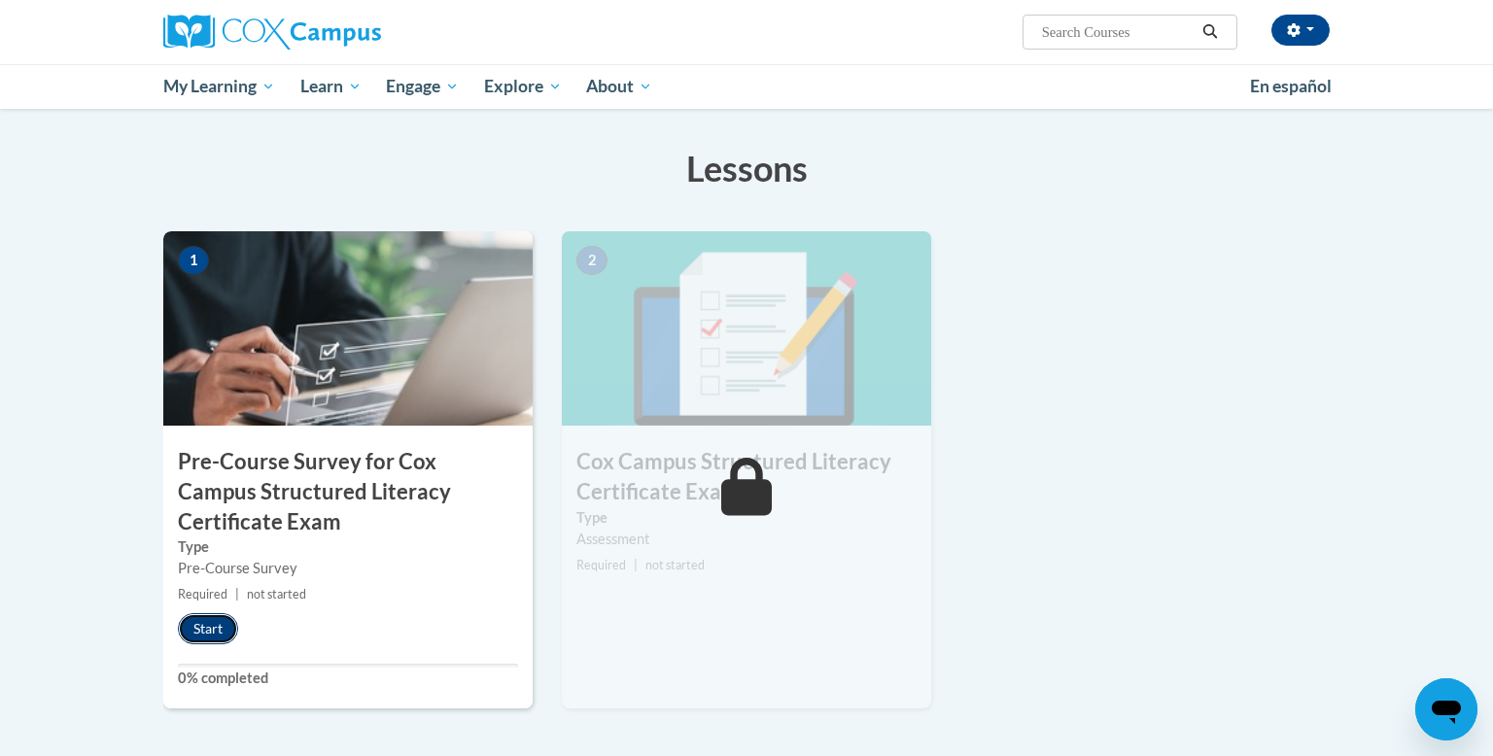
click at [223, 629] on button "Start" at bounding box center [208, 628] width 60 height 31
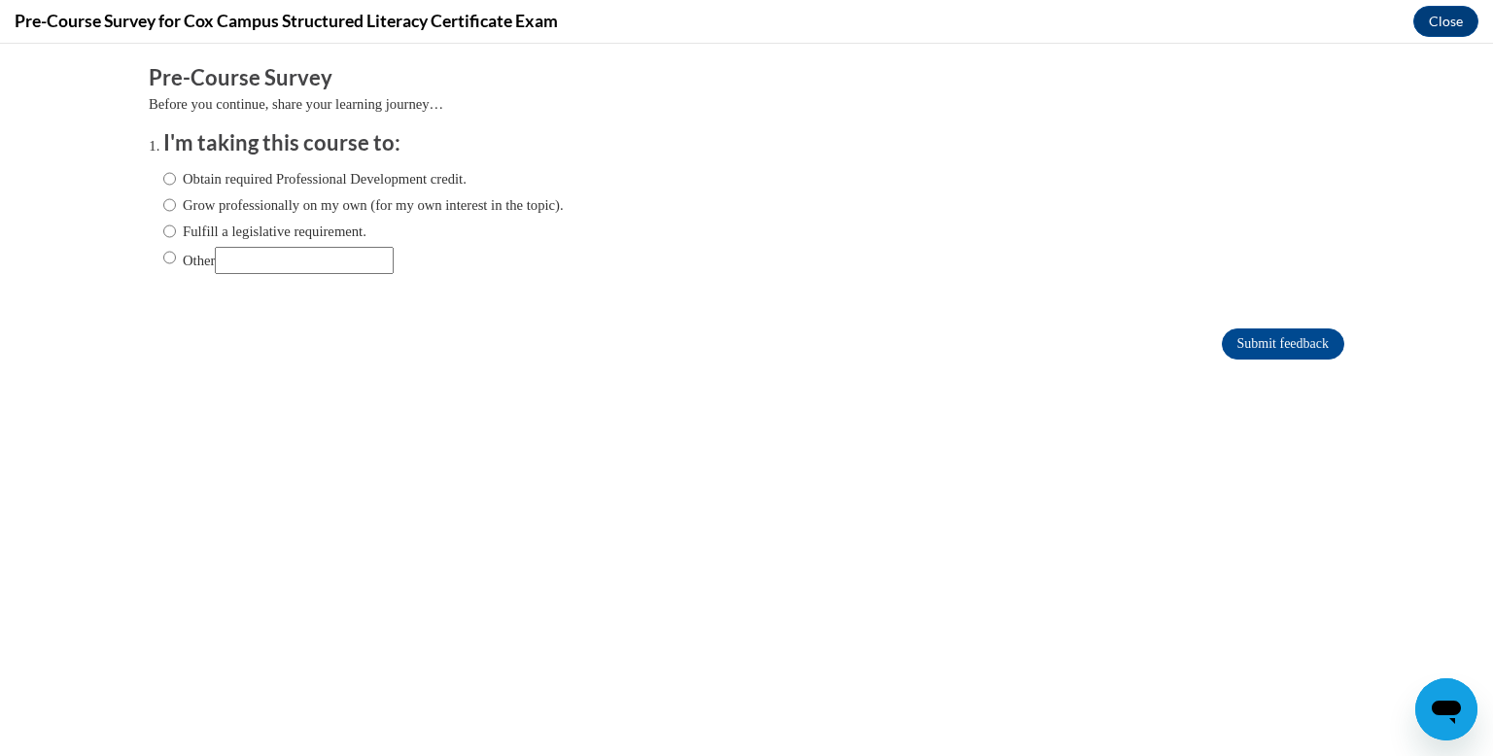
scroll to position [0, 0]
click at [247, 182] on label "Obtain required Professional Development credit." at bounding box center [314, 178] width 303 height 21
click at [176, 182] on input "Obtain required Professional Development credit." at bounding box center [169, 178] width 13 height 21
radio input "true"
click at [1223, 340] on input "Submit feedback" at bounding box center [1283, 344] width 122 height 31
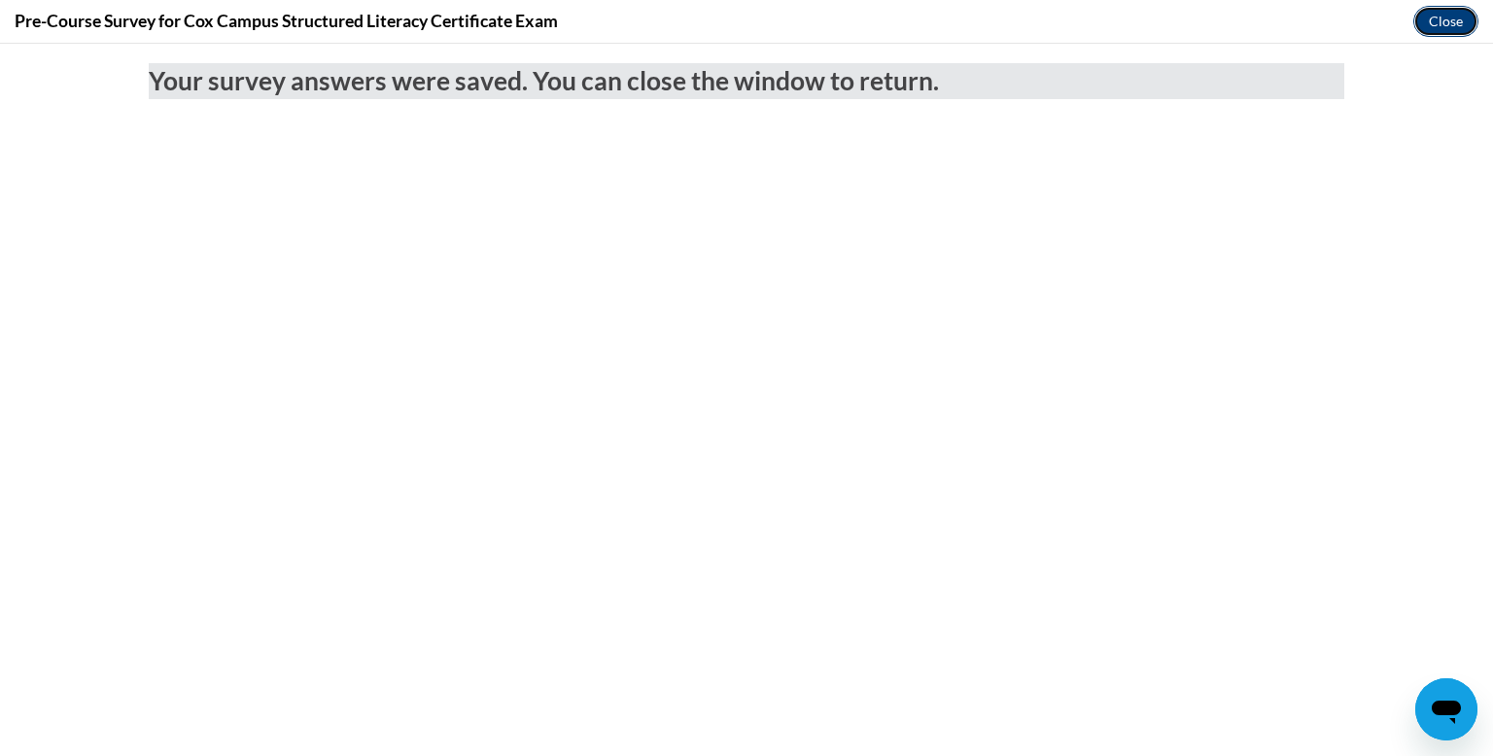
click at [1463, 18] on button "Close" at bounding box center [1445, 21] width 65 height 31
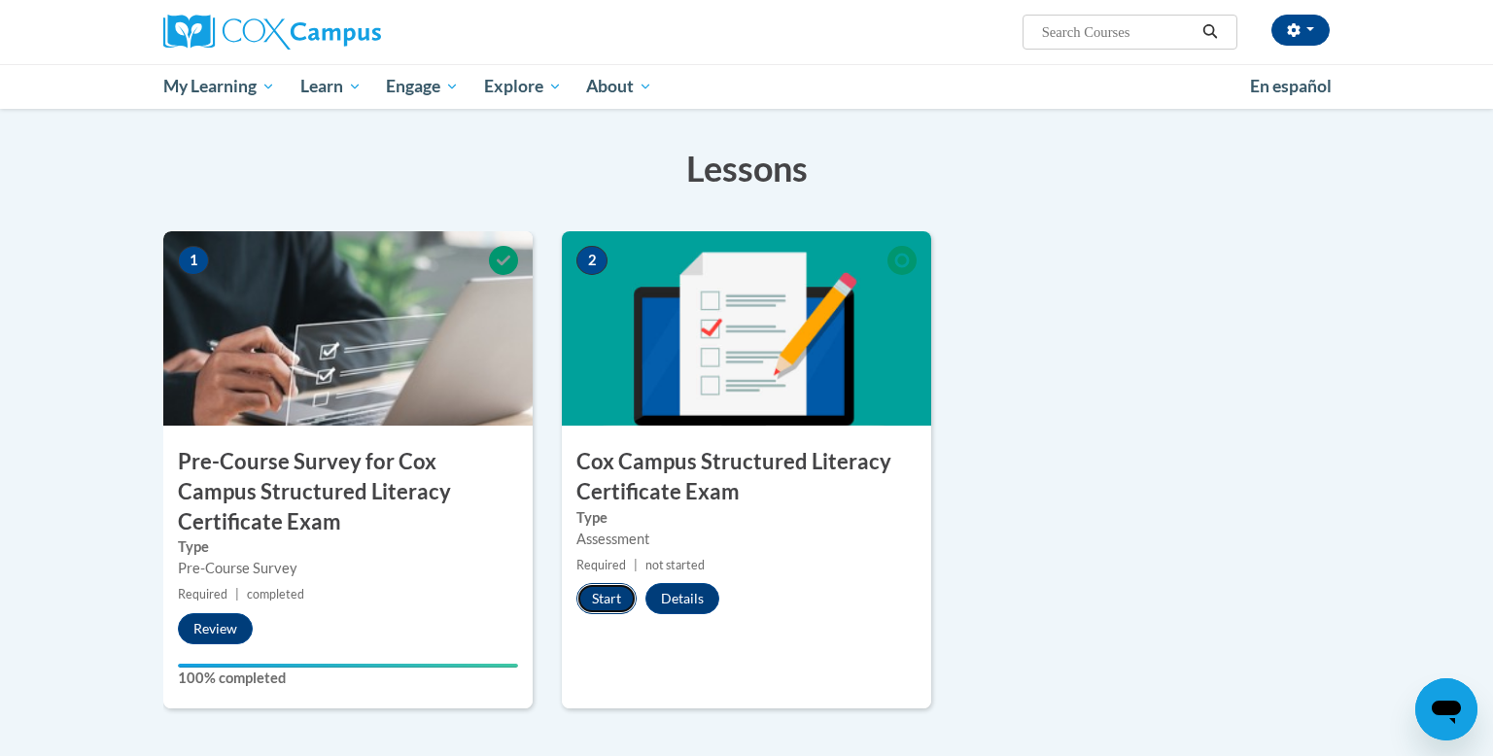
click at [606, 603] on button "Start" at bounding box center [606, 598] width 60 height 31
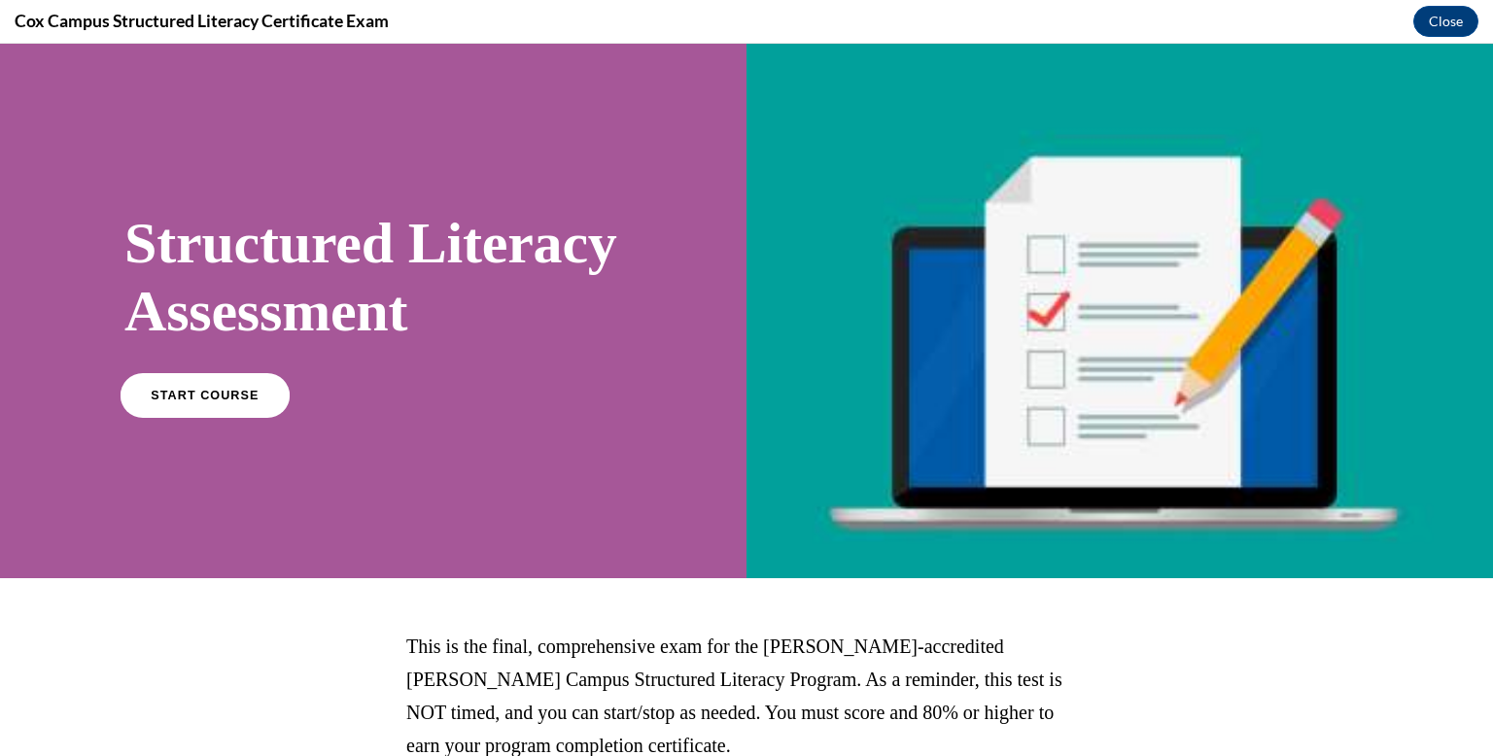
click at [243, 417] on link "START COURSE" at bounding box center [205, 394] width 169 height 45
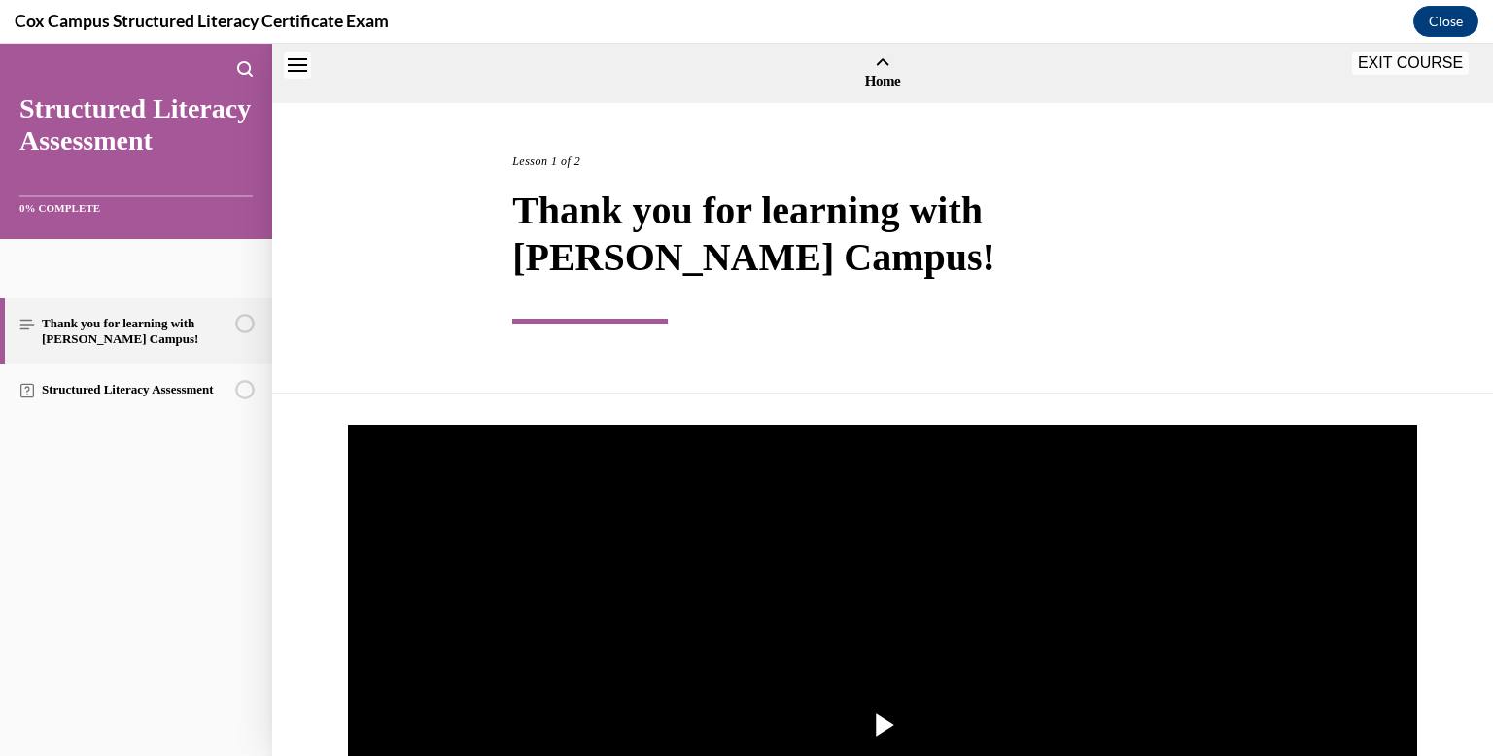
scroll to position [60, 0]
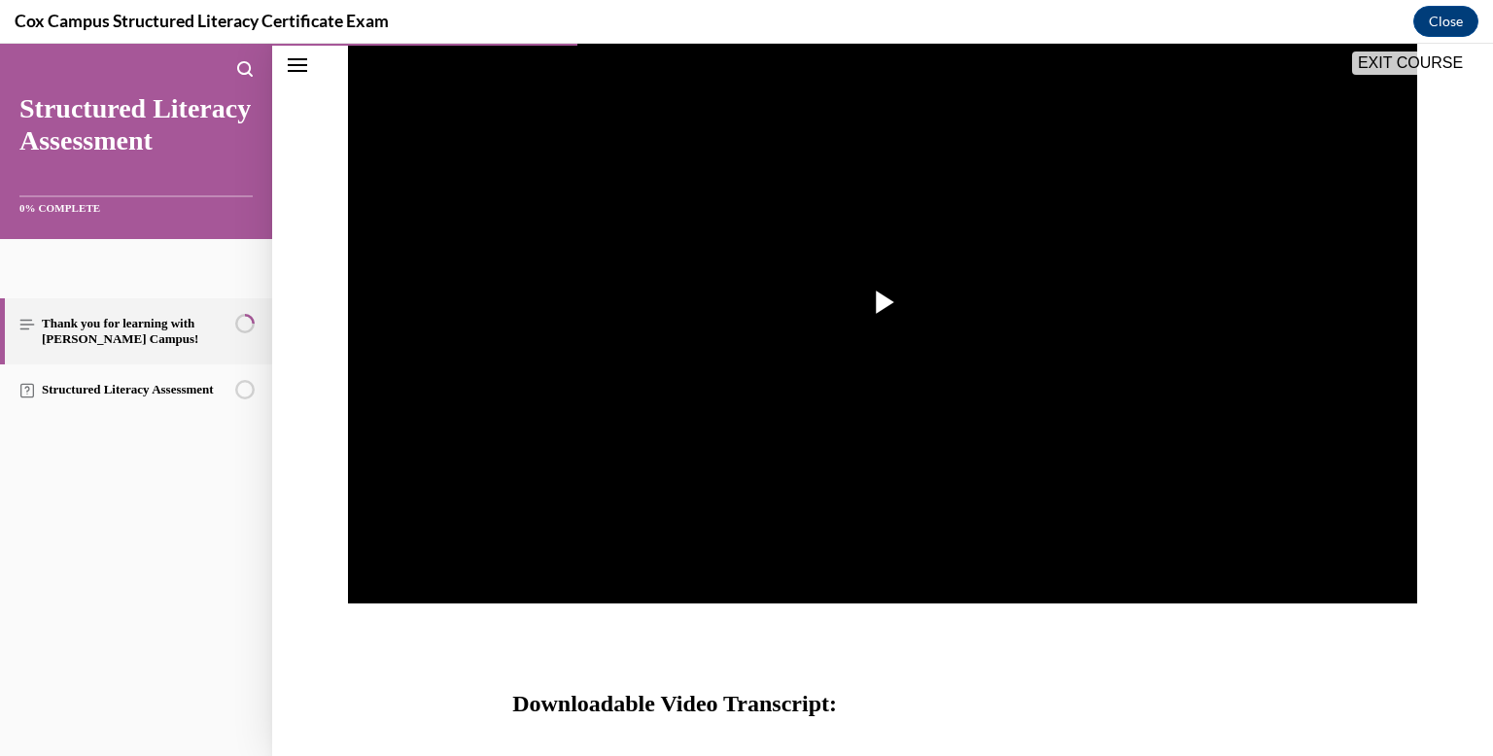
click at [1213, 166] on img "Video player" at bounding box center [882, 303] width 1069 height 602
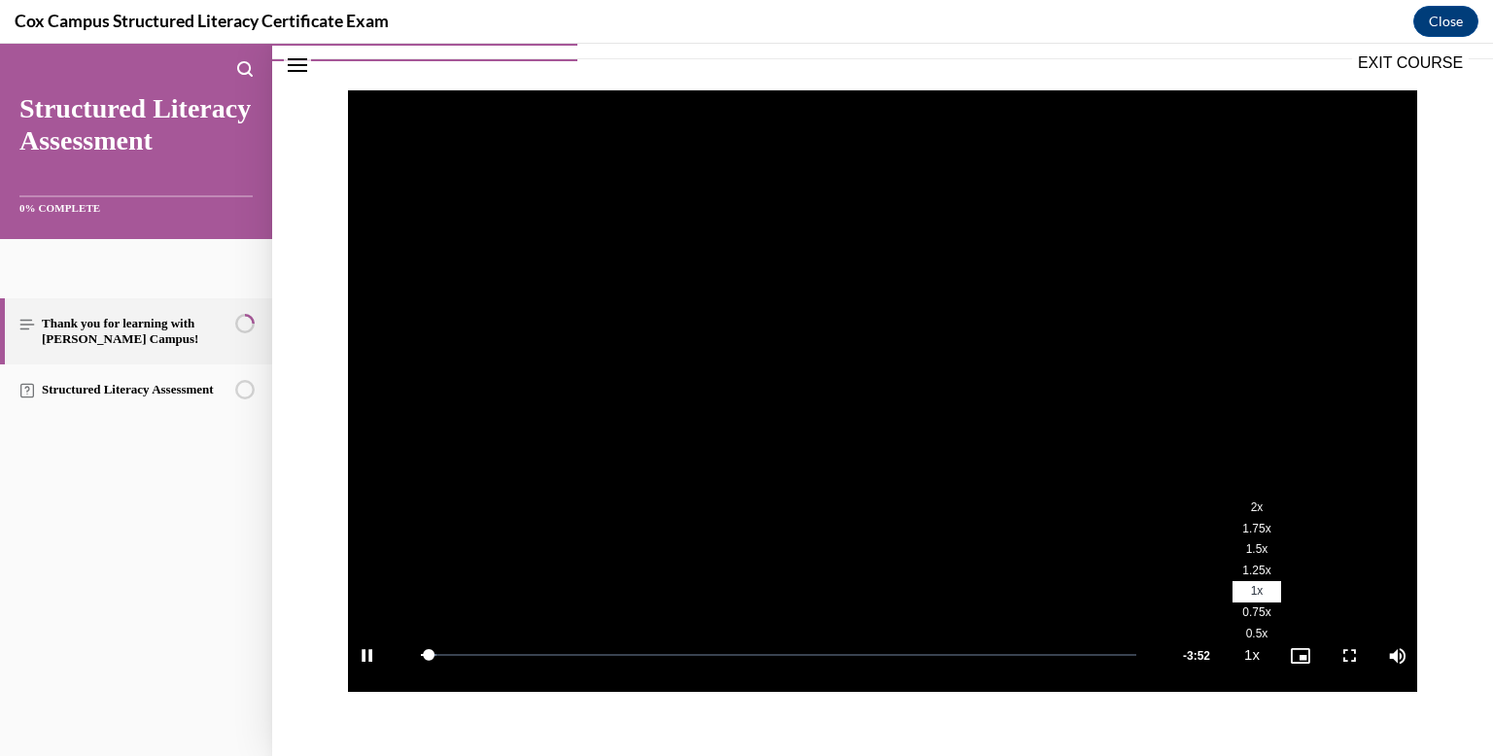
click at [1238, 498] on li "2x" at bounding box center [1257, 508] width 49 height 21
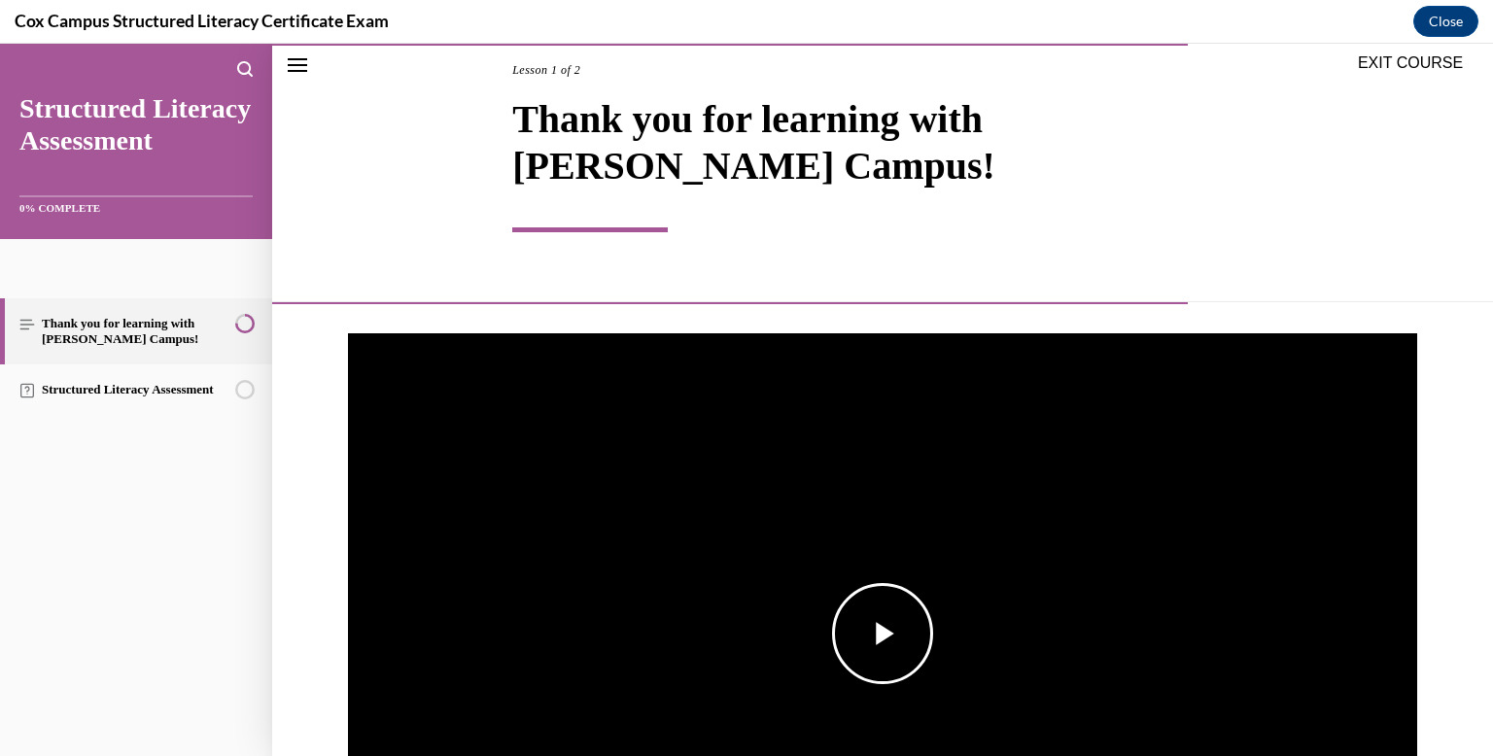
scroll to position [722, 0]
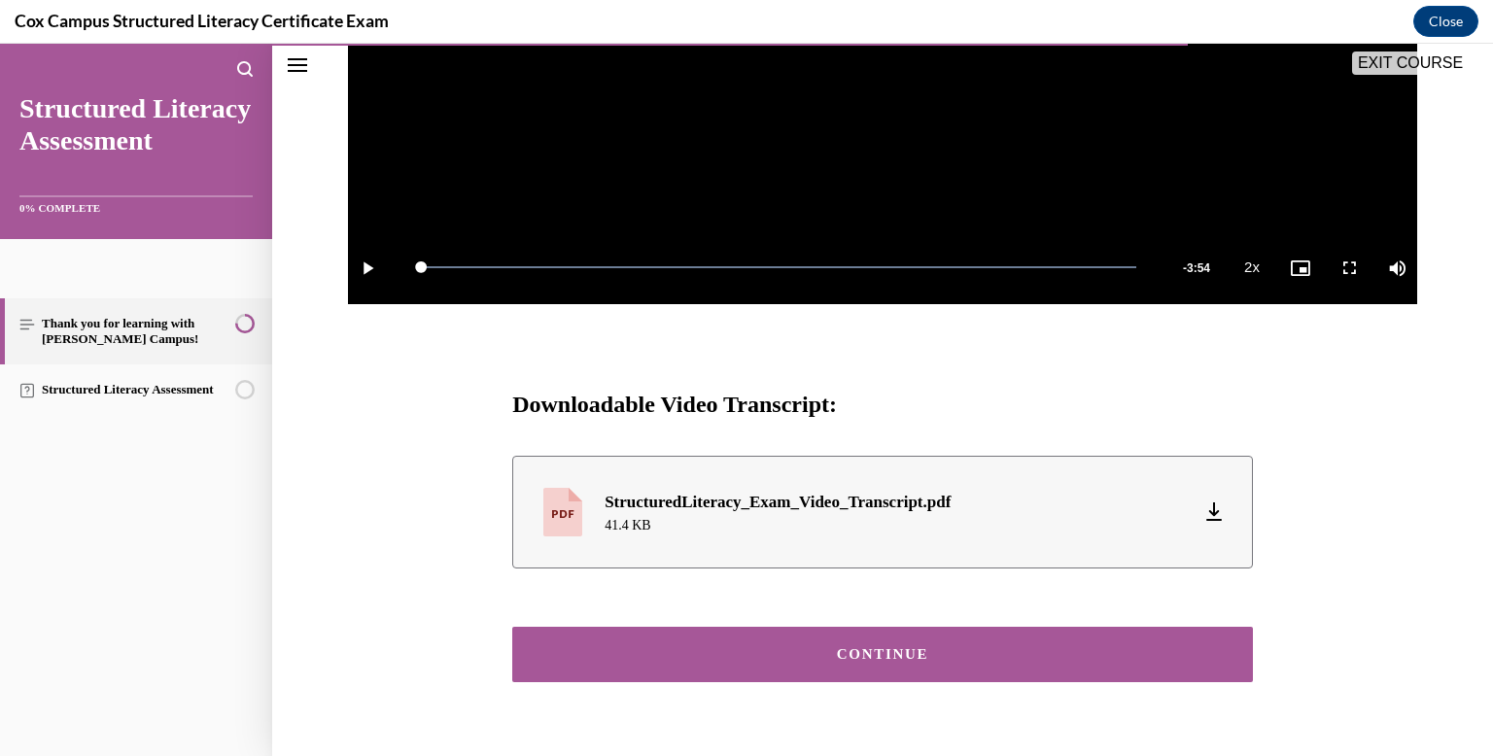
click at [1036, 647] on div "CONTINUE" at bounding box center [882, 654] width 680 height 15
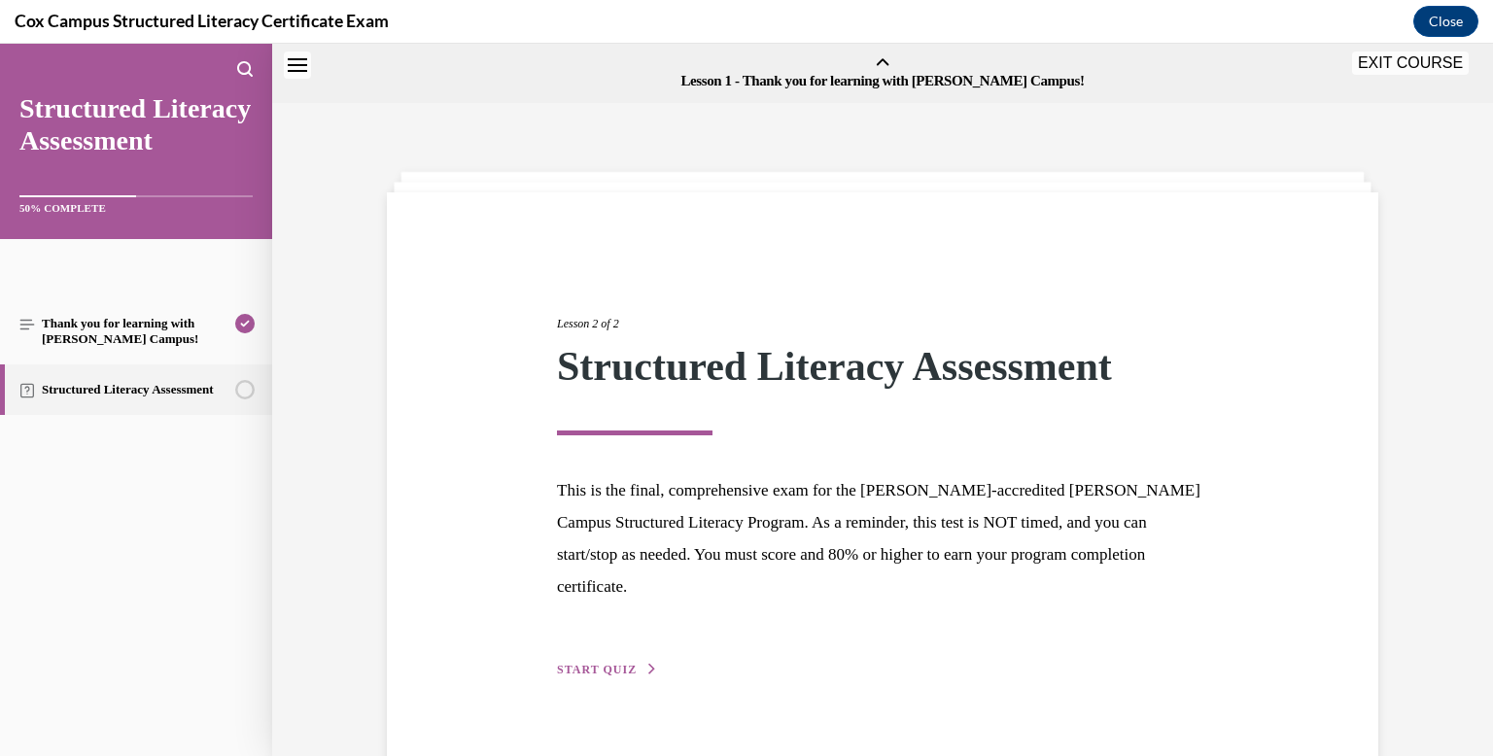
scroll to position [60, 0]
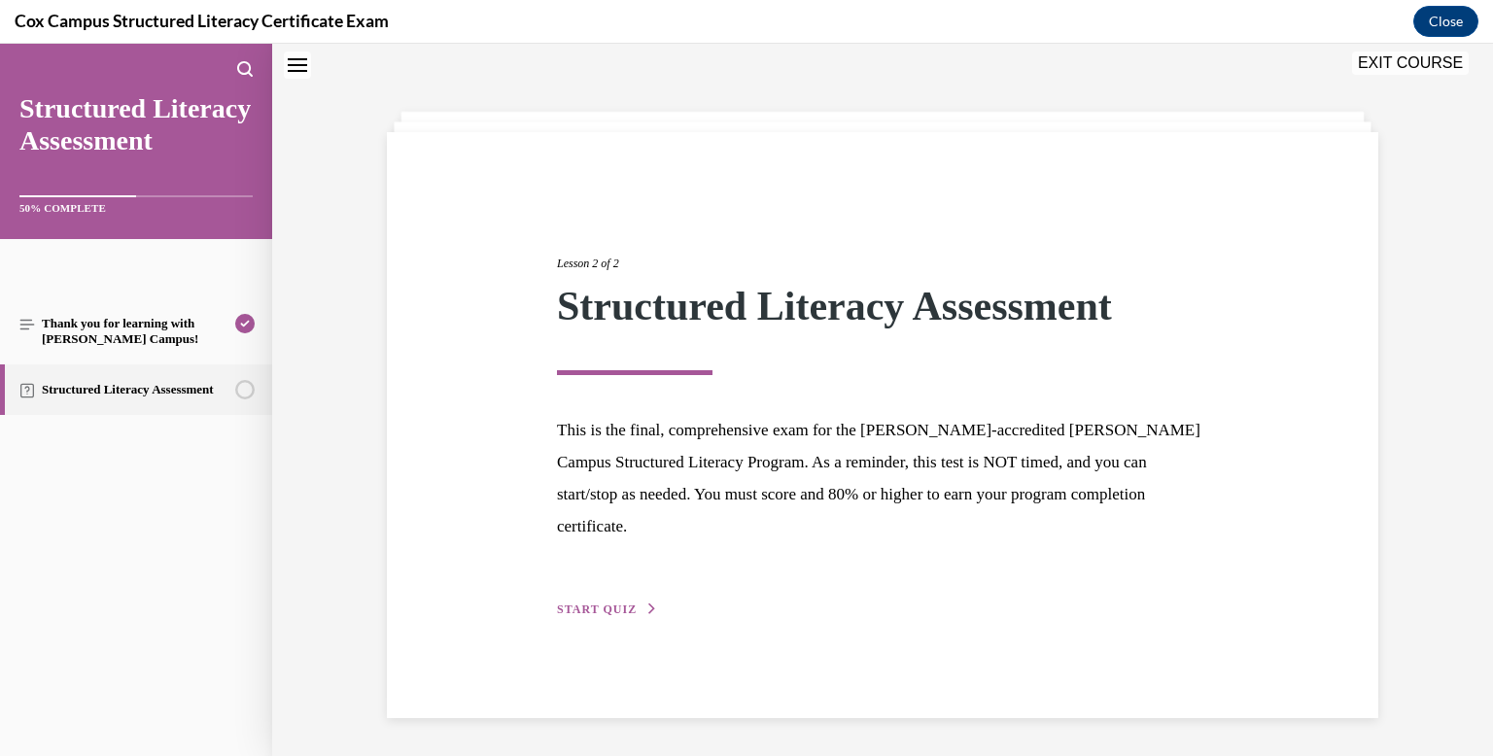
click at [568, 603] on span "START QUIZ" at bounding box center [597, 610] width 80 height 14
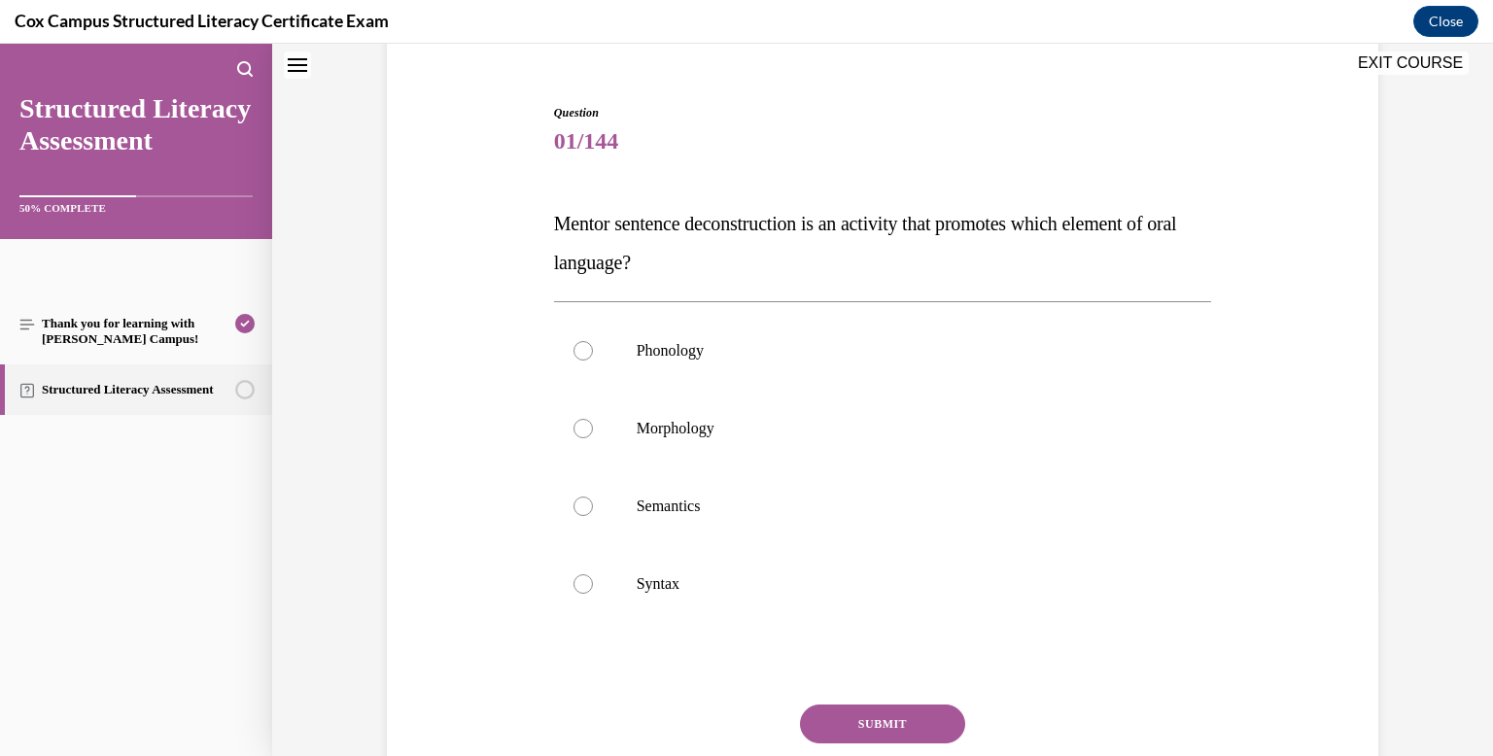
scroll to position [167, 0]
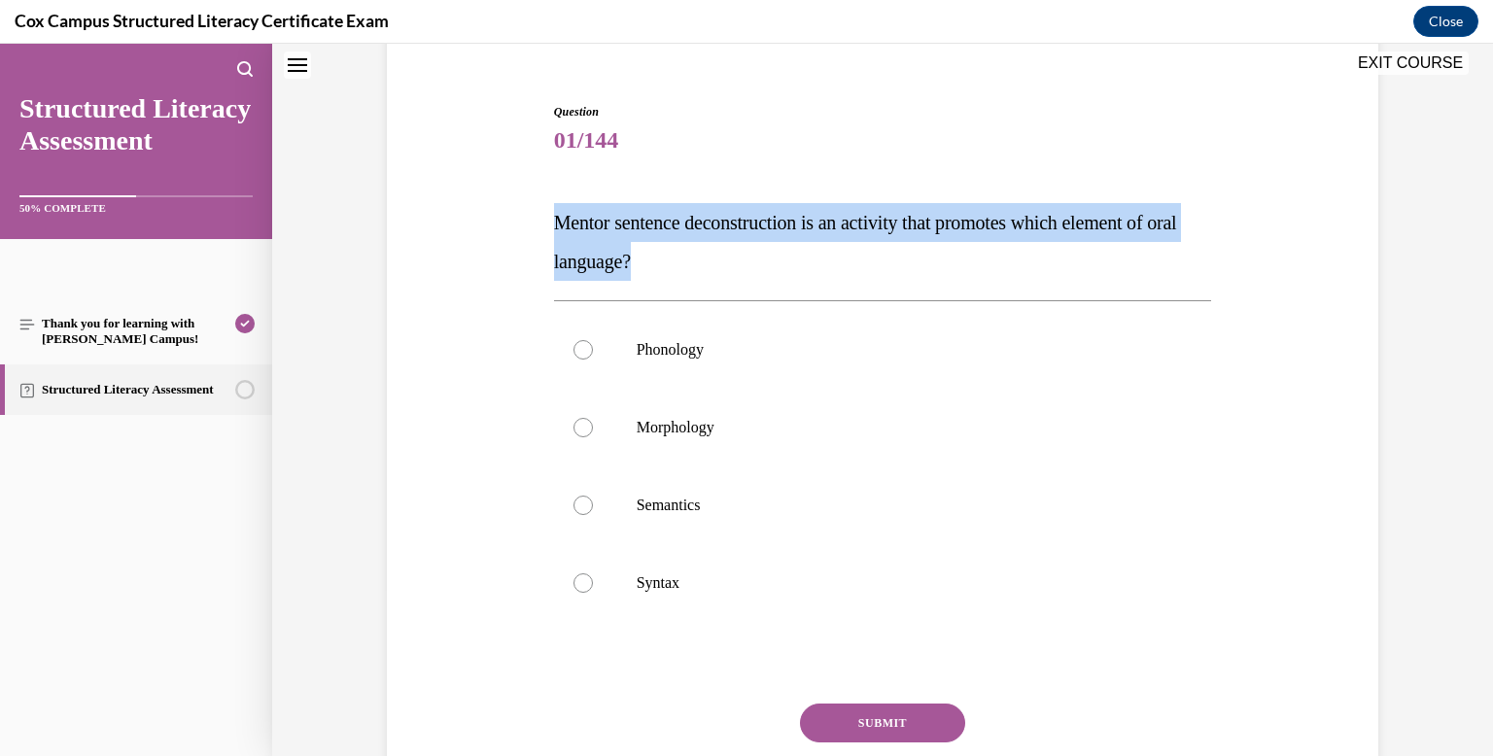
drag, startPoint x: 713, startPoint y: 259, endPoint x: 560, endPoint y: 218, distance: 158.9
click at [560, 218] on p "Mentor sentence deconstruction is an activity that promotes which element of or…" at bounding box center [883, 242] width 658 height 78
copy span "Mentor sentence deconstruction is an activity that promotes which element of or…"
click at [635, 572] on label "Syntax" at bounding box center [883, 583] width 658 height 78
click at [593, 574] on input "Syntax" at bounding box center [583, 583] width 19 height 19
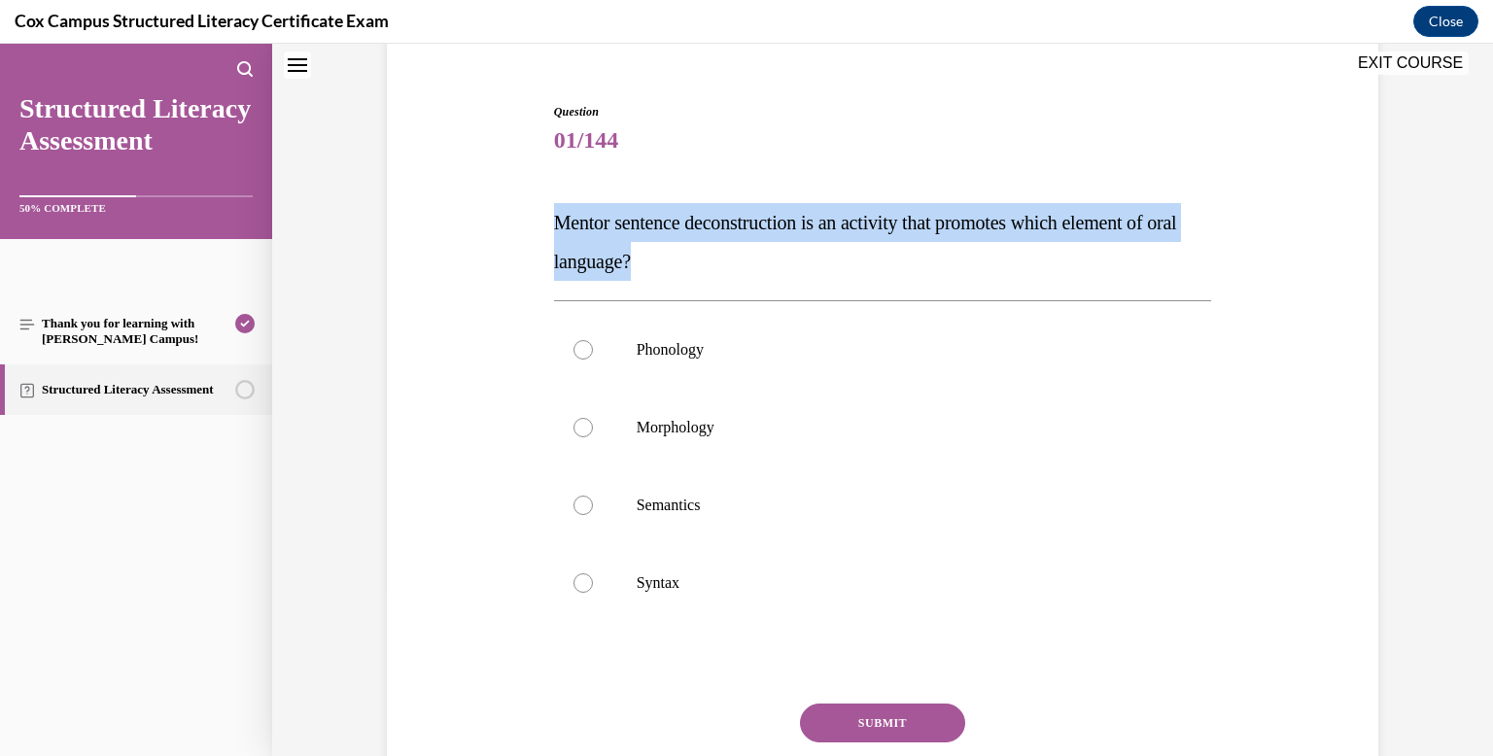
radio input "true"
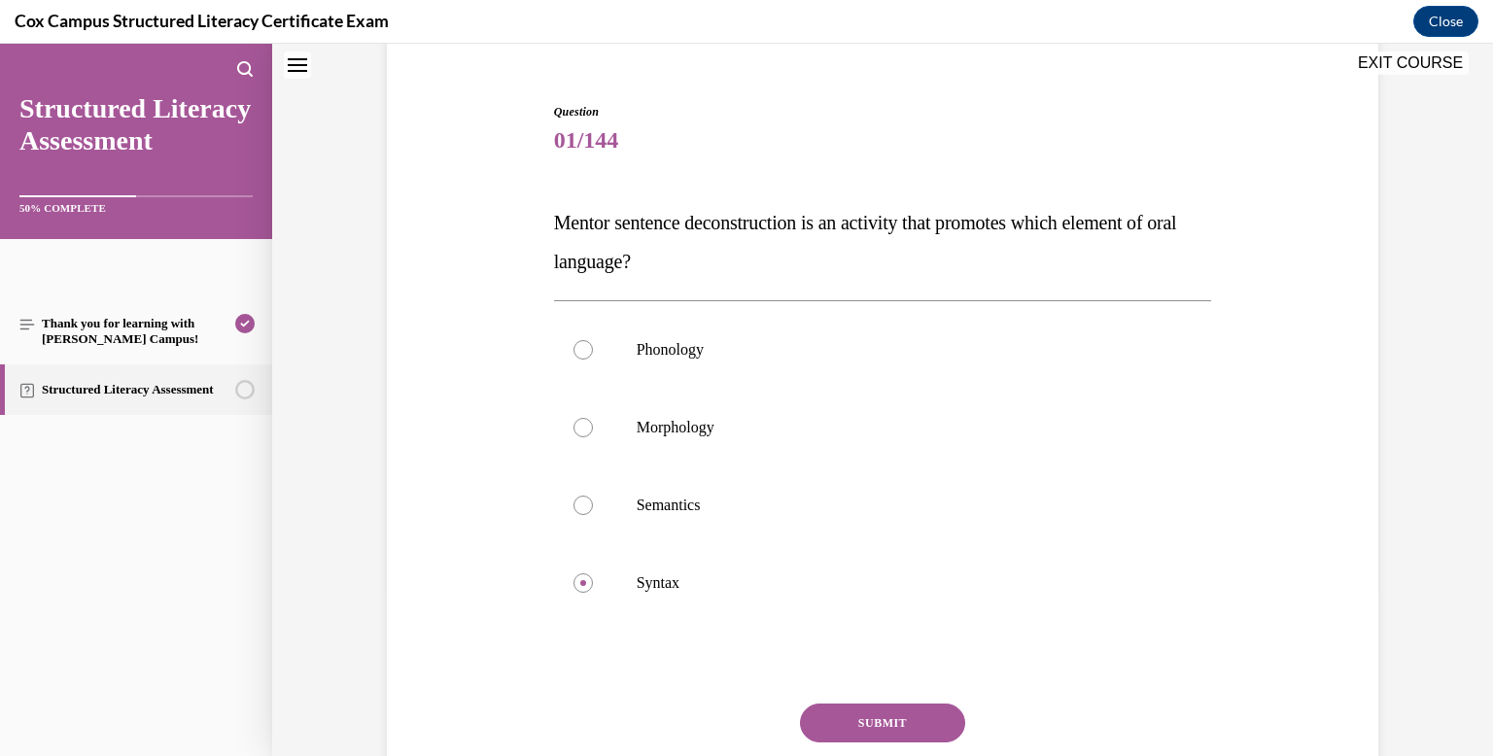
click at [922, 723] on button "SUBMIT" at bounding box center [882, 723] width 165 height 39
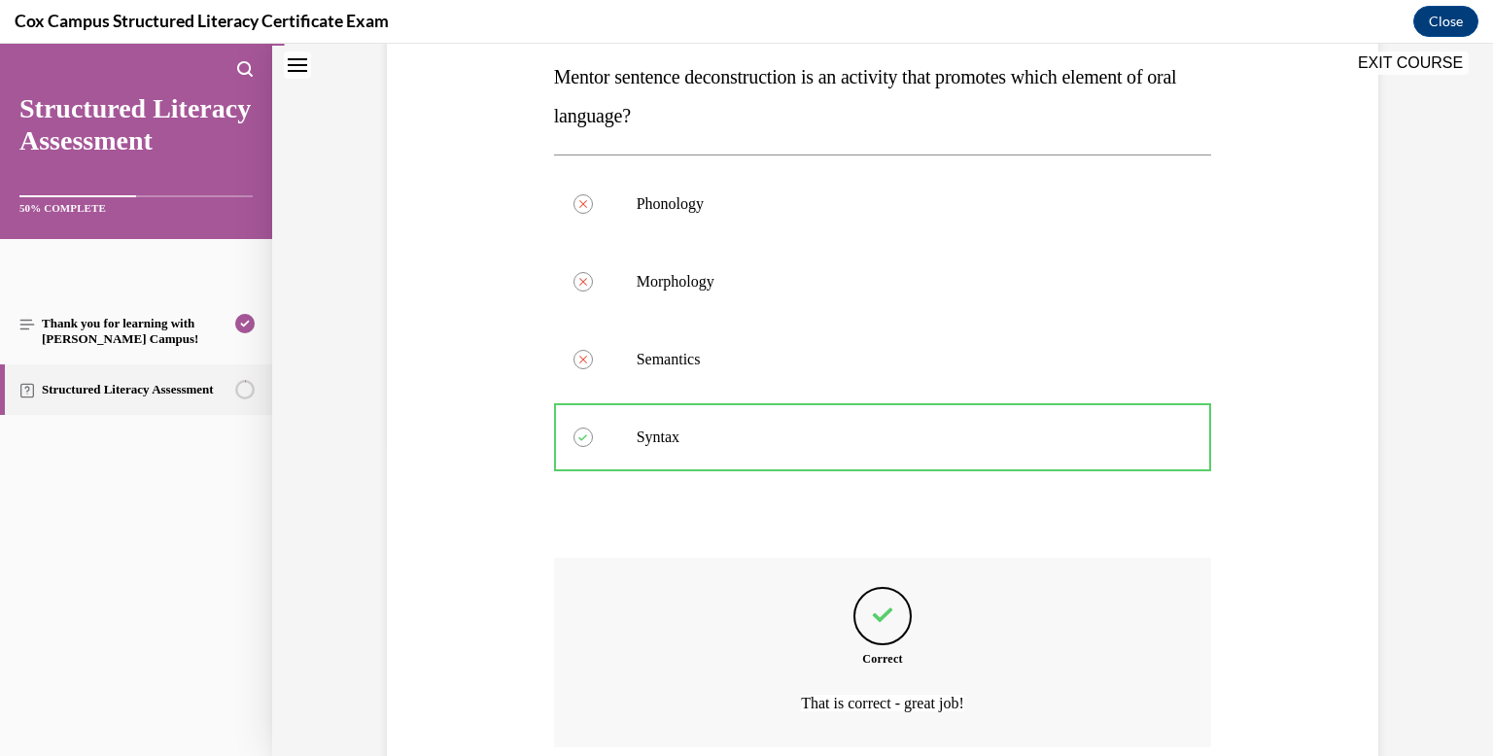
scroll to position [473, 0]
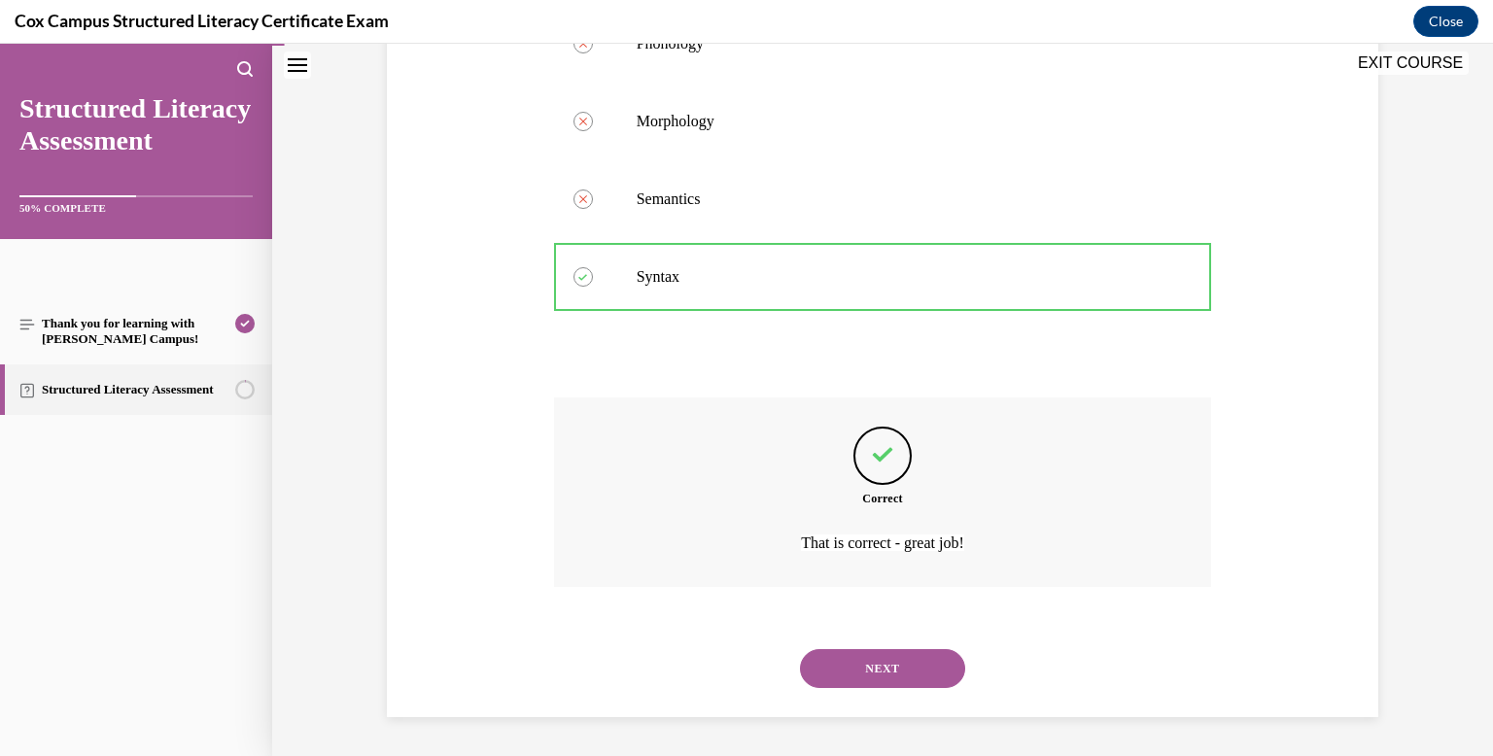
click at [860, 678] on button "NEXT" at bounding box center [882, 668] width 165 height 39
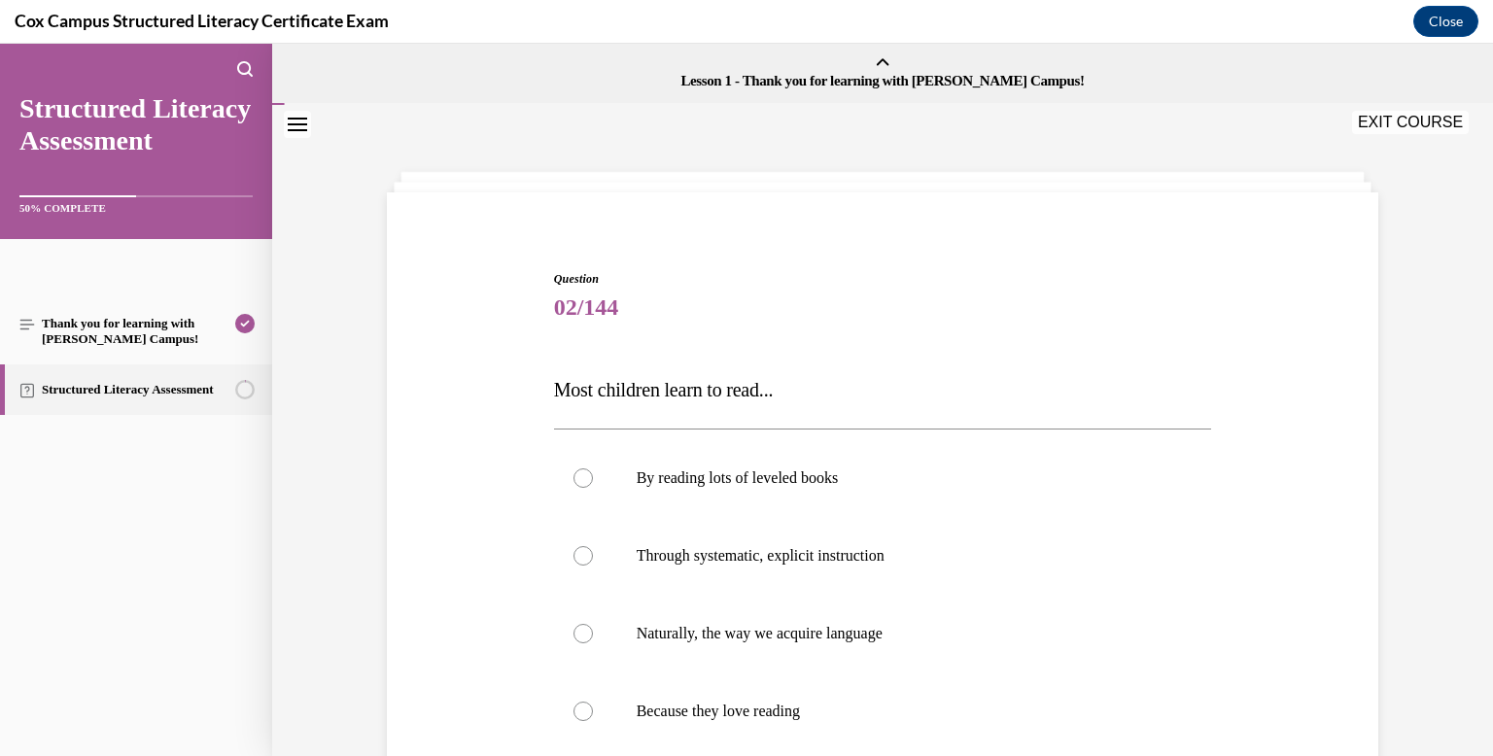
scroll to position [139, 0]
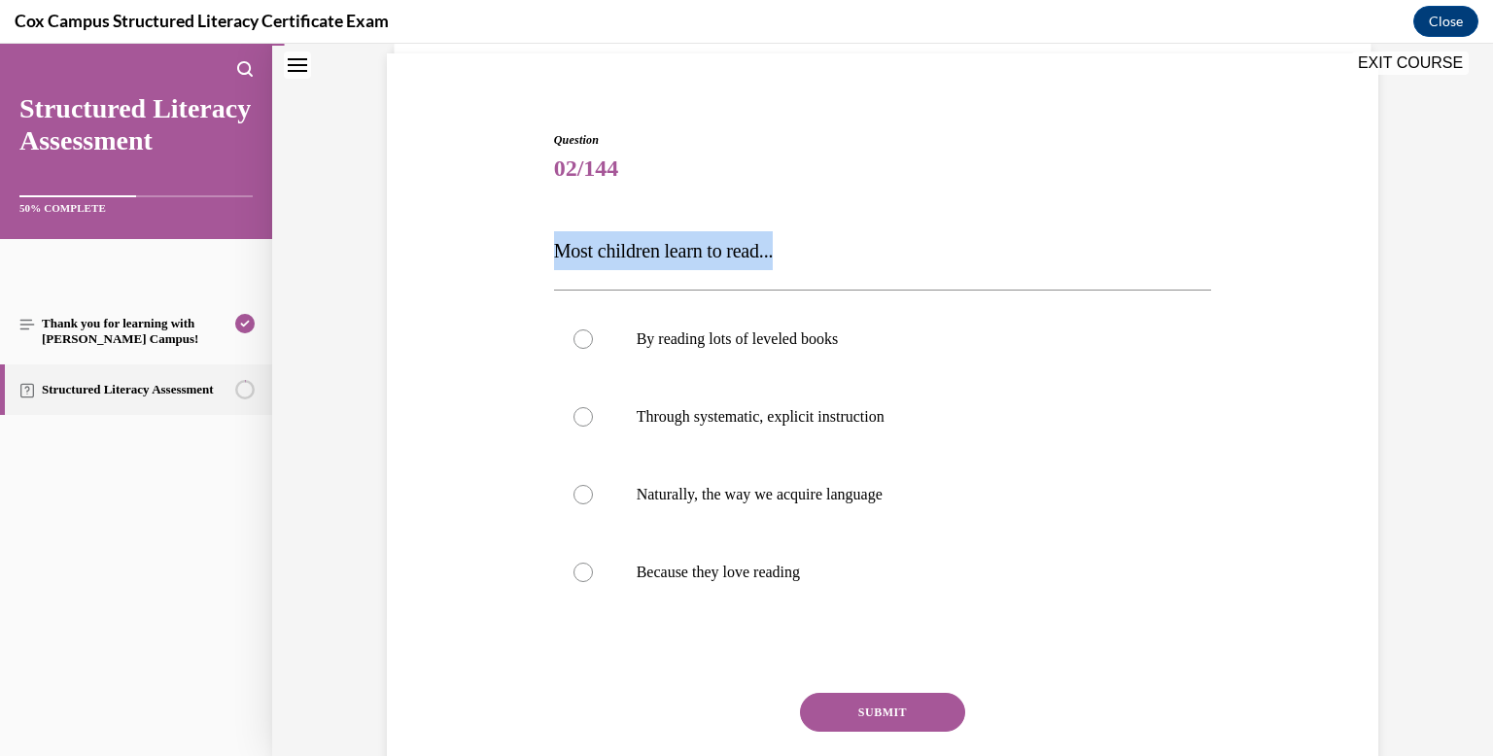
drag, startPoint x: 835, startPoint y: 252, endPoint x: 559, endPoint y: 250, distance: 276.1
click at [559, 250] on p "Most children learn to read..." at bounding box center [883, 250] width 658 height 39
copy span "Most children learn to read..."
click at [682, 434] on label "Through systematic, explicit instruction" at bounding box center [883, 417] width 658 height 78
click at [593, 427] on input "Through systematic, explicit instruction" at bounding box center [583, 416] width 19 height 19
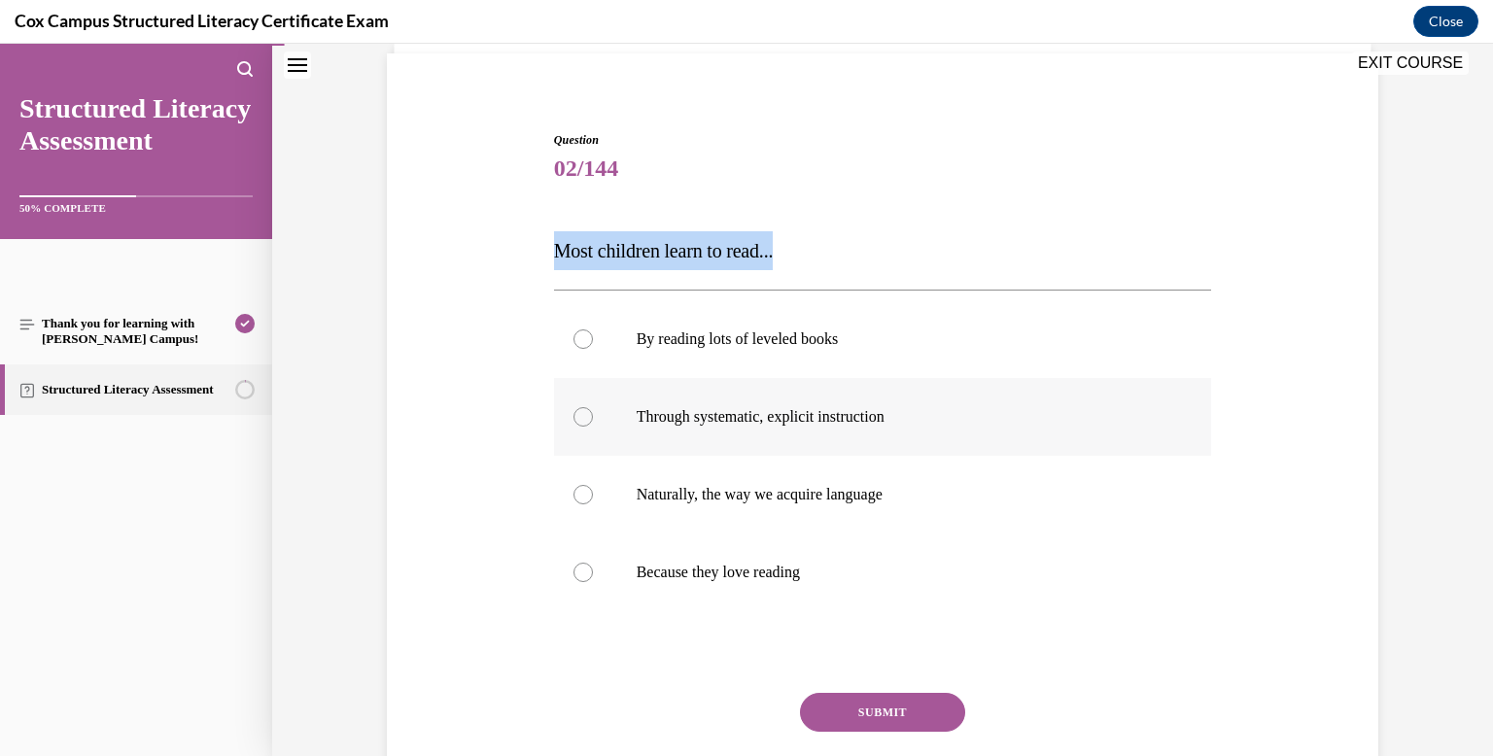
radio input "true"
click at [927, 705] on button "SUBMIT" at bounding box center [882, 712] width 165 height 39
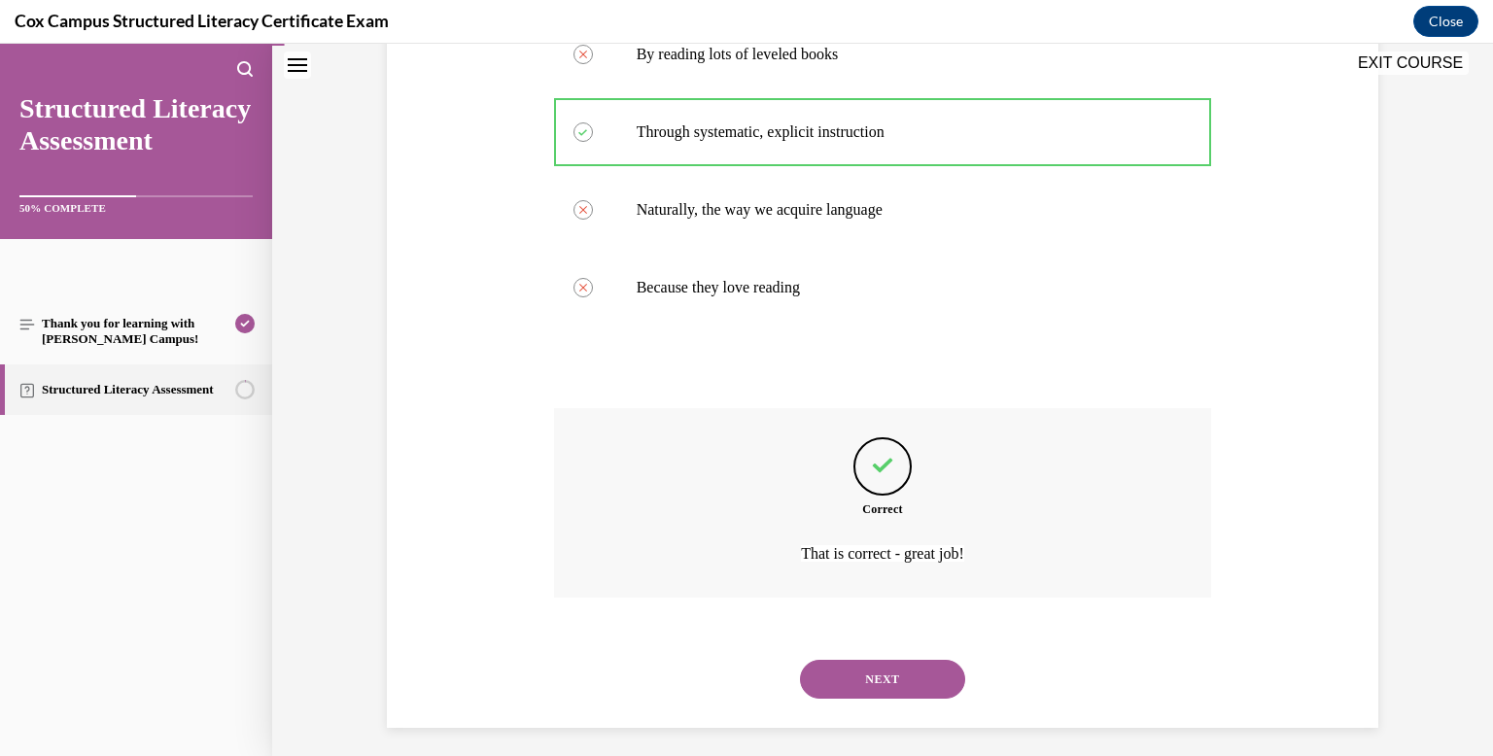
scroll to position [435, 0]
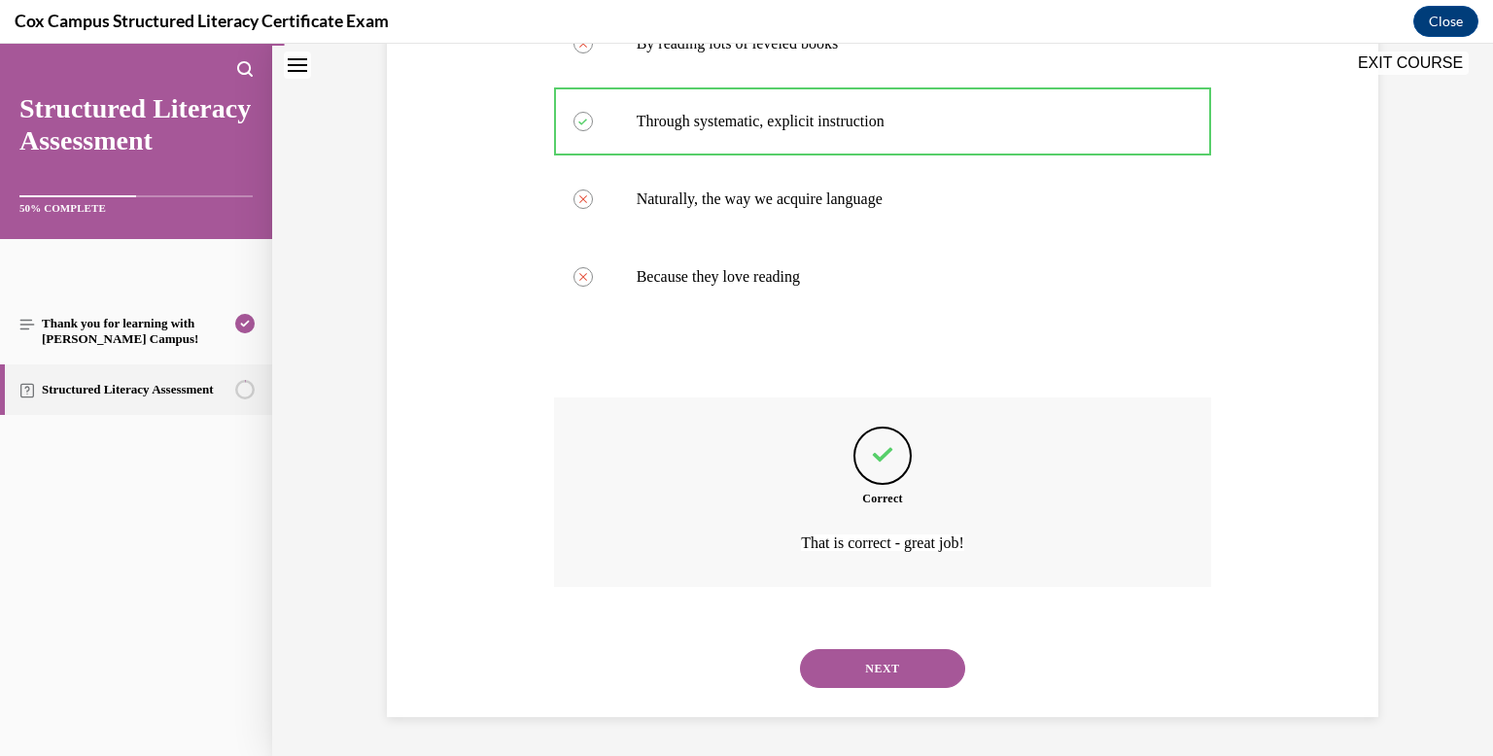
click at [934, 659] on button "NEXT" at bounding box center [882, 668] width 165 height 39
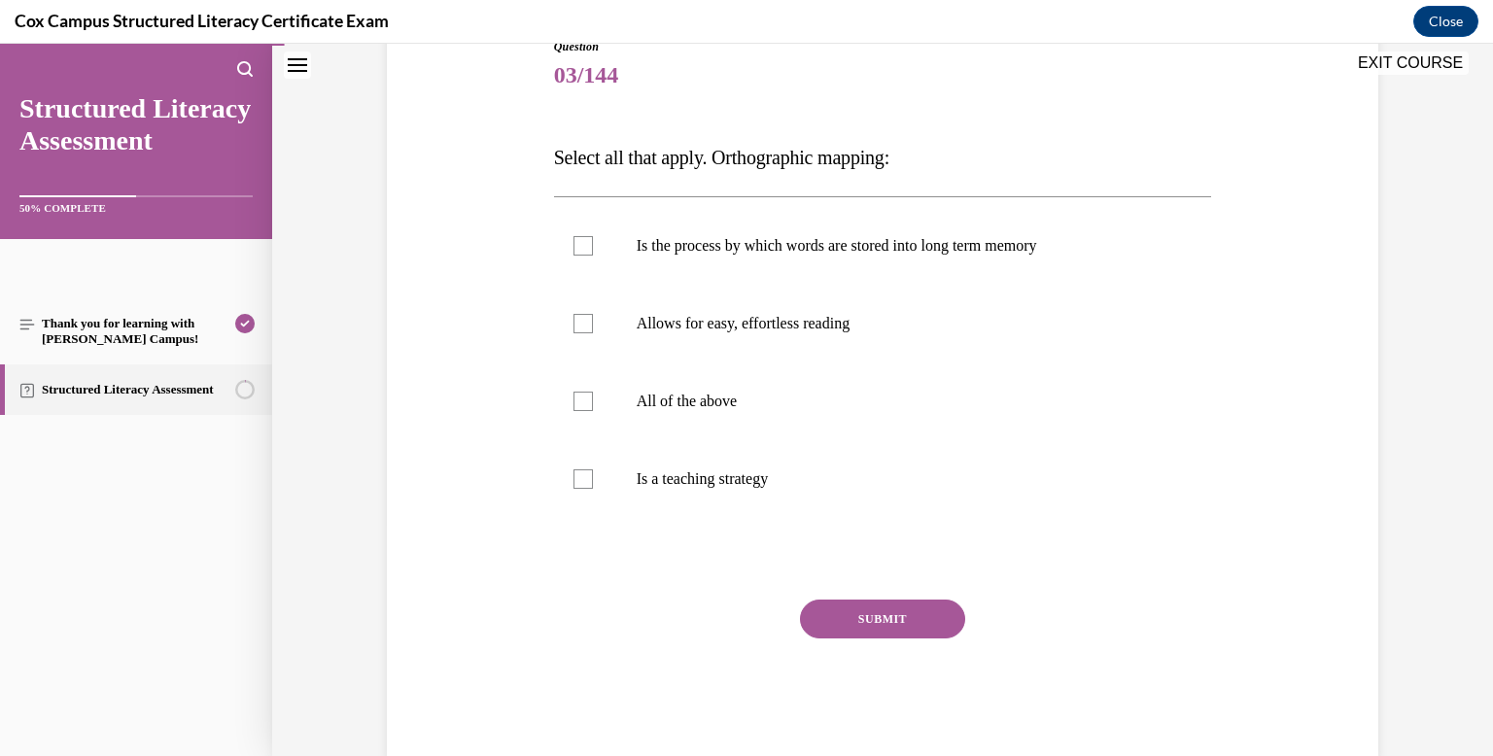
scroll to position [209, 0]
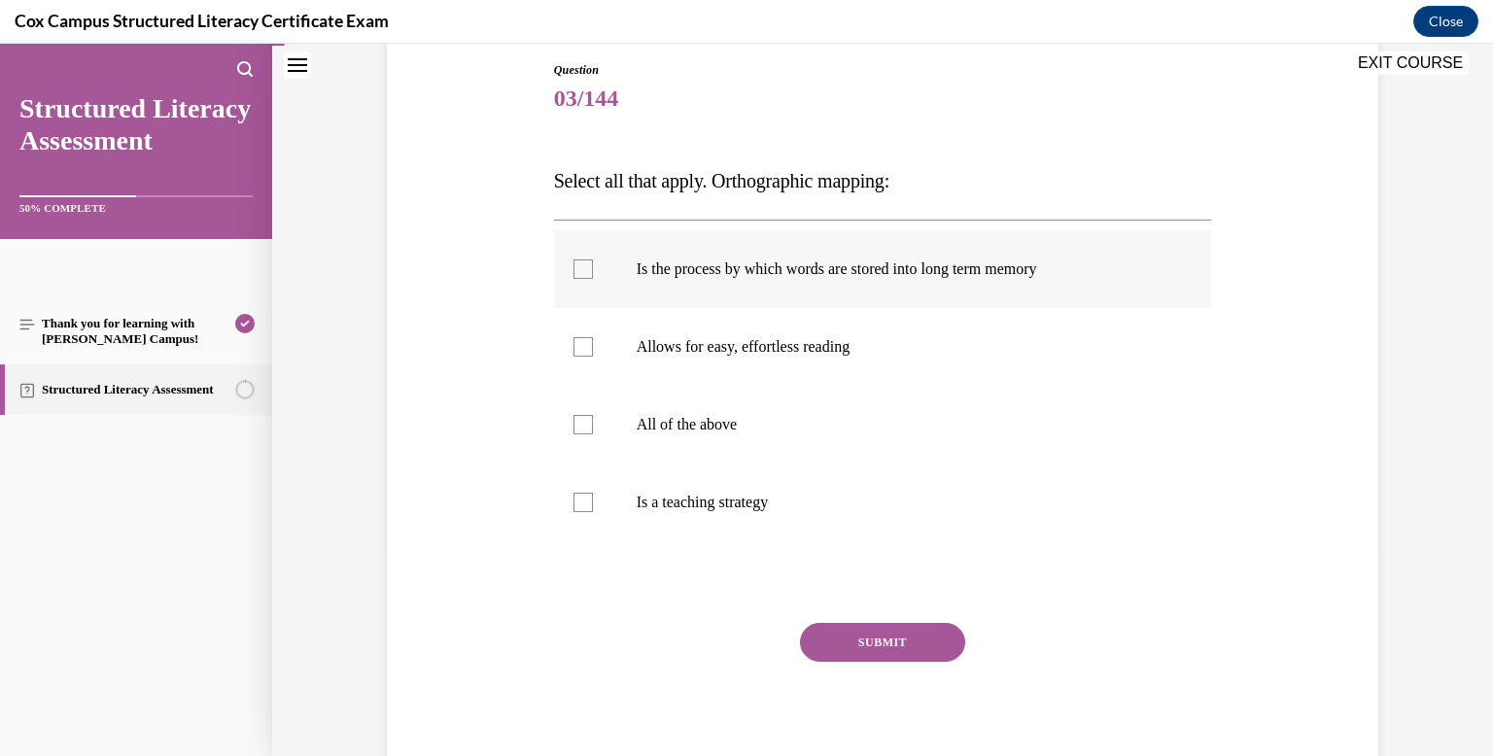
click at [843, 265] on span "Is the process by which words are stored into long term memory" at bounding box center [837, 269] width 400 height 17
click at [593, 265] on input "Is the process by which words are stored into long term memory" at bounding box center [583, 269] width 19 height 19
checkbox input "true"
click at [827, 329] on label "Allows for easy, effortless reading" at bounding box center [883, 347] width 658 height 78
click at [593, 337] on input "Allows for easy, effortless reading" at bounding box center [583, 346] width 19 height 19
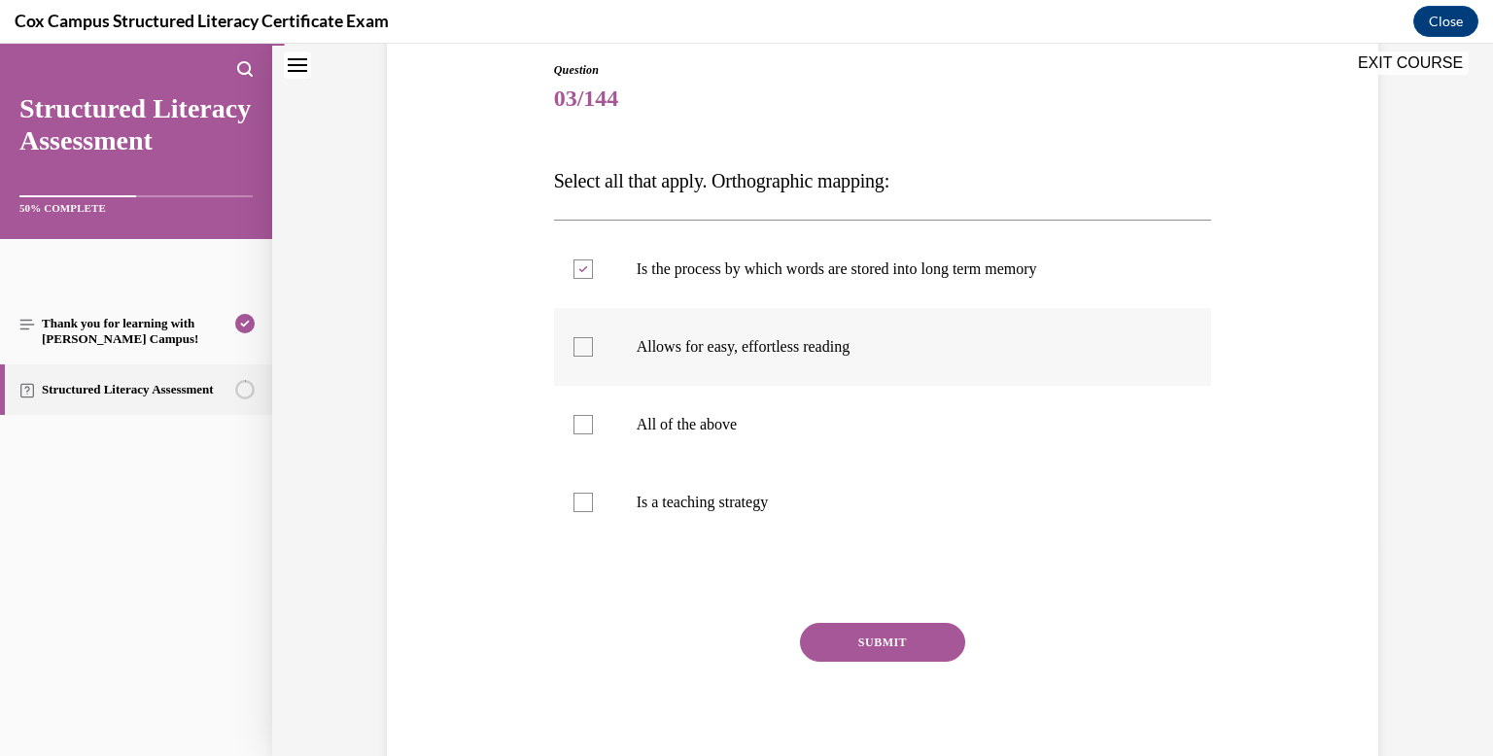
checkbox input "true"
click at [851, 621] on div "Question 03/144 Select all that apply. Orthographic mapping: Is the process by …" at bounding box center [883, 421] width 658 height 721
click at [851, 632] on button "SUBMIT" at bounding box center [882, 642] width 165 height 39
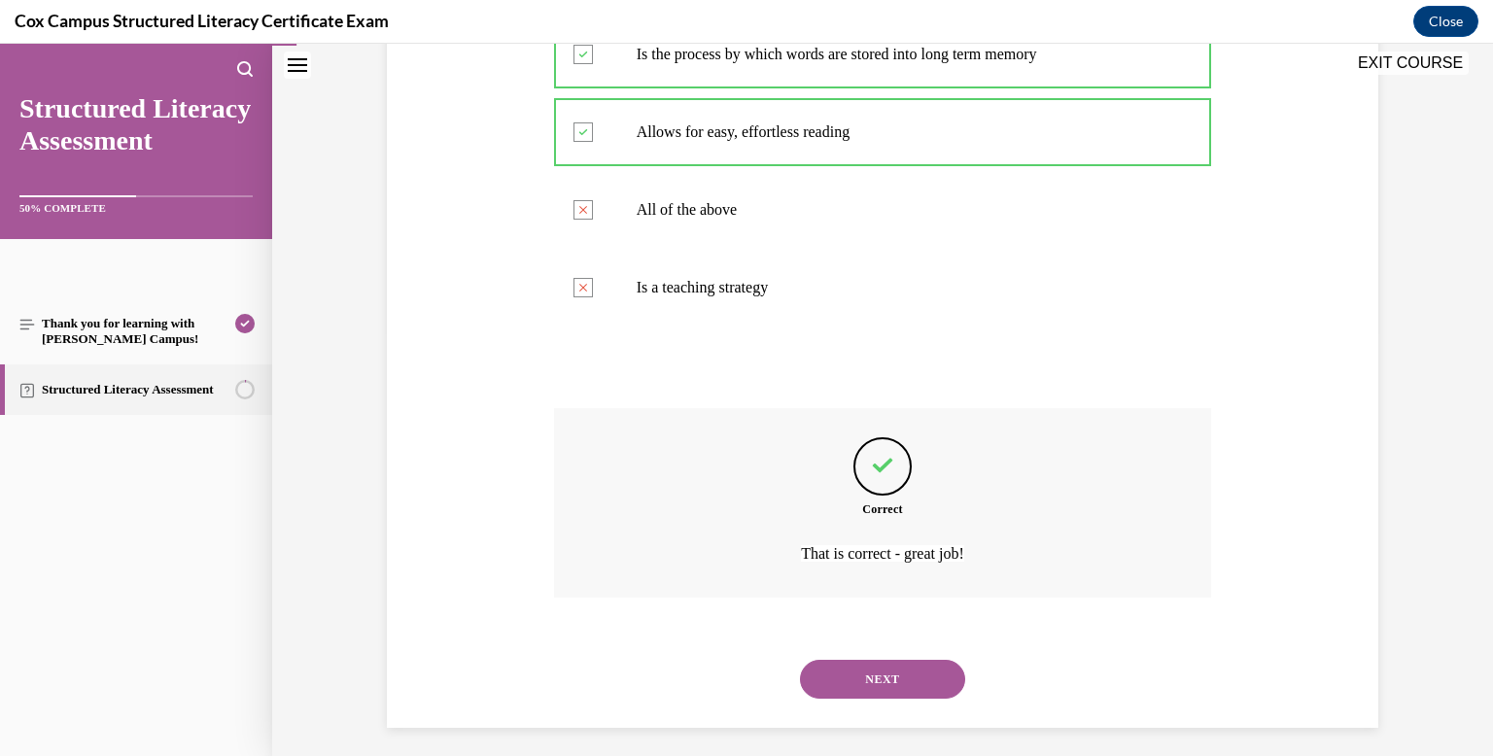
scroll to position [435, 0]
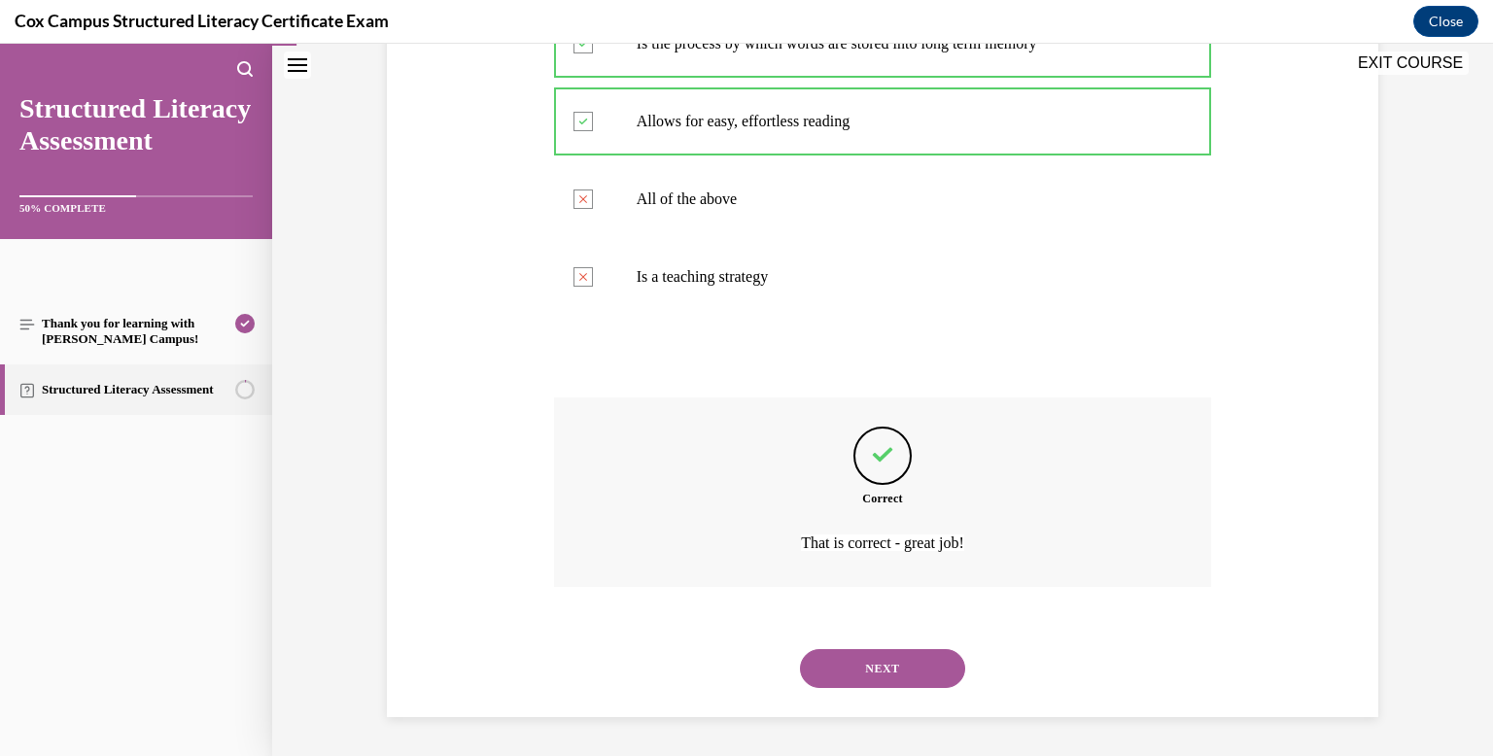
click at [851, 632] on div "NEXT" at bounding box center [883, 669] width 658 height 78
click at [853, 678] on button "NEXT" at bounding box center [882, 668] width 165 height 39
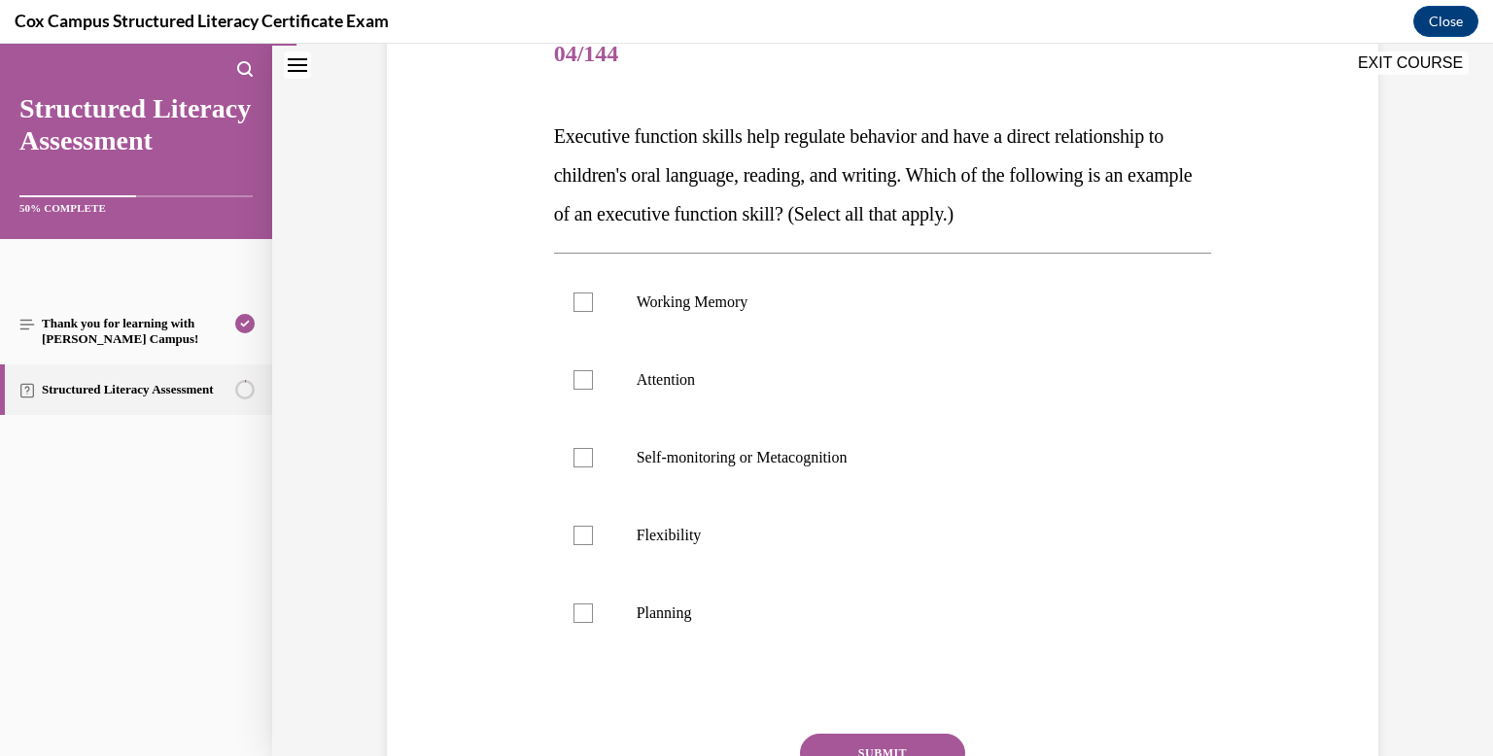
scroll to position [261, 0]
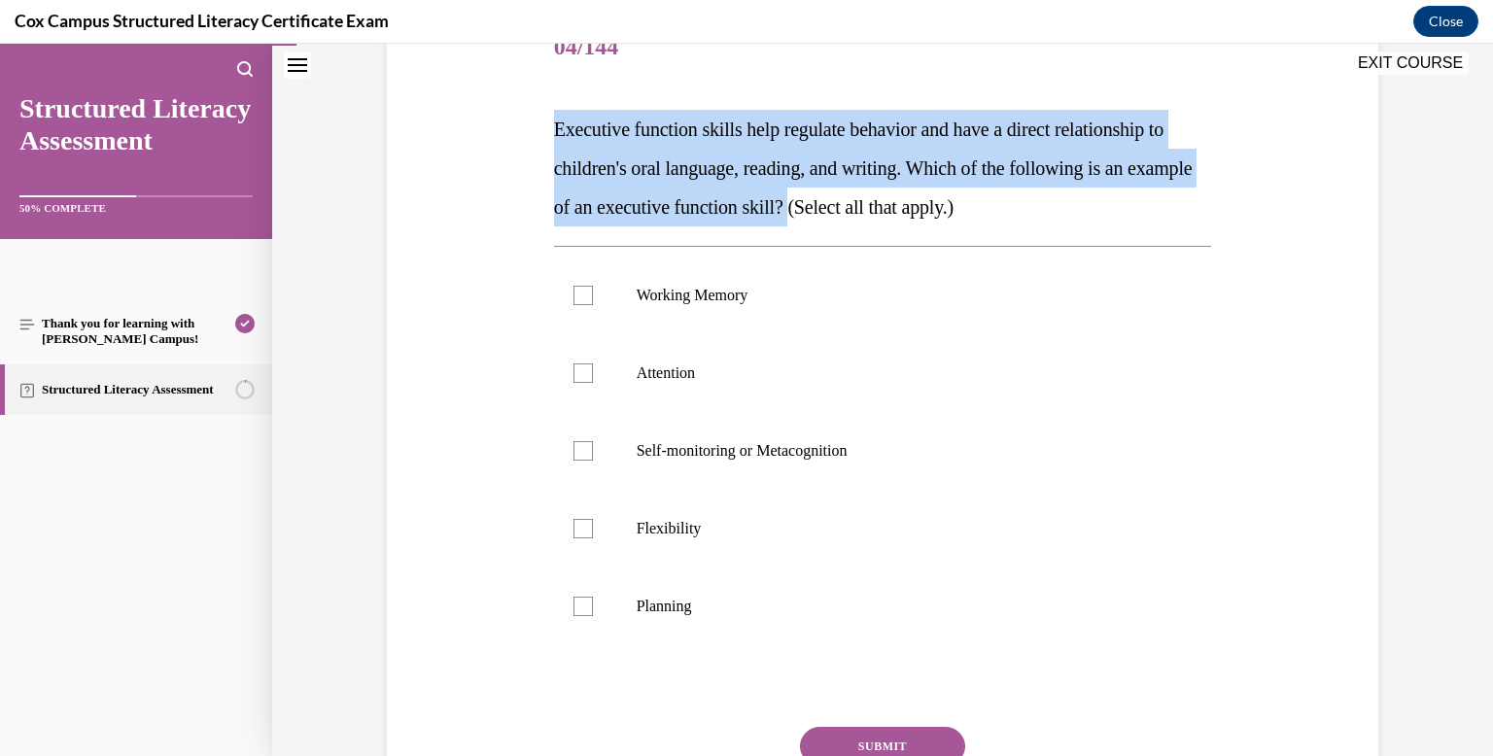
drag, startPoint x: 877, startPoint y: 205, endPoint x: 557, endPoint y: 123, distance: 330.1
click at [557, 123] on span "Executive function skills help regulate behavior and have a direct relationship…" at bounding box center [873, 168] width 639 height 99
copy span "Executive function skills help regulate behavior and have a direct relationship…"
click at [609, 159] on span "Executive function skills help regulate behavior and have a direct relationship…" at bounding box center [873, 168] width 639 height 99
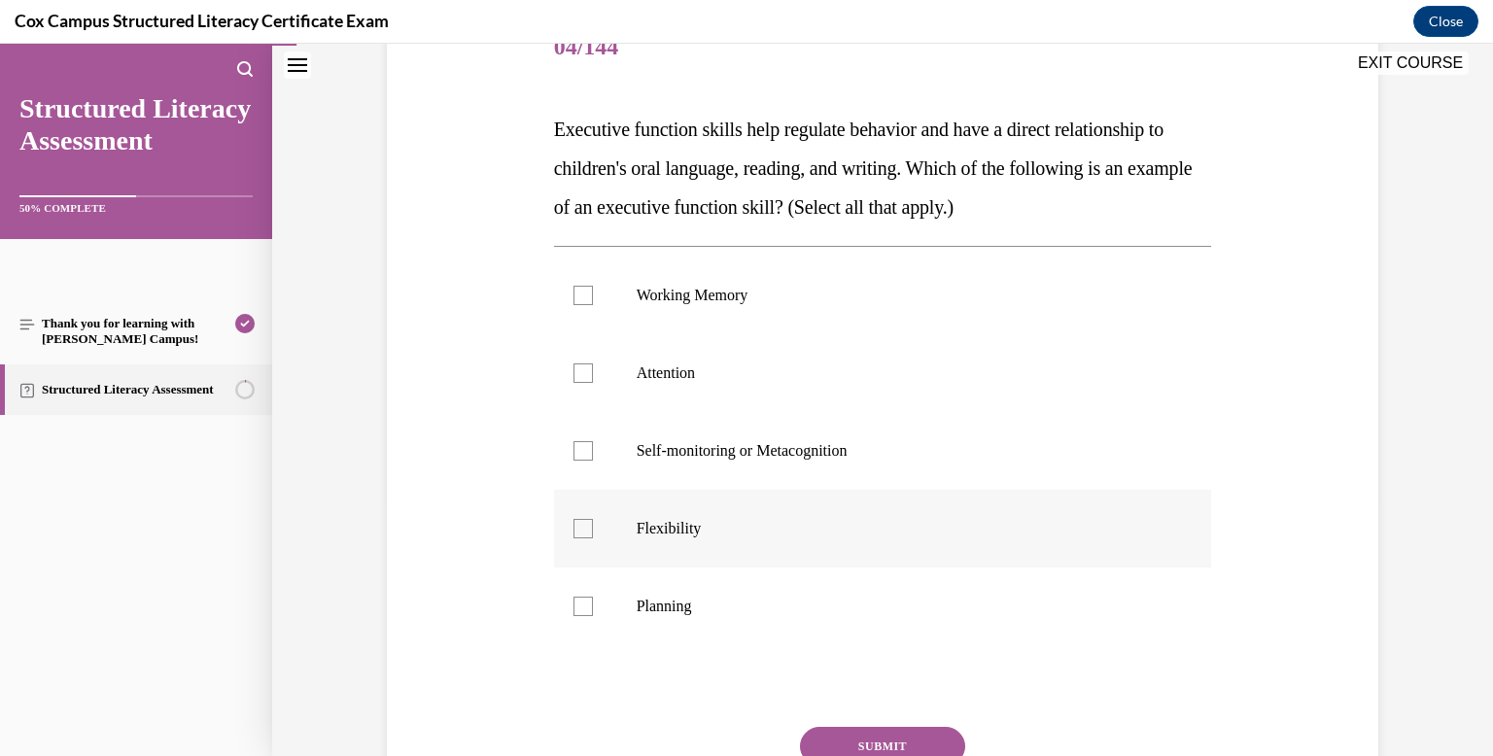
click at [642, 506] on label "Flexibility" at bounding box center [883, 529] width 658 height 78
click at [593, 519] on input "Flexibility" at bounding box center [583, 528] width 19 height 19
checkbox input "true"
click at [641, 584] on label "Planning" at bounding box center [883, 607] width 658 height 78
click at [593, 597] on input "Planning" at bounding box center [583, 606] width 19 height 19
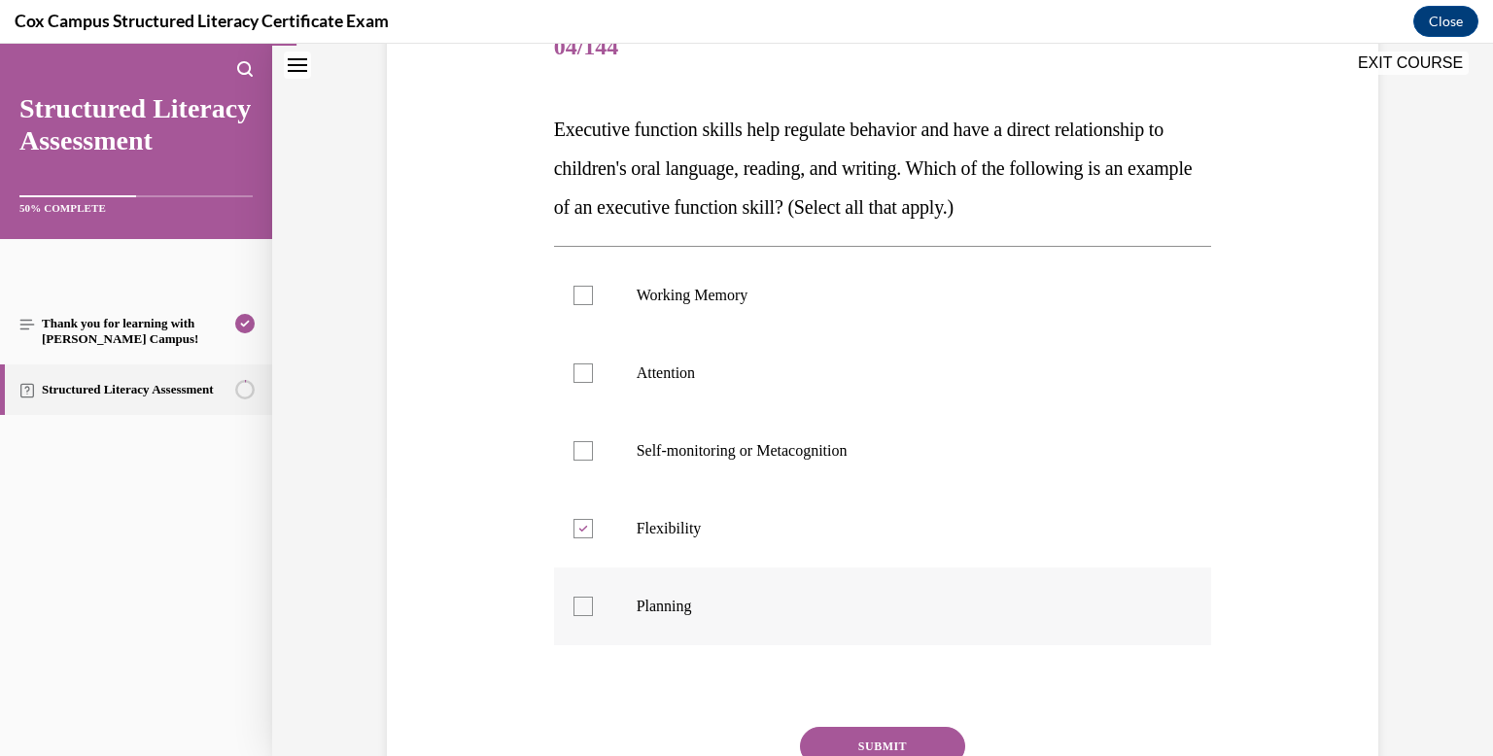
checkbox input "true"
click at [761, 389] on label "Attention" at bounding box center [883, 373] width 658 height 78
click at [593, 383] on input "Attention" at bounding box center [583, 373] width 19 height 19
checkbox input "true"
click at [744, 484] on label "Self-monitoring or Metacognition" at bounding box center [883, 451] width 658 height 78
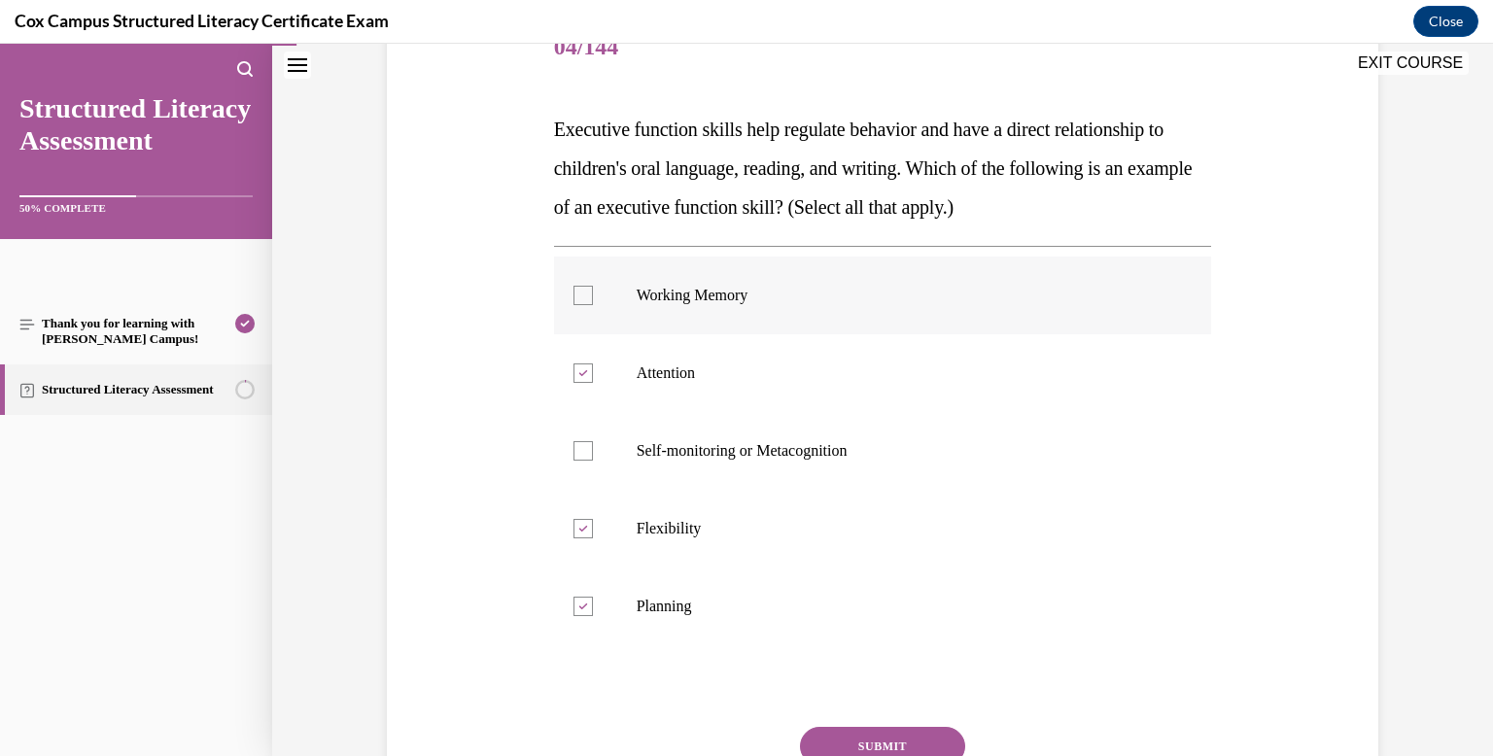
click at [593, 461] on input "Self-monitoring or Metacognition" at bounding box center [583, 450] width 19 height 19
checkbox input "true"
click at [768, 273] on label "Working Memory" at bounding box center [883, 296] width 658 height 78
click at [593, 286] on input "Working Memory" at bounding box center [583, 295] width 19 height 19
checkbox input "true"
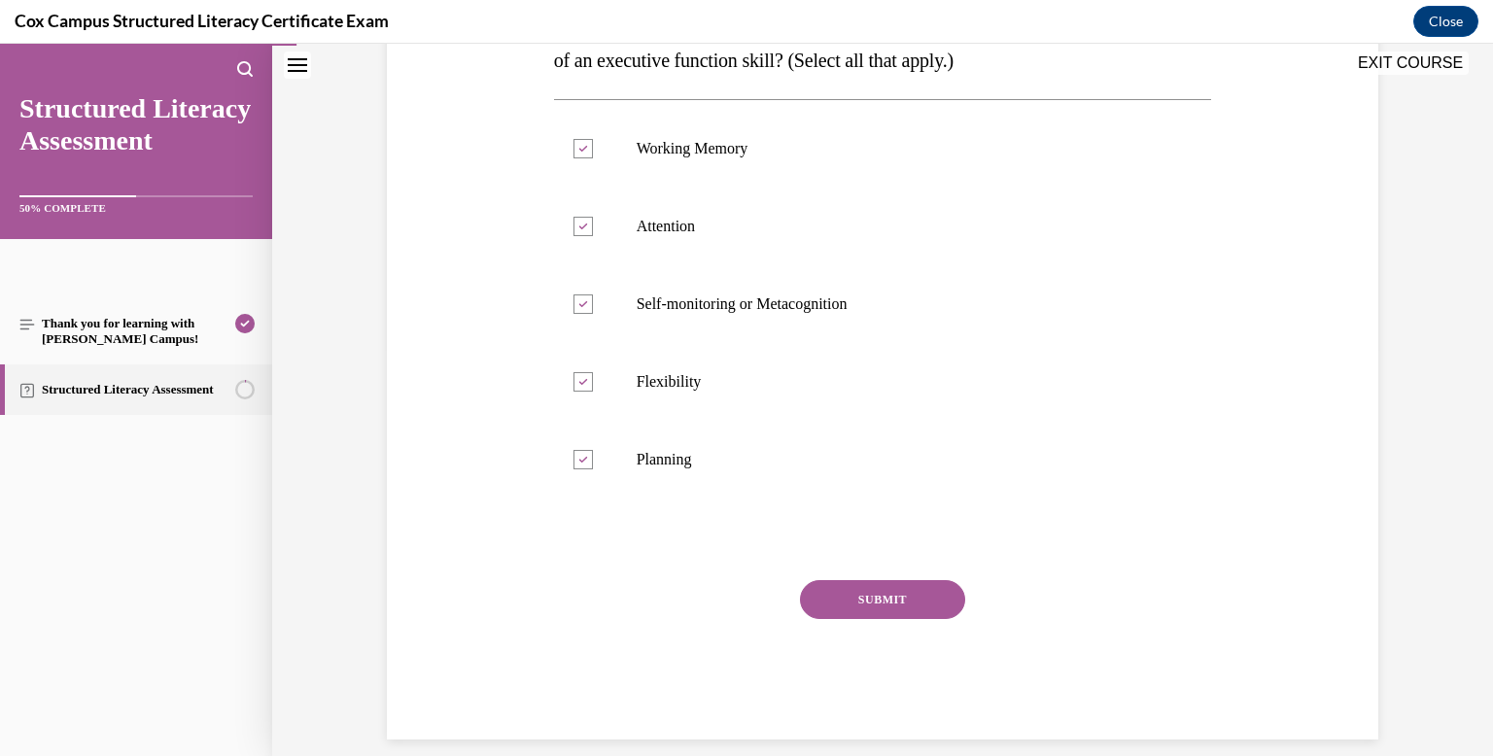
scroll to position [418, 0]
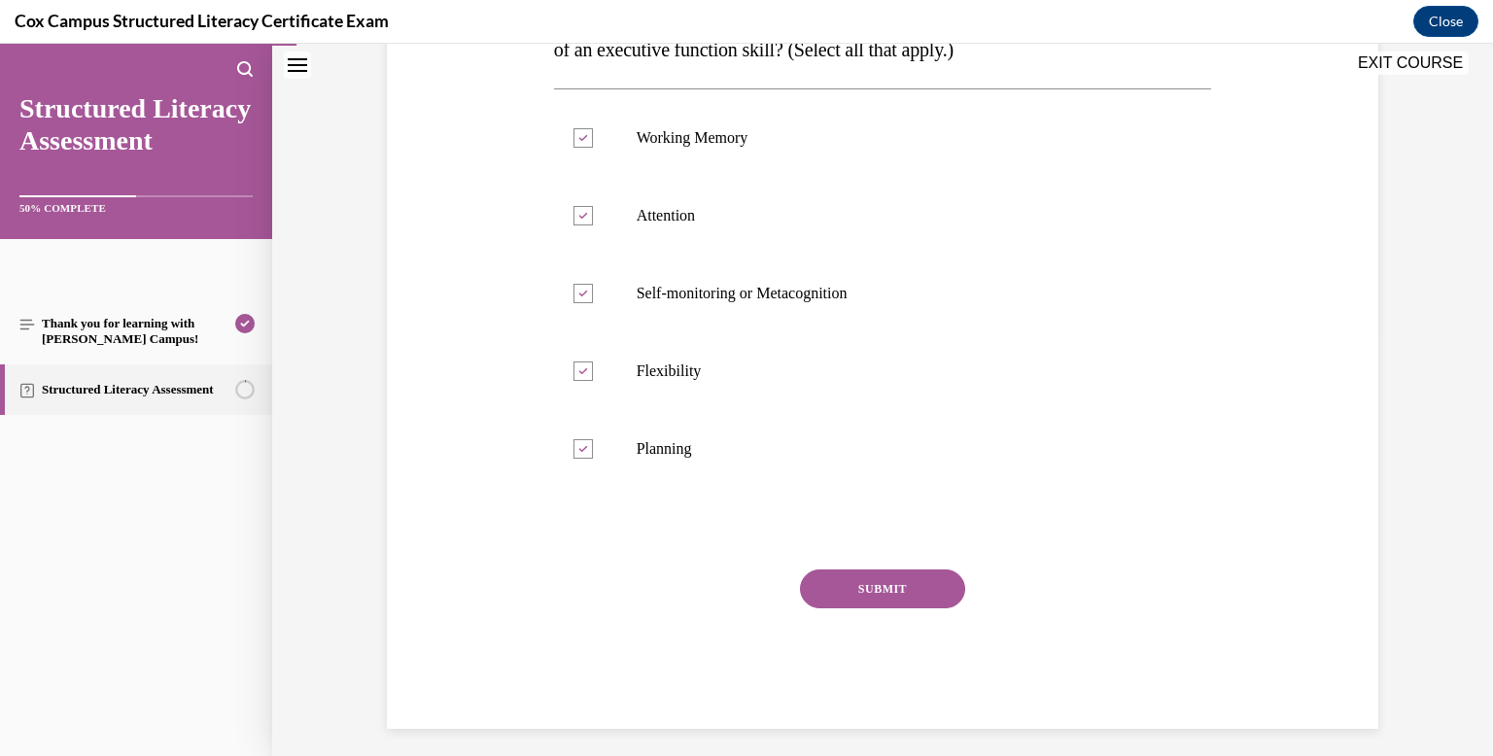
click at [865, 604] on button "SUBMIT" at bounding box center [882, 589] width 165 height 39
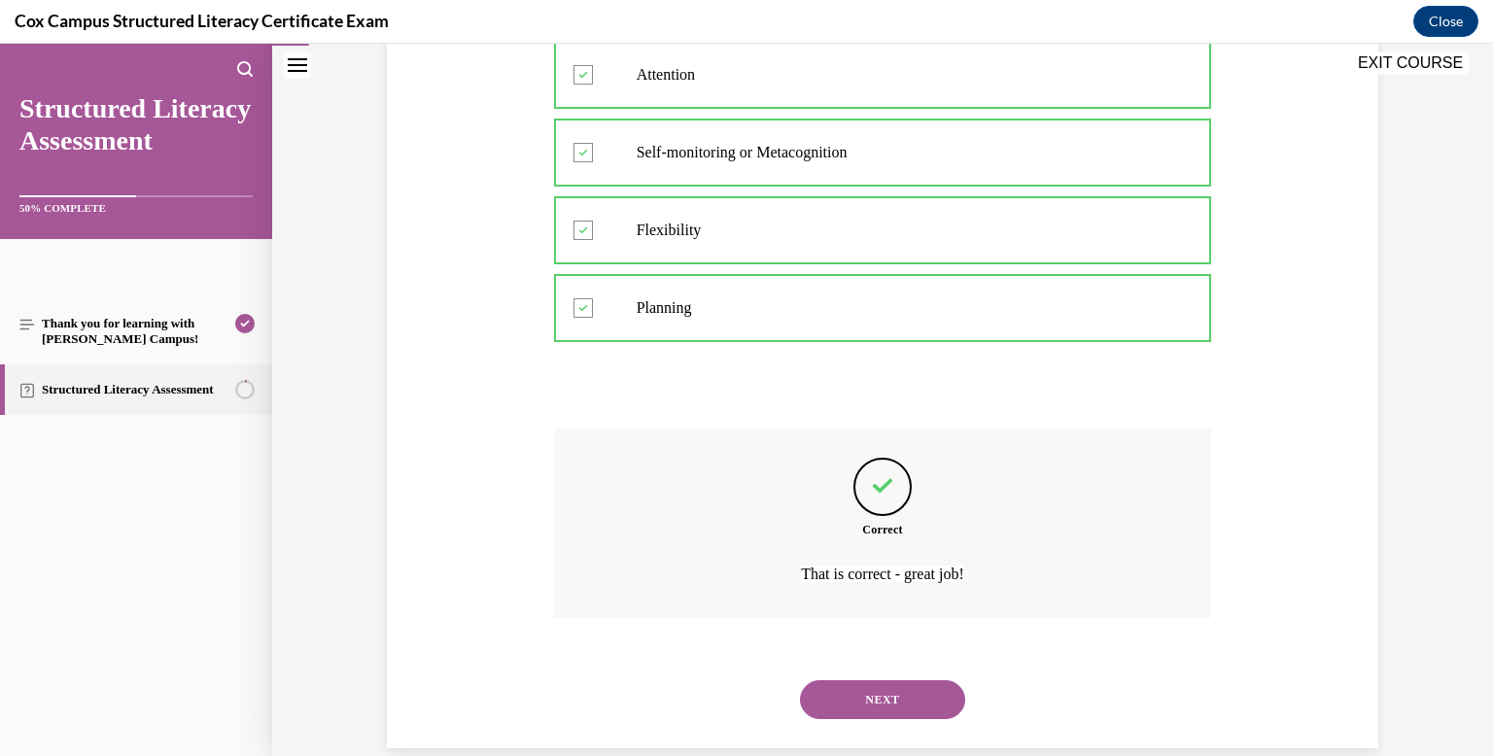
scroll to position [590, 0]
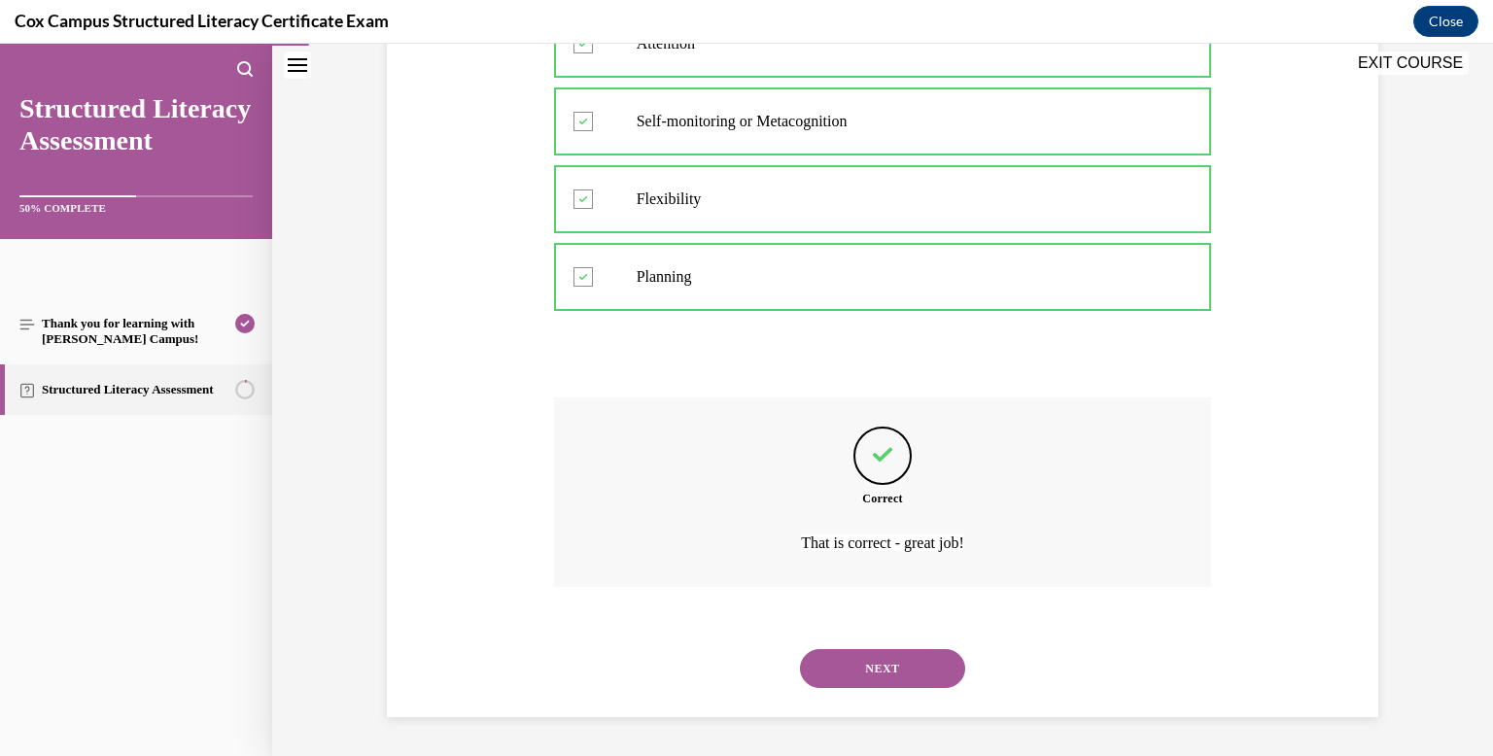
click at [871, 674] on button "NEXT" at bounding box center [882, 668] width 165 height 39
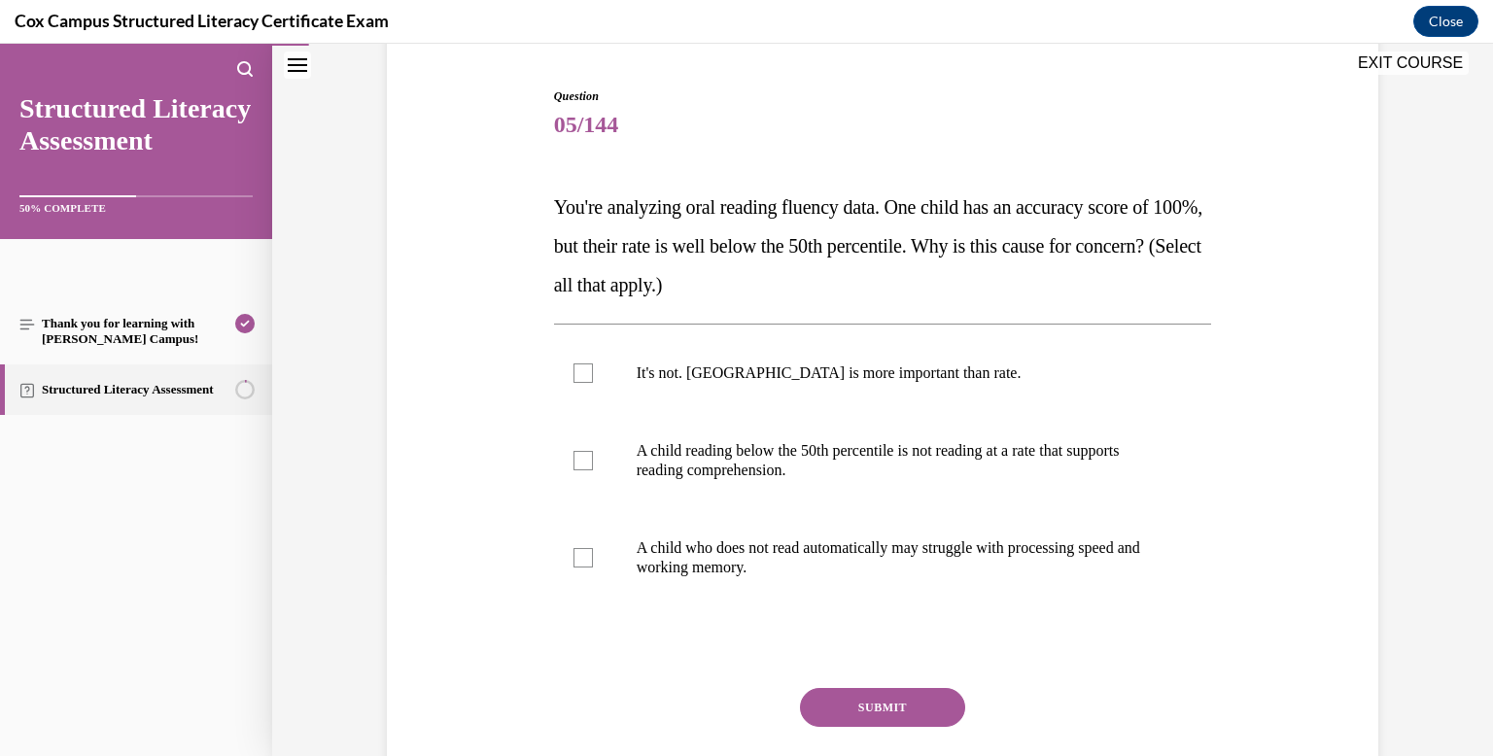
scroll to position [215, 0]
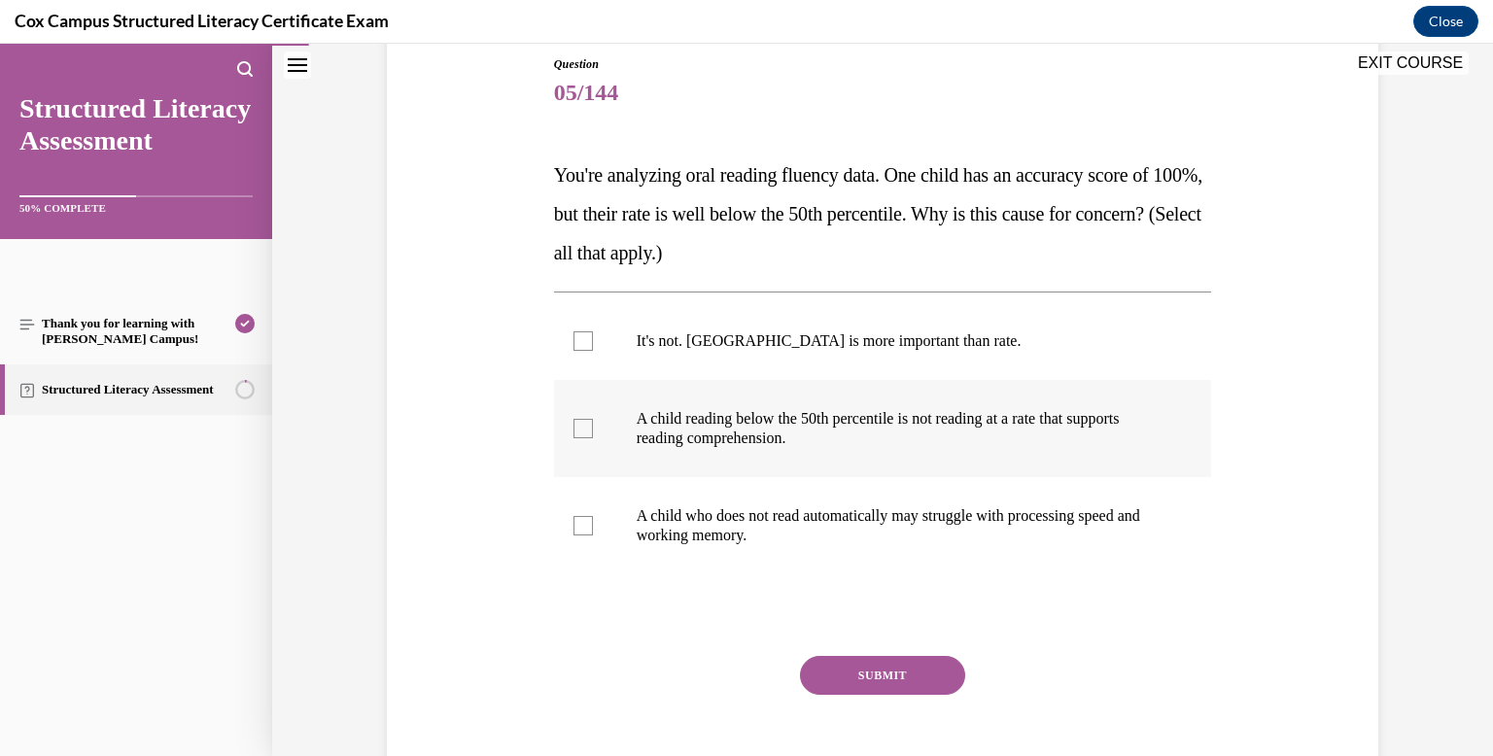
click at [1011, 436] on p "A child reading below the 50th percentile is not reading at a rate that support…" at bounding box center [900, 428] width 527 height 39
click at [593, 436] on input "A child reading below the 50th percentile is not reading at a rate that support…" at bounding box center [583, 428] width 19 height 19
checkbox input "true"
click at [913, 656] on button "SUBMIT" at bounding box center [882, 675] width 165 height 39
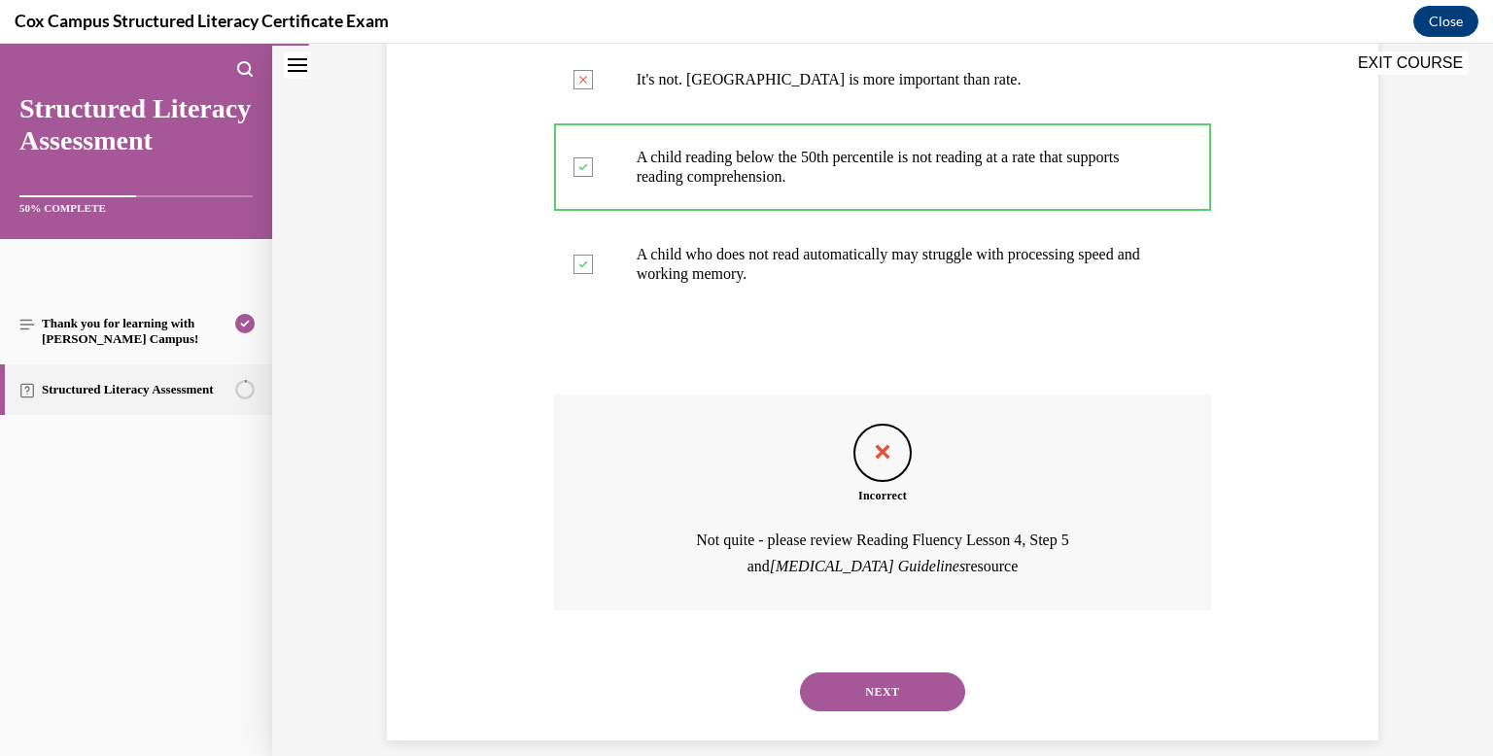
scroll to position [500, 0]
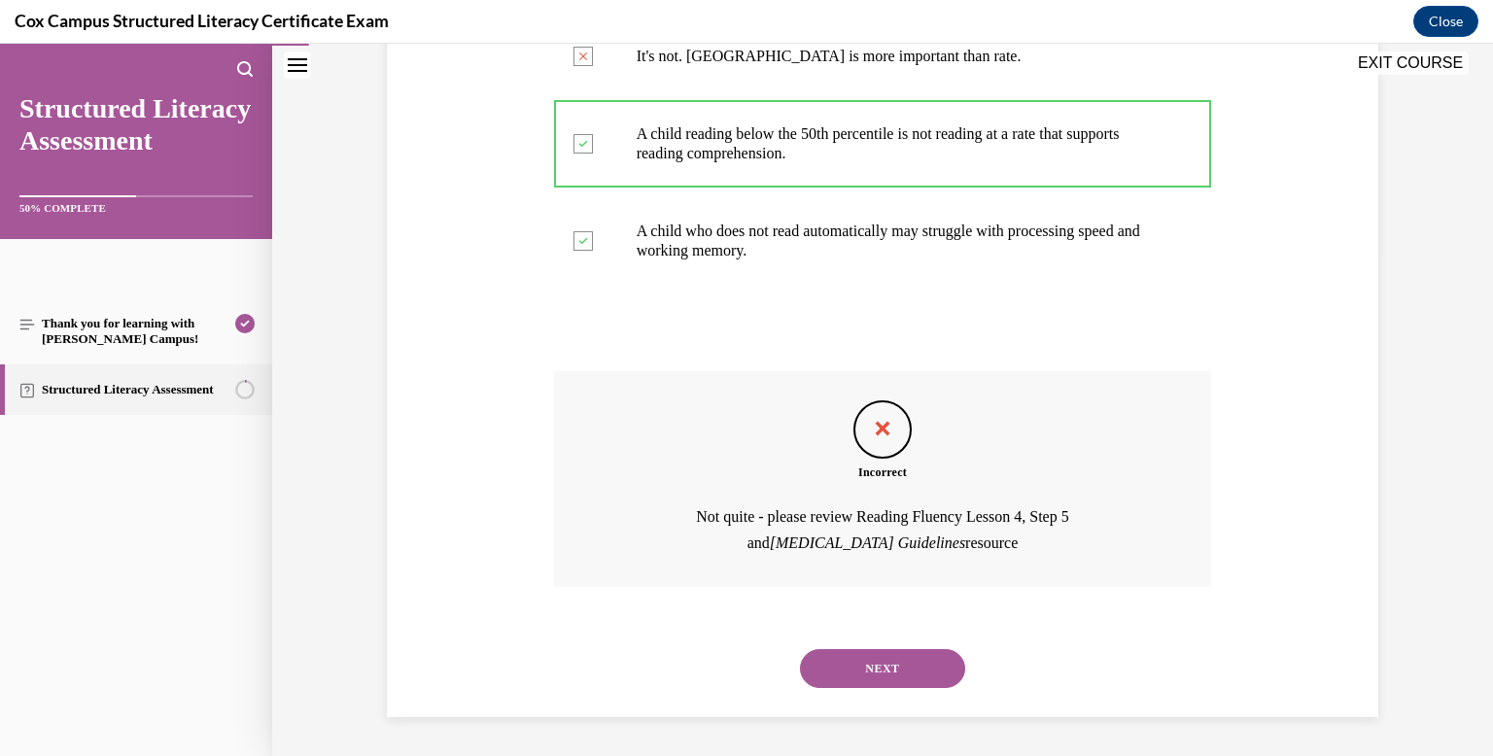
click at [910, 669] on button "NEXT" at bounding box center [882, 668] width 165 height 39
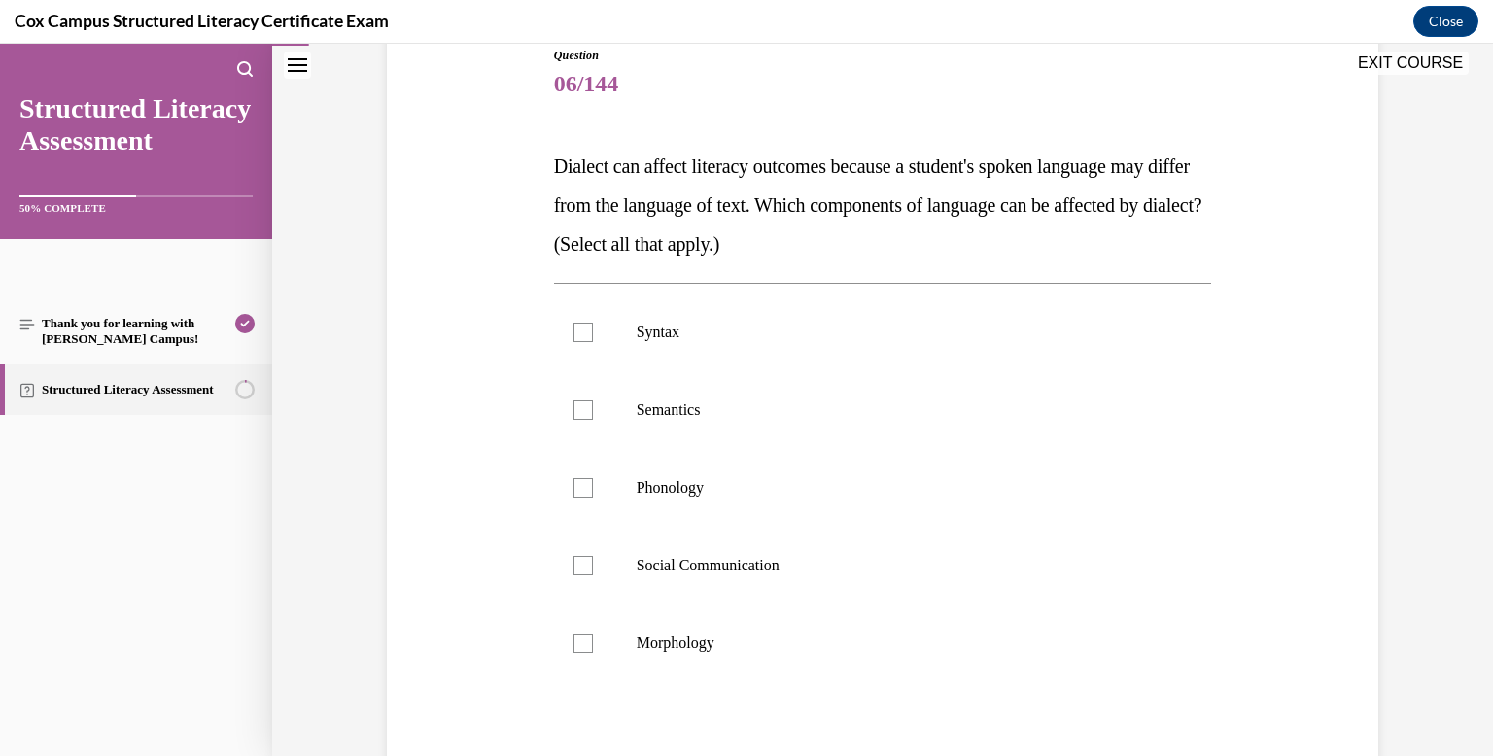
scroll to position [229, 0]
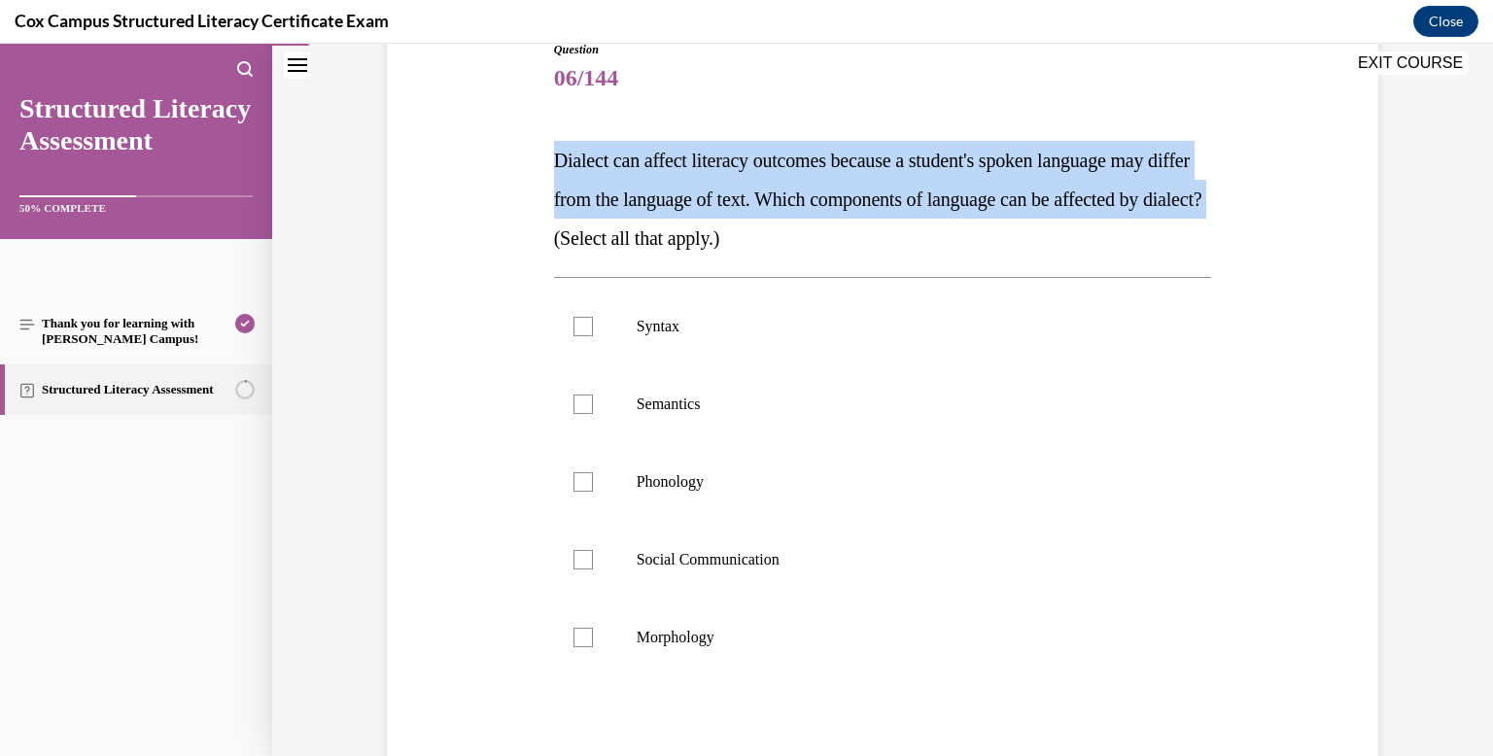
drag, startPoint x: 648, startPoint y: 219, endPoint x: 548, endPoint y: 154, distance: 119.4
click at [549, 154] on div "Question 06/144 Dialect can affect literacy outcomes because a student's spoken…" at bounding box center [883, 465] width 668 height 906
copy span "Dialect can affect literacy outcomes because a student's spoken language may di…"
click at [723, 336] on label "Syntax" at bounding box center [883, 327] width 658 height 78
click at [593, 336] on input "Syntax" at bounding box center [583, 326] width 19 height 19
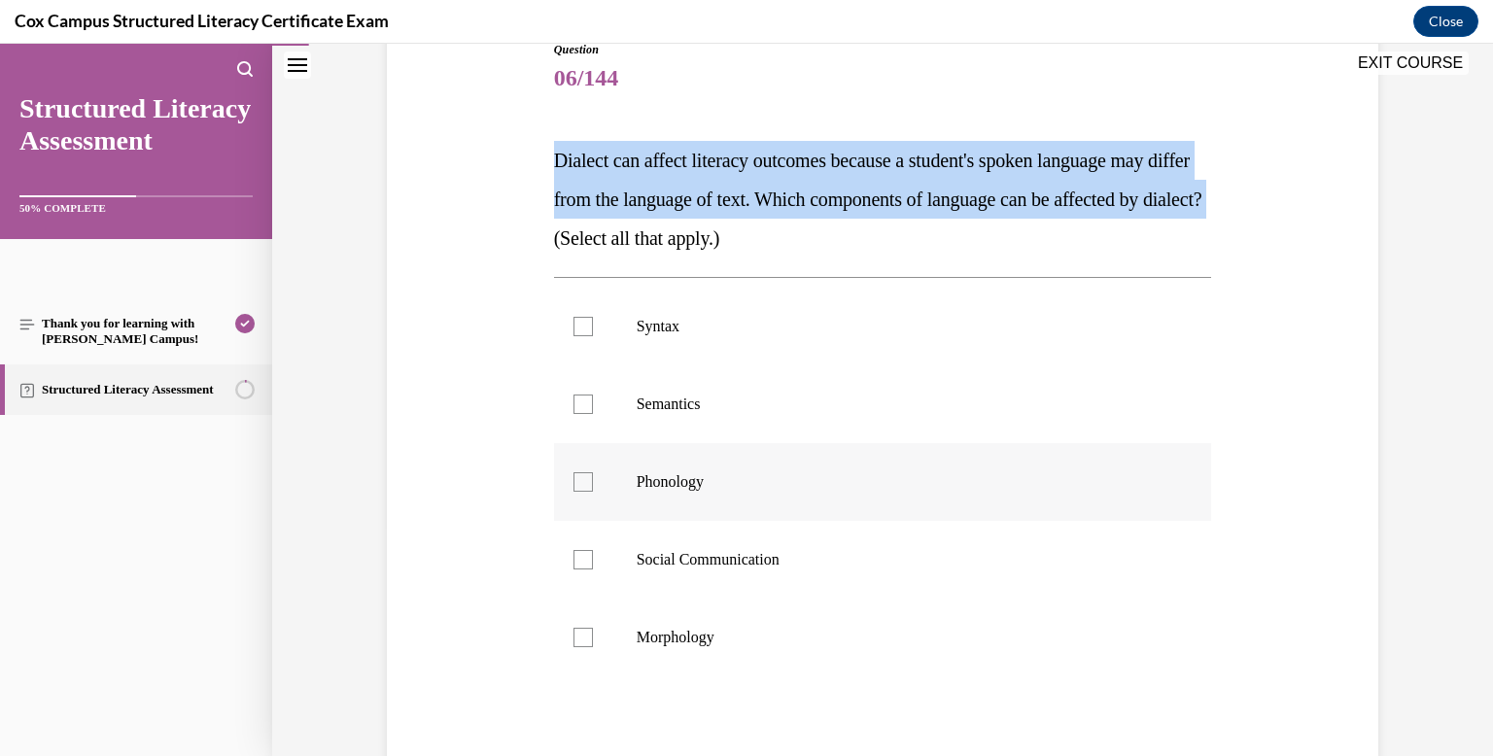
checkbox input "true"
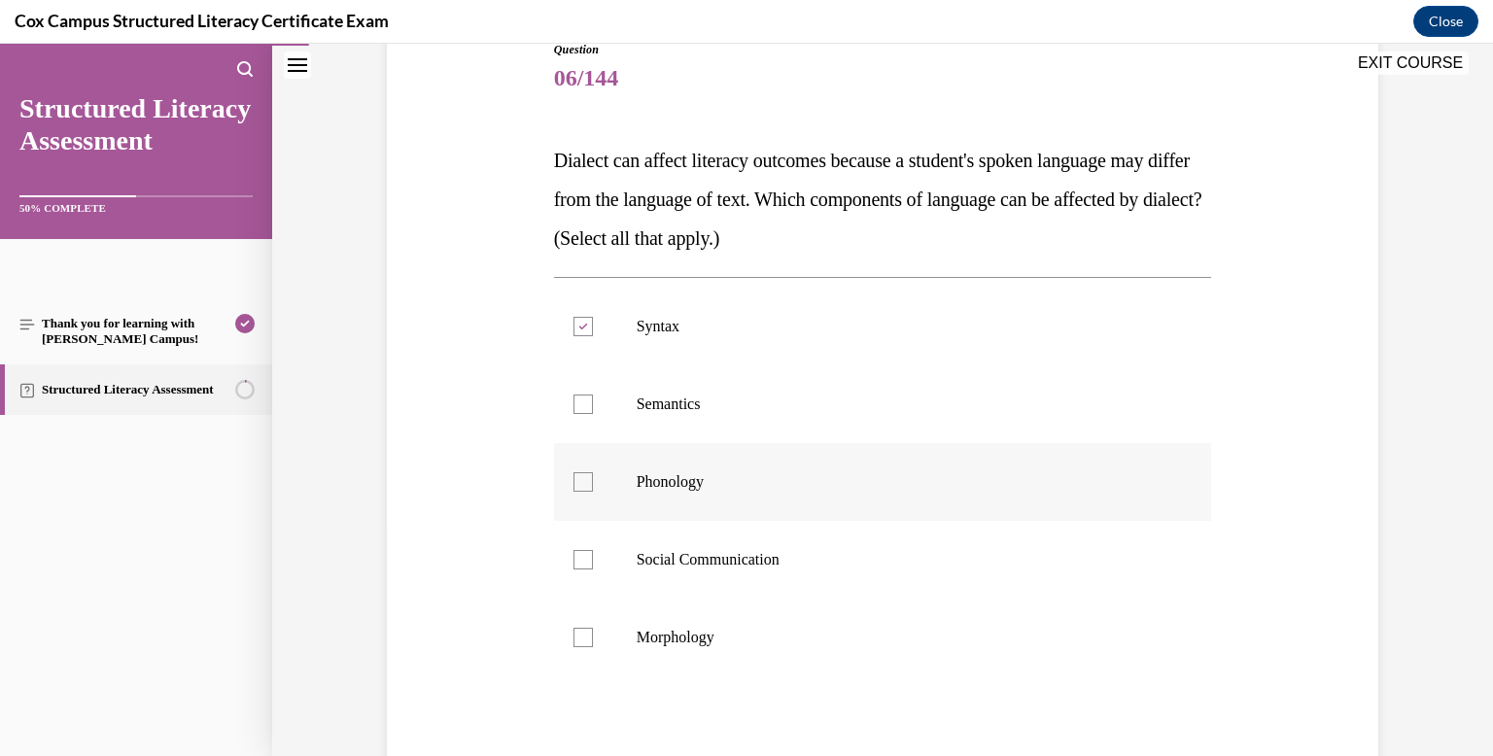
click at [713, 489] on p "Phonology" at bounding box center [900, 481] width 527 height 19
click at [593, 489] on input "Phonology" at bounding box center [583, 481] width 19 height 19
checkbox input "true"
click at [698, 620] on label "Morphology" at bounding box center [883, 638] width 658 height 78
click at [593, 628] on input "Morphology" at bounding box center [583, 637] width 19 height 19
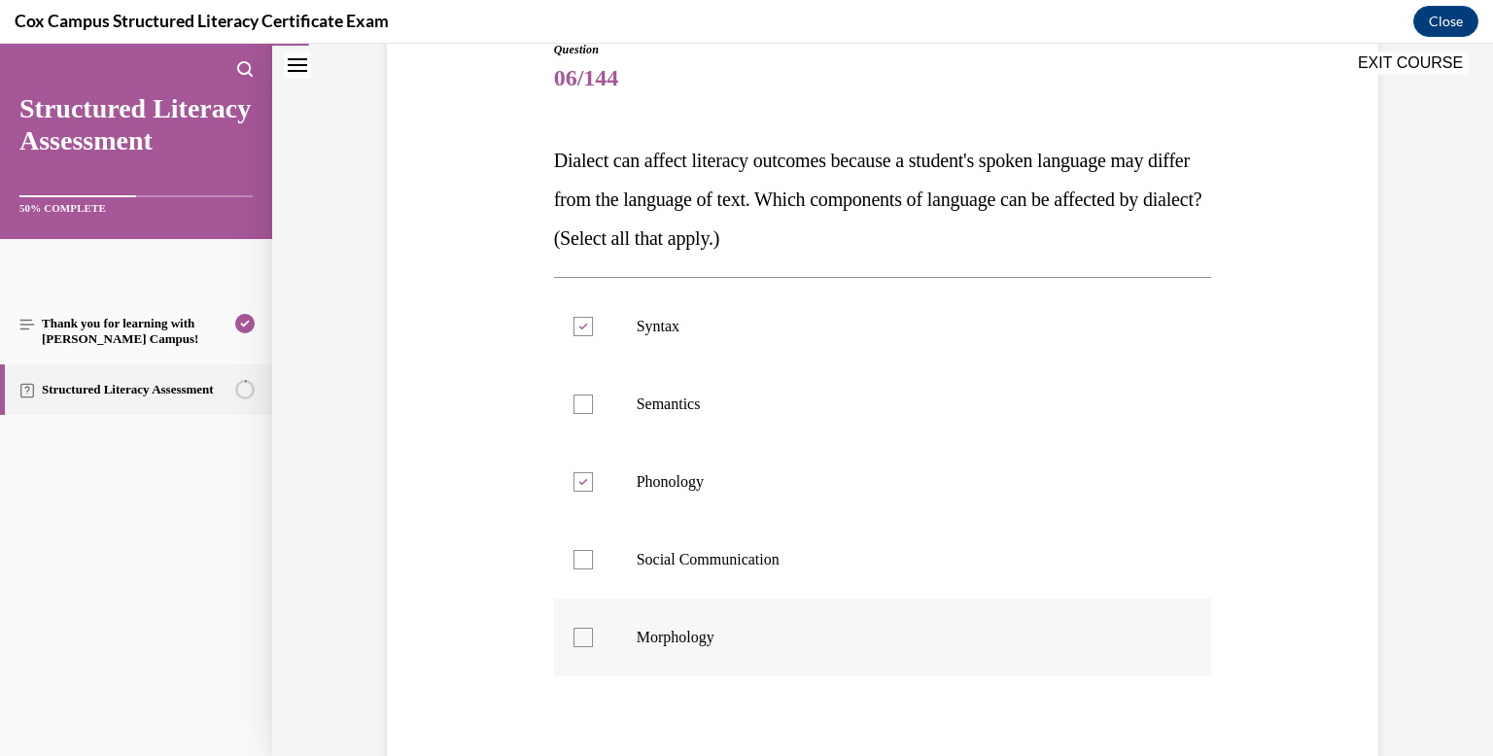
checkbox input "true"
click at [736, 404] on p "Semantics" at bounding box center [900, 404] width 527 height 19
click at [593, 404] on input "Semantics" at bounding box center [583, 404] width 19 height 19
click at [699, 404] on p "Semantics" at bounding box center [900, 404] width 527 height 19
click at [593, 404] on input "Semantics" at bounding box center [583, 404] width 19 height 19
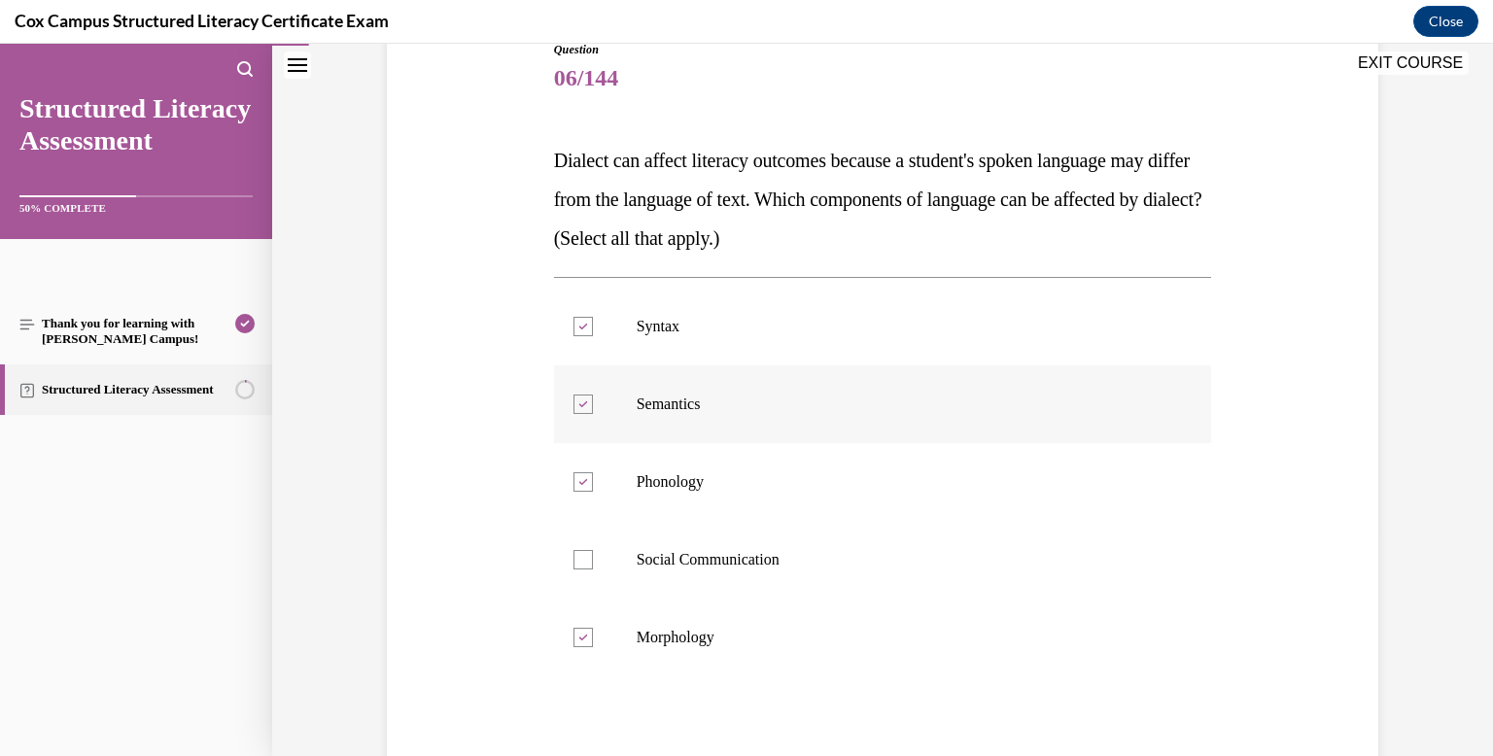
checkbox input "false"
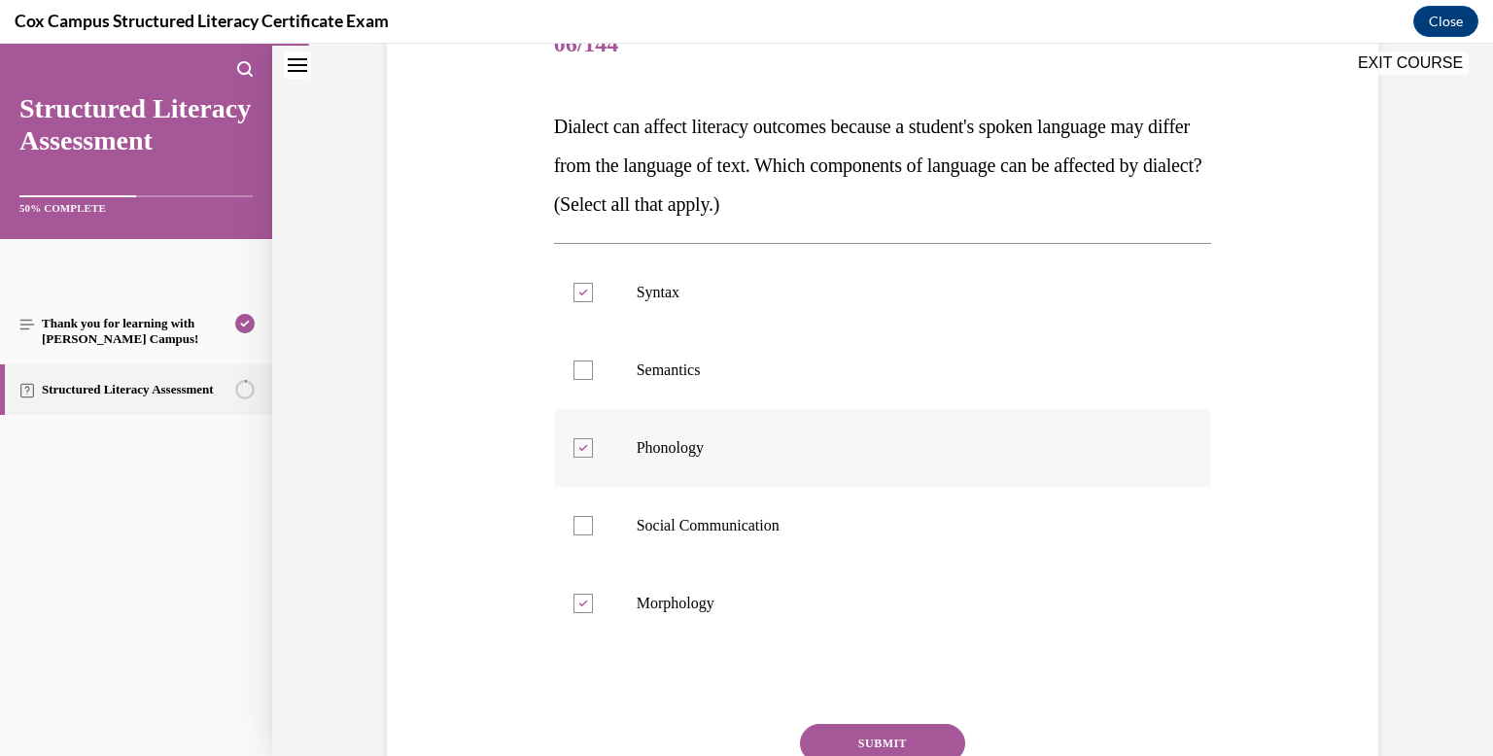
scroll to position [265, 0]
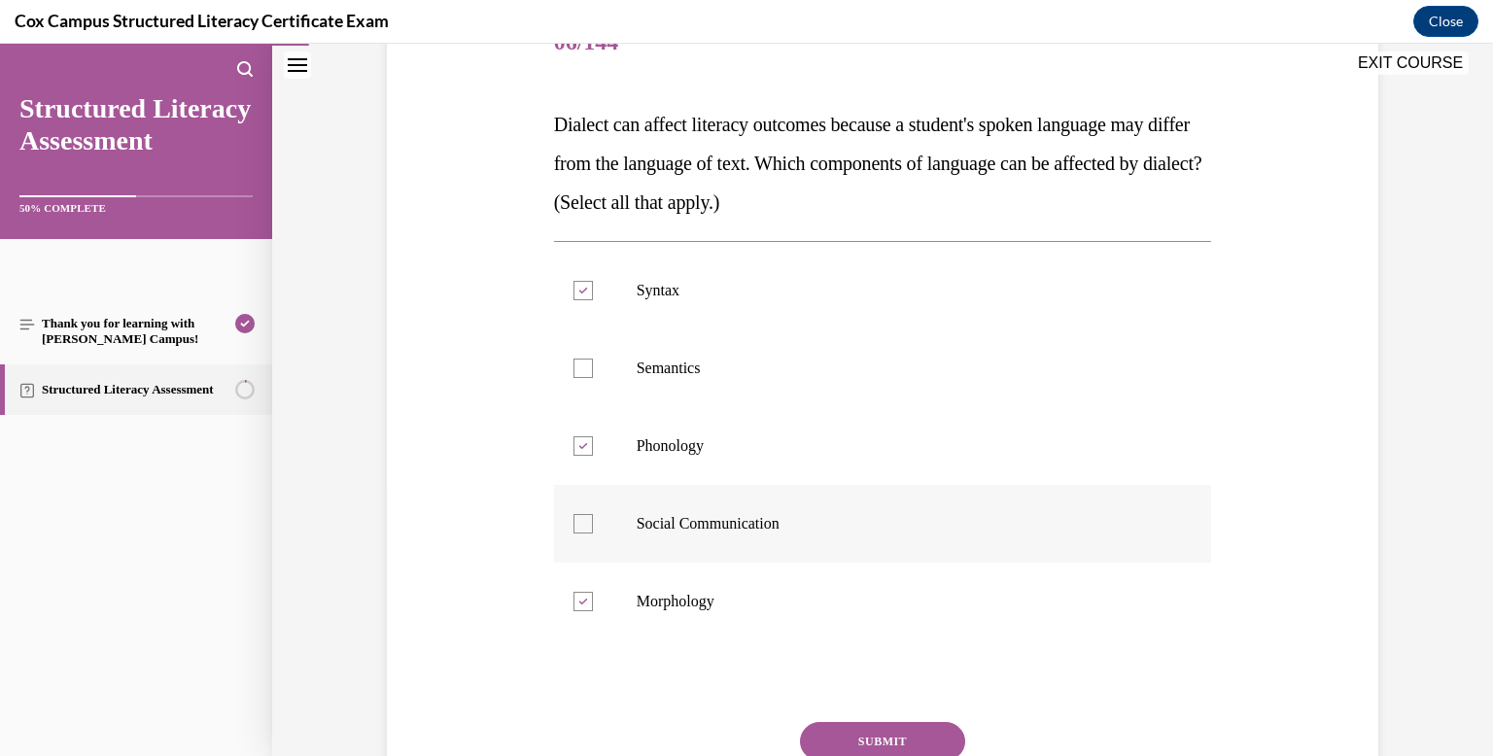
click at [897, 541] on label "Social Communication" at bounding box center [883, 524] width 658 height 78
click at [593, 534] on input "Social Communication" at bounding box center [583, 523] width 19 height 19
checkbox input "true"
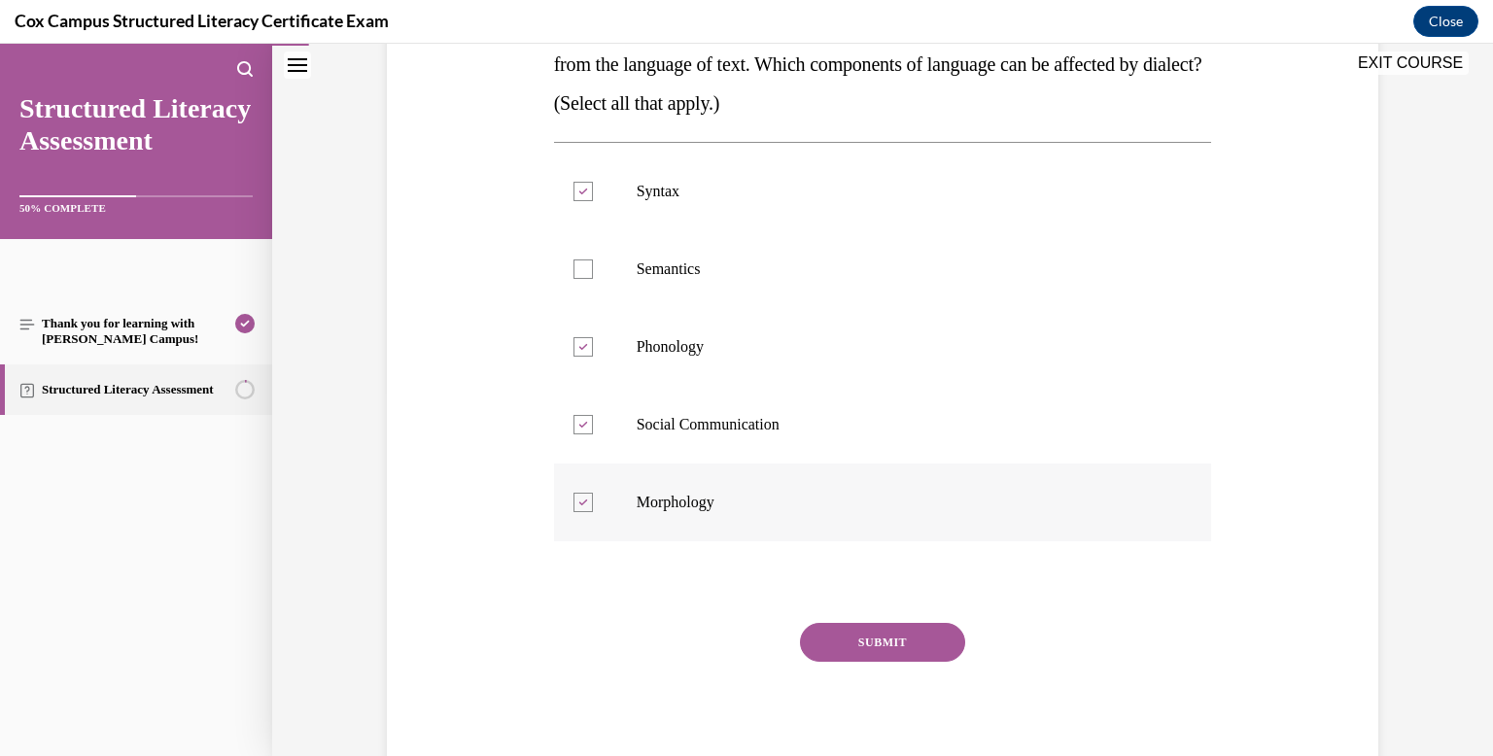
scroll to position [379, 0]
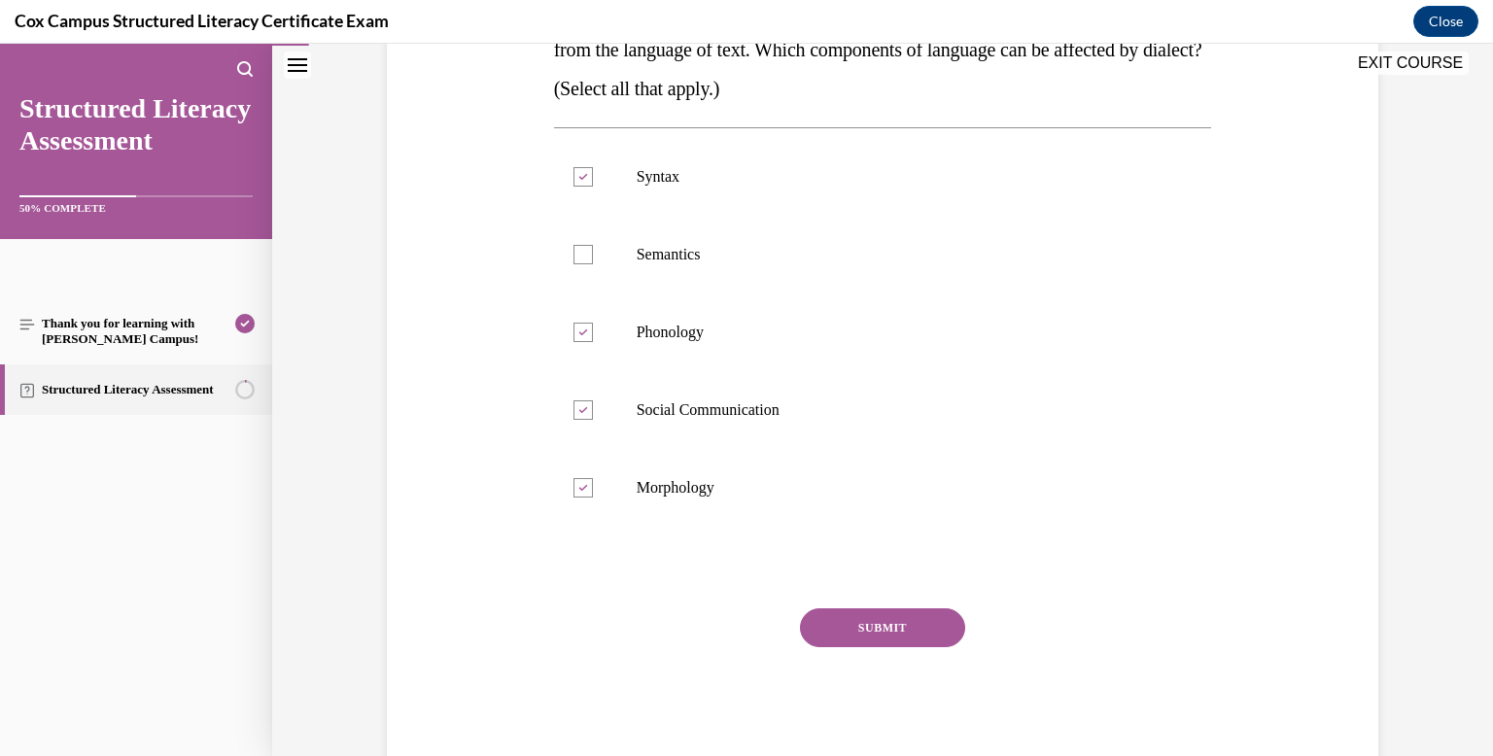
click at [838, 636] on button "SUBMIT" at bounding box center [882, 628] width 165 height 39
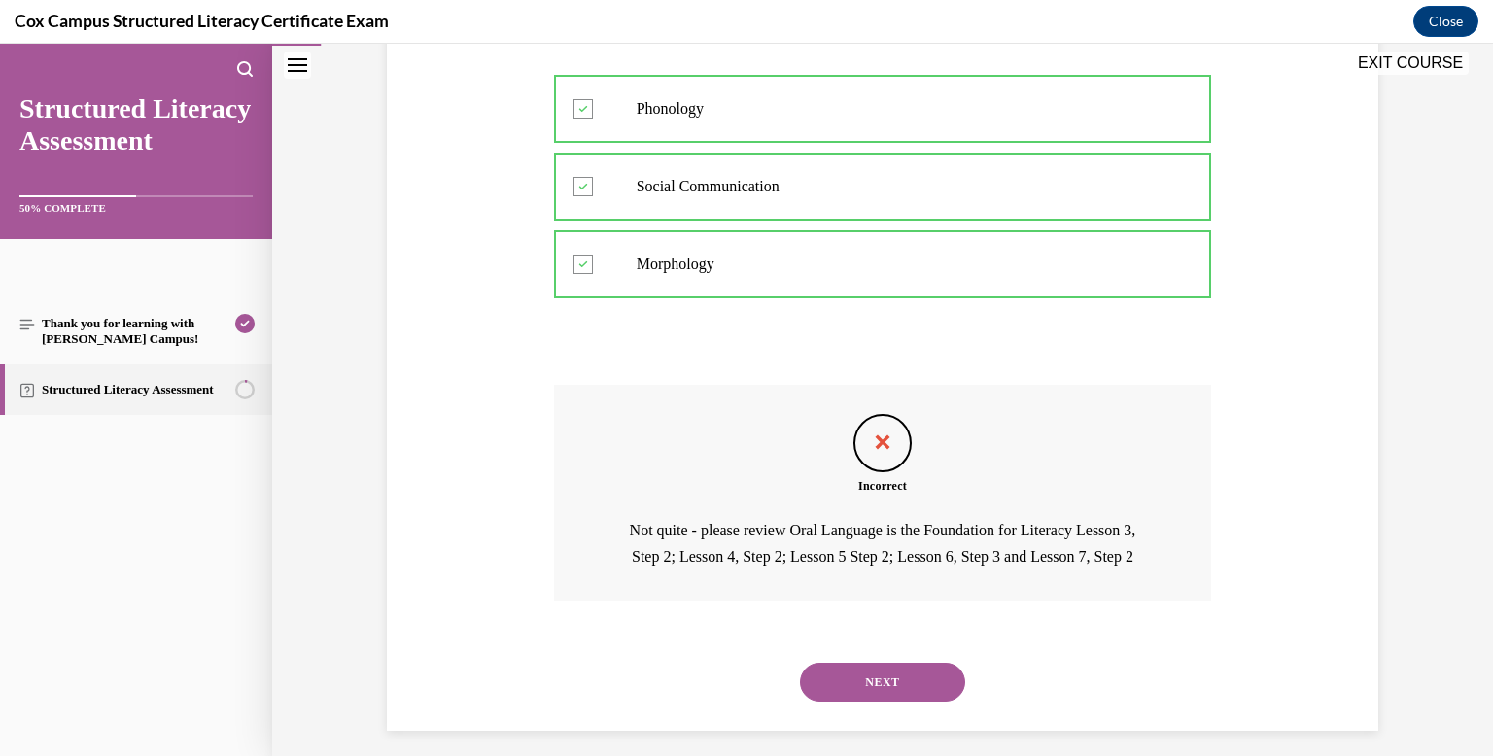
scroll to position [643, 0]
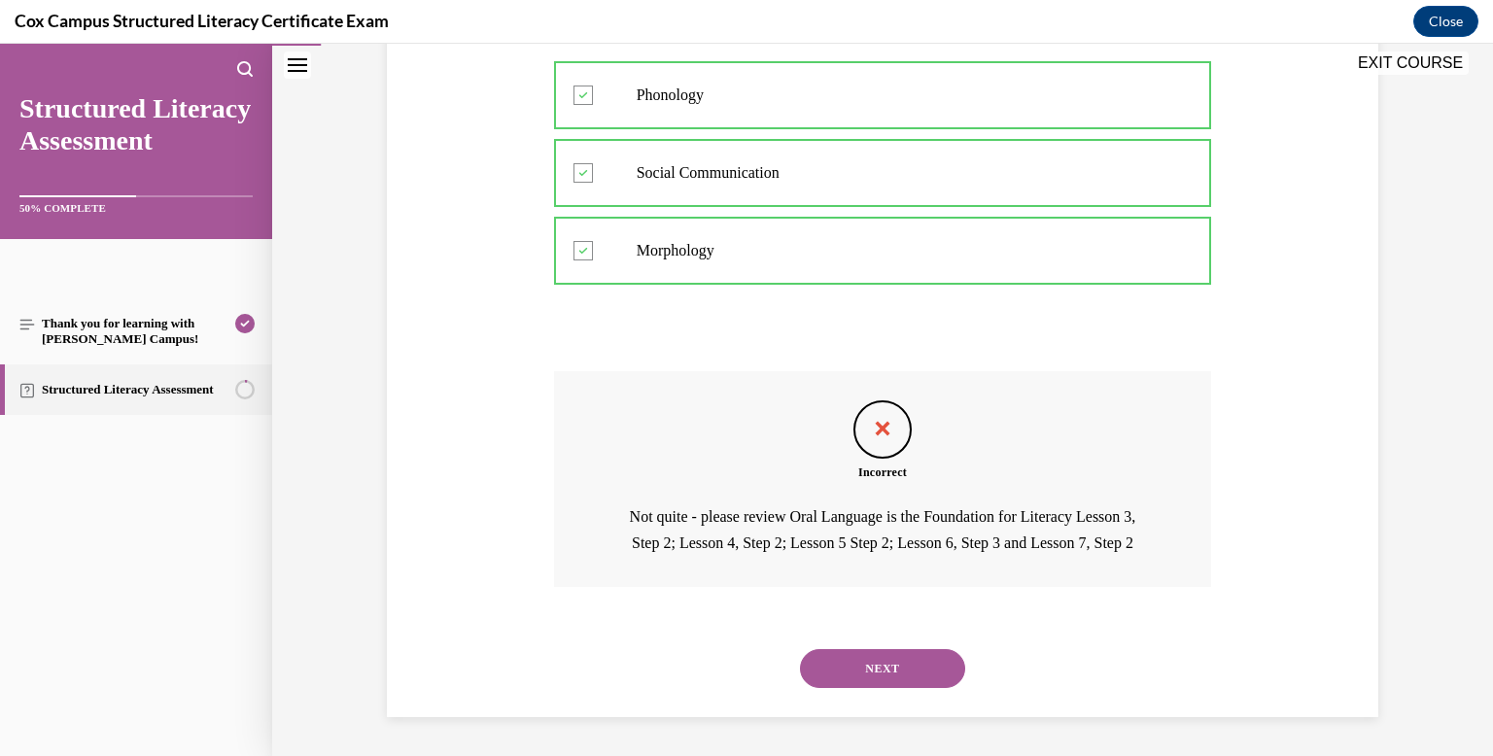
click at [906, 676] on button "NEXT" at bounding box center [882, 668] width 165 height 39
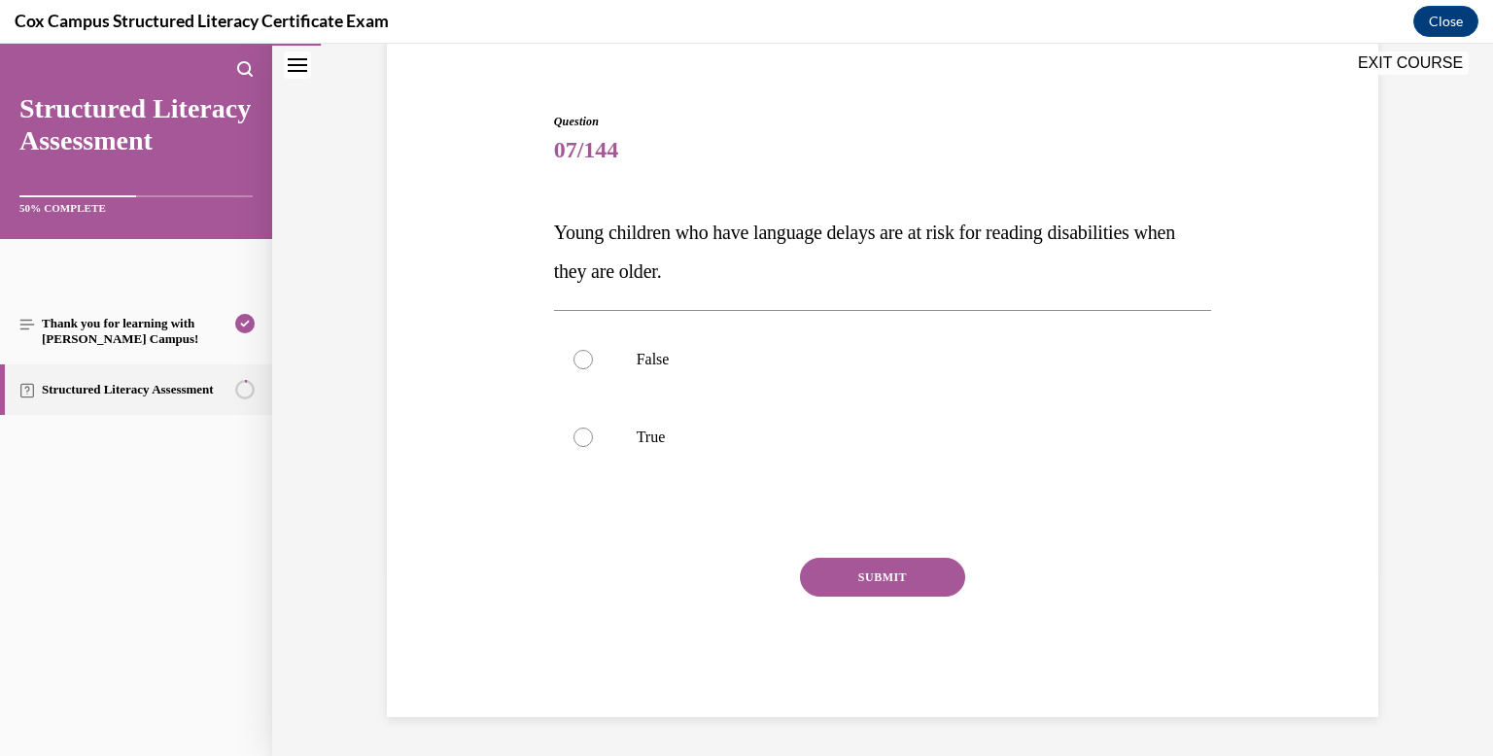
scroll to position [157, 0]
click at [679, 381] on label "False" at bounding box center [883, 360] width 658 height 78
click at [593, 369] on input "False" at bounding box center [583, 359] width 19 height 19
radio input "true"
click at [822, 569] on button "SUBMIT" at bounding box center [882, 577] width 165 height 39
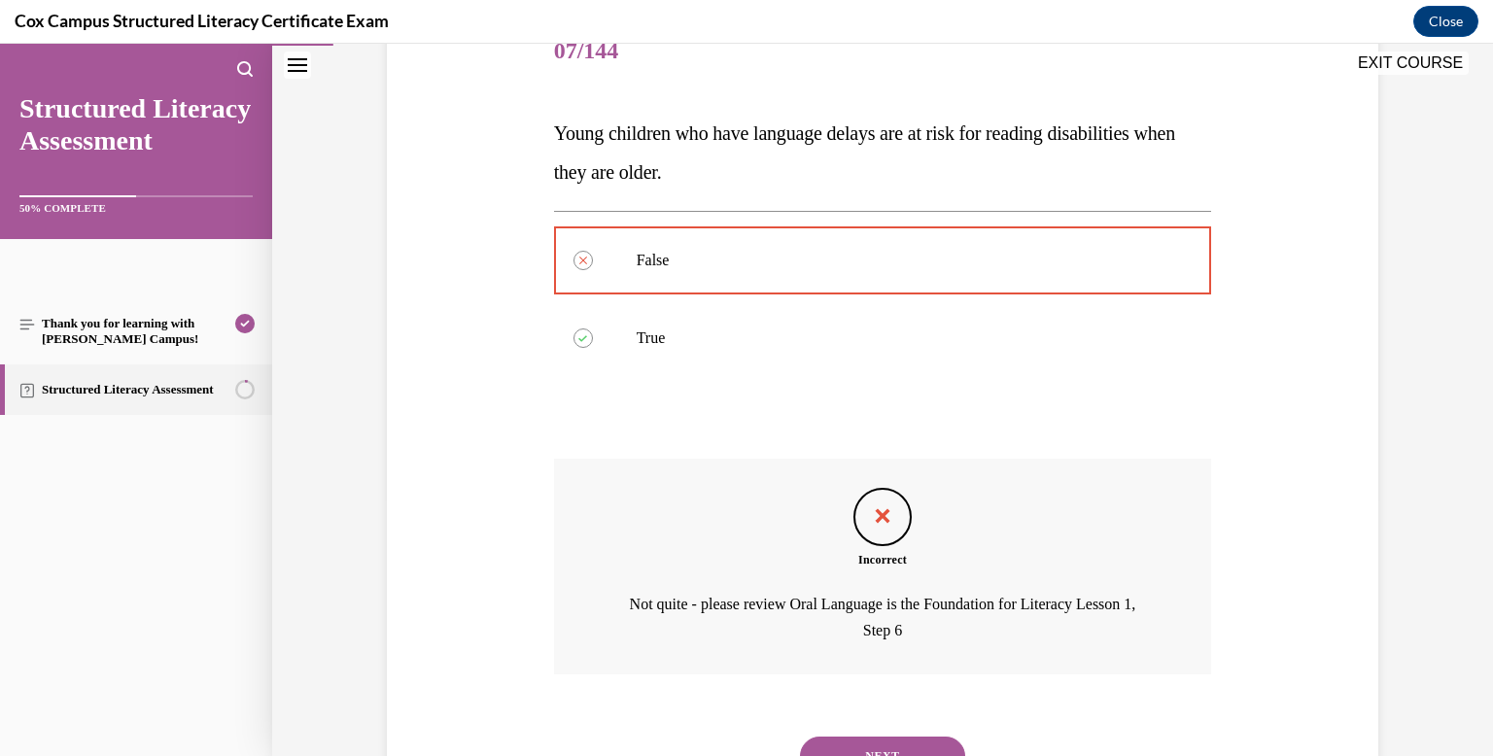
scroll to position [344, 0]
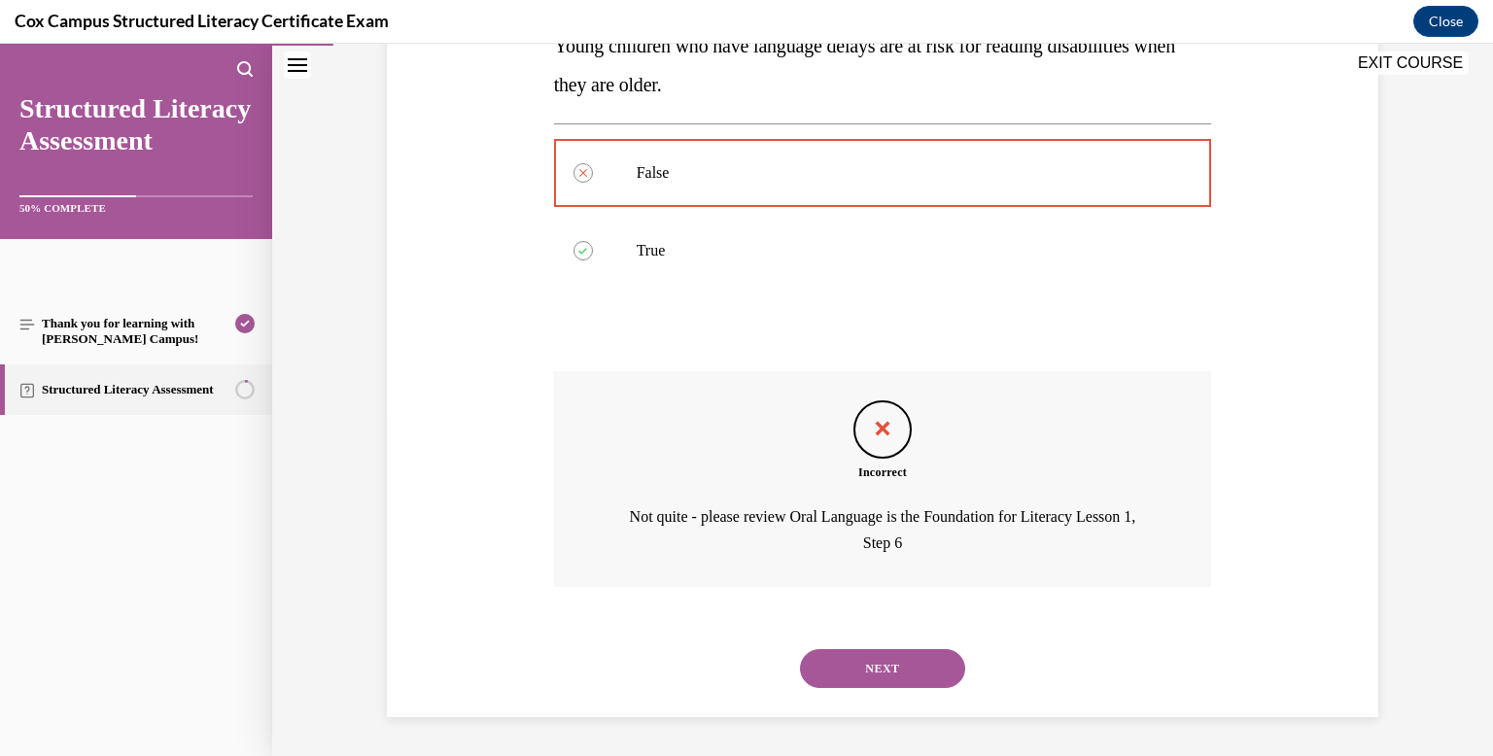
click at [0, 74] on div "Navigation menu" at bounding box center [136, 141] width 272 height 195
click at [921, 679] on button "NEXT" at bounding box center [882, 668] width 165 height 39
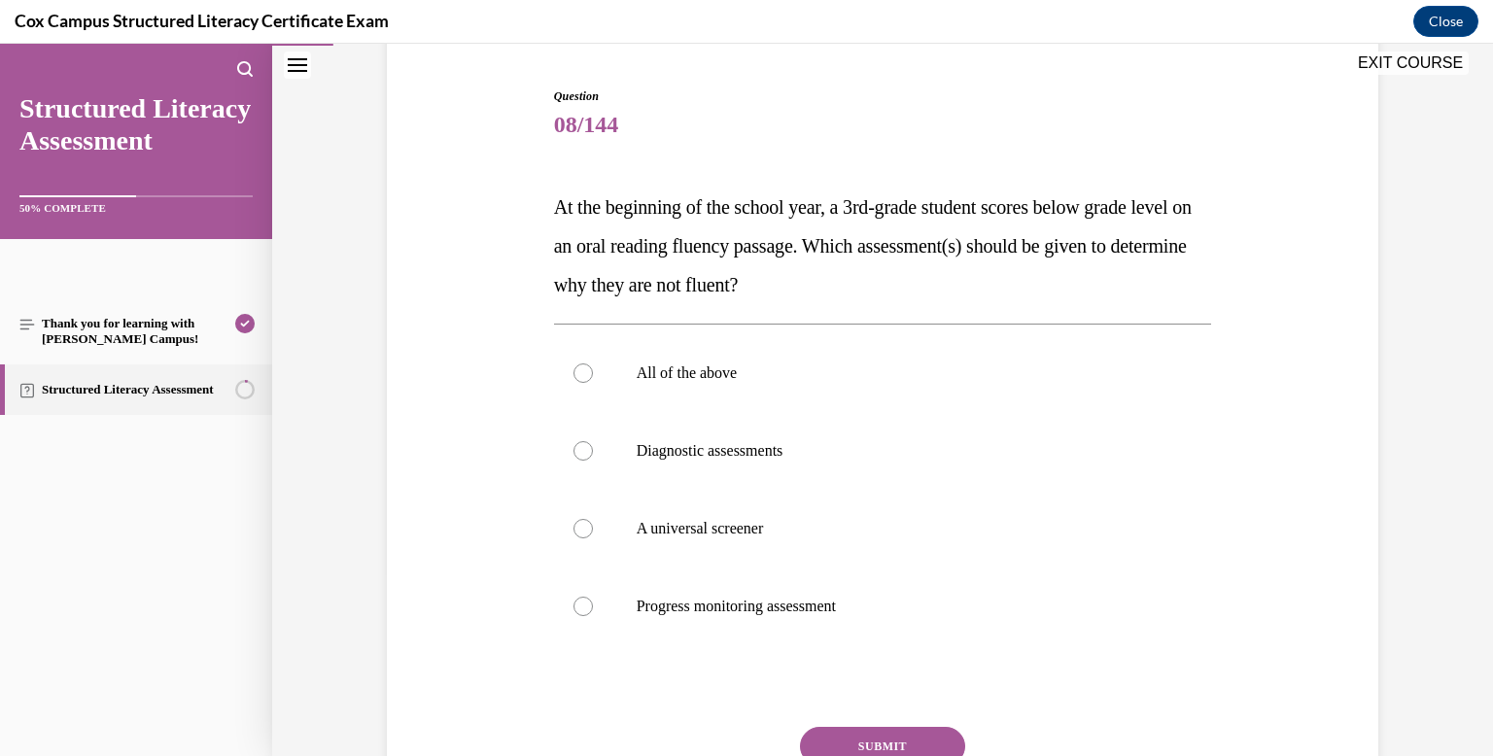
scroll to position [186, 0]
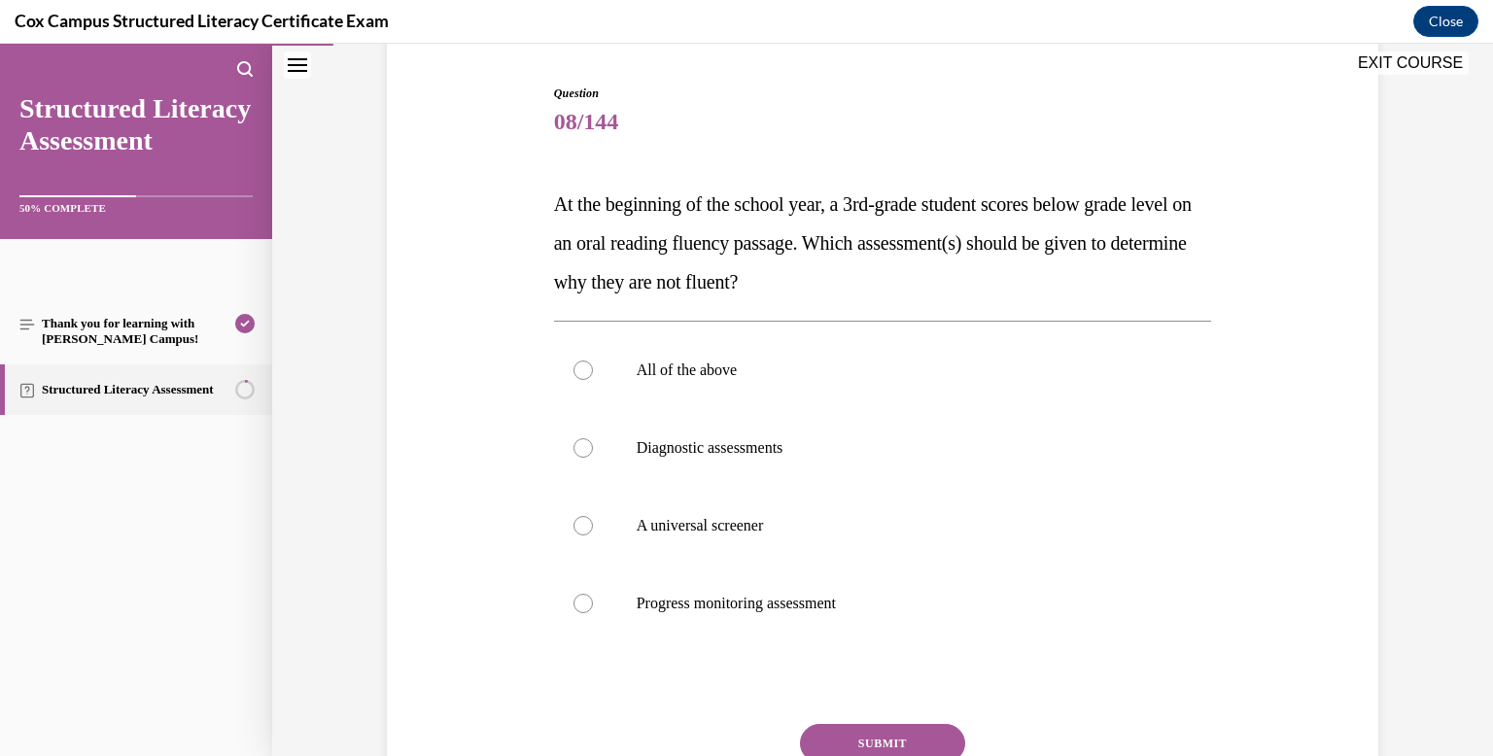
drag, startPoint x: 875, startPoint y: 286, endPoint x: 470, endPoint y: 201, distance: 413.1
click at [470, 201] on div "Question 08/144 At the beginning of the school year, a 3rd-grade student scores…" at bounding box center [882, 454] width 1001 height 857
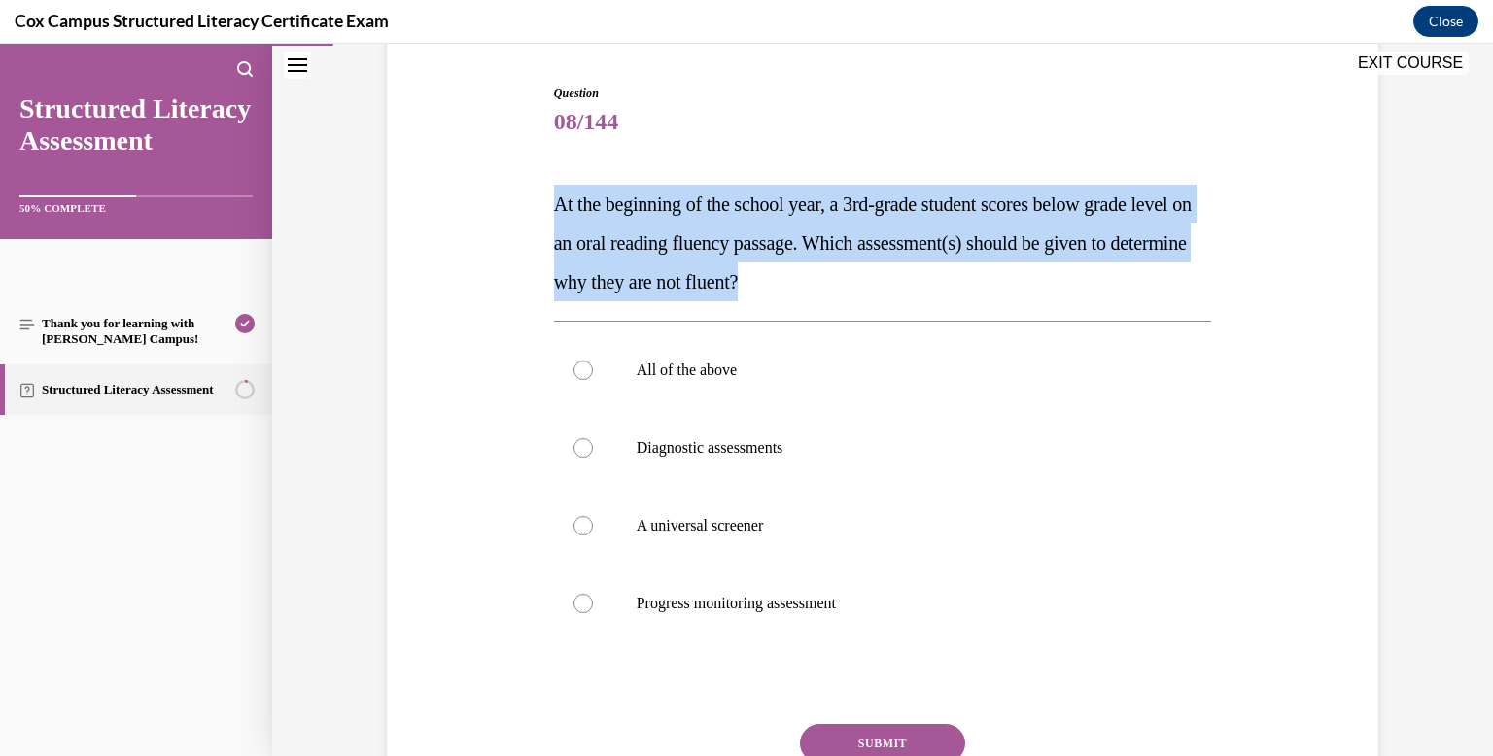
scroll to position [184, 0]
copy span "At the beginning of the school year, a 3rd-grade student scores below grade lev…"
click at [761, 195] on span "At the beginning of the school year, a 3rd-grade student scores below grade lev…" at bounding box center [873, 244] width 638 height 99
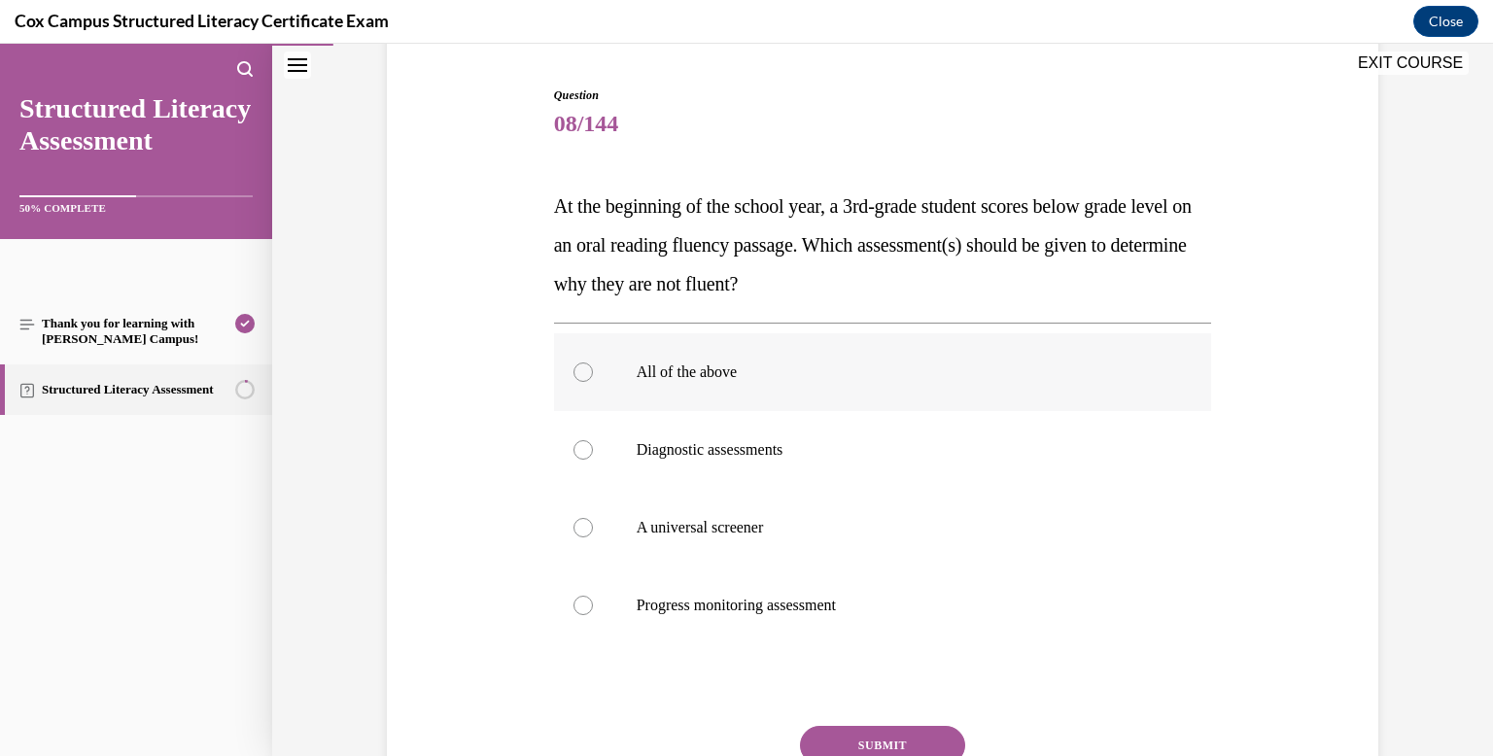
click at [752, 360] on label "All of the above" at bounding box center [883, 372] width 658 height 78
click at [593, 363] on input "All of the above" at bounding box center [583, 372] width 19 height 19
radio input "true"
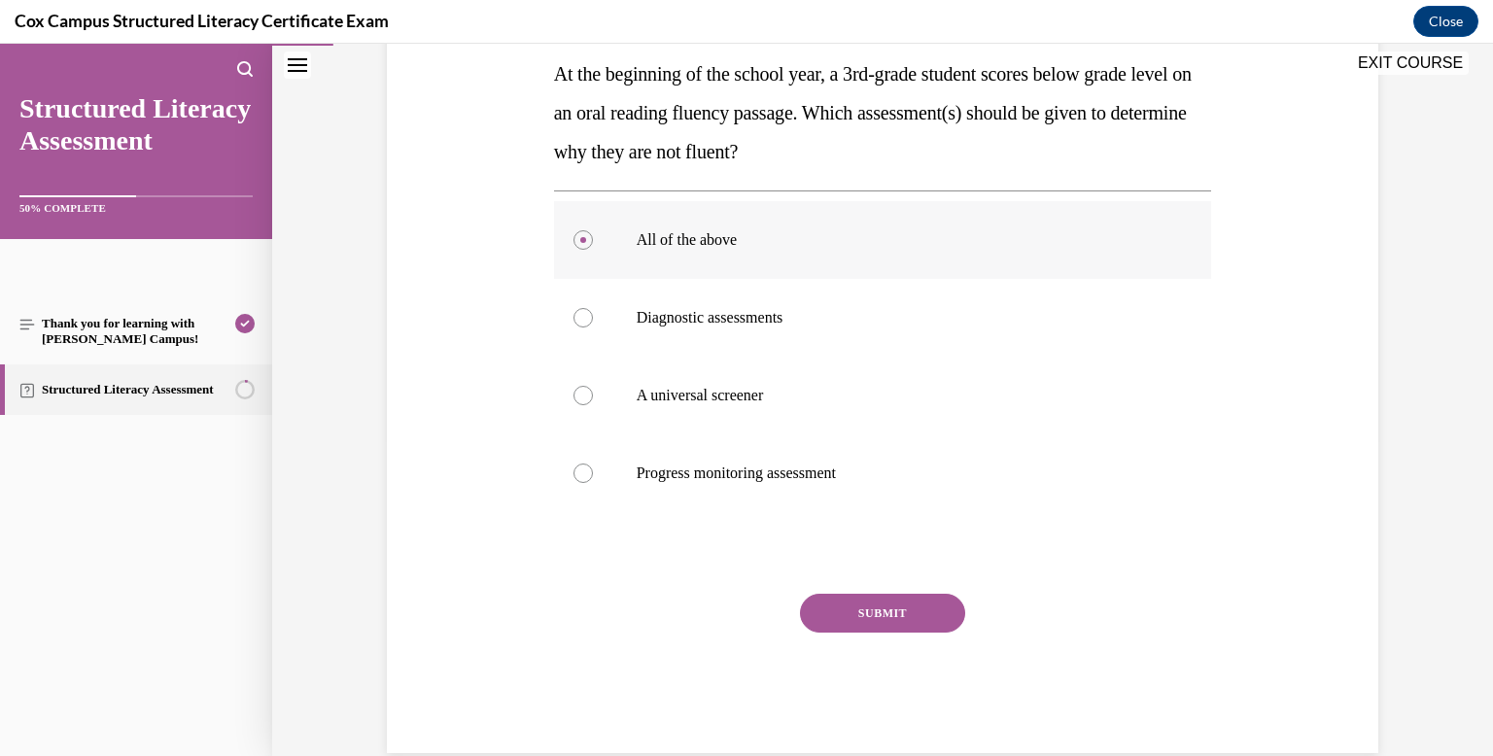
scroll to position [322, 0]
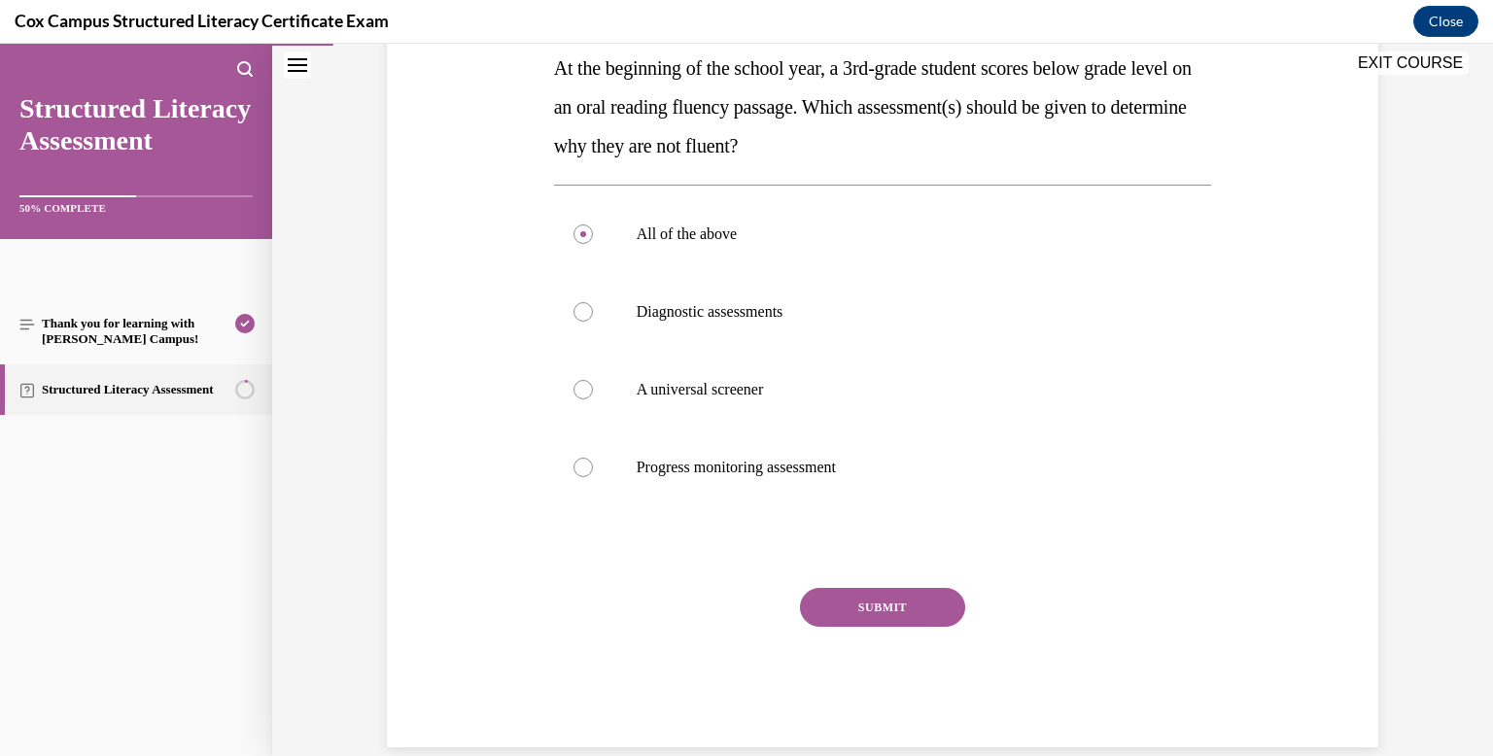
click at [875, 622] on button "SUBMIT" at bounding box center [882, 607] width 165 height 39
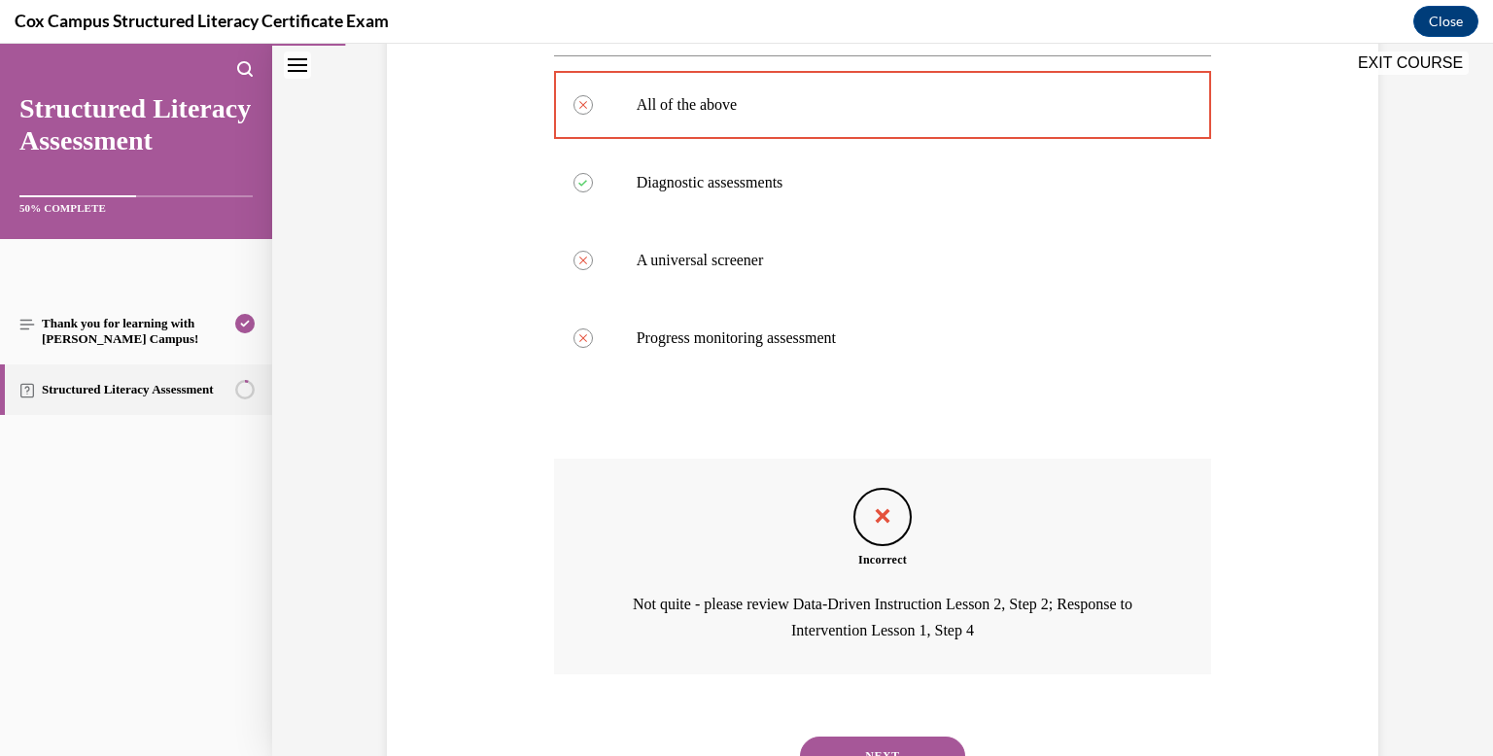
scroll to position [539, 0]
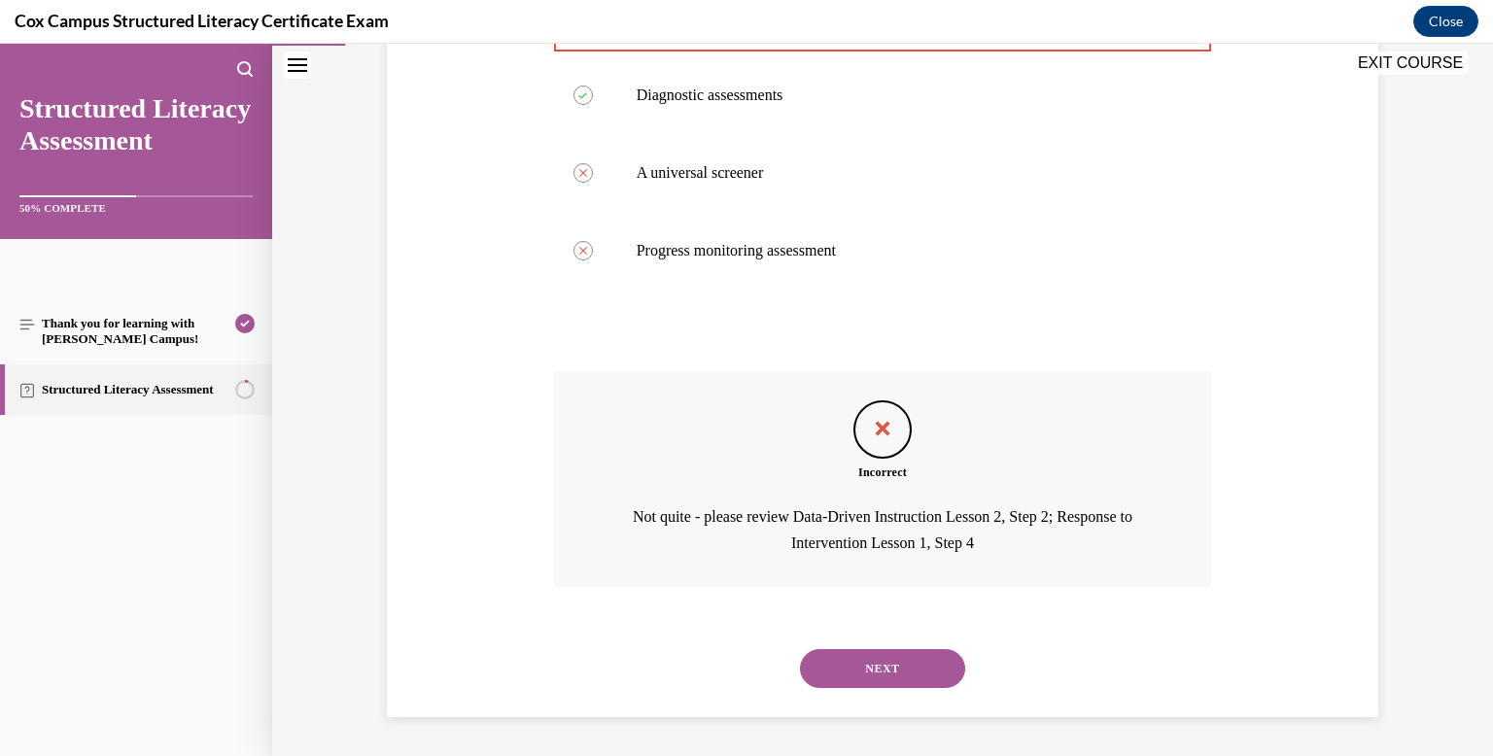
click at [866, 672] on button "NEXT" at bounding box center [882, 668] width 165 height 39
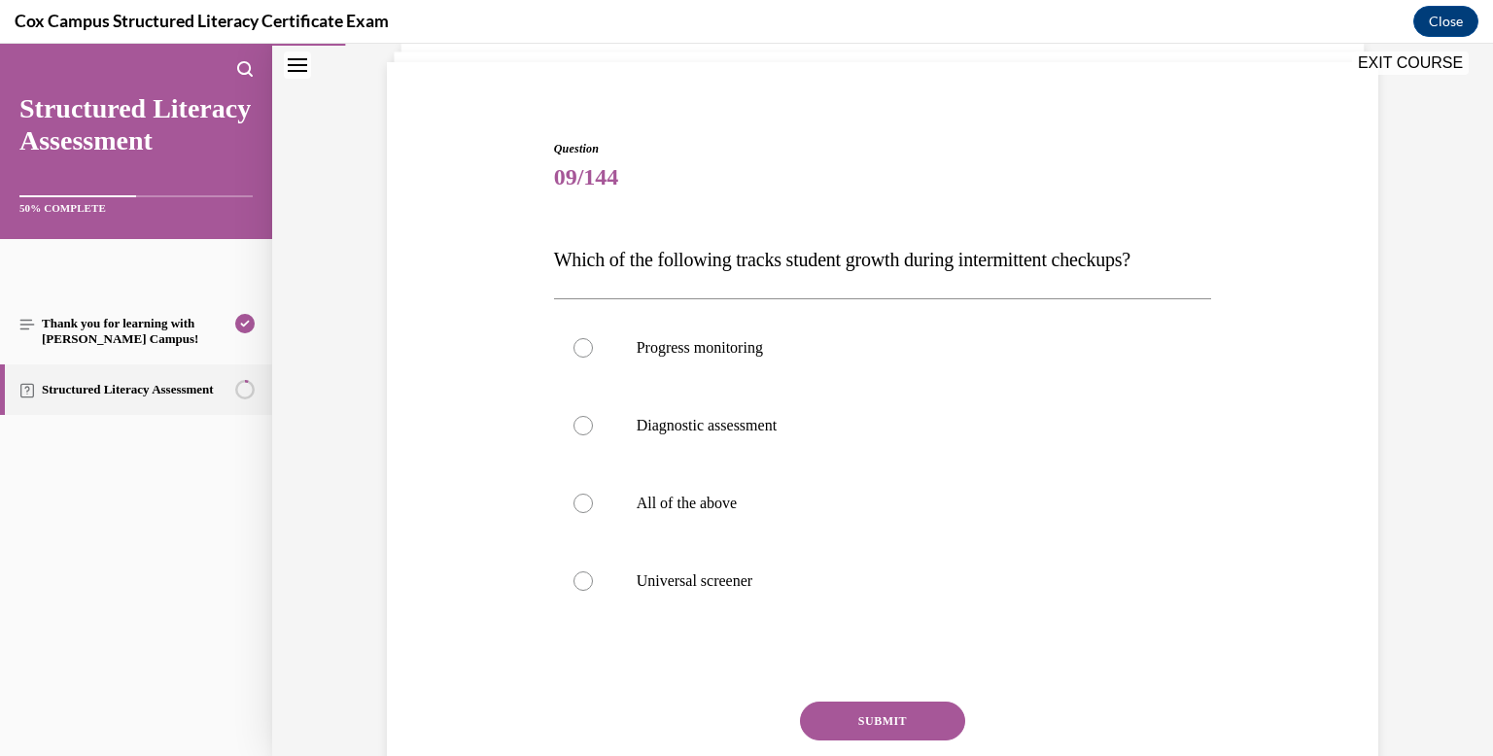
scroll to position [132, 0]
click at [785, 479] on label "All of the above" at bounding box center [883, 502] width 658 height 78
click at [593, 492] on input "All of the above" at bounding box center [583, 501] width 19 height 19
radio input "true"
click at [785, 479] on label "All of the above" at bounding box center [883, 502] width 658 height 78
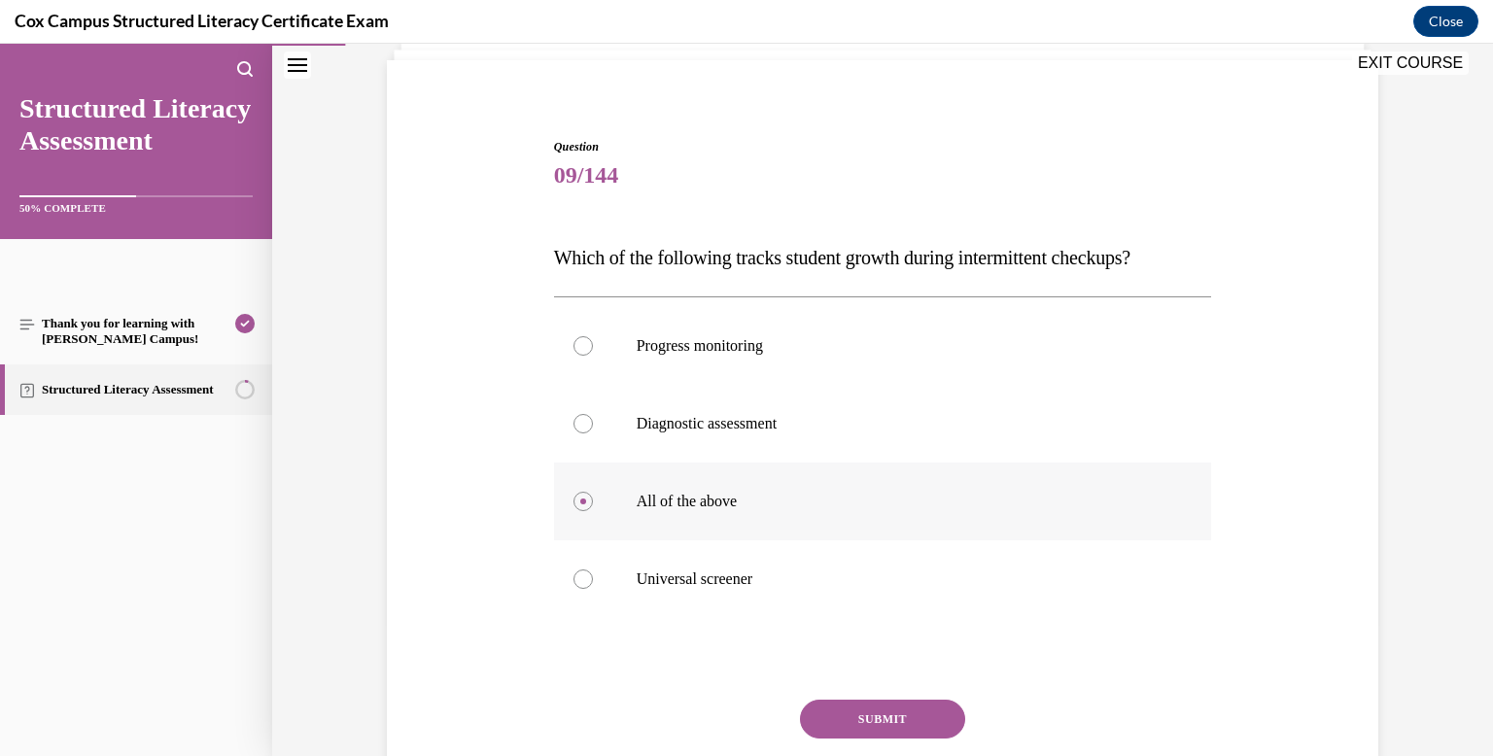
click at [593, 492] on input "All of the above" at bounding box center [583, 501] width 19 height 19
click at [807, 349] on p "Progress monitoring" at bounding box center [900, 345] width 527 height 19
click at [593, 349] on input "Progress monitoring" at bounding box center [583, 345] width 19 height 19
radio input "true"
click at [858, 711] on button "SUBMIT" at bounding box center [882, 719] width 165 height 39
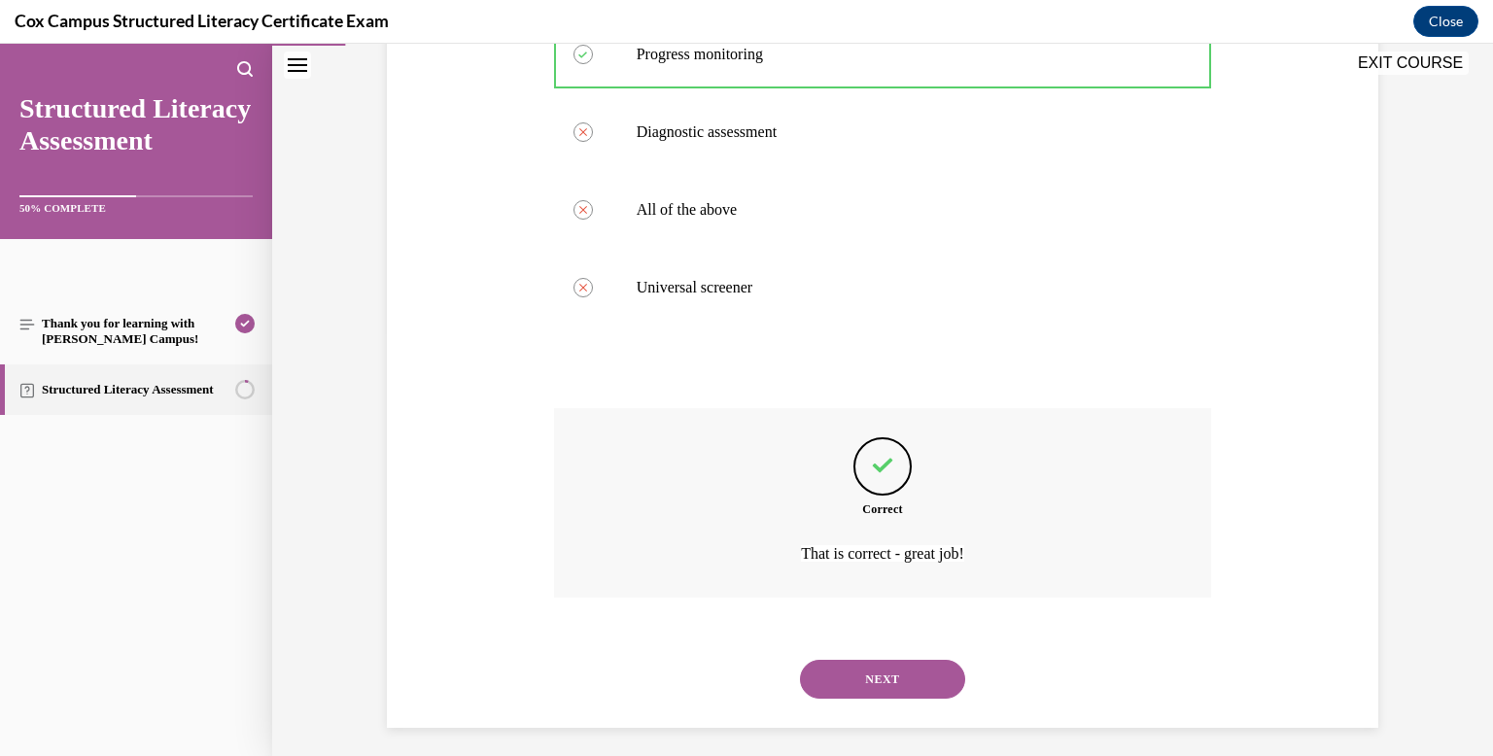
scroll to position [435, 0]
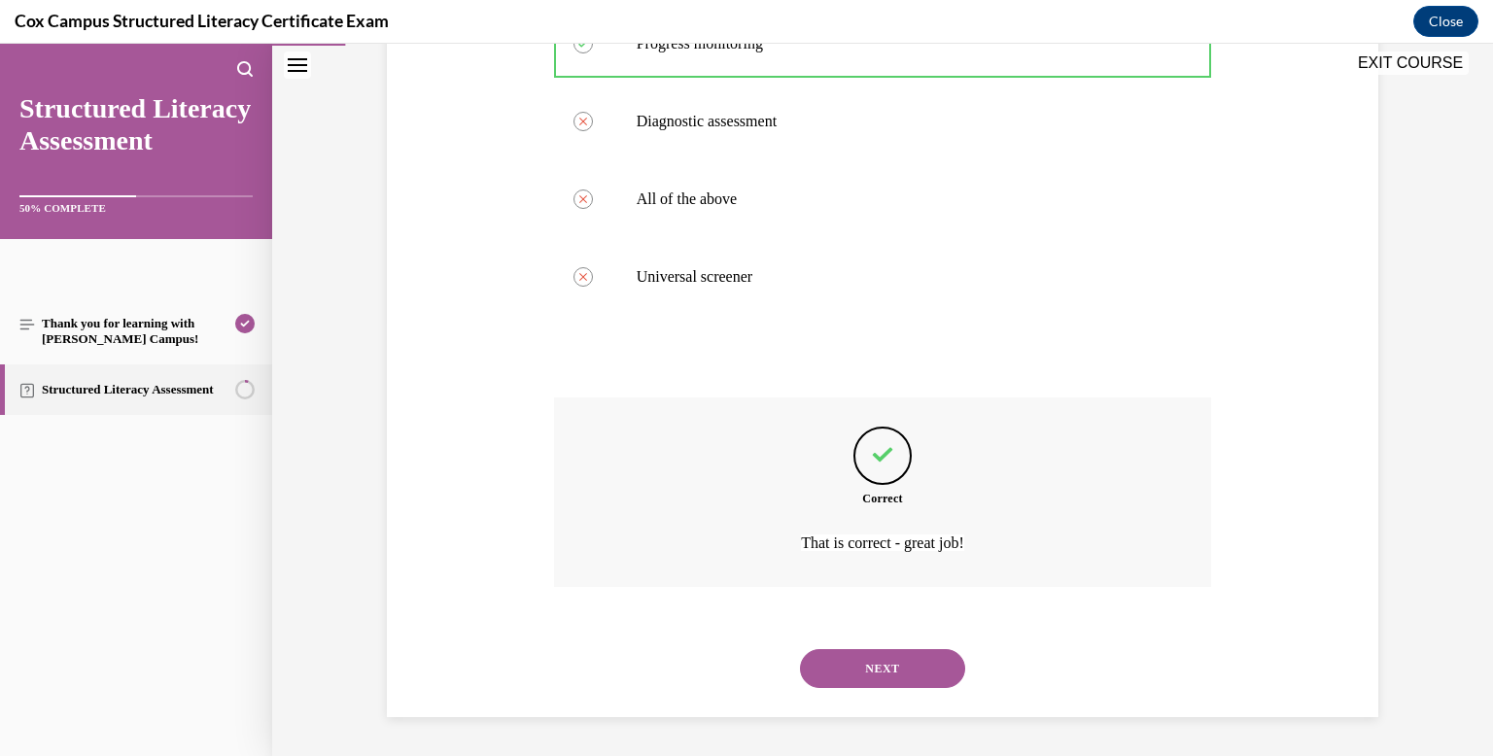
click at [864, 650] on button "NEXT" at bounding box center [882, 668] width 165 height 39
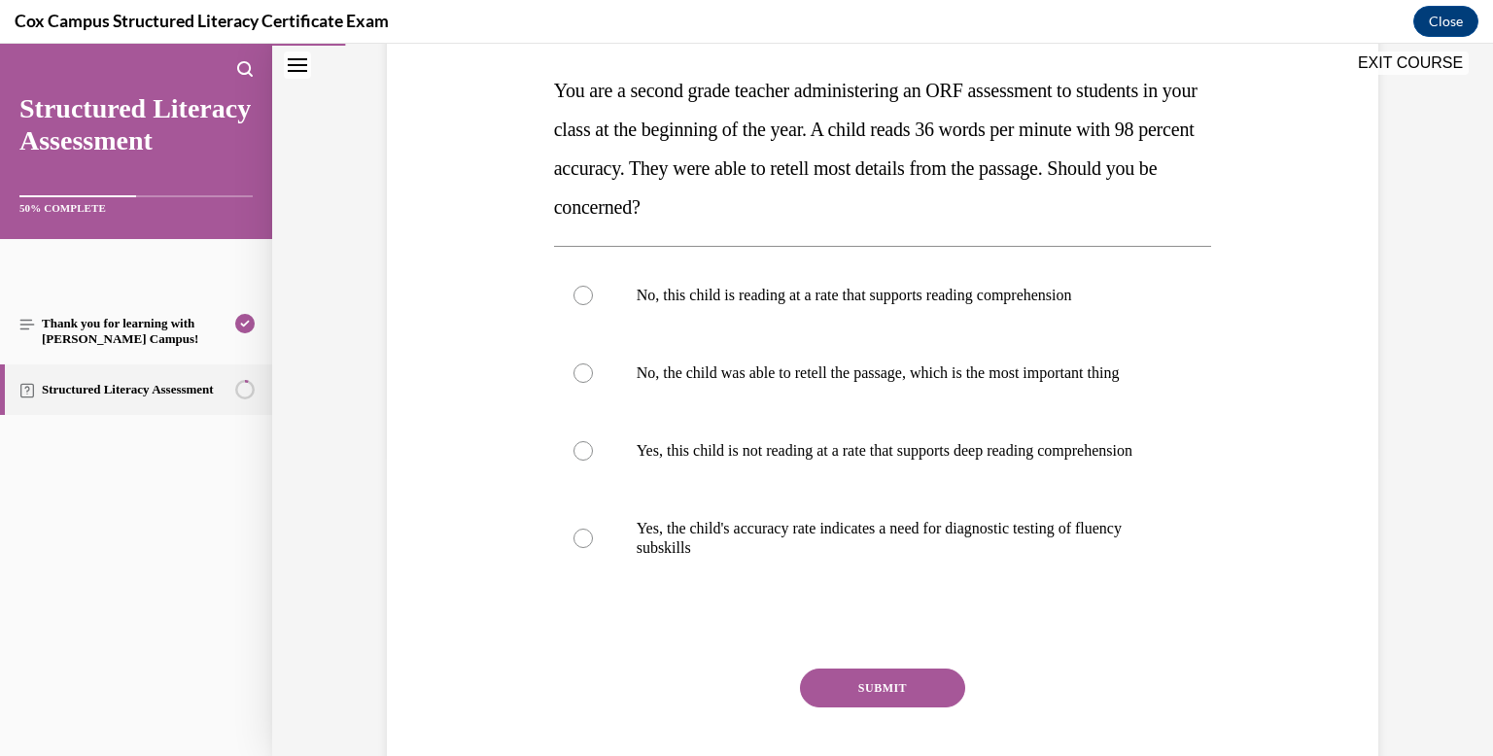
scroll to position [296, 0]
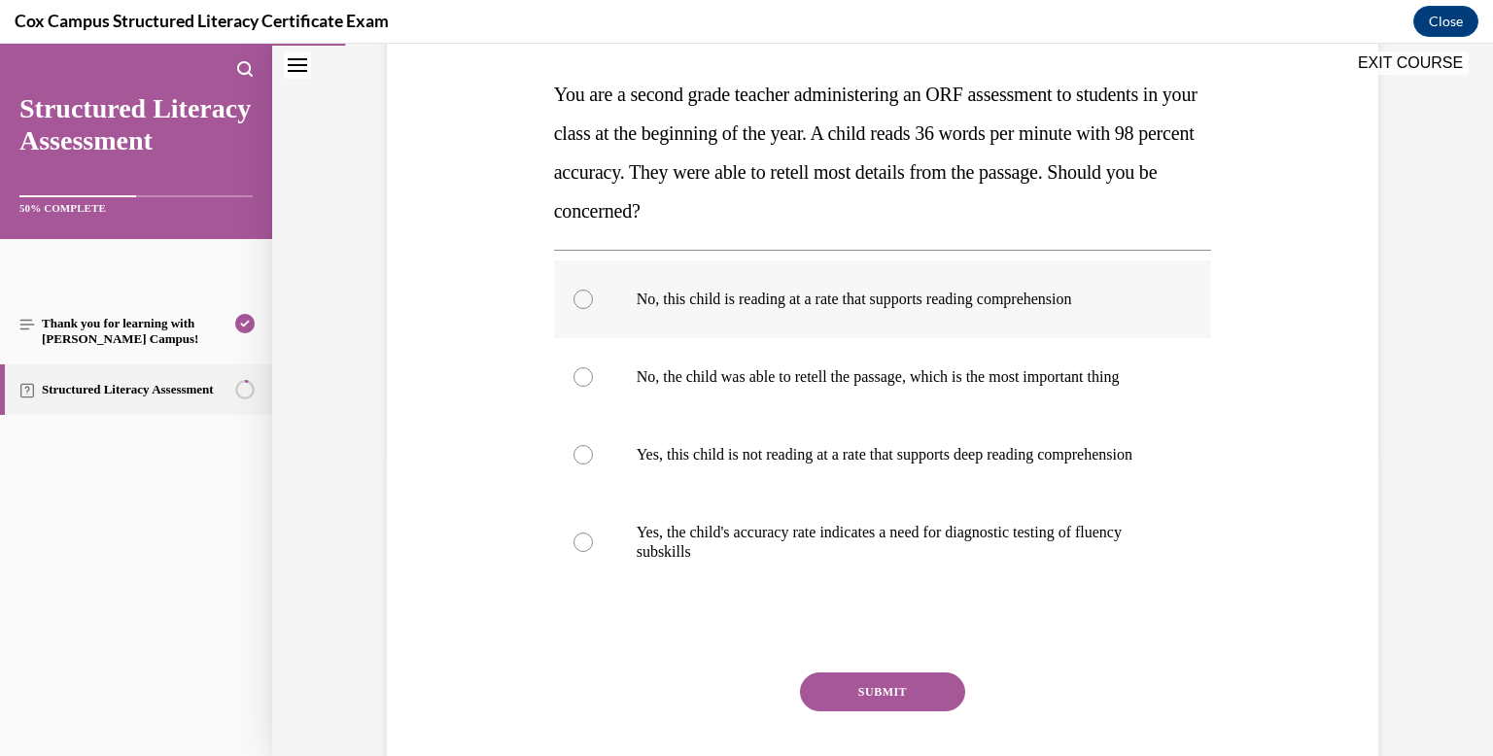
click at [921, 281] on label "No, this child is reading at a rate that supports reading comprehension" at bounding box center [883, 300] width 658 height 78
click at [593, 290] on input "No, this child is reading at a rate that supports reading comprehension" at bounding box center [583, 299] width 19 height 19
radio input "true"
click at [930, 712] on button "SUBMIT" at bounding box center [882, 692] width 165 height 39
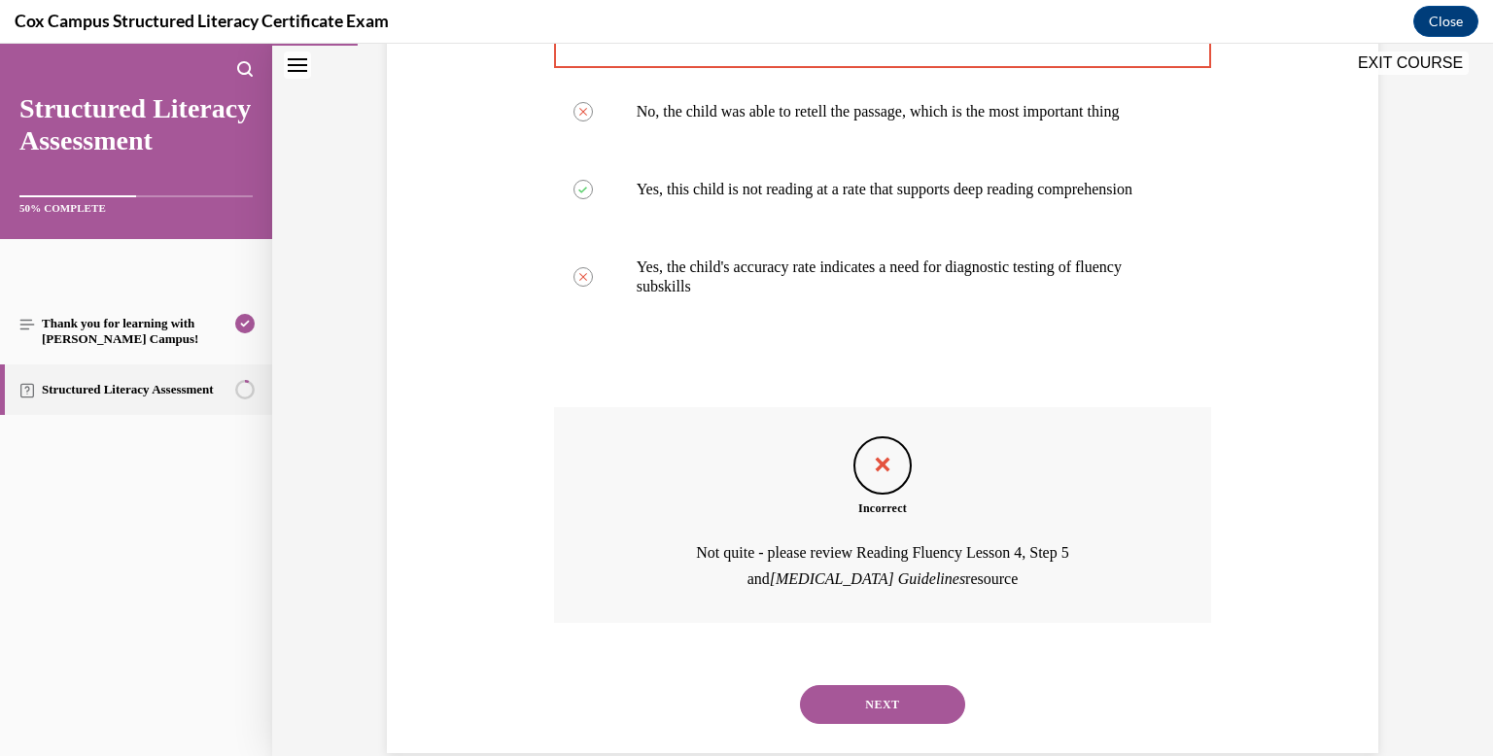
scroll to position [563, 0]
click at [1436, 64] on button "EXIT COURSE" at bounding box center [1410, 63] width 117 height 23
